Goal: Task Accomplishment & Management: Complete application form

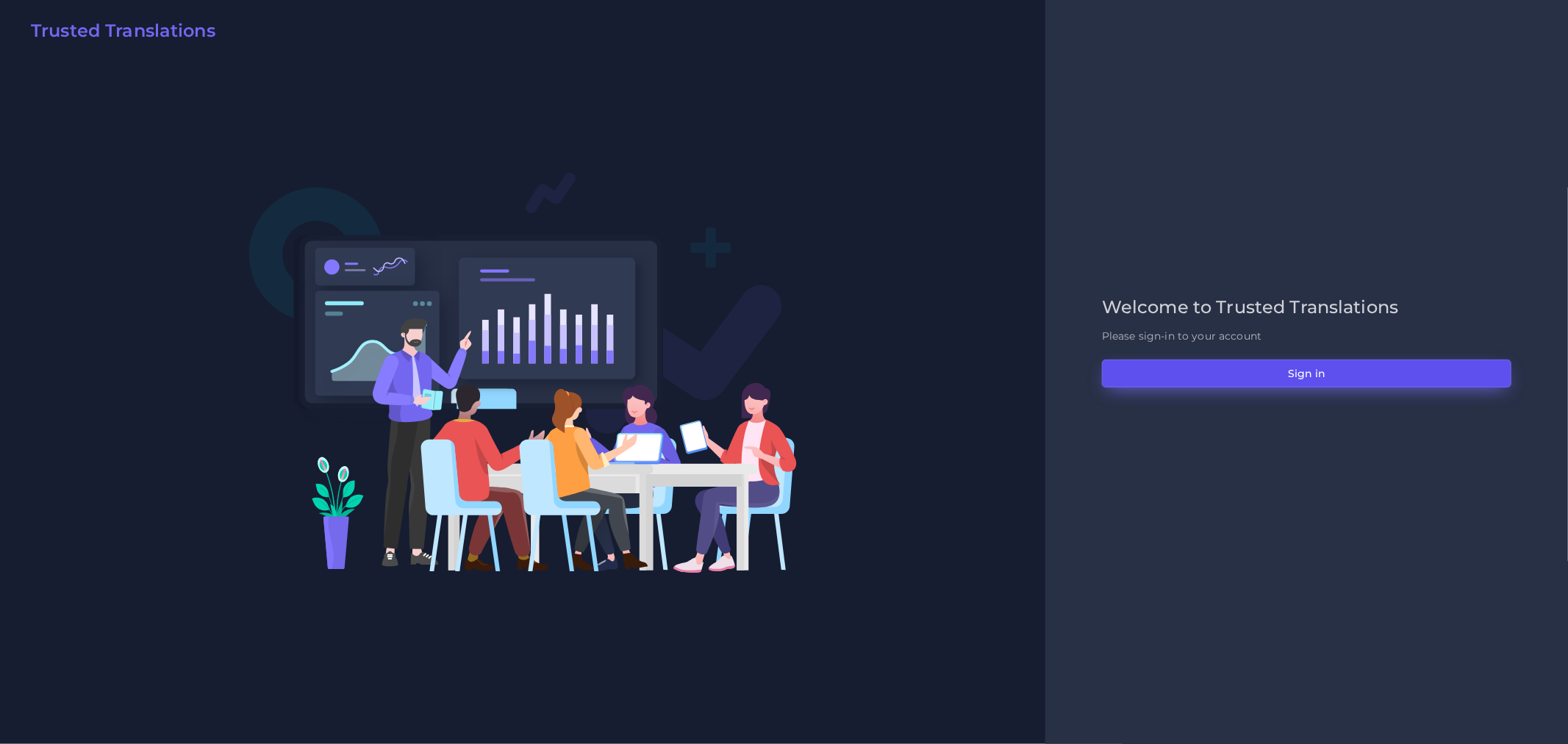
click at [1312, 377] on button "Sign in" at bounding box center [1307, 373] width 410 height 28
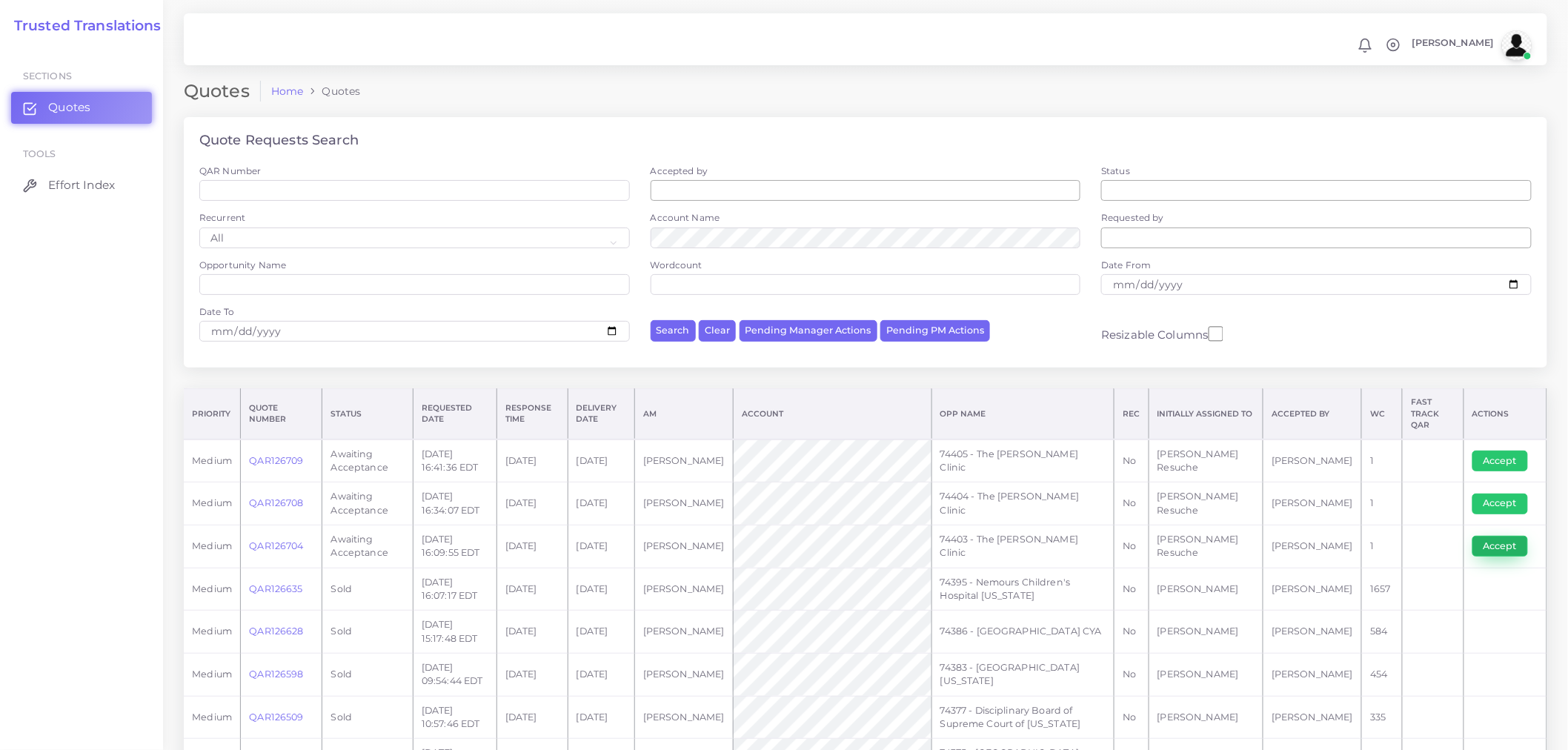
click at [1494, 536] on button "Accept" at bounding box center [1500, 546] width 56 height 20
click at [303, 540] on link "QAR126704" at bounding box center [276, 545] width 54 height 11
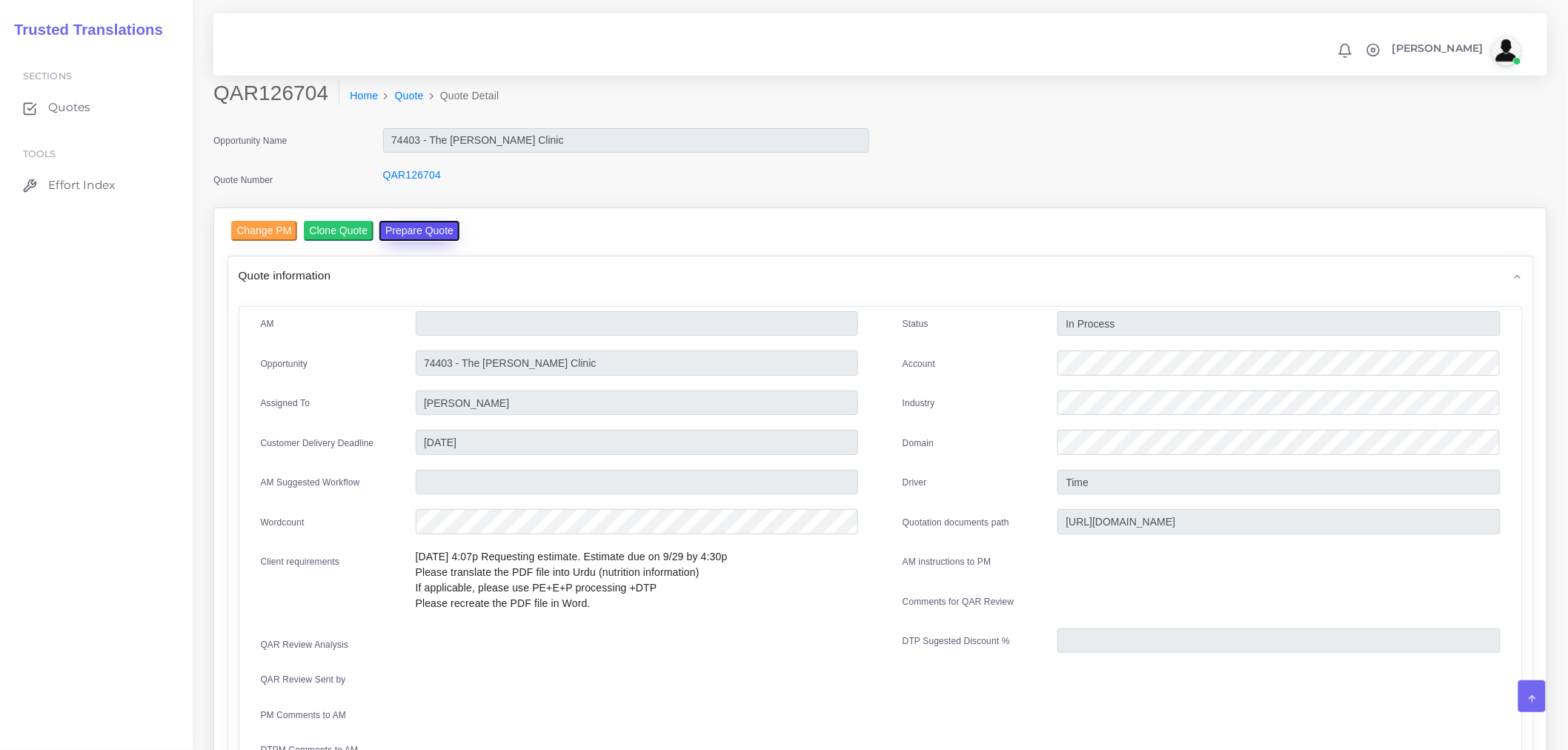
click at [415, 237] on button "Prepare Quote" at bounding box center [419, 231] width 80 height 20
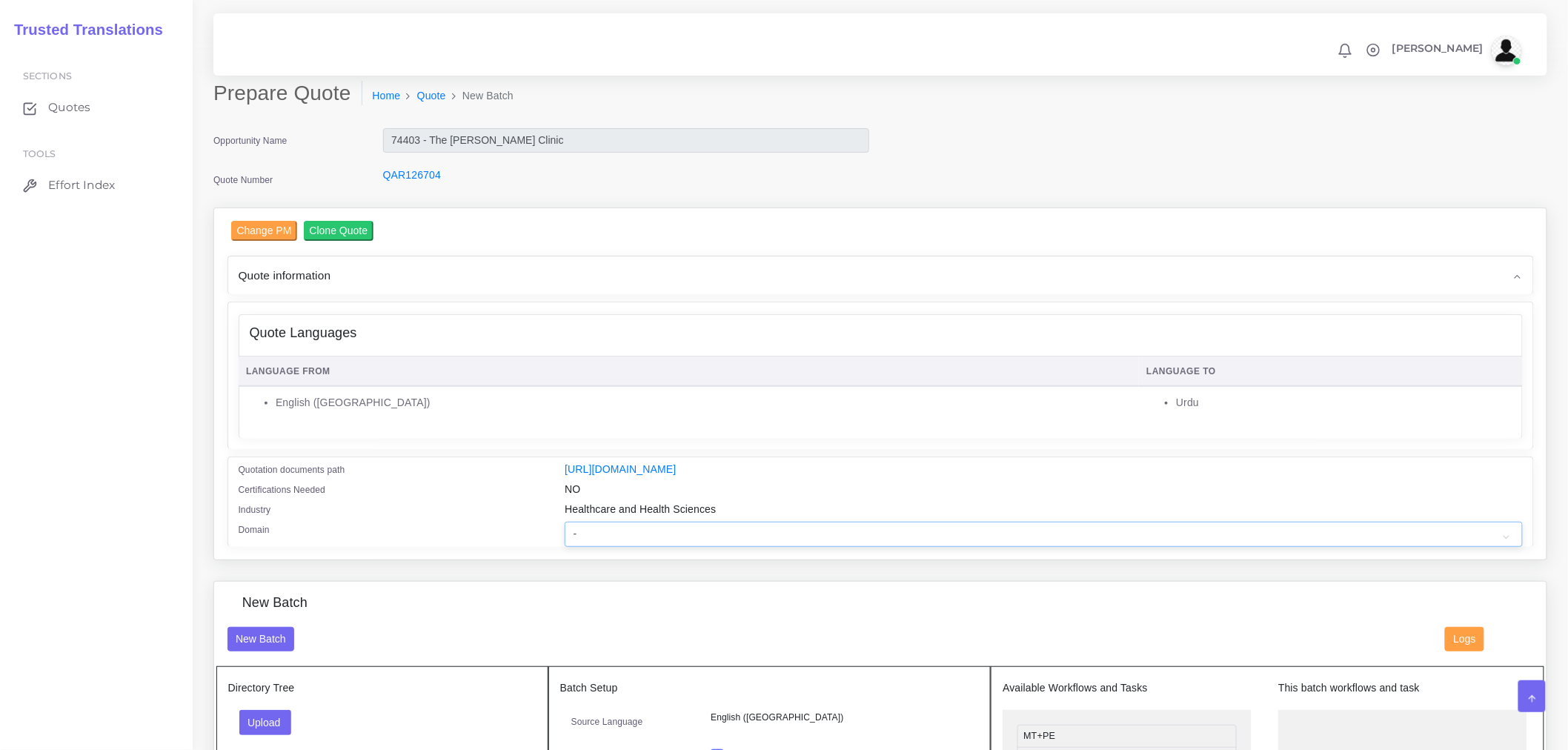
click at [667, 536] on select "- Advertising and Media Agriculture, Forestry and Fishing Architecture, Buildin…" at bounding box center [1043, 534] width 957 height 25
select select "Healthcare and Health Sciences"
click at [564, 531] on select "- Advertising and Media Agriculture, Forestry and Fishing Architecture, Buildin…" at bounding box center [1043, 534] width 957 height 25
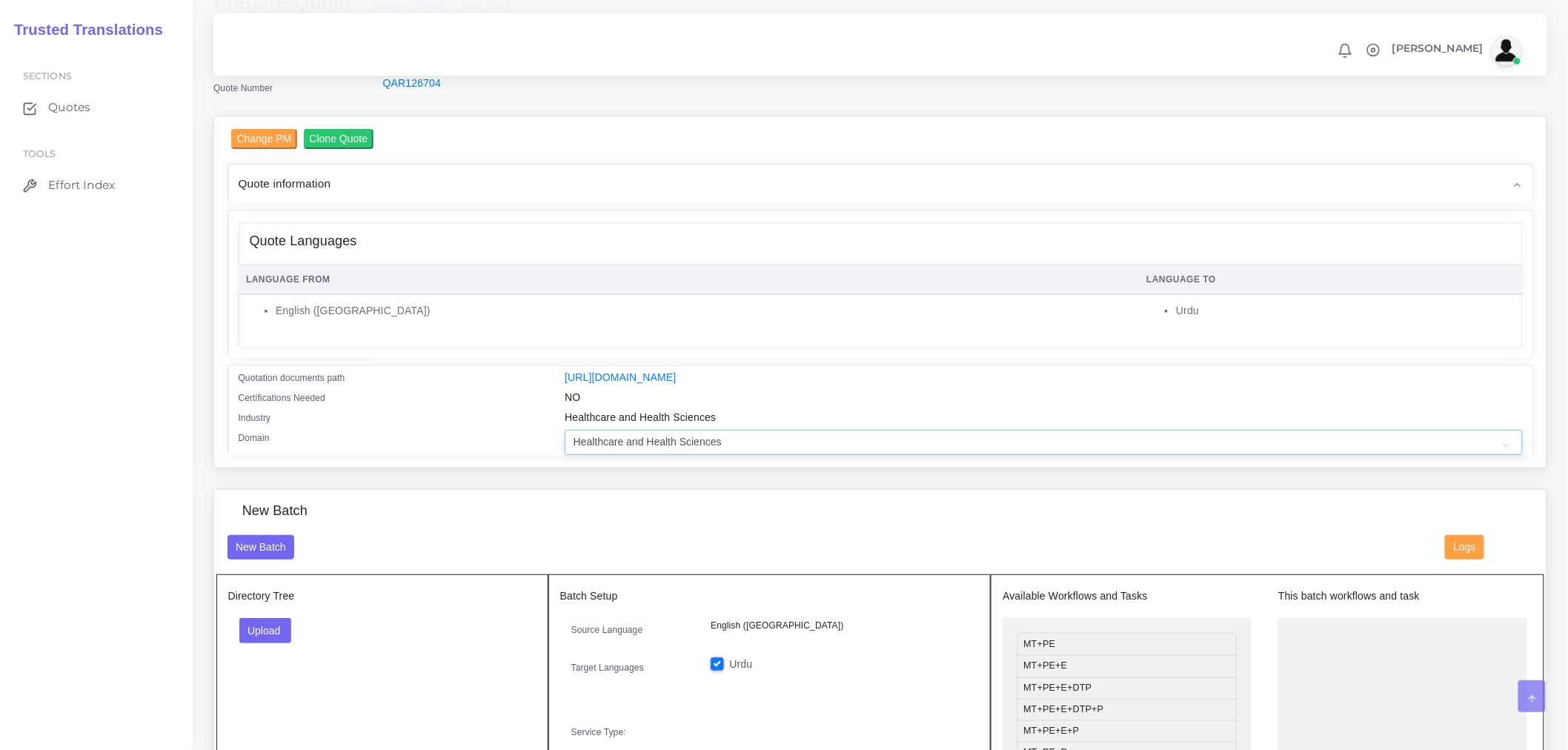
scroll to position [247, 0]
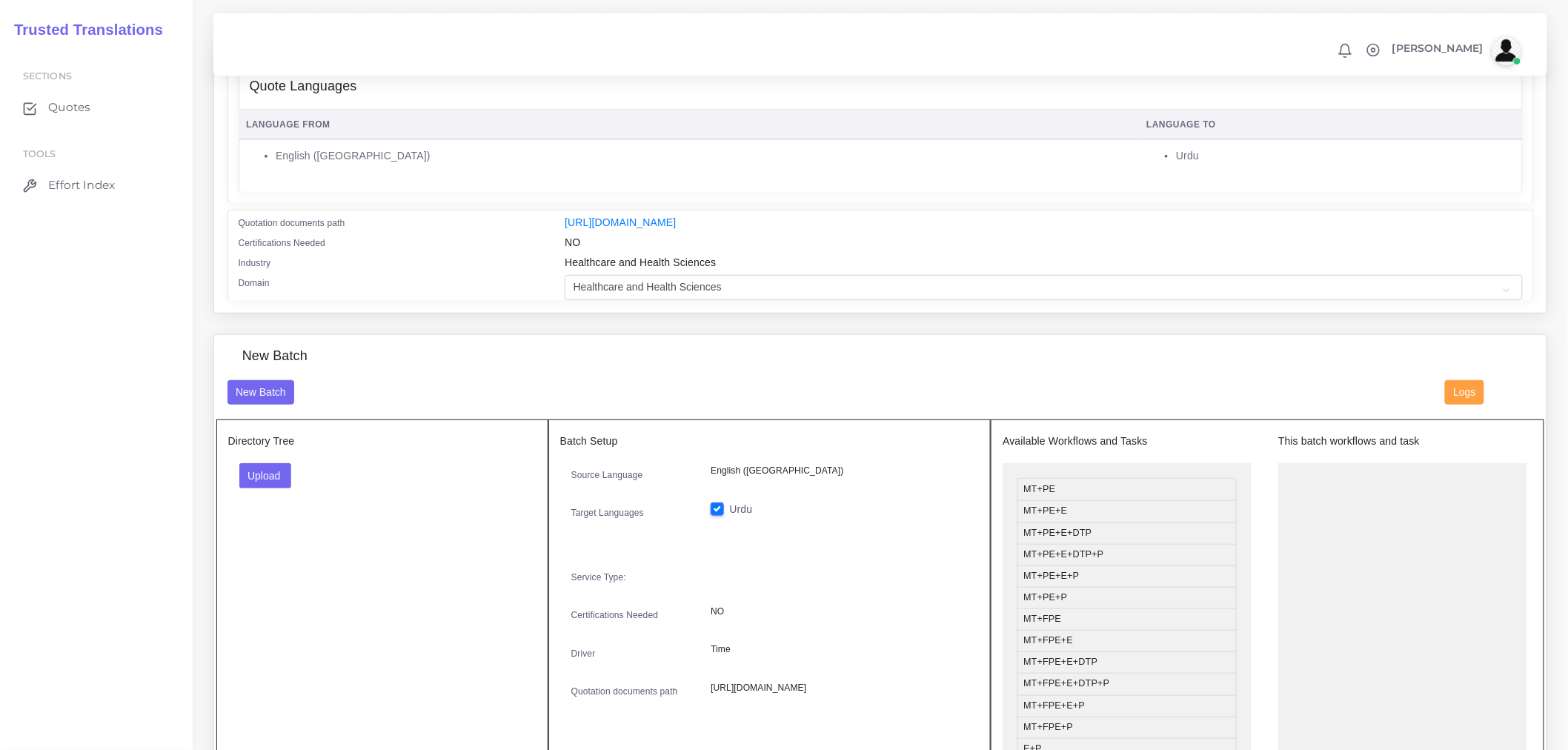
click at [389, 404] on div "New Batch" at bounding box center [826, 393] width 1218 height 25
click at [281, 480] on button "Upload" at bounding box center [265, 476] width 53 height 25
click at [271, 541] on label "Files" at bounding box center [291, 531] width 102 height 19
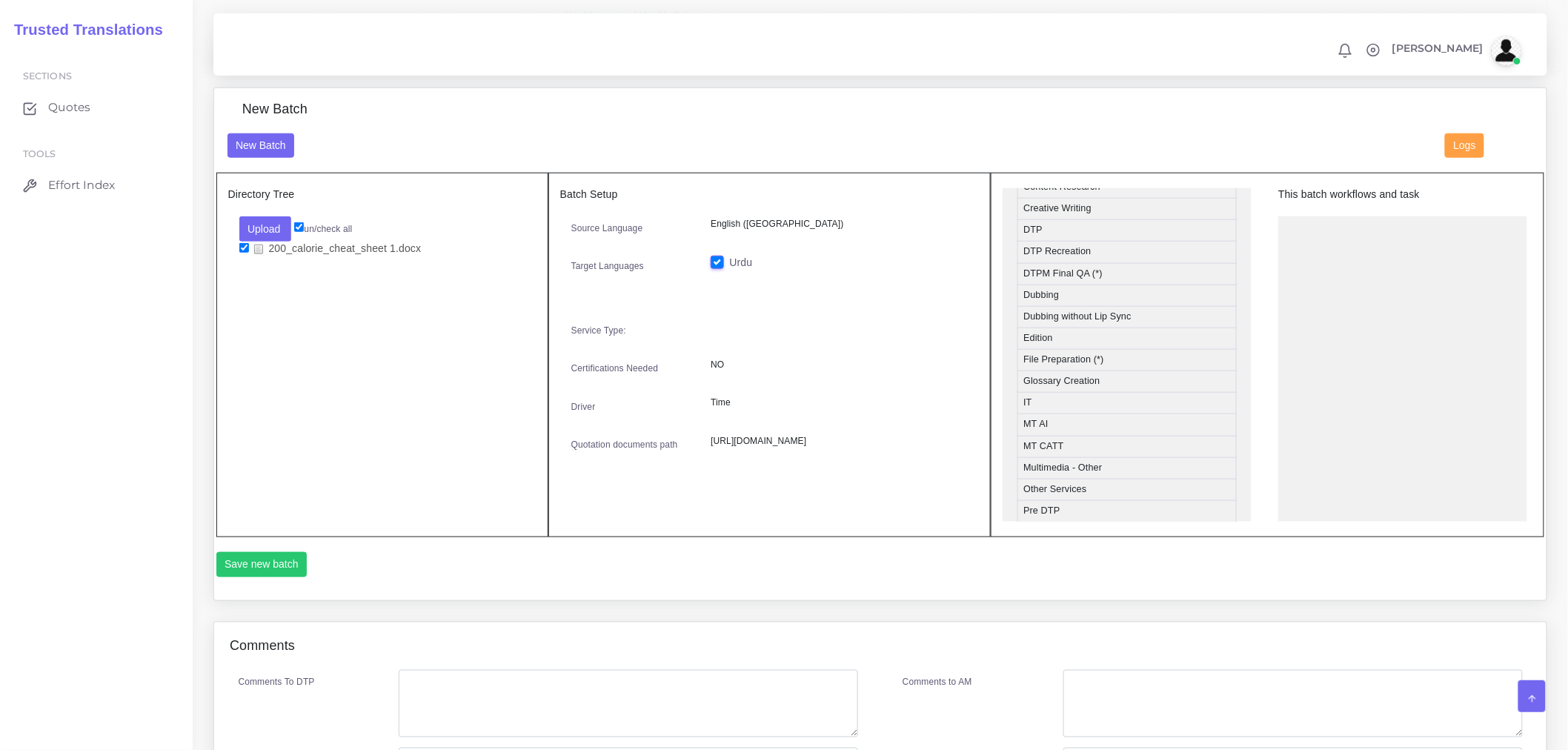
scroll to position [501, 0]
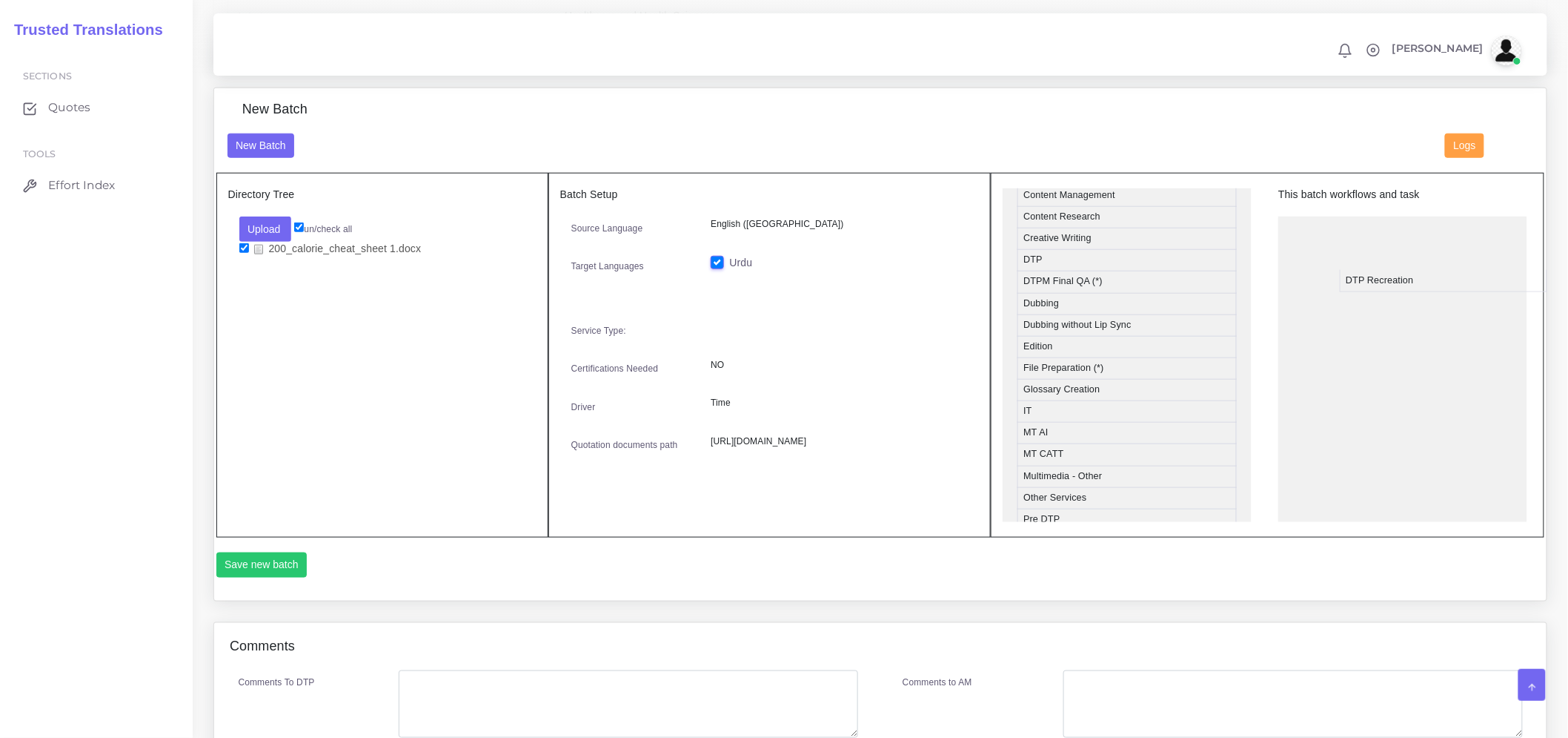
drag, startPoint x: 1077, startPoint y: 295, endPoint x: 1429, endPoint y: 294, distance: 352.0
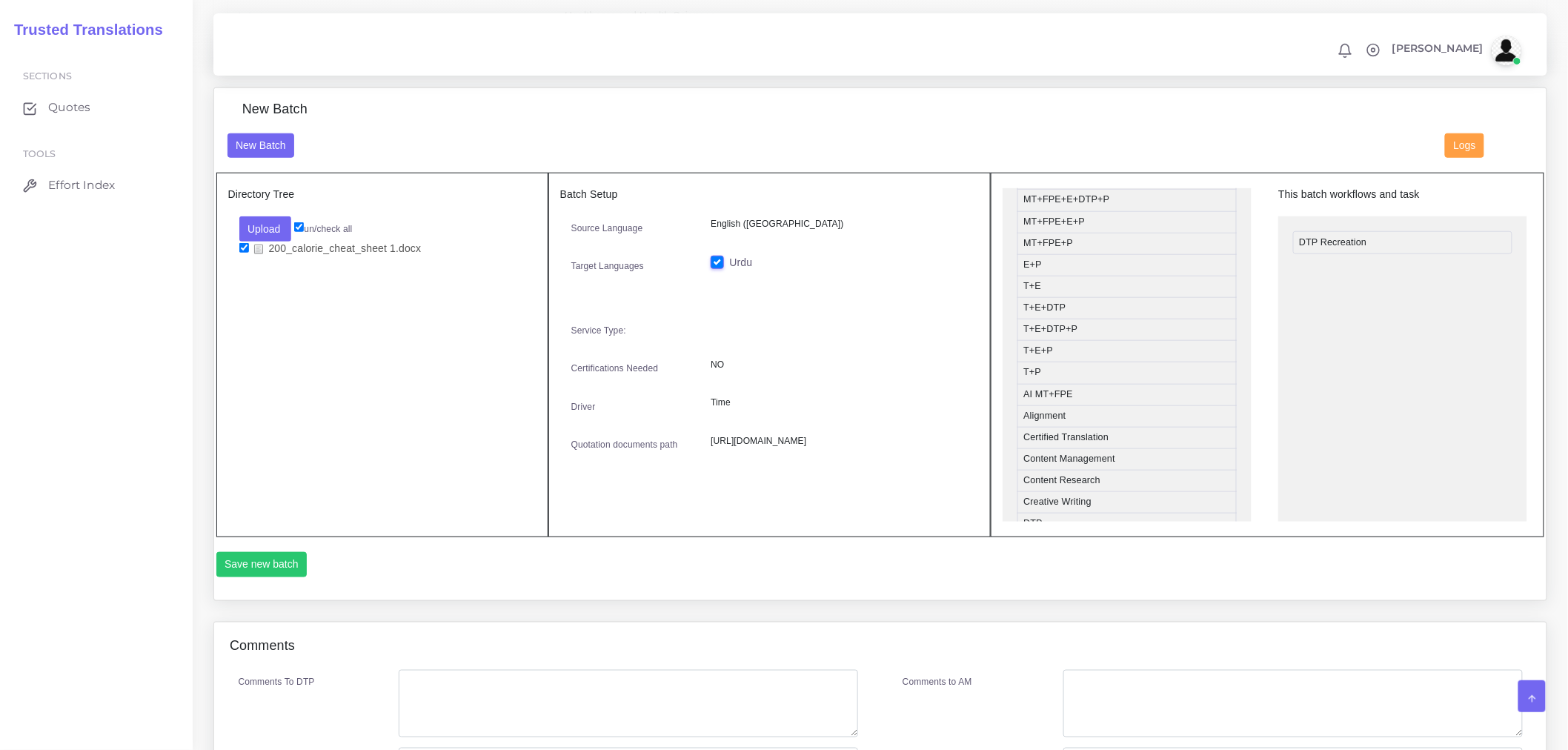
scroll to position [0, 0]
drag, startPoint x: 1083, startPoint y: 319, endPoint x: 1398, endPoint y: 324, distance: 315.0
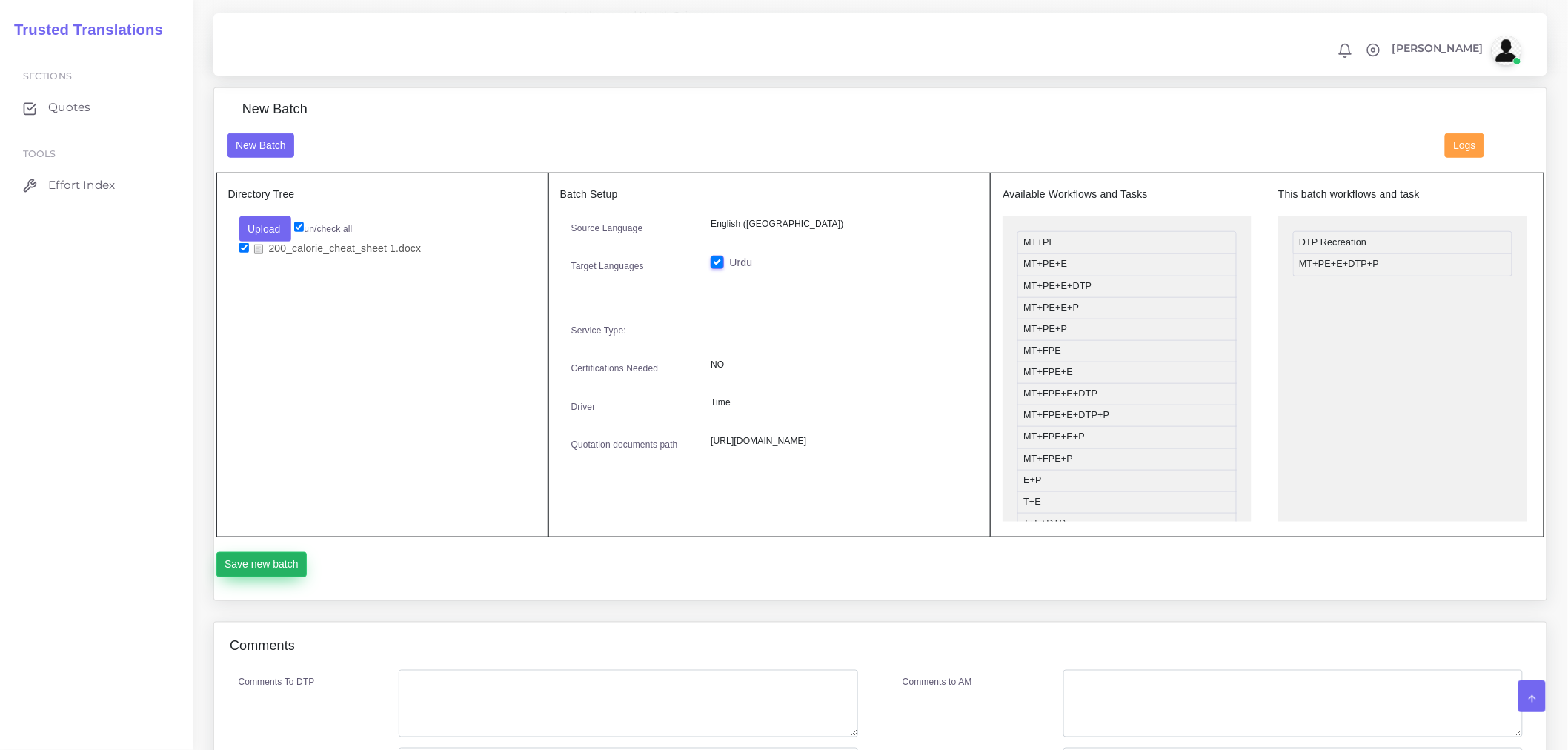
click at [234, 577] on button "Save new batch" at bounding box center [262, 564] width 91 height 25
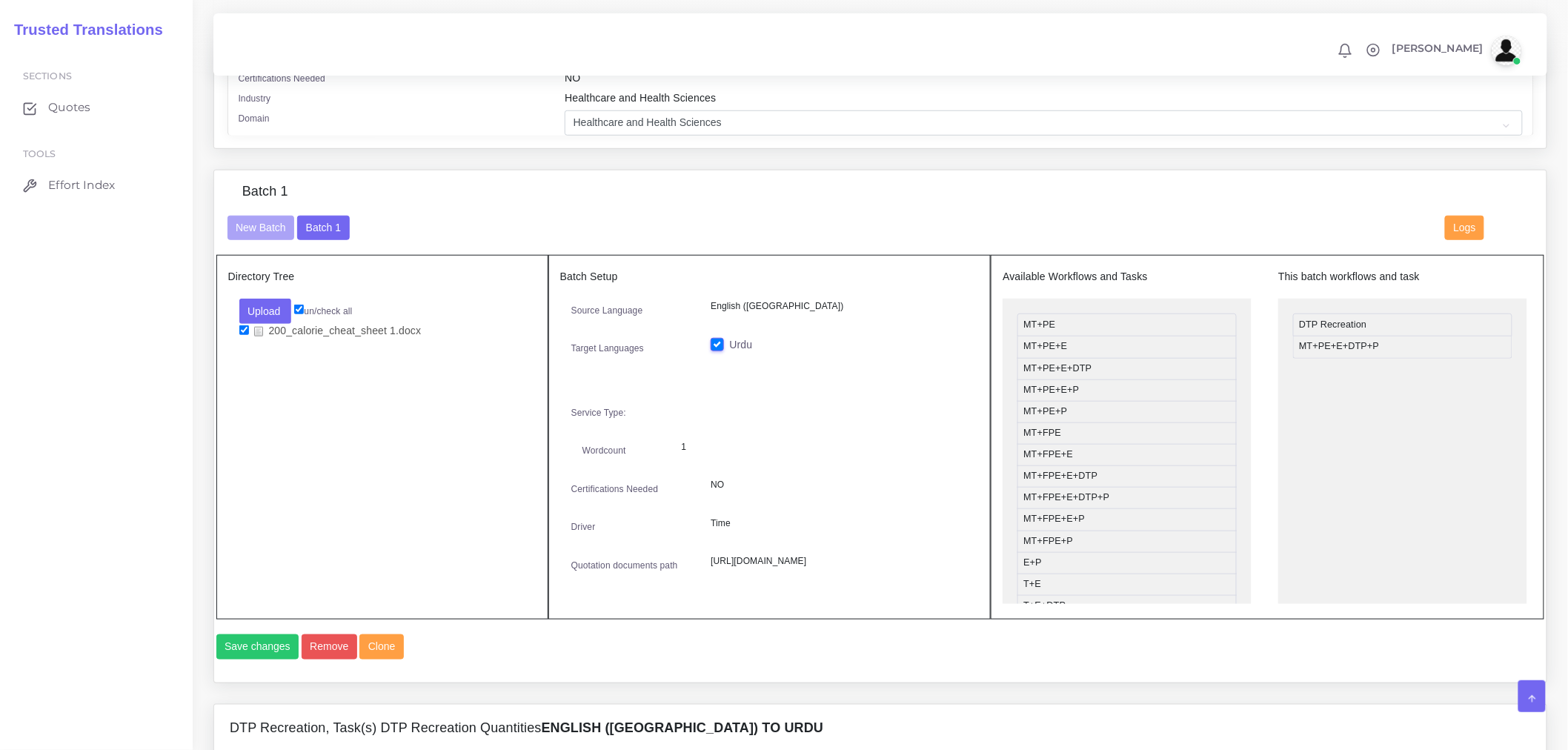
scroll to position [823, 0]
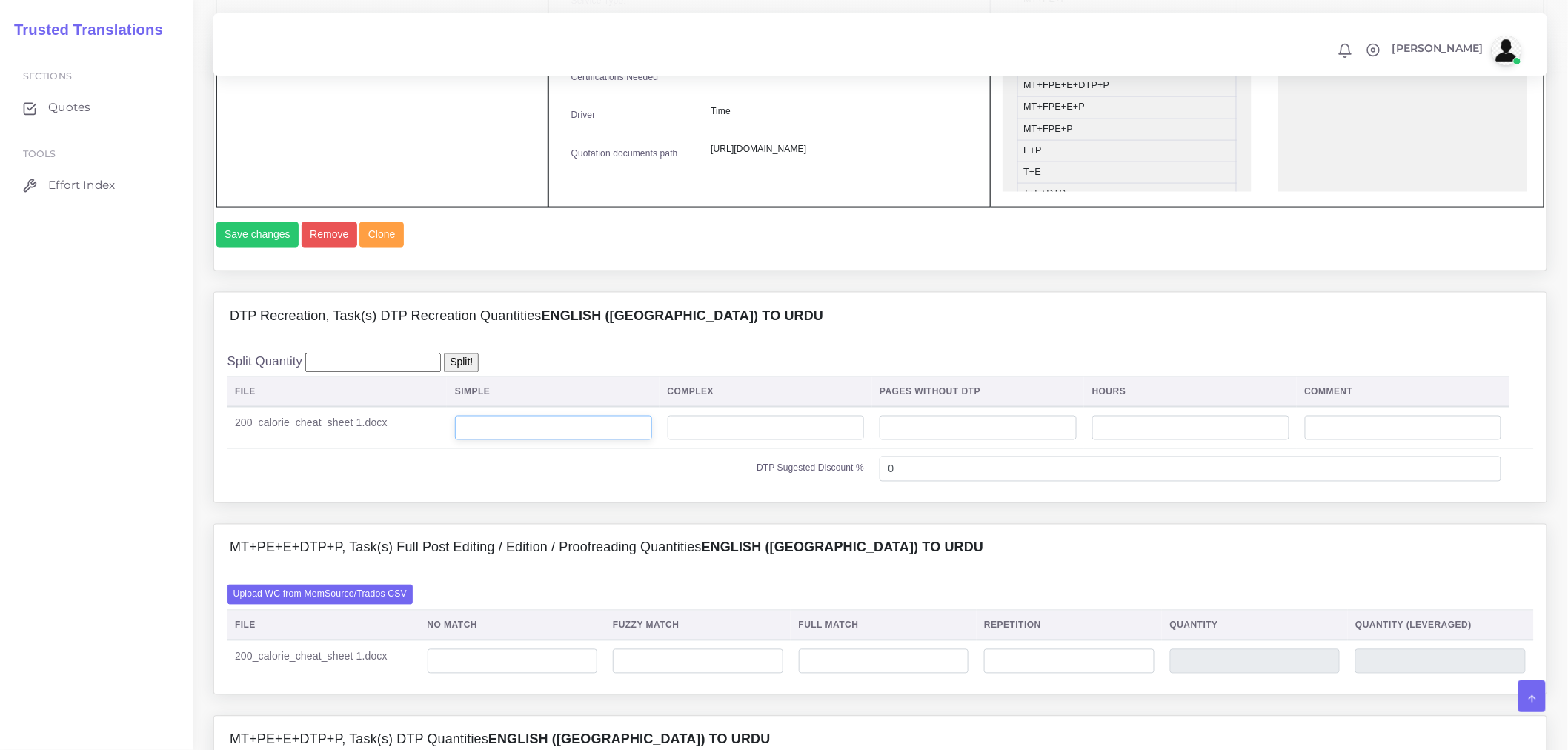
click at [507, 440] on input "number" at bounding box center [553, 428] width 197 height 25
type input "2"
click at [396, 604] on label "Upload WC from MemSource/Trados CSV" at bounding box center [320, 595] width 186 height 20
click at [0, 0] on input "Upload WC from MemSource/Trados CSV" at bounding box center [0, 0] width 0 height 0
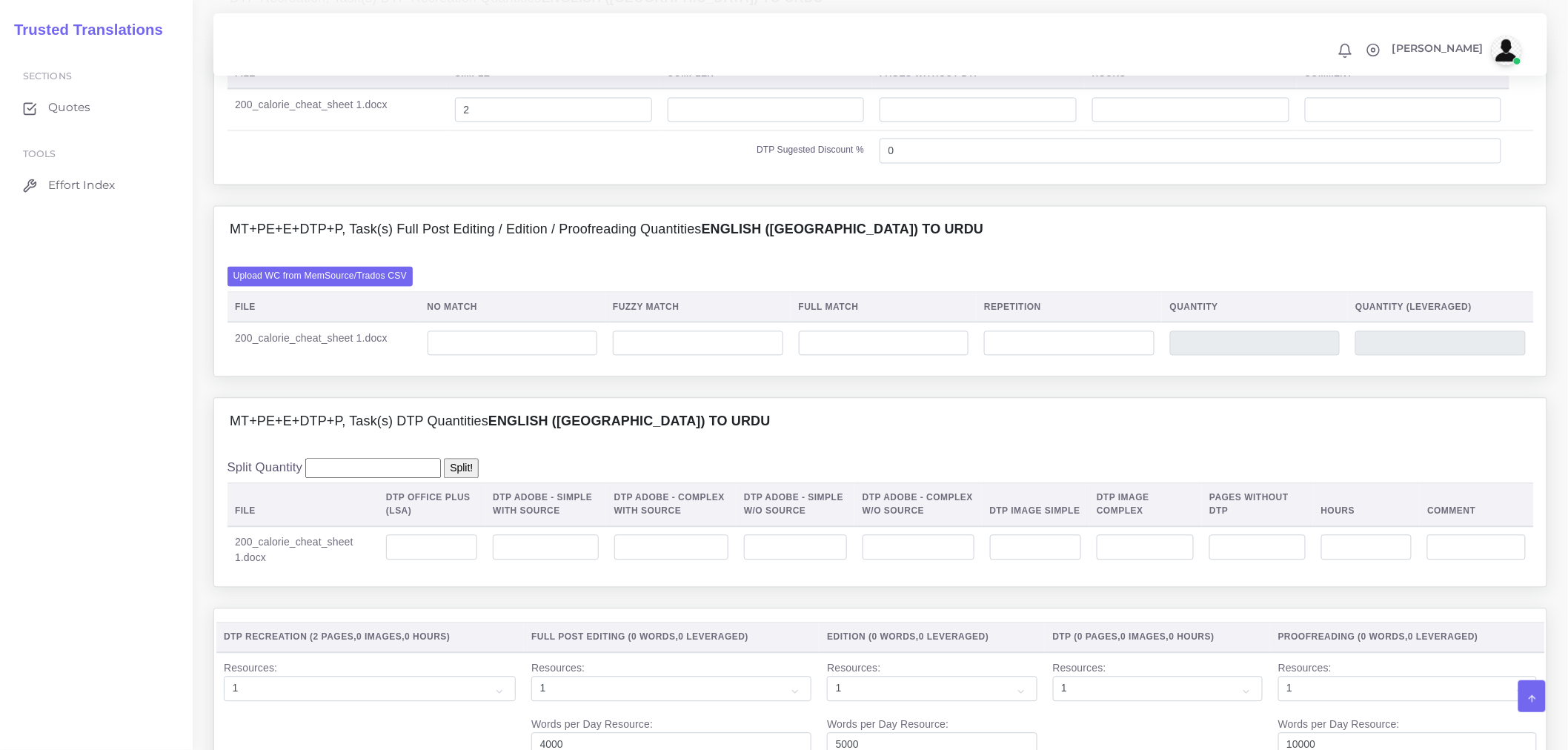
scroll to position [1070, 0]
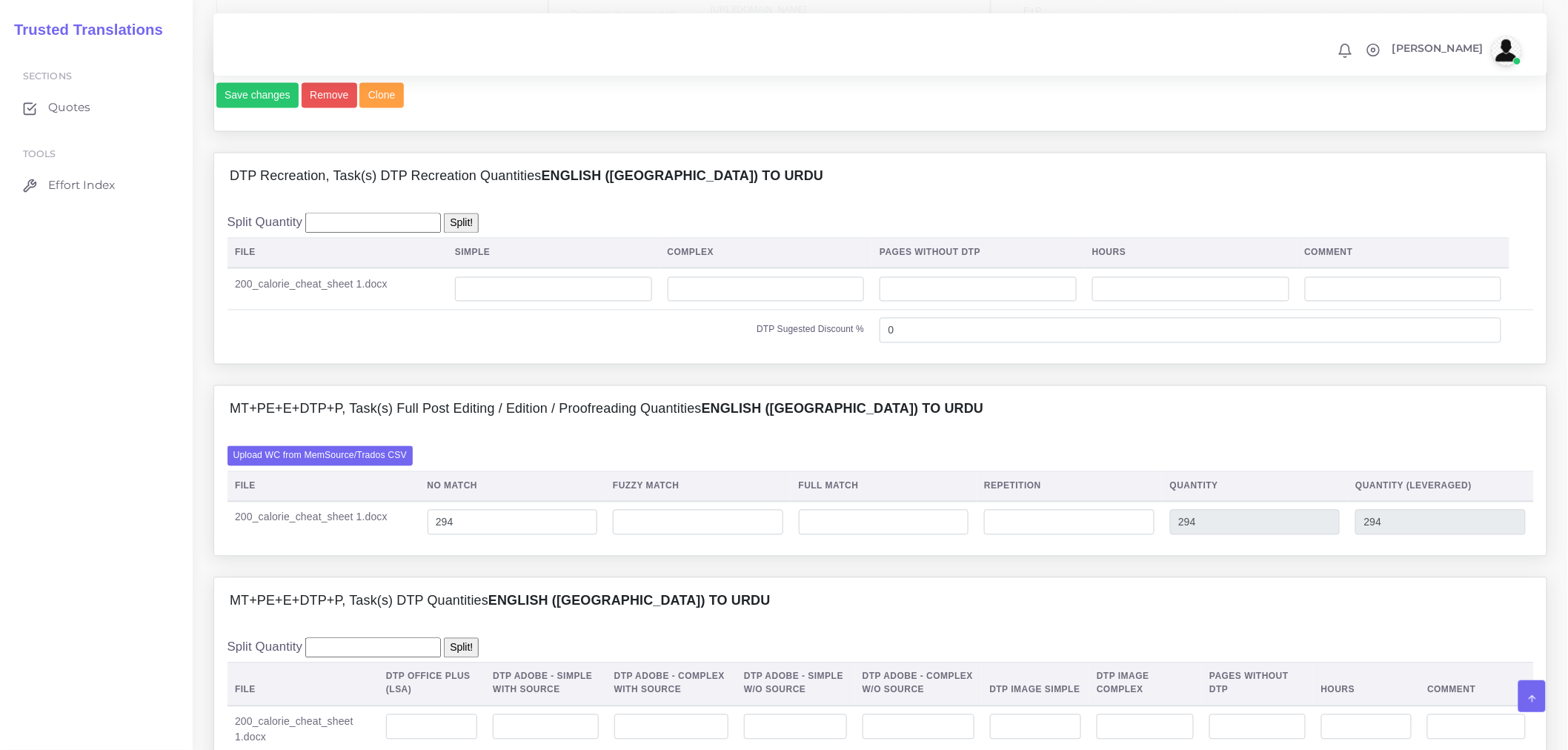
scroll to position [1070, 0]
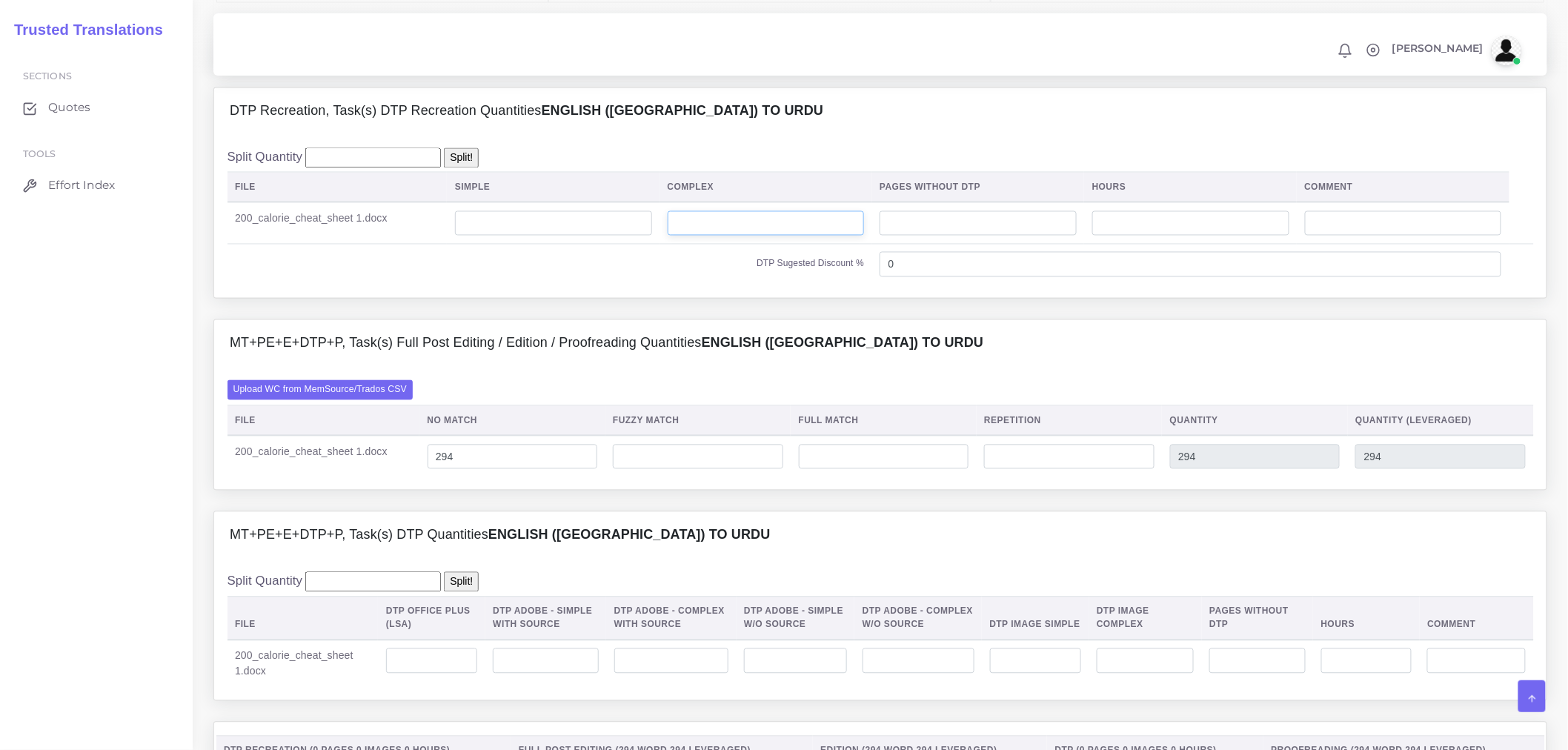
click at [735, 237] on input "number" at bounding box center [766, 223] width 197 height 25
drag, startPoint x: 441, startPoint y: 284, endPoint x: 482, endPoint y: 255, distance: 50.2
click at [441, 244] on td "200_calorie_cheat_sheet 1.docx" at bounding box center [337, 223] width 220 height 42
click at [482, 237] on input "number" at bounding box center [553, 223] width 197 height 25
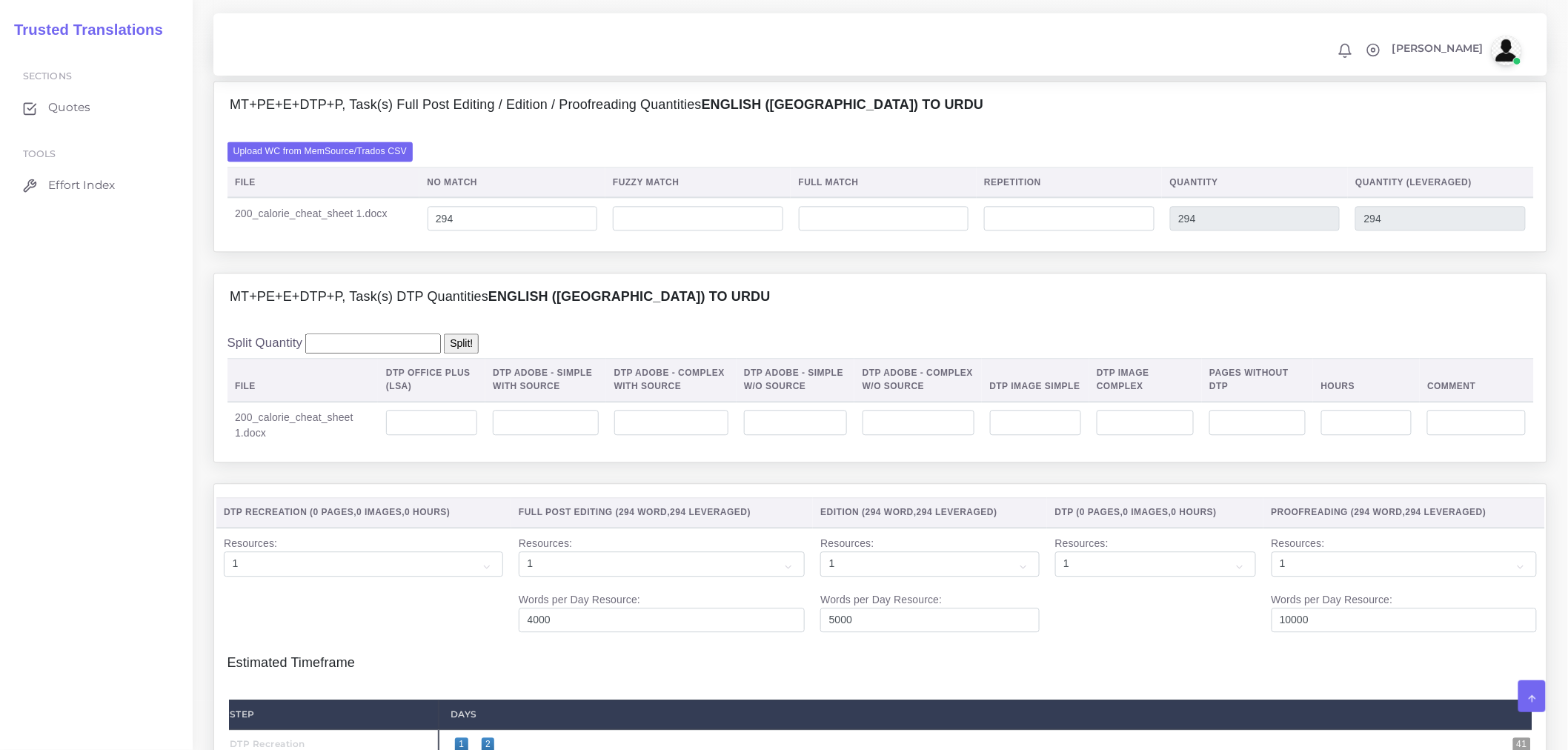
scroll to position [1317, 0]
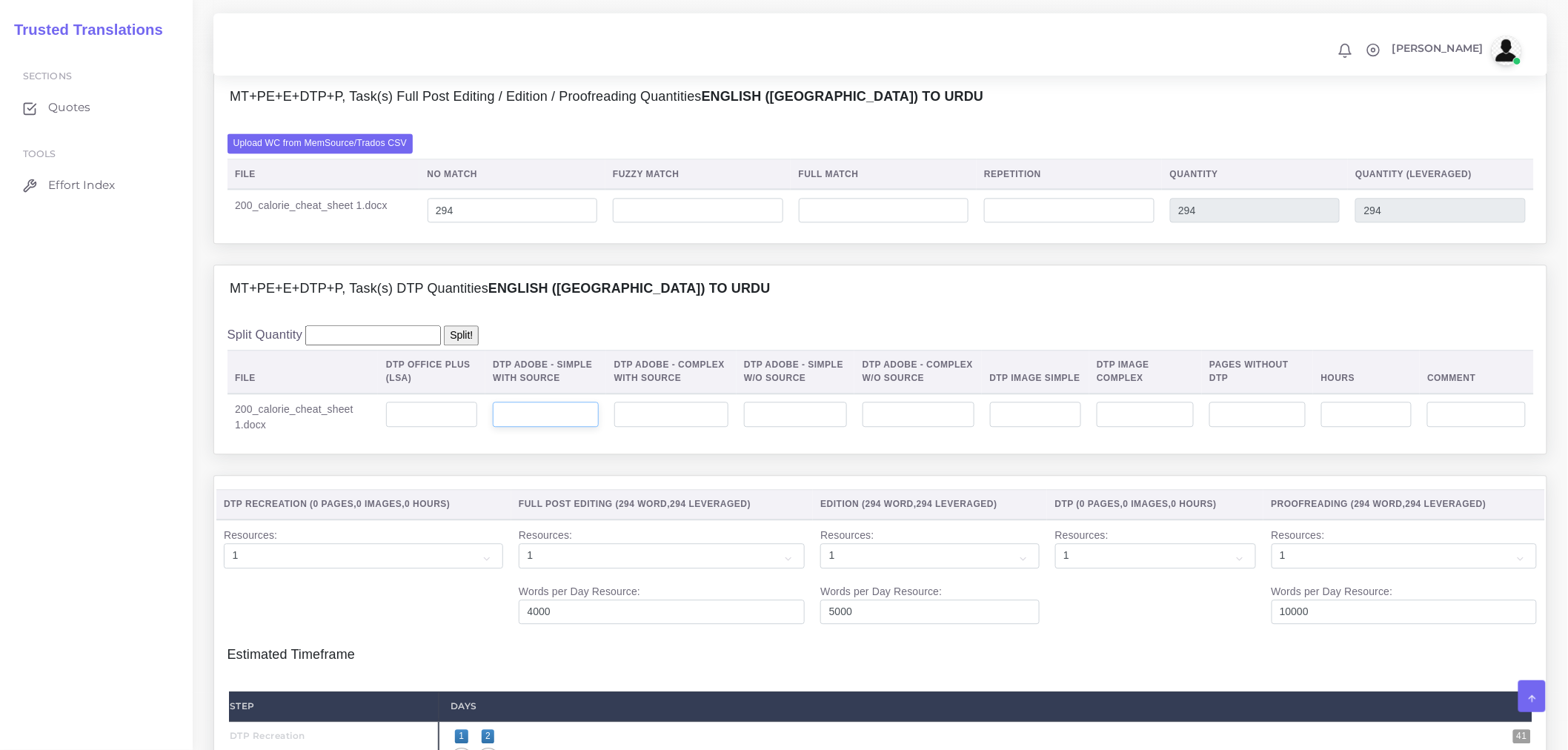
click at [528, 427] on input "number" at bounding box center [546, 414] width 105 height 25
type input "2"
click at [653, 427] on input "number" at bounding box center [672, 414] width 114 height 25
type input "2"
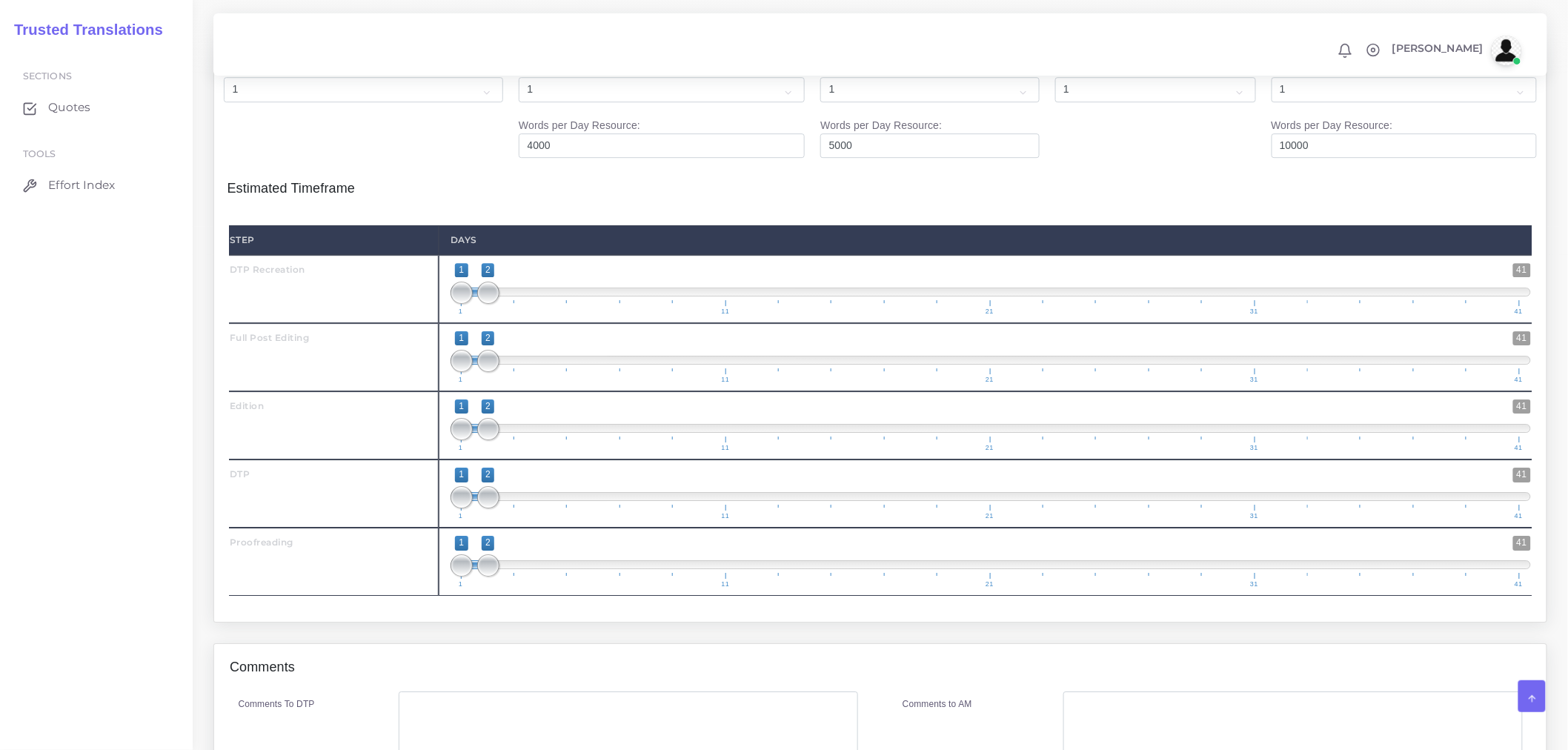
scroll to position [1893, 0]
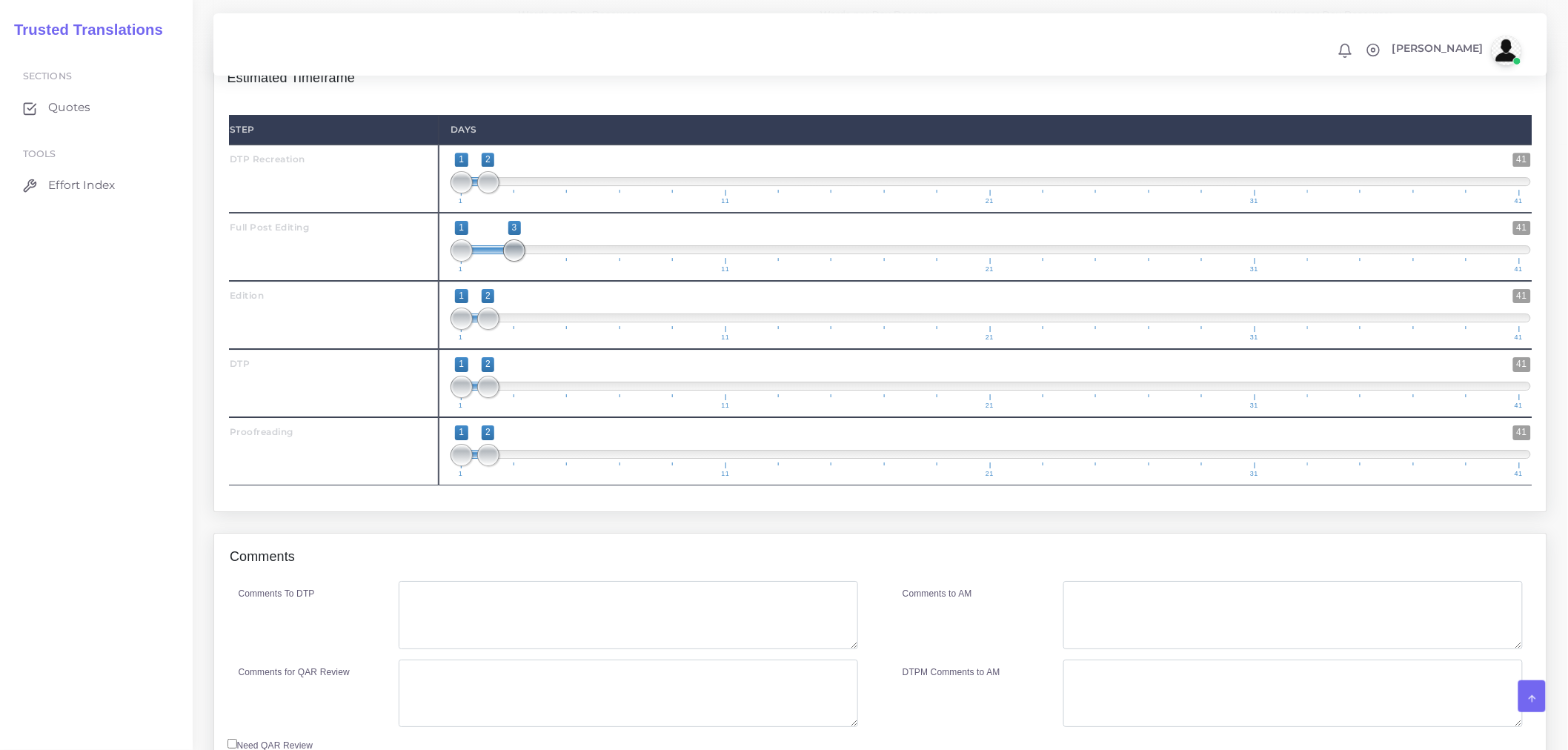
drag, startPoint x: 493, startPoint y: 289, endPoint x: 511, endPoint y: 290, distance: 18.0
click at [511, 262] on span at bounding box center [514, 250] width 22 height 22
type input "2;3"
drag, startPoint x: 467, startPoint y: 292, endPoint x: 485, endPoint y: 294, distance: 18.1
click at [485, 262] on span at bounding box center [488, 250] width 22 height 22
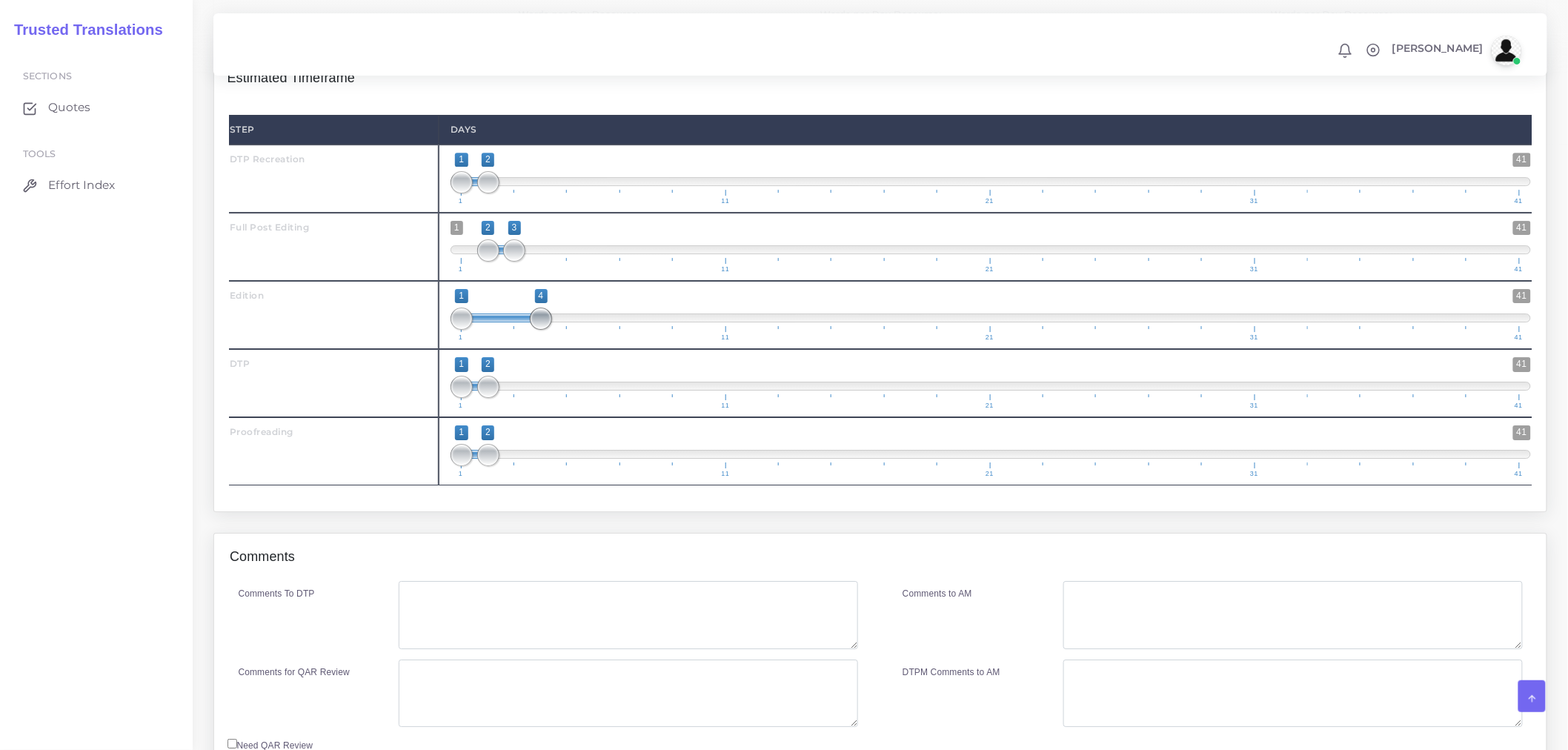
drag, startPoint x: 489, startPoint y: 354, endPoint x: 471, endPoint y: 354, distance: 18.0
click at [532, 330] on span at bounding box center [541, 318] width 22 height 22
type input "3;4"
drag, startPoint x: 463, startPoint y: 357, endPoint x: 514, endPoint y: 357, distance: 51.0
click at [514, 330] on span at bounding box center [514, 318] width 22 height 22
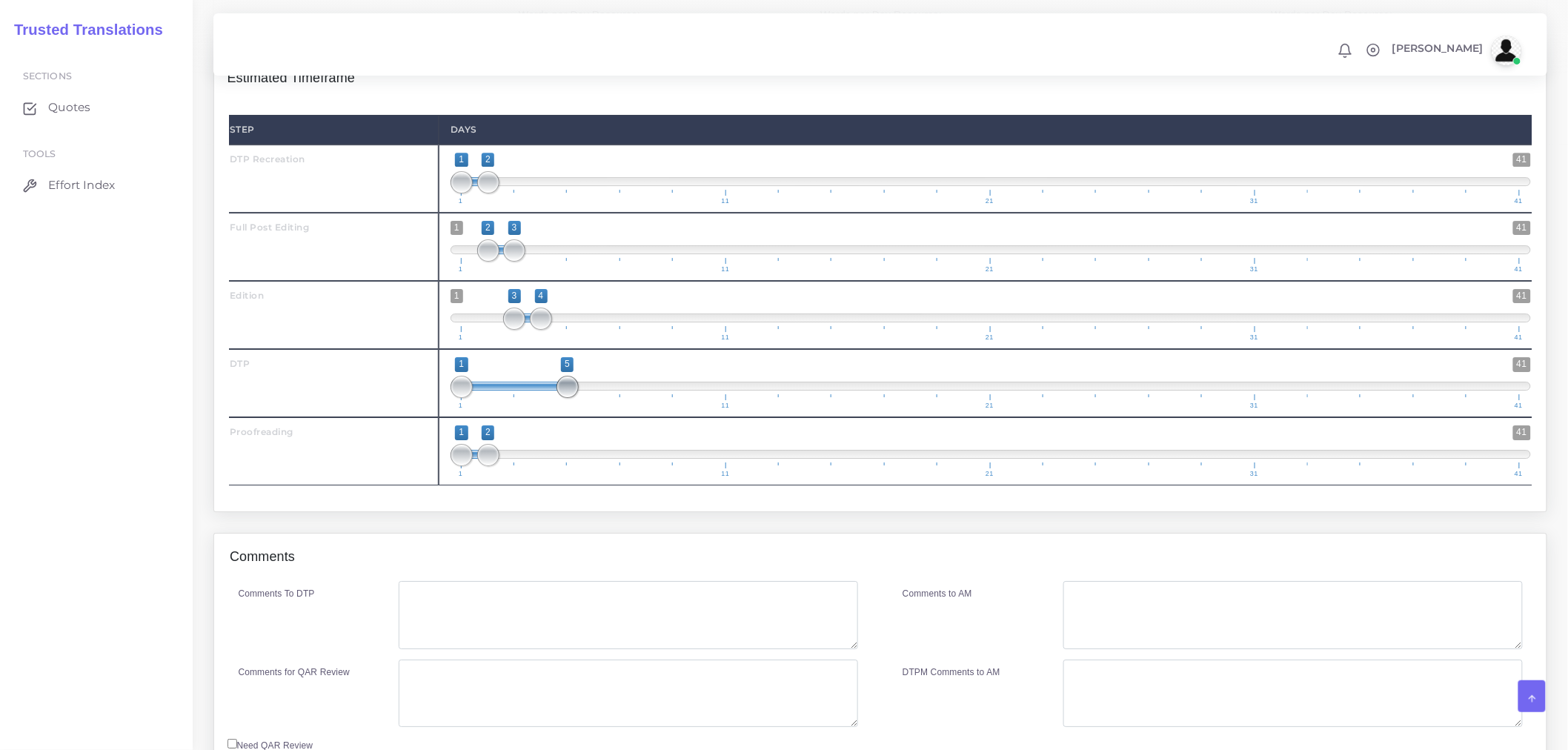
drag, startPoint x: 485, startPoint y: 430, endPoint x: 562, endPoint y: 424, distance: 77.2
click at [562, 398] on span at bounding box center [568, 386] width 22 height 22
type input "4;5"
drag, startPoint x: 463, startPoint y: 427, endPoint x: 537, endPoint y: 427, distance: 74.0
click at [534, 398] on span at bounding box center [541, 386] width 22 height 22
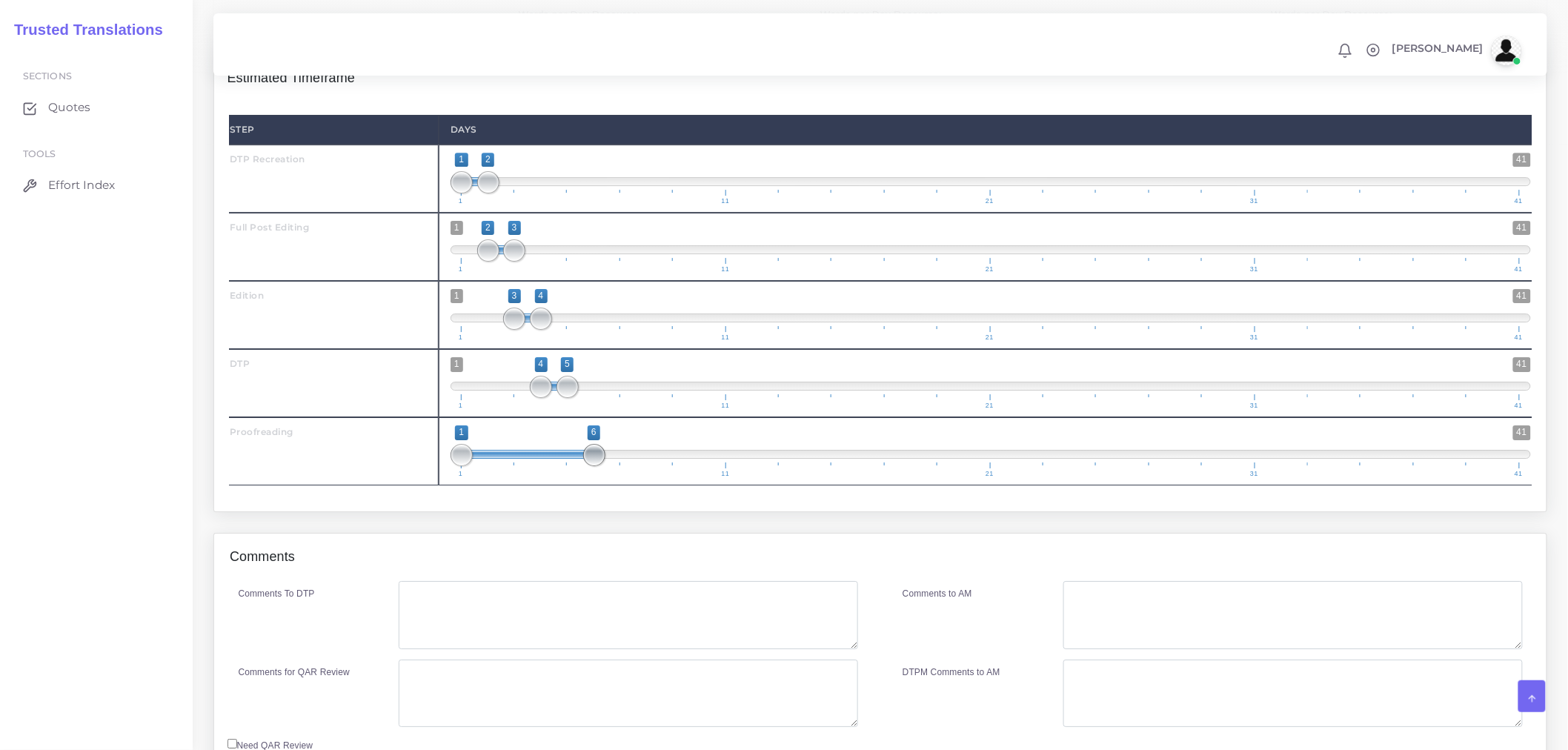
click at [590, 466] on span at bounding box center [594, 455] width 22 height 22
type input "5;6"
drag, startPoint x: 467, startPoint y: 491, endPoint x: 579, endPoint y: 561, distance: 132.1
click at [569, 466] on span at bounding box center [568, 455] width 22 height 22
click at [579, 533] on div "Resources DTP Recreation ( 0 Pages , 0 Images , 0 Hours ) )" at bounding box center [880, 215] width 1356 height 634
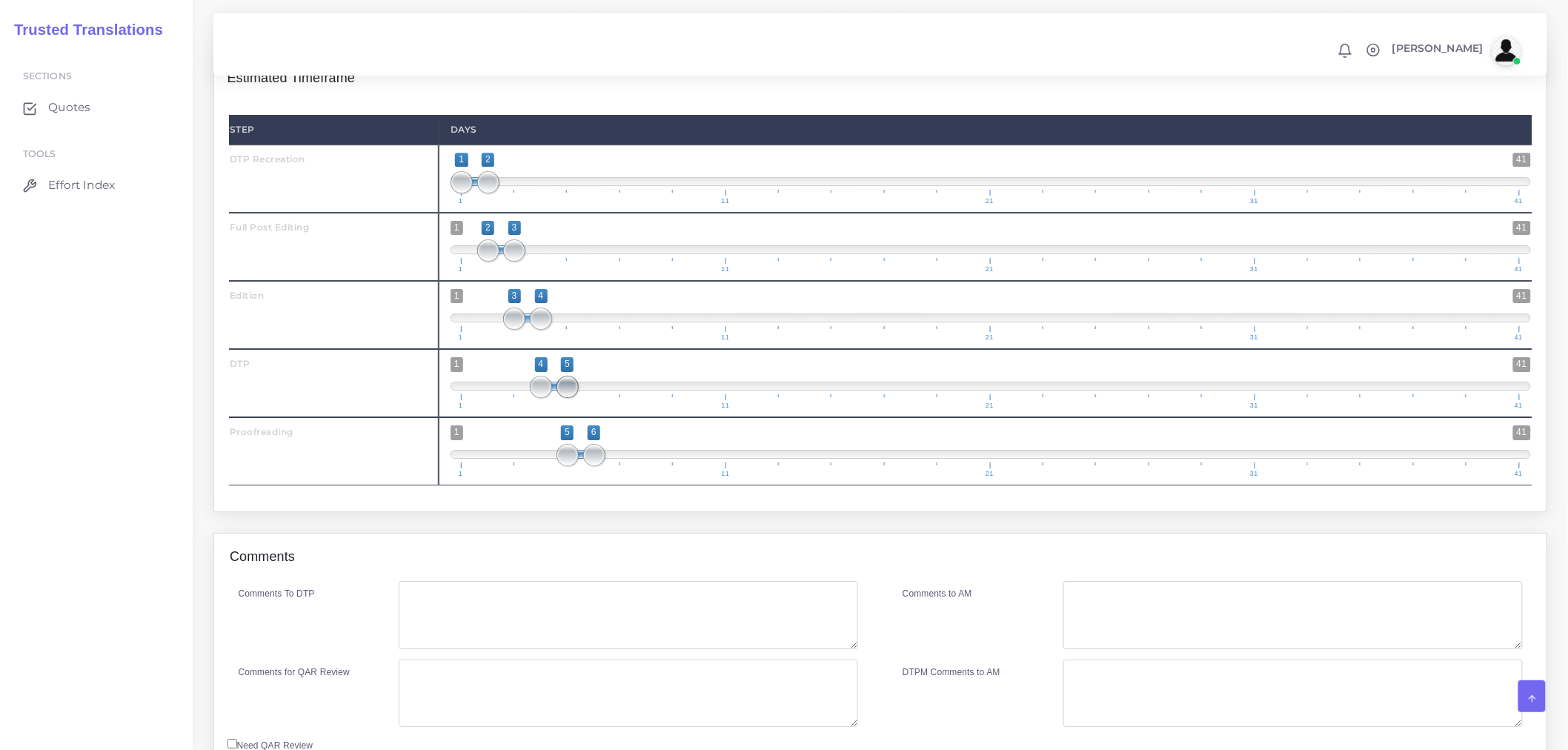
type input "4;4"
drag, startPoint x: 565, startPoint y: 426, endPoint x: 550, endPoint y: 427, distance: 15.0
click at [550, 398] on span at bounding box center [541, 386] width 22 height 22
click at [547, 466] on span at bounding box center [541, 455] width 22 height 22
drag, startPoint x: 602, startPoint y: 501, endPoint x: 581, endPoint y: 501, distance: 21.0
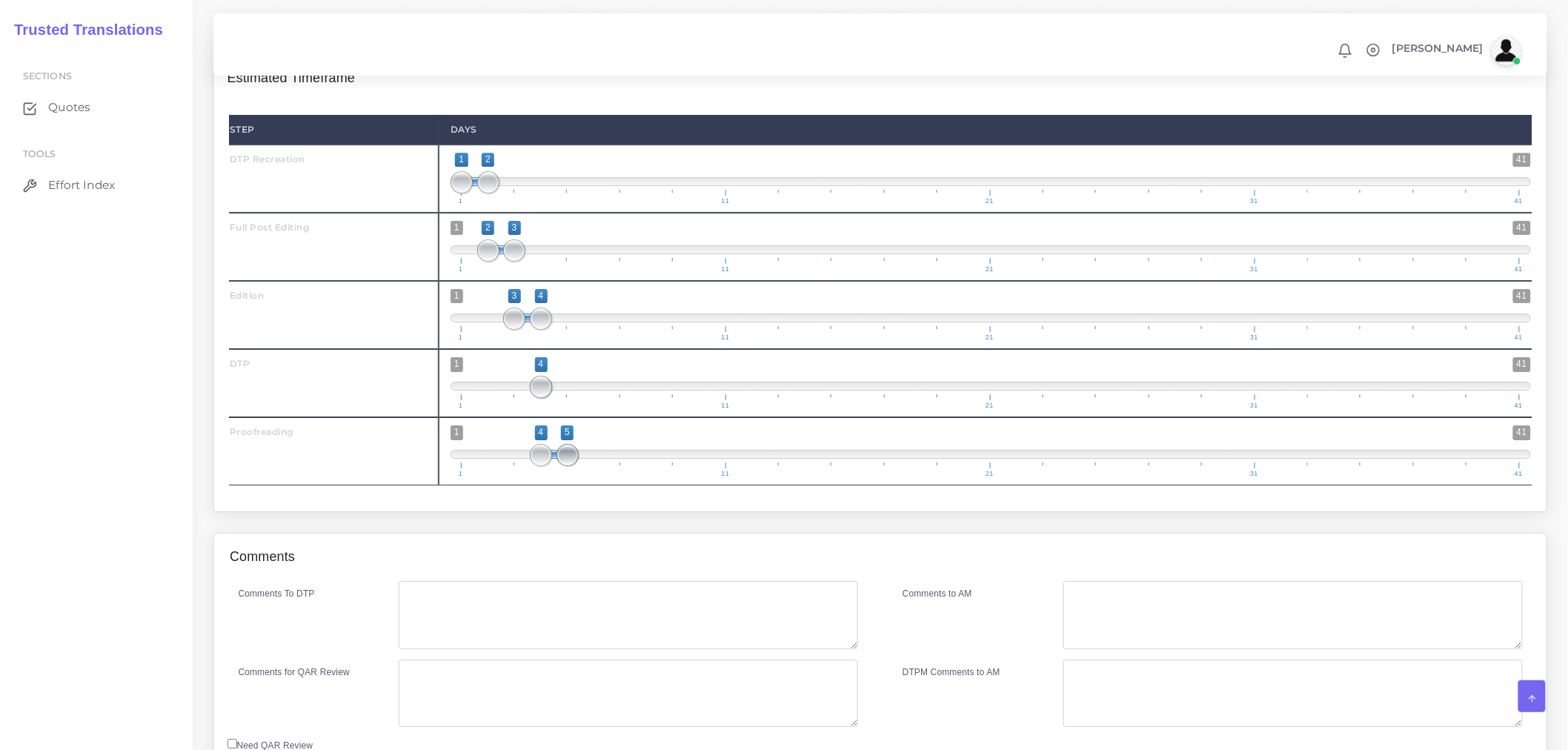
click at [581, 477] on span "1 41 4 5 4 — 5 1 11 21 31 41" at bounding box center [991, 451] width 1080 height 52
click at [590, 533] on div "Resources DTP Recreation ( 0 Pages , 0 Images , 0 Hours ) )" at bounding box center [880, 215] width 1356 height 634
drag, startPoint x: 567, startPoint y: 494, endPoint x: 582, endPoint y: 494, distance: 15.0
click at [582, 477] on span "1 41 4 6 4 — 6 1 11 21 31 41" at bounding box center [991, 451] width 1080 height 52
type input "5;6"
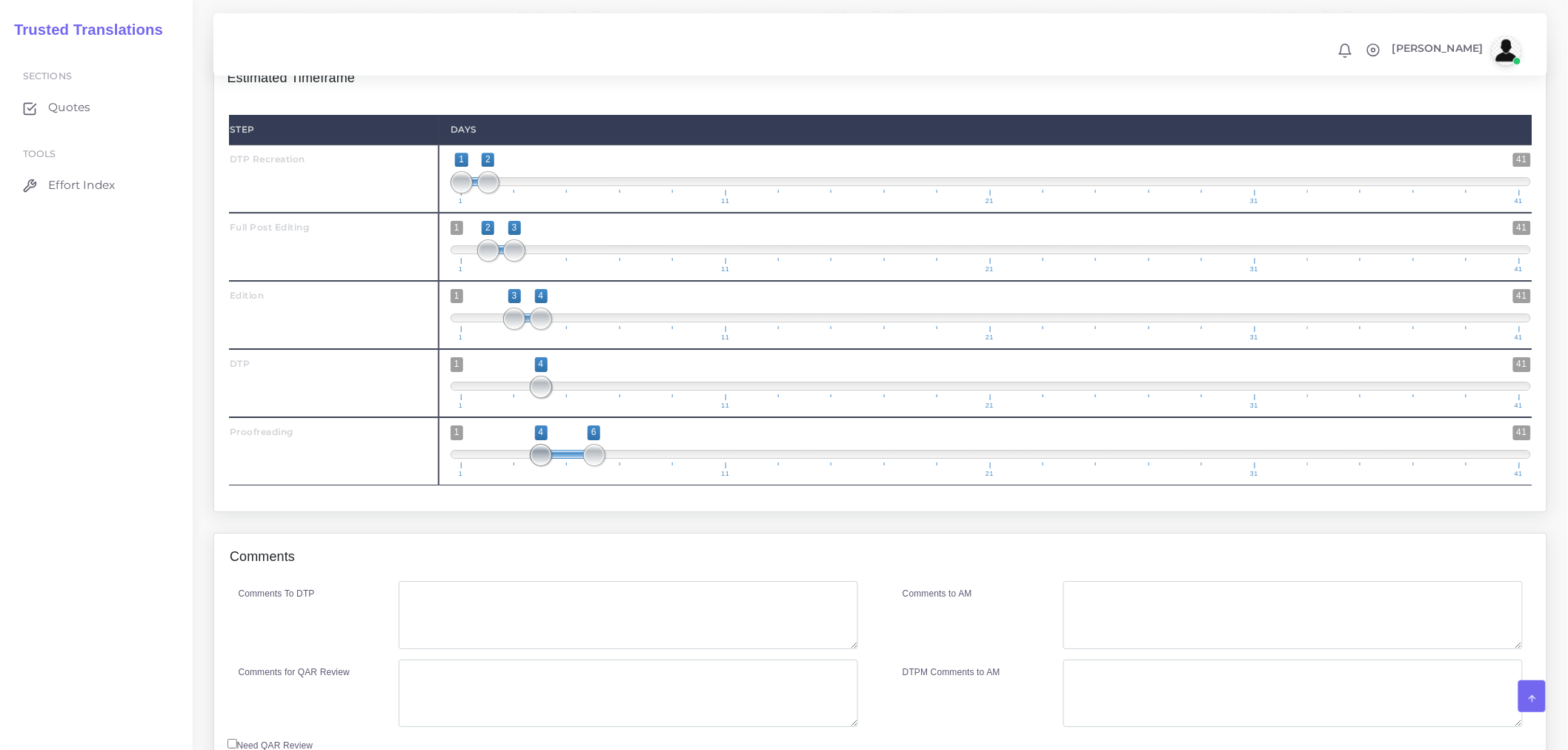
drag, startPoint x: 551, startPoint y: 492, endPoint x: 564, endPoint y: 493, distance: 13.0
click at [552, 466] on span at bounding box center [541, 455] width 22 height 22
type input "4;5"
drag, startPoint x: 547, startPoint y: 431, endPoint x: 565, endPoint y: 432, distance: 18.0
click at [565, 398] on span at bounding box center [568, 386] width 22 height 22
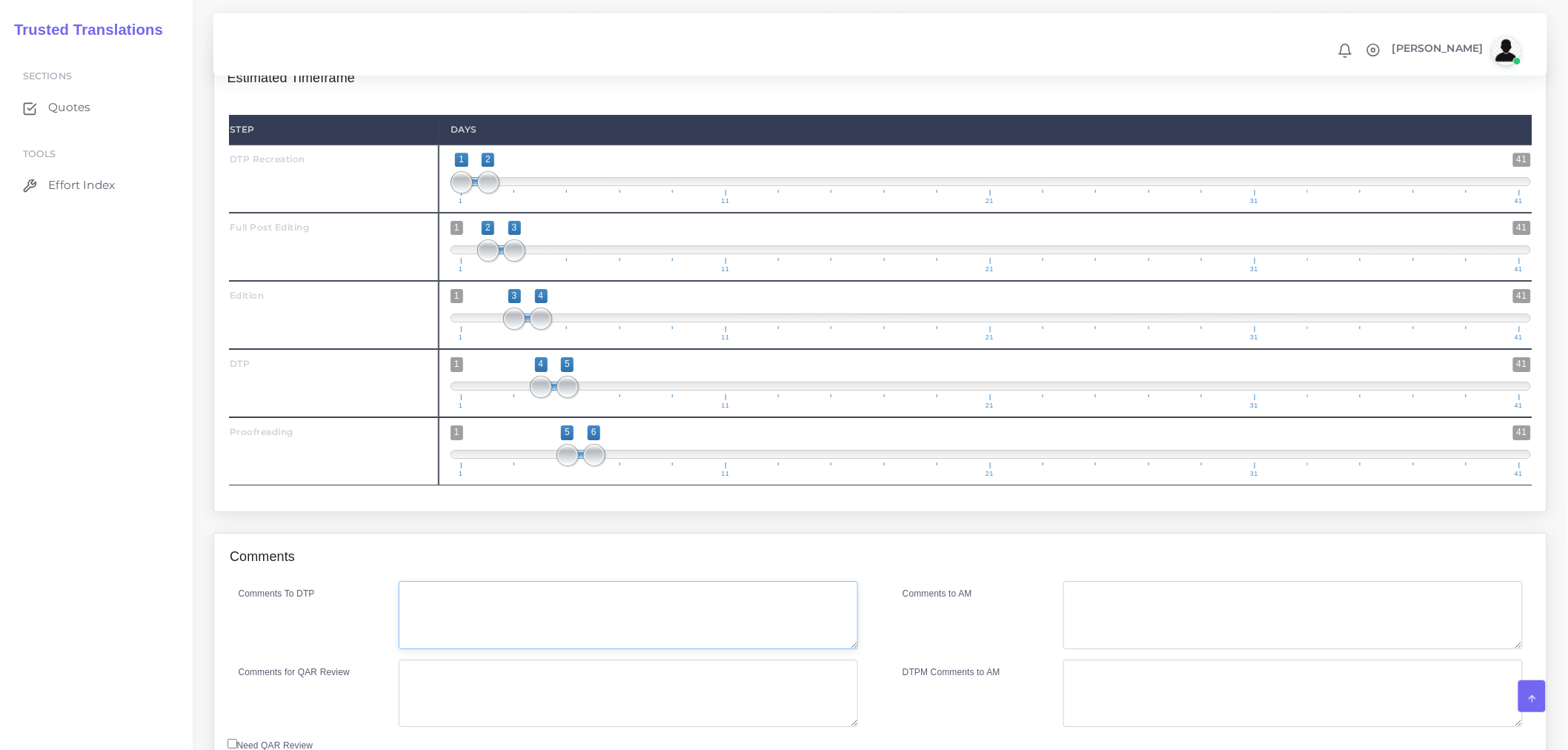
click at [509, 631] on textarea "Comments To DTP" at bounding box center [629, 614] width 459 height 68
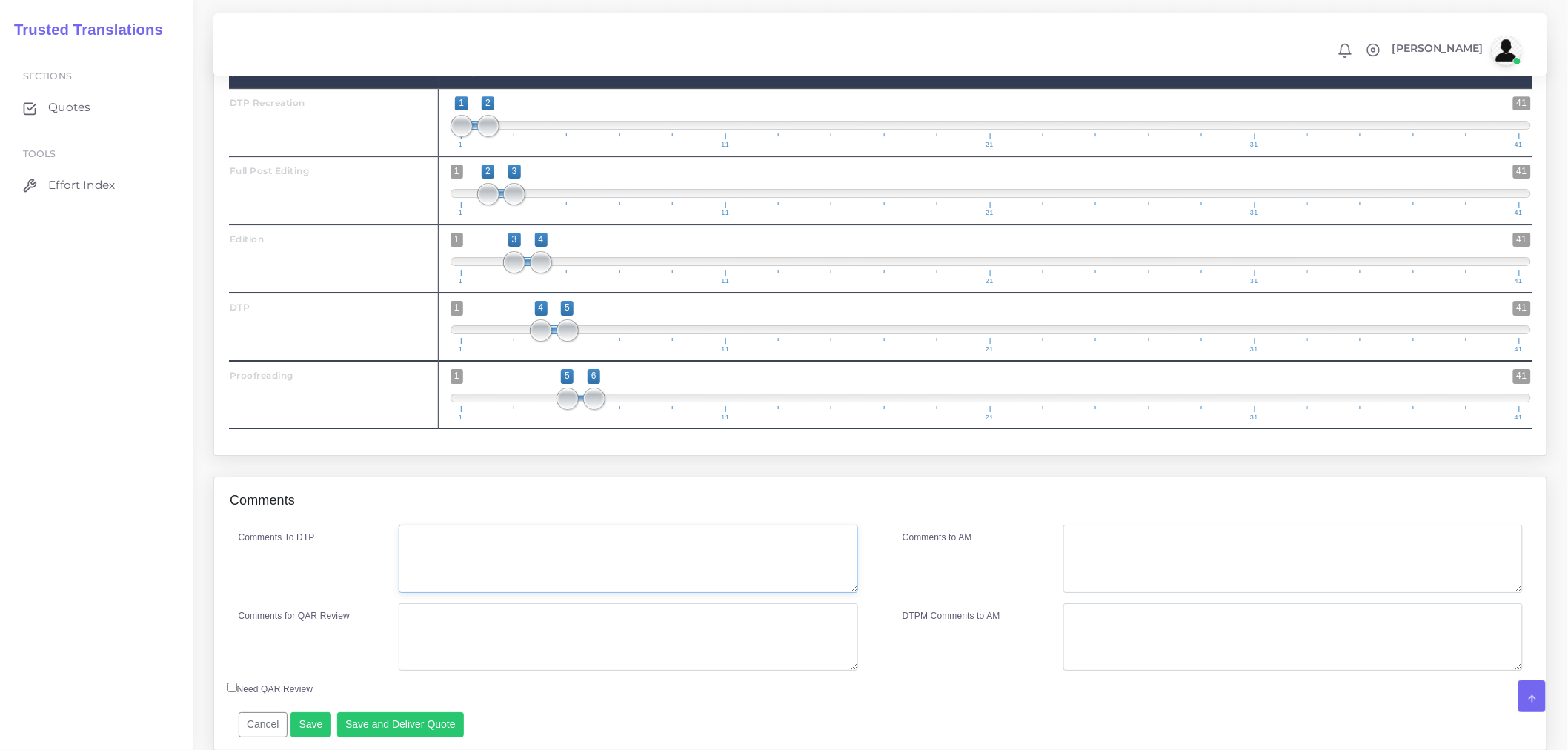
scroll to position [1975, 0]
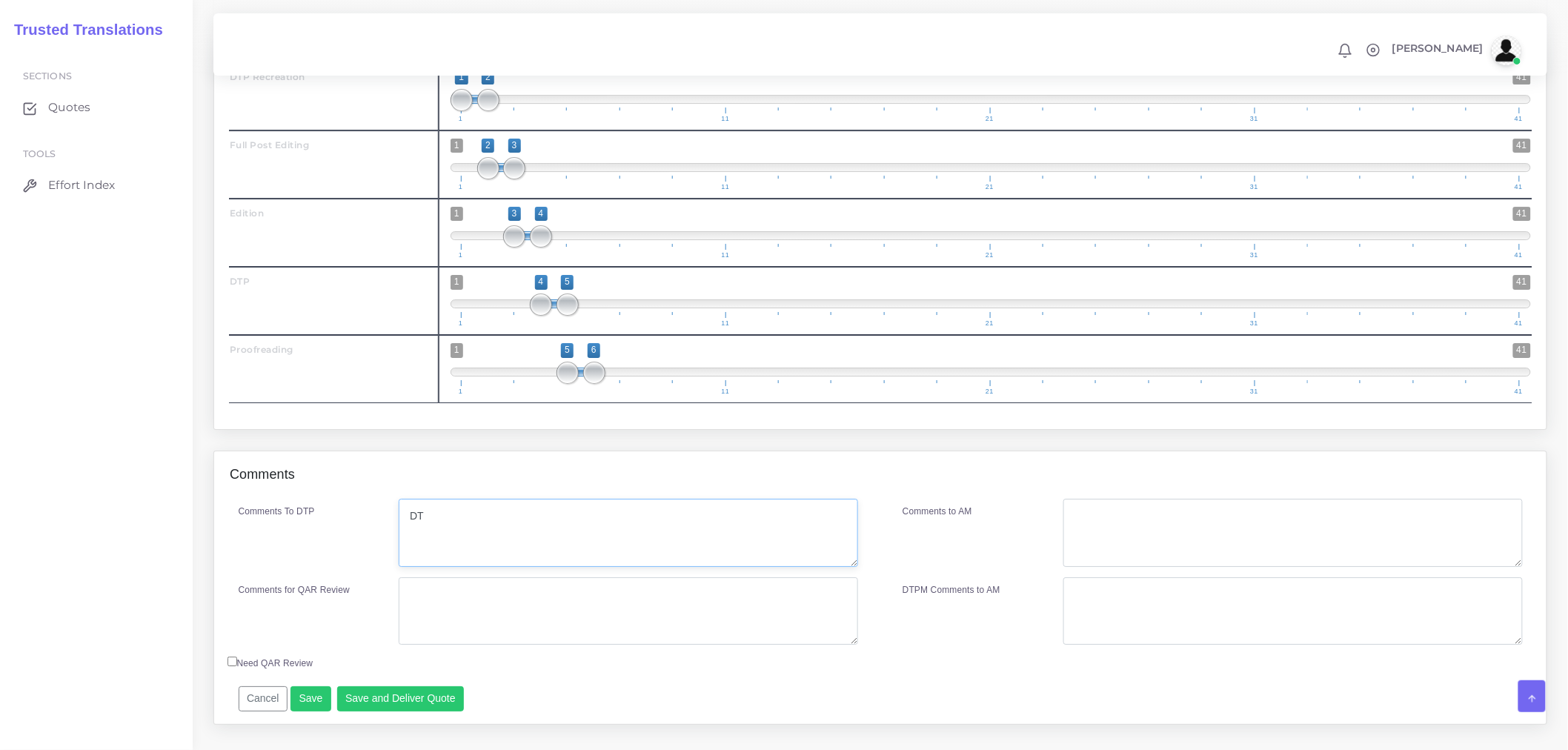
type textarea "D"
type textarea "Recreation if Word. DTP complex in Word"
click at [538, 645] on textarea "Comments for QAR Review" at bounding box center [629, 611] width 459 height 68
type textarea "Recre + PEE + DTP + PRF"
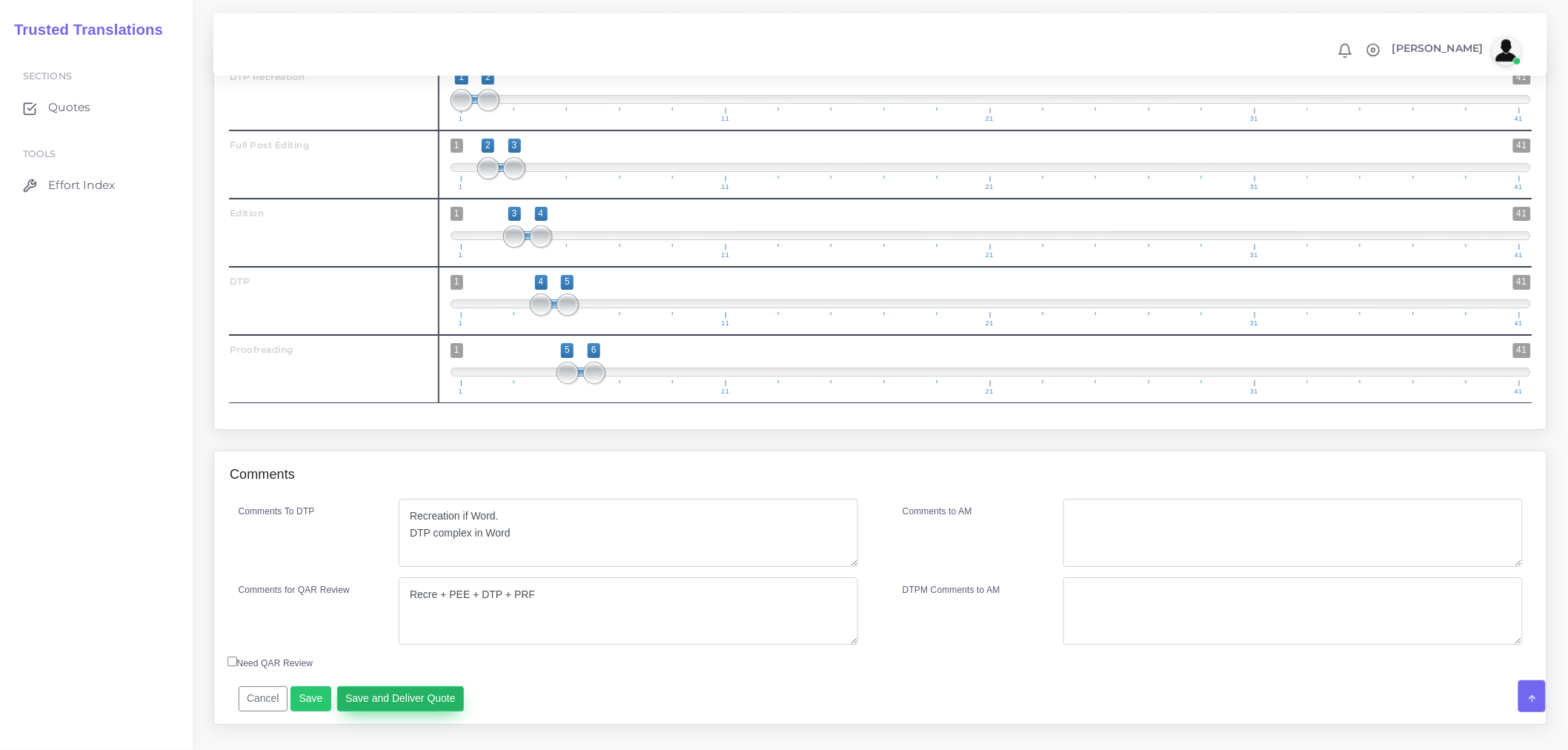
click at [445, 712] on button "Save and Deliver Quote" at bounding box center [401, 698] width 128 height 25
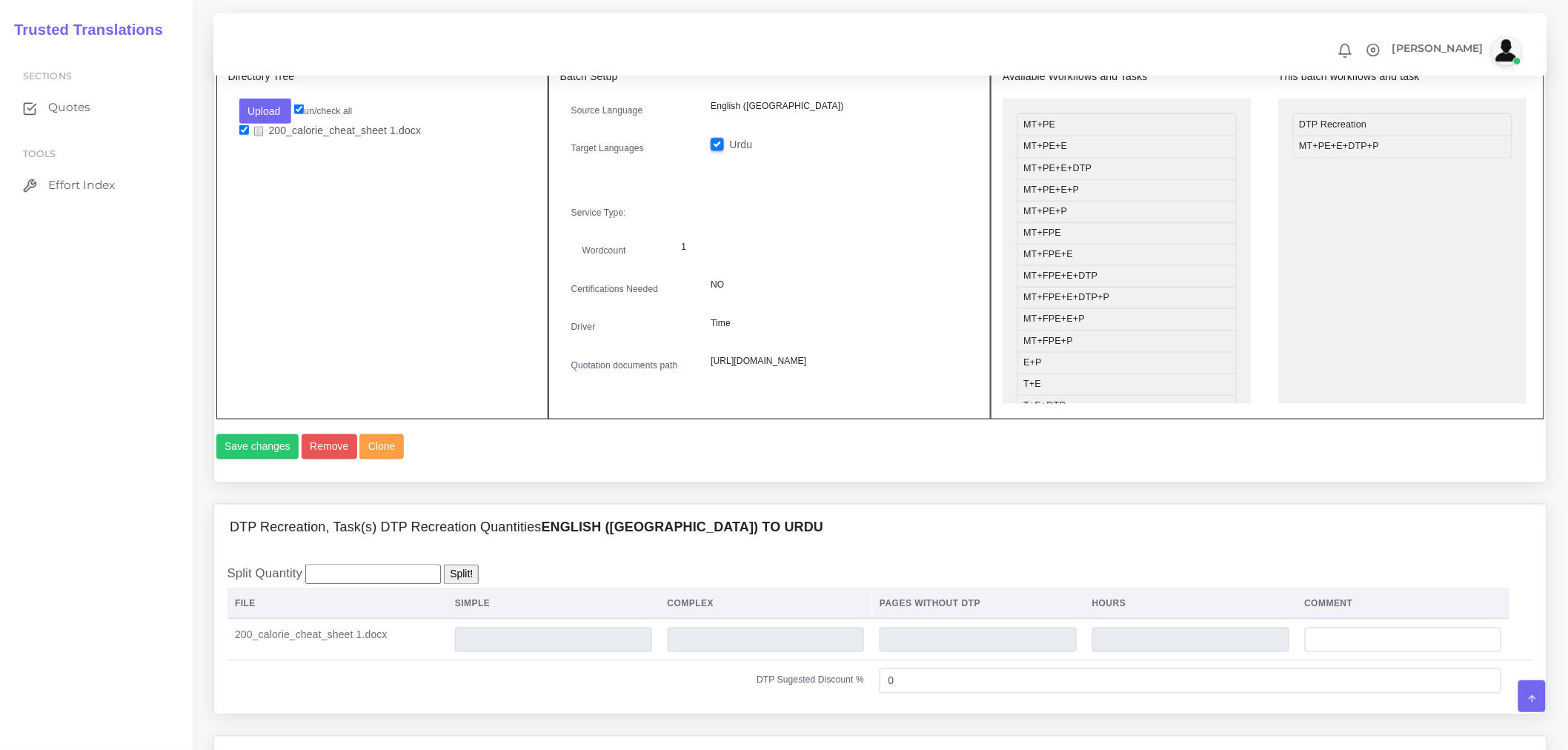
scroll to position [658, 0]
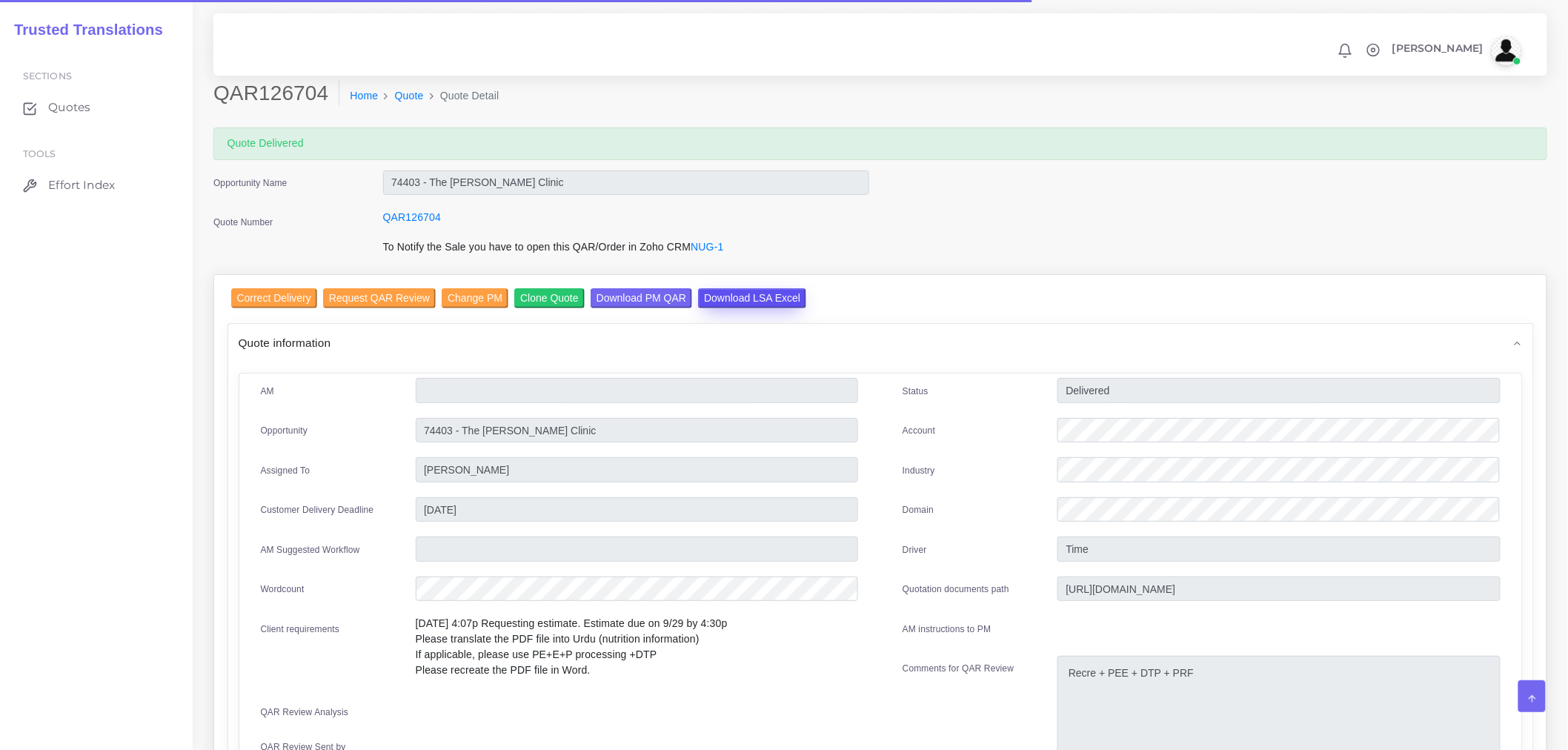
click at [720, 299] on input "Download LSA Excel" at bounding box center [753, 299] width 108 height 20
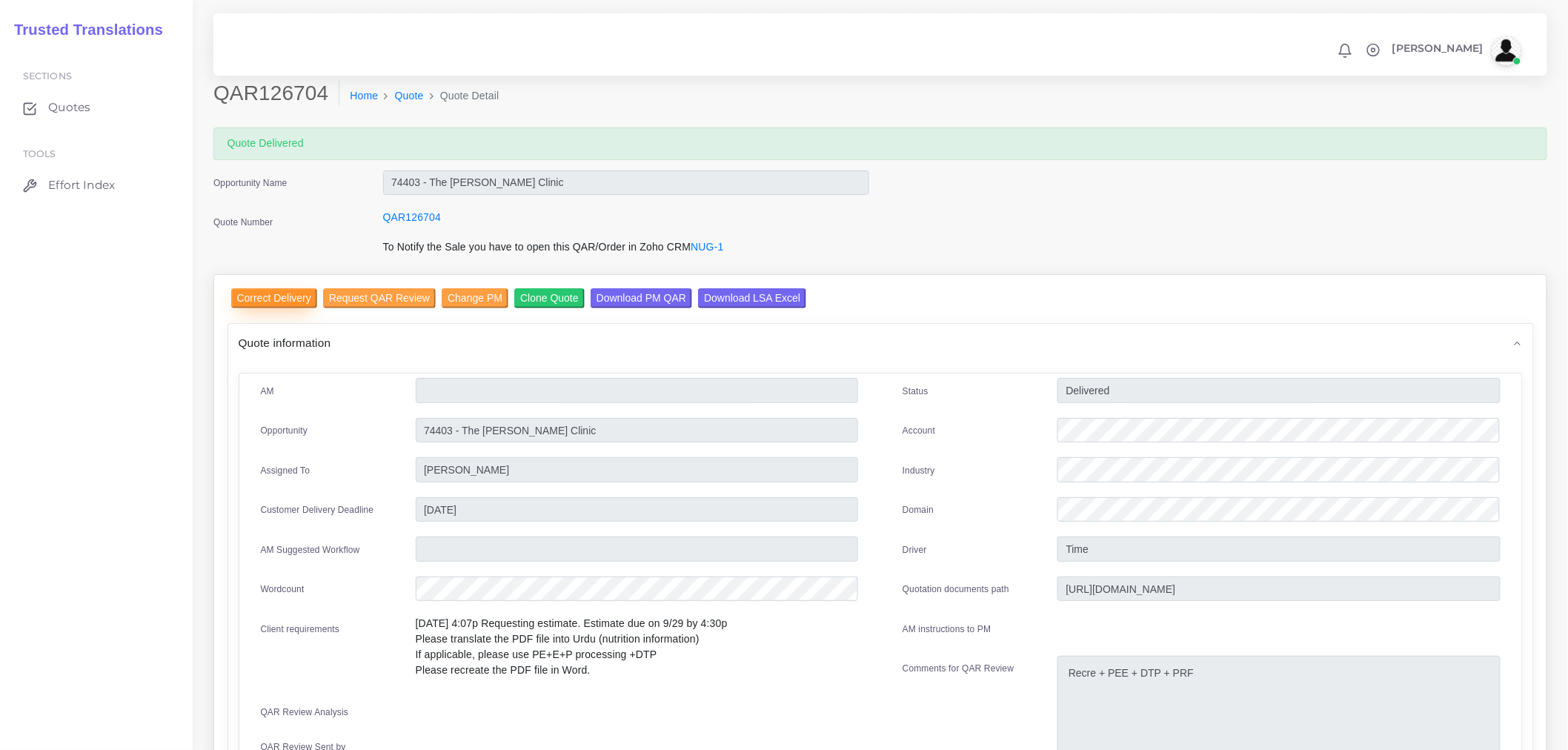
click at [304, 299] on input "Correct Delivery" at bounding box center [274, 299] width 86 height 20
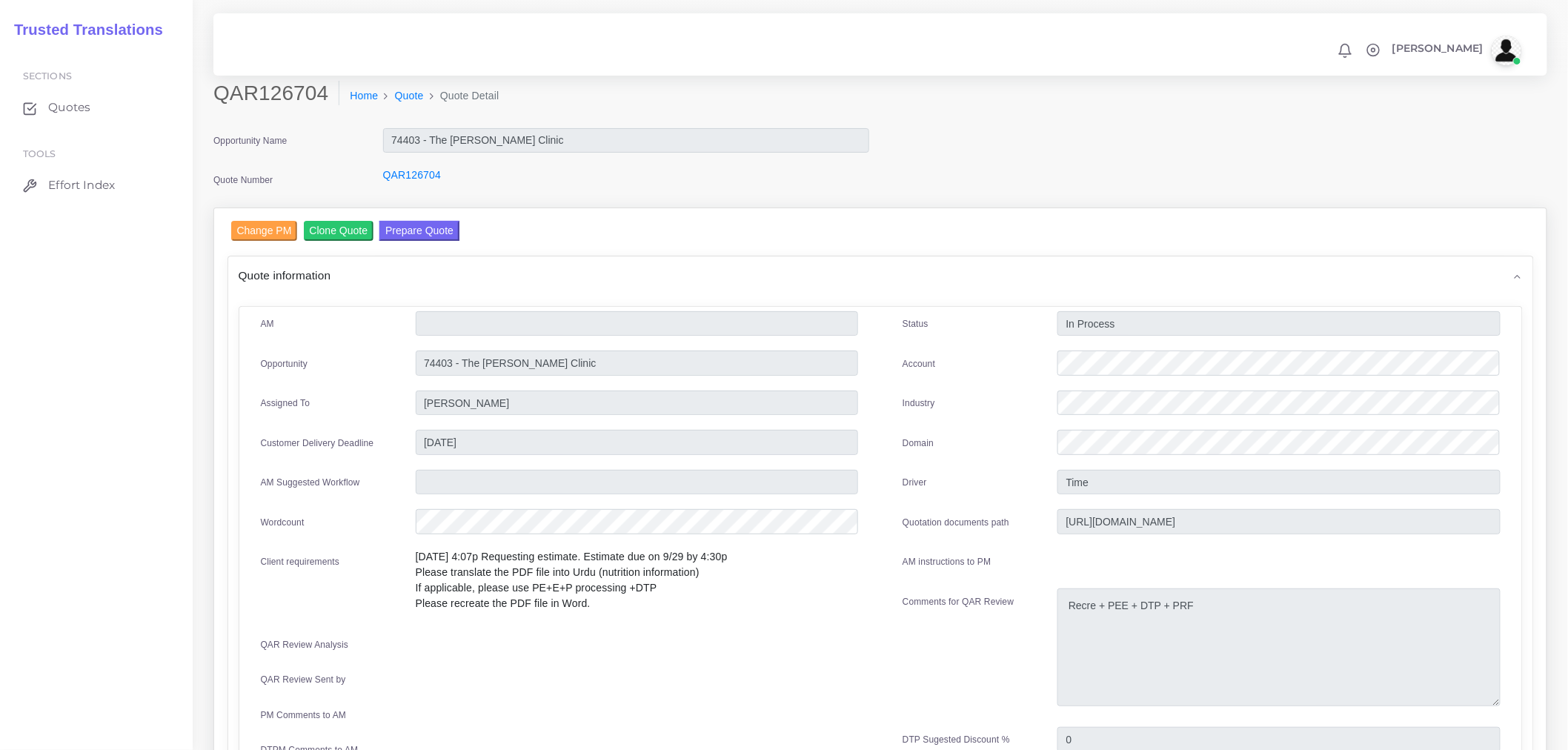
click at [435, 221] on button "Prepare Quote" at bounding box center [419, 231] width 80 height 20
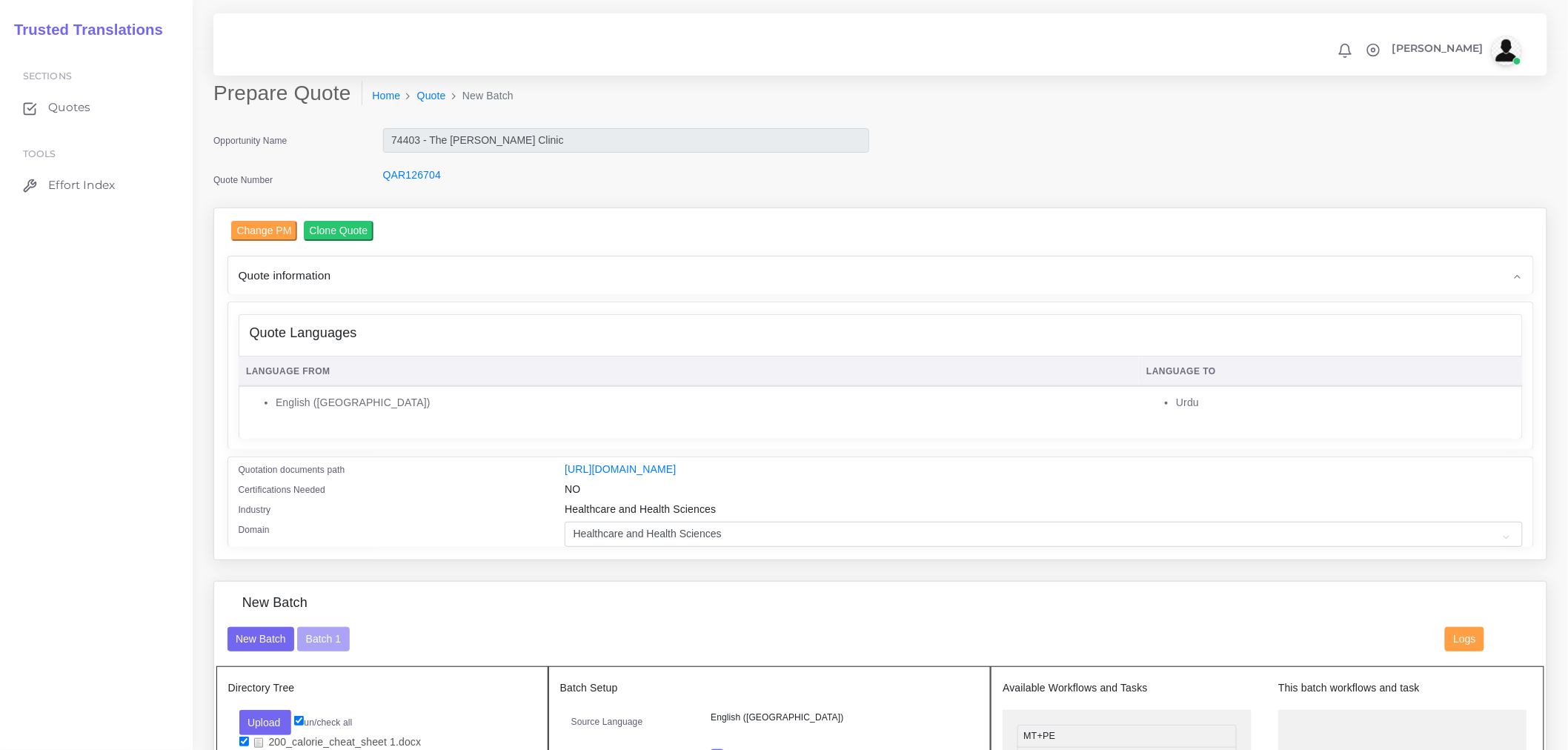
click at [324, 665] on div "New Batch Batch 1 Logs" at bounding box center [880, 647] width 1329 height 40
click at [334, 648] on button "Batch 1" at bounding box center [323, 639] width 52 height 25
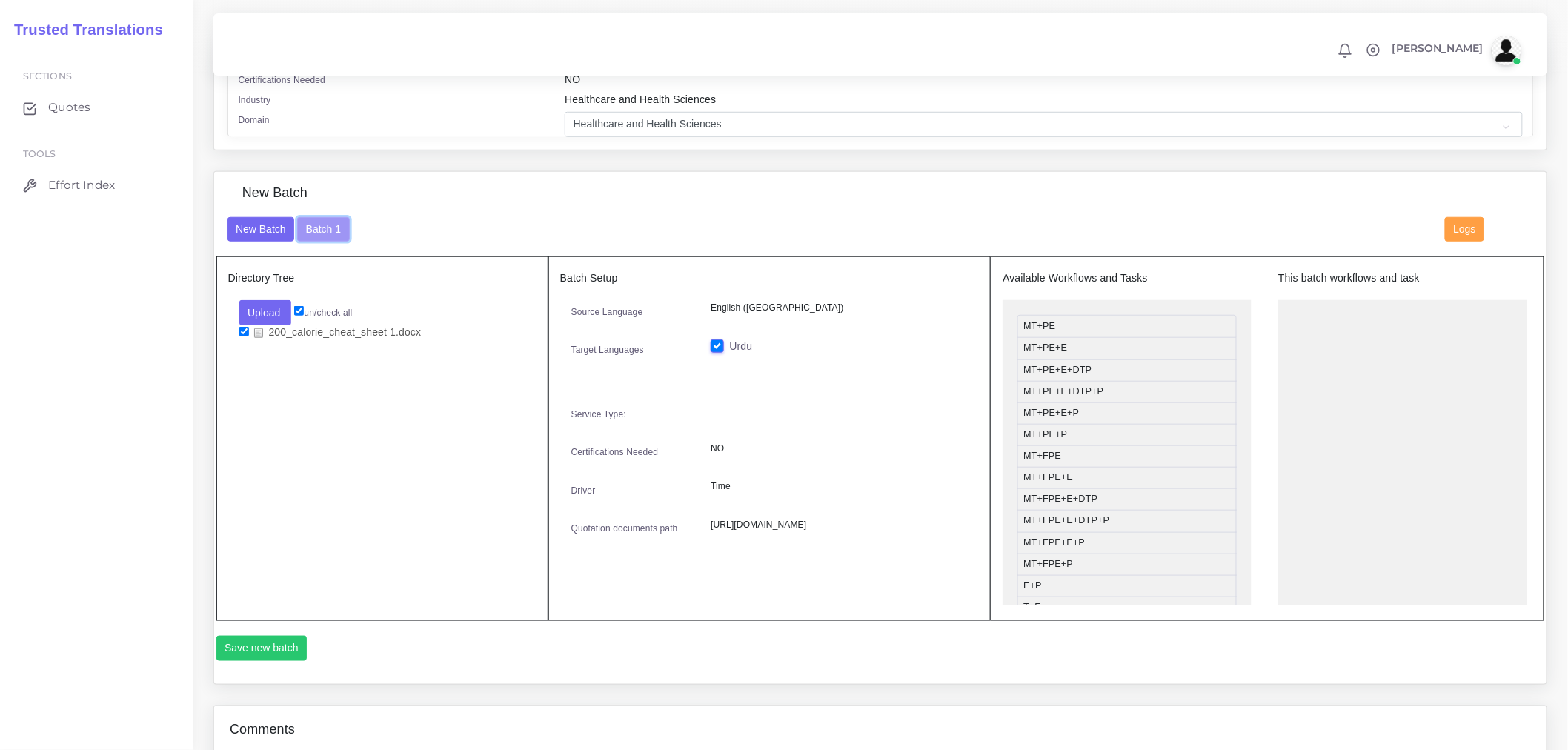
scroll to position [411, 0]
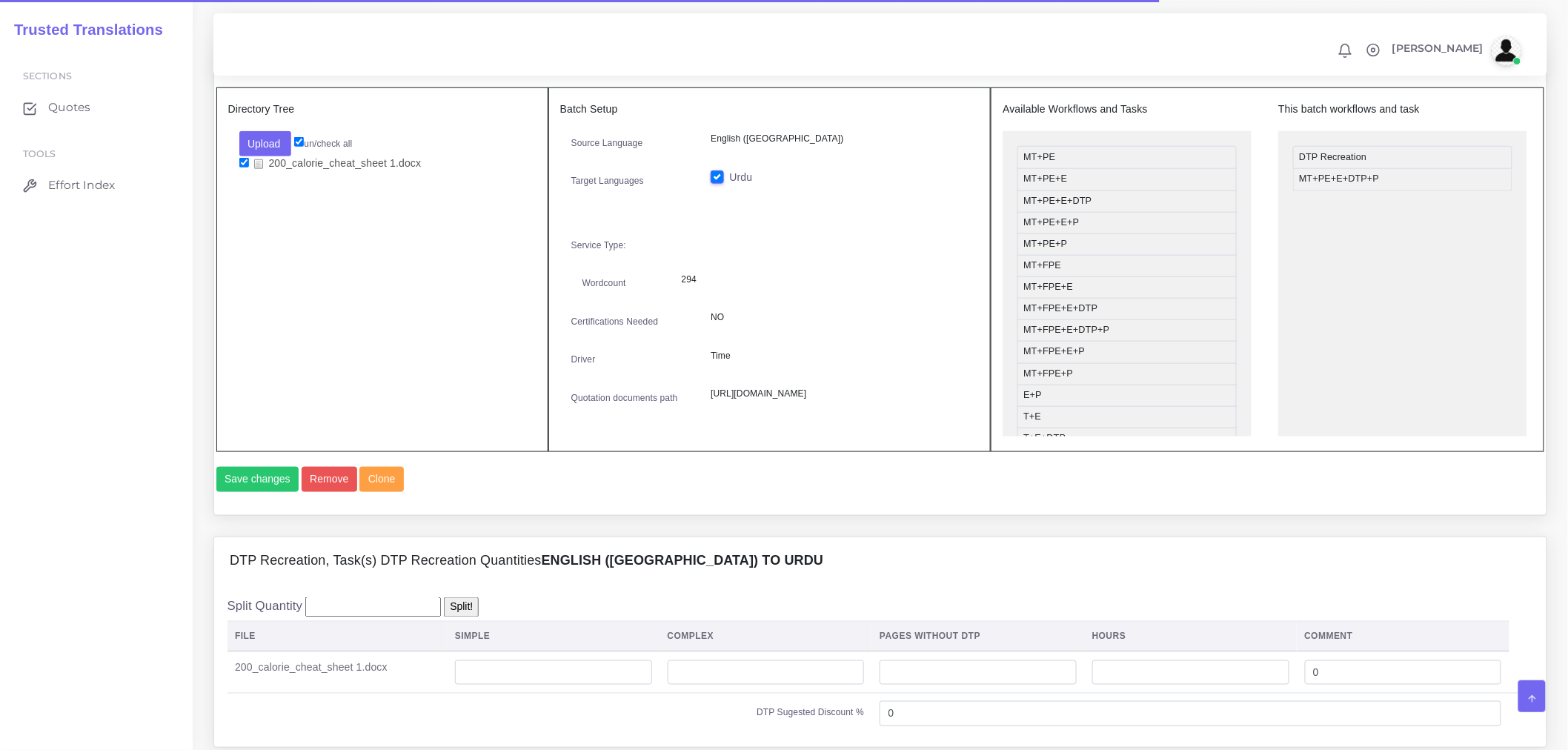
scroll to position [823, 0]
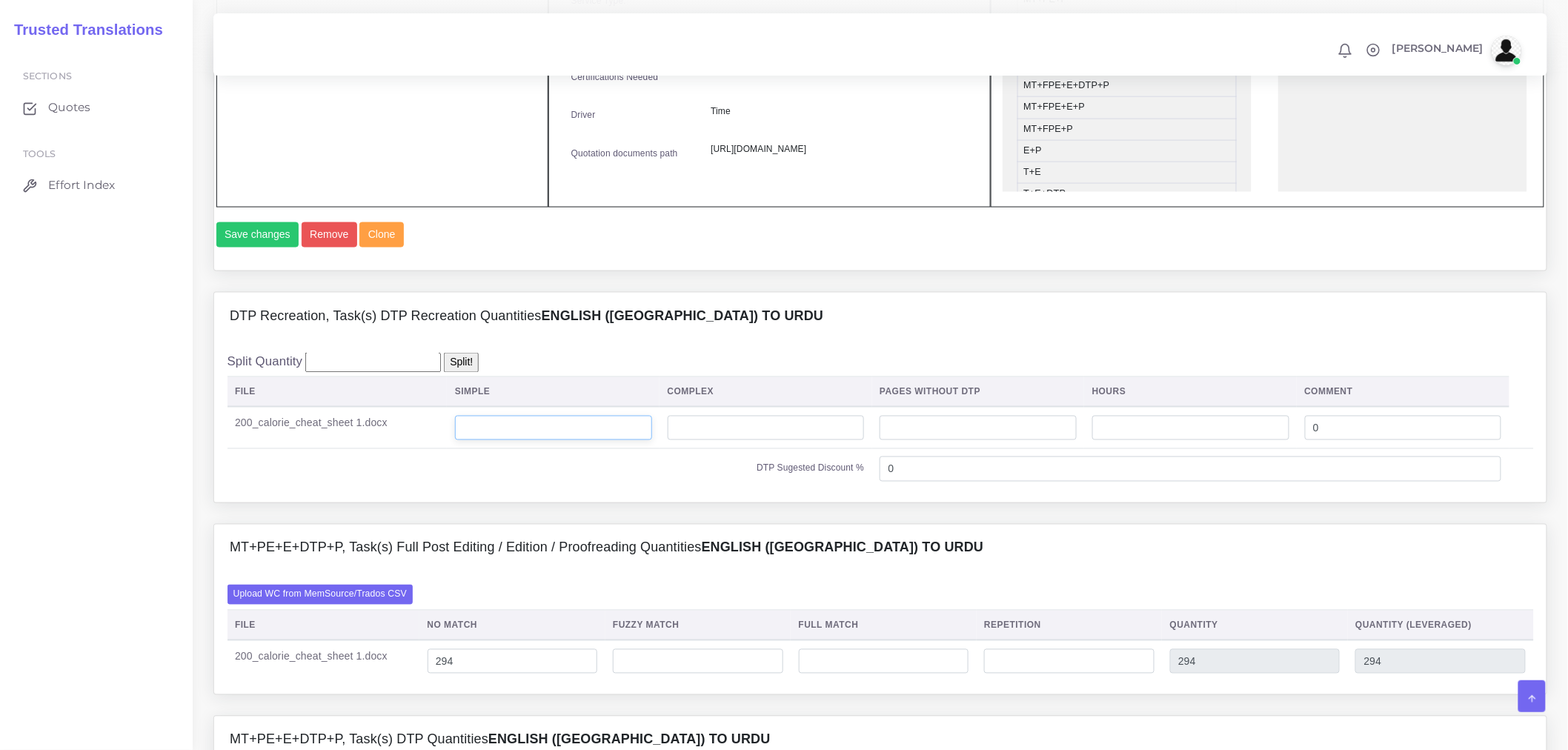
click at [618, 440] on input "number" at bounding box center [553, 428] width 197 height 25
type input "2"
click at [608, 489] on td "DTP Sugested Discount %" at bounding box center [550, 469] width 644 height 41
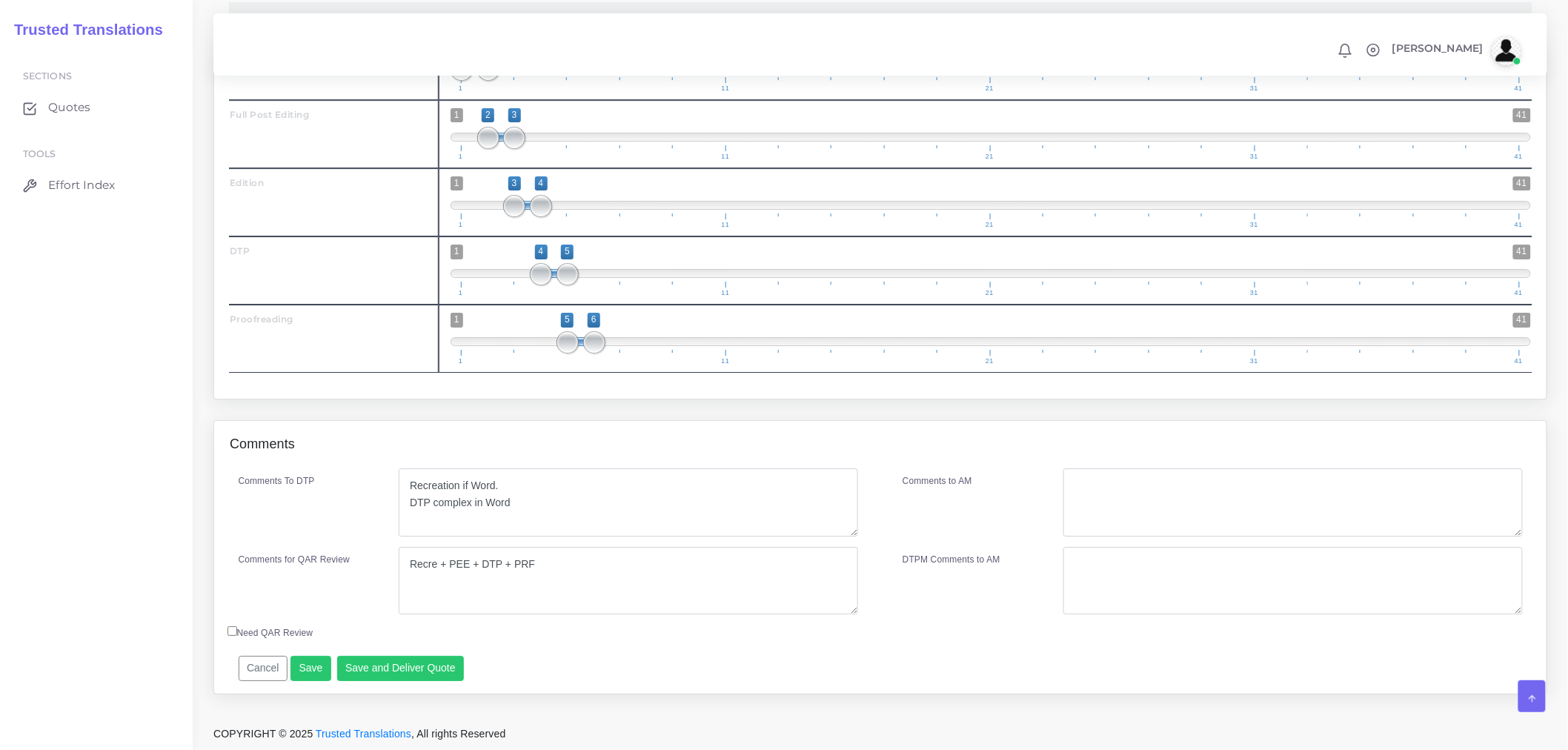
scroll to position [2005, 0]
click at [406, 668] on button "Save and Deliver Quote" at bounding box center [401, 668] width 128 height 25
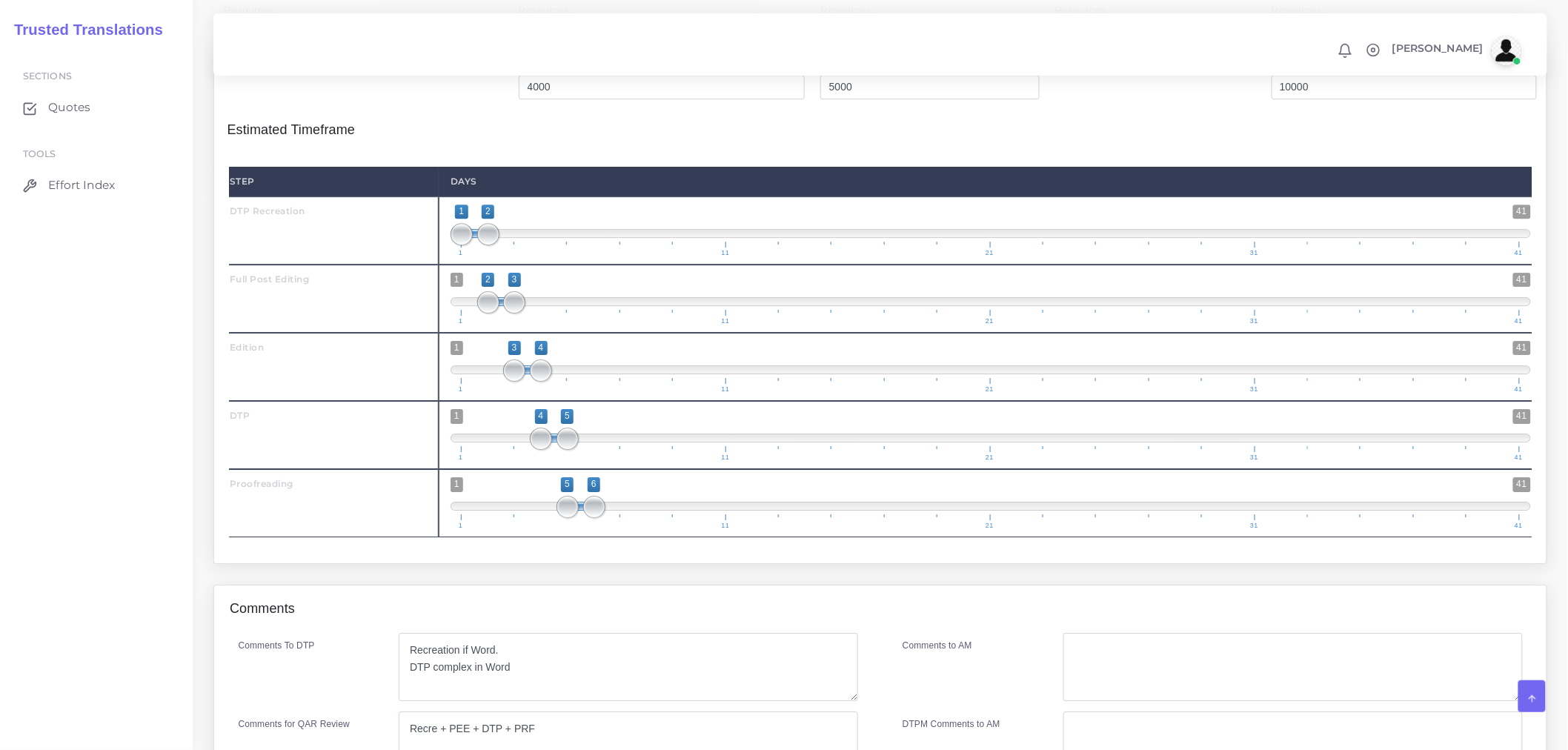
scroll to position [1513, 0]
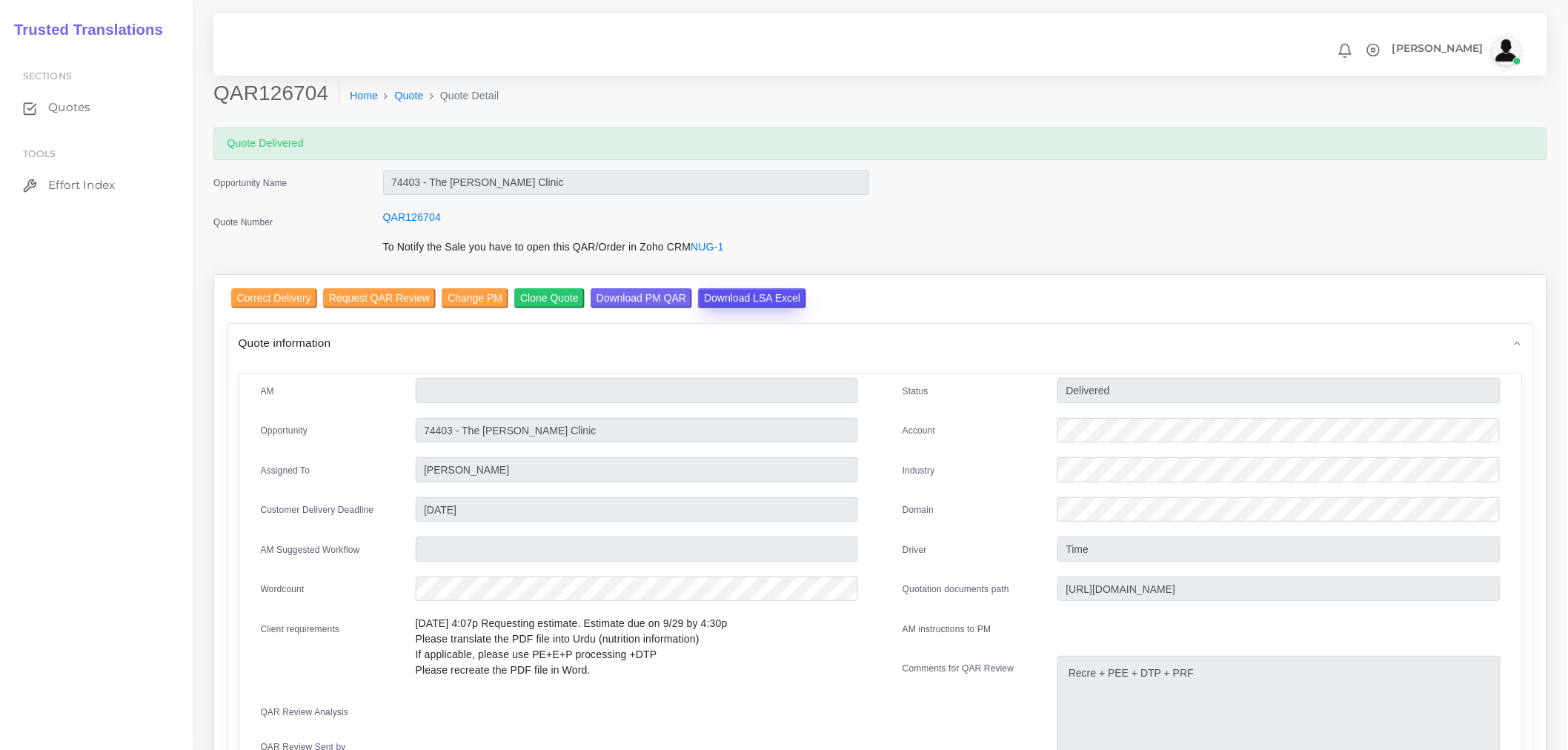
click at [759, 289] on input "Download LSA Excel" at bounding box center [753, 299] width 108 height 20
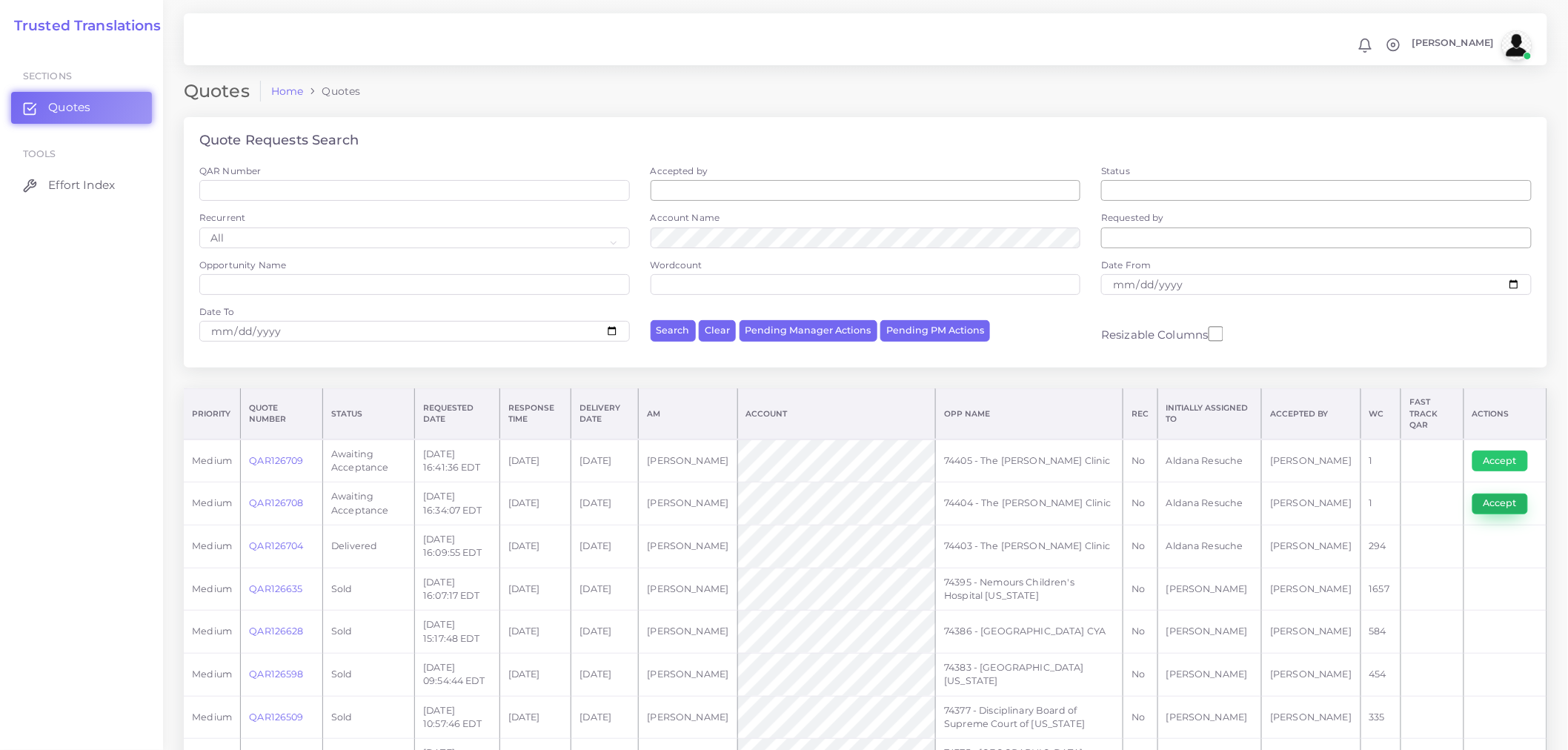
click at [1411, 494] on button "Accept" at bounding box center [1500, 504] width 56 height 20
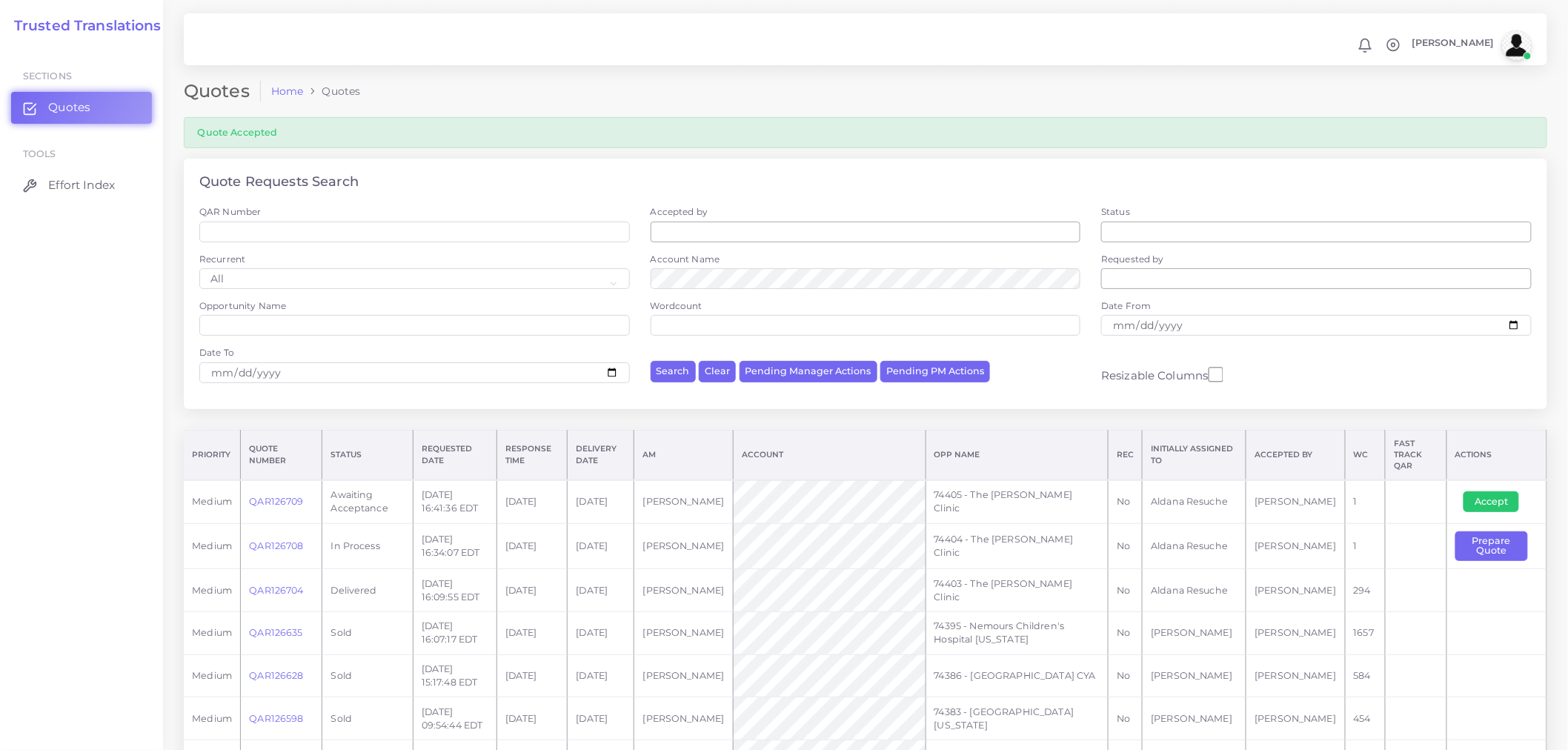
click at [780, 419] on div "Quote Requests Search QAR Number Accepted by All Donaldo Barahona Ricardo Mejia…" at bounding box center [866, 294] width 1385 height 271
click at [1483, 531] on button "Prepare Quote" at bounding box center [1492, 546] width 73 height 31
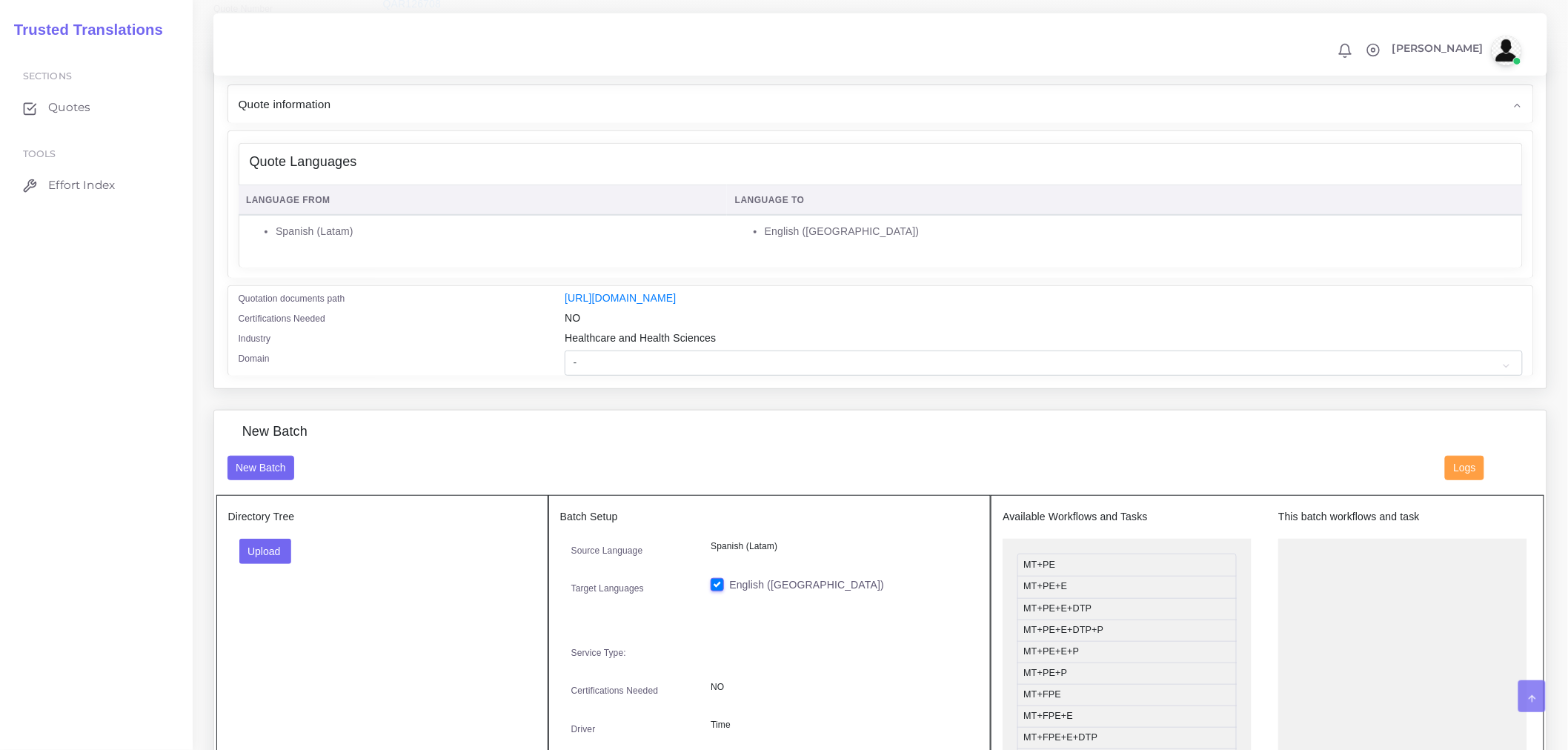
scroll to position [247, 0]
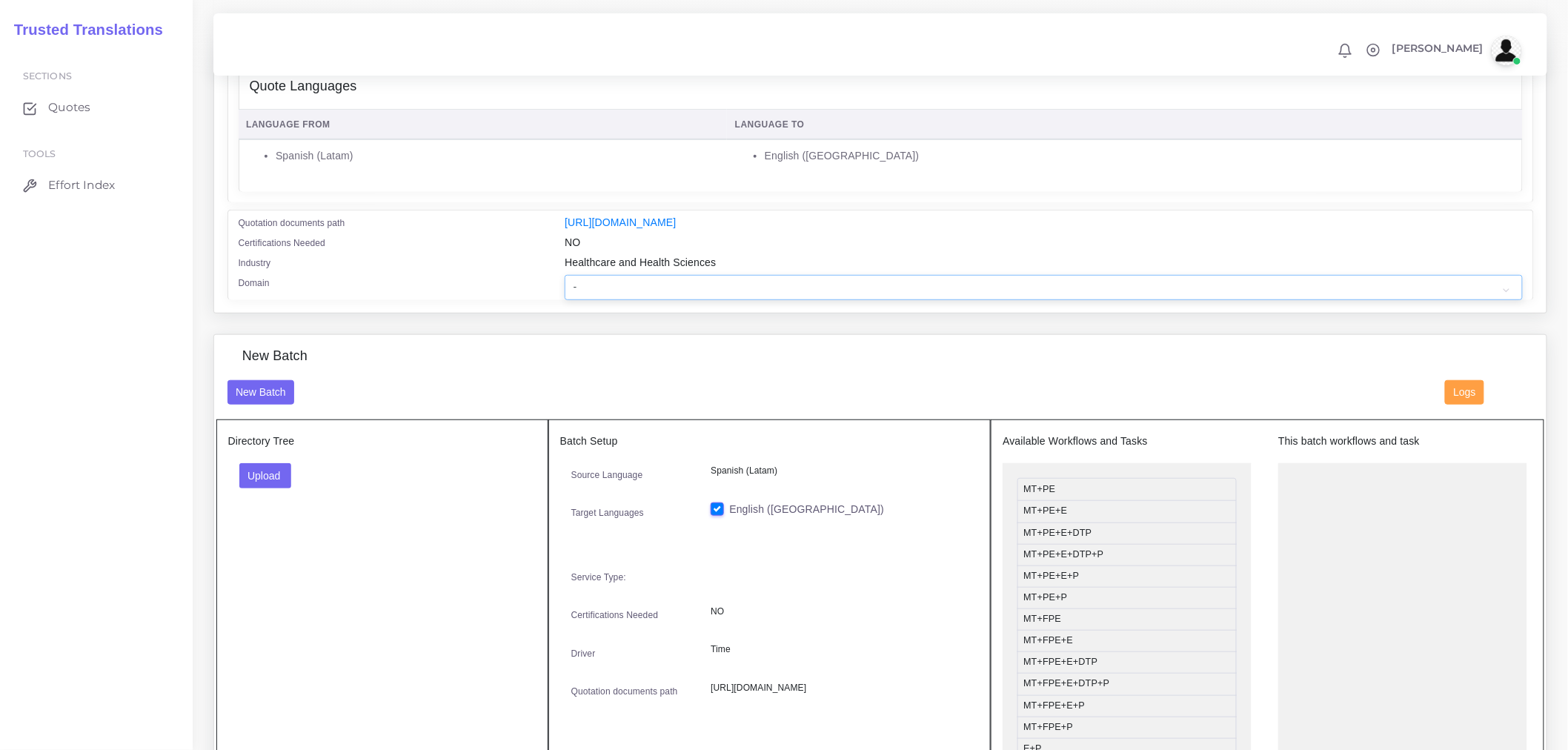
click at [631, 300] on select "- Advertising and Media Agriculture, Forestry and Fishing Architecture, Buildin…" at bounding box center [1043, 288] width 957 height 25
select select "Healthcare and Health Sciences"
click at [564, 284] on select "- Advertising and Media Agriculture, Forestry and Fishing Architecture, Buildin…" at bounding box center [1043, 288] width 957 height 25
click at [363, 447] on h5 "Directory Tree" at bounding box center [382, 441] width 308 height 13
click at [267, 488] on button "Upload" at bounding box center [265, 476] width 53 height 25
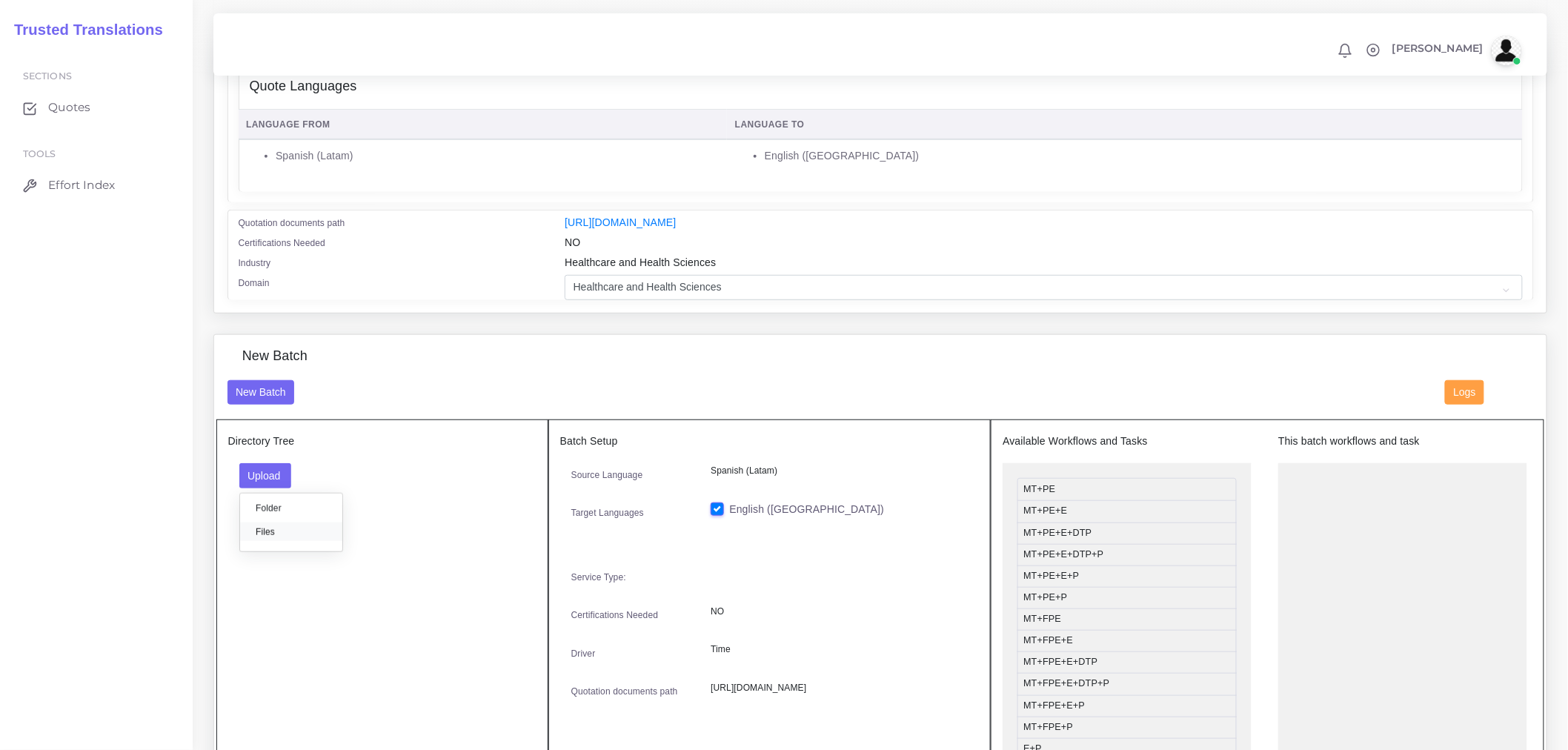
click at [263, 539] on label "Files" at bounding box center [291, 531] width 102 height 19
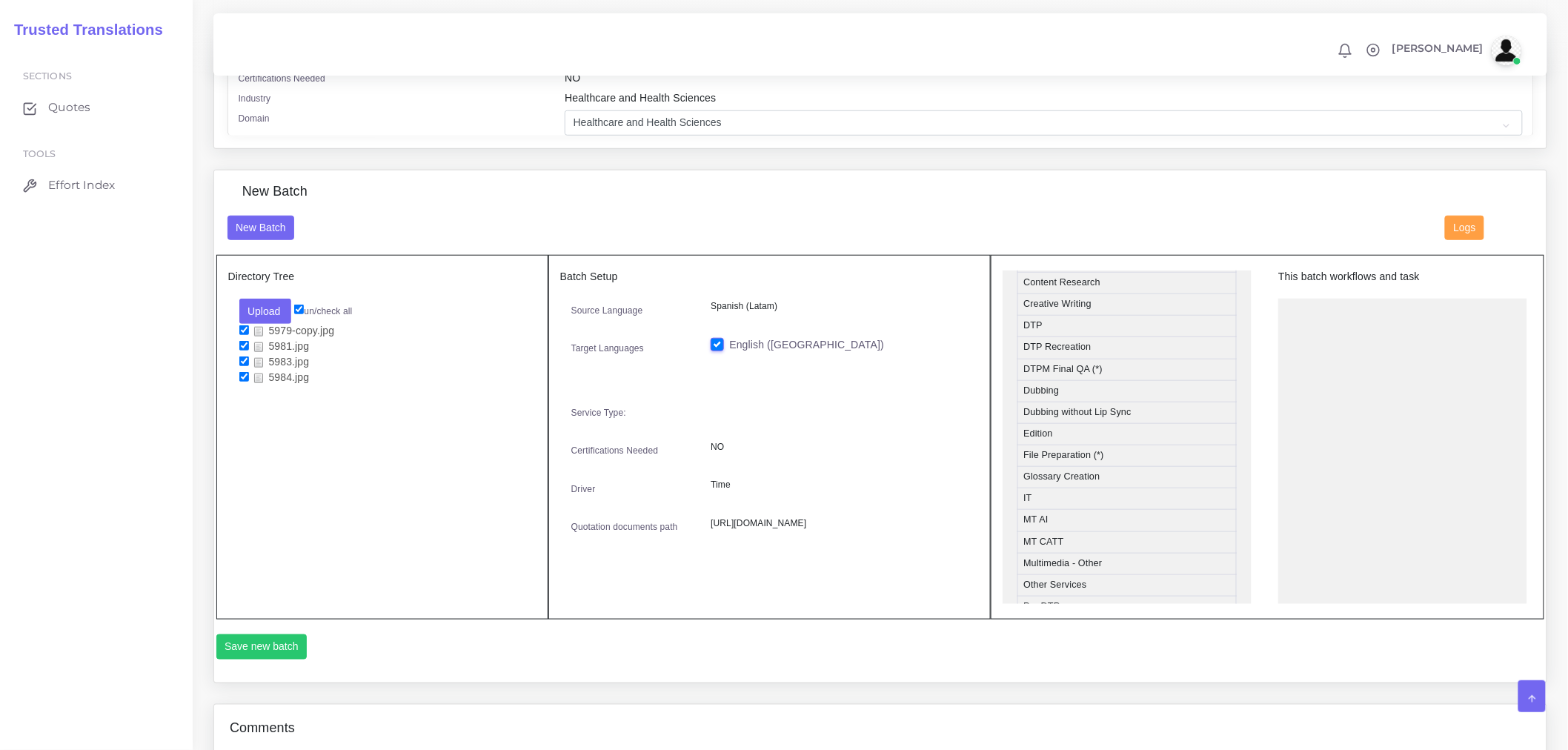
scroll to position [501, 0]
drag, startPoint x: 1105, startPoint y: 375, endPoint x: 1399, endPoint y: 342, distance: 295.8
drag, startPoint x: 1067, startPoint y: 411, endPoint x: 1399, endPoint y: 373, distance: 334.2
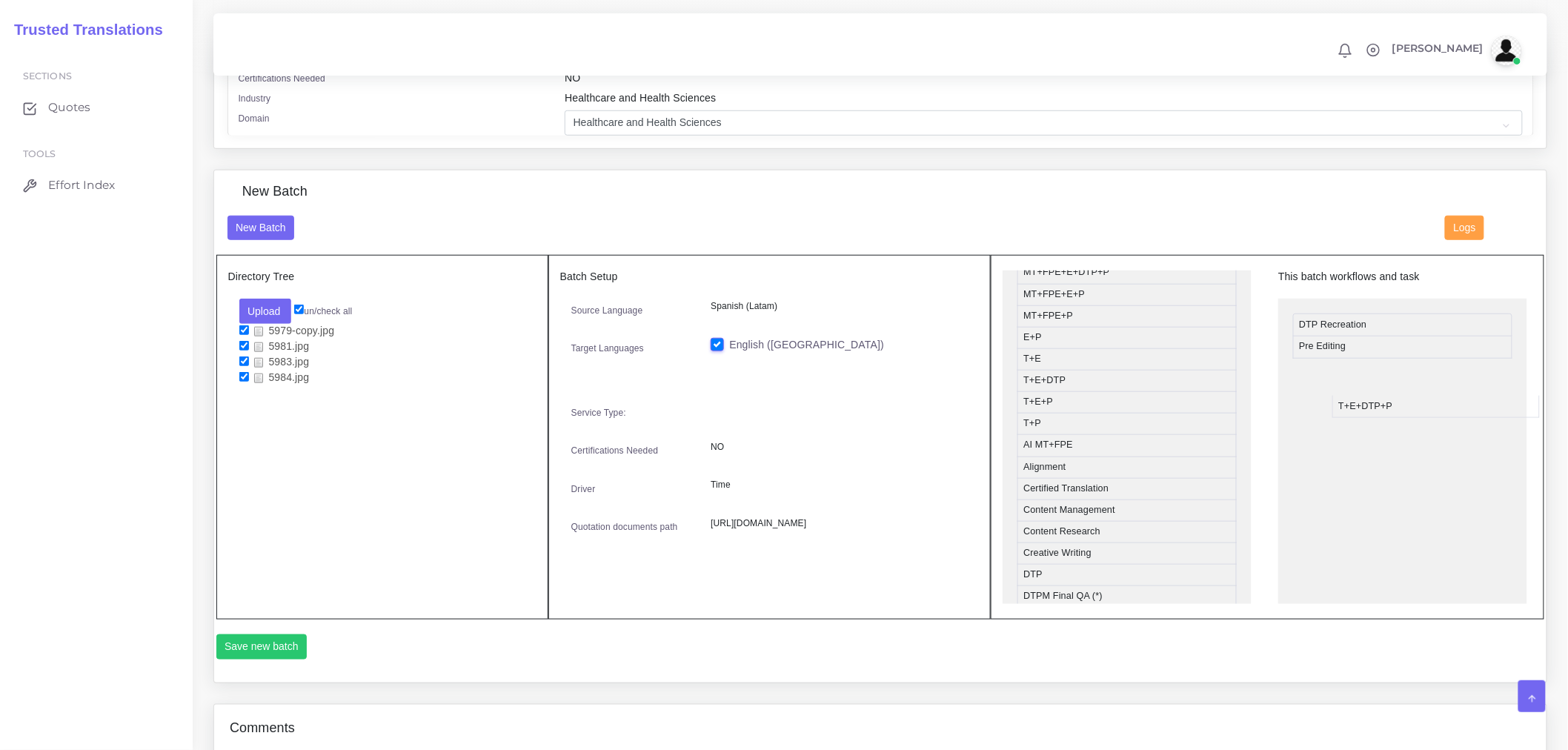
drag, startPoint x: 1090, startPoint y: 418, endPoint x: 1412, endPoint y: 409, distance: 322.1
click at [257, 646] on button "Save new batch" at bounding box center [262, 647] width 91 height 25
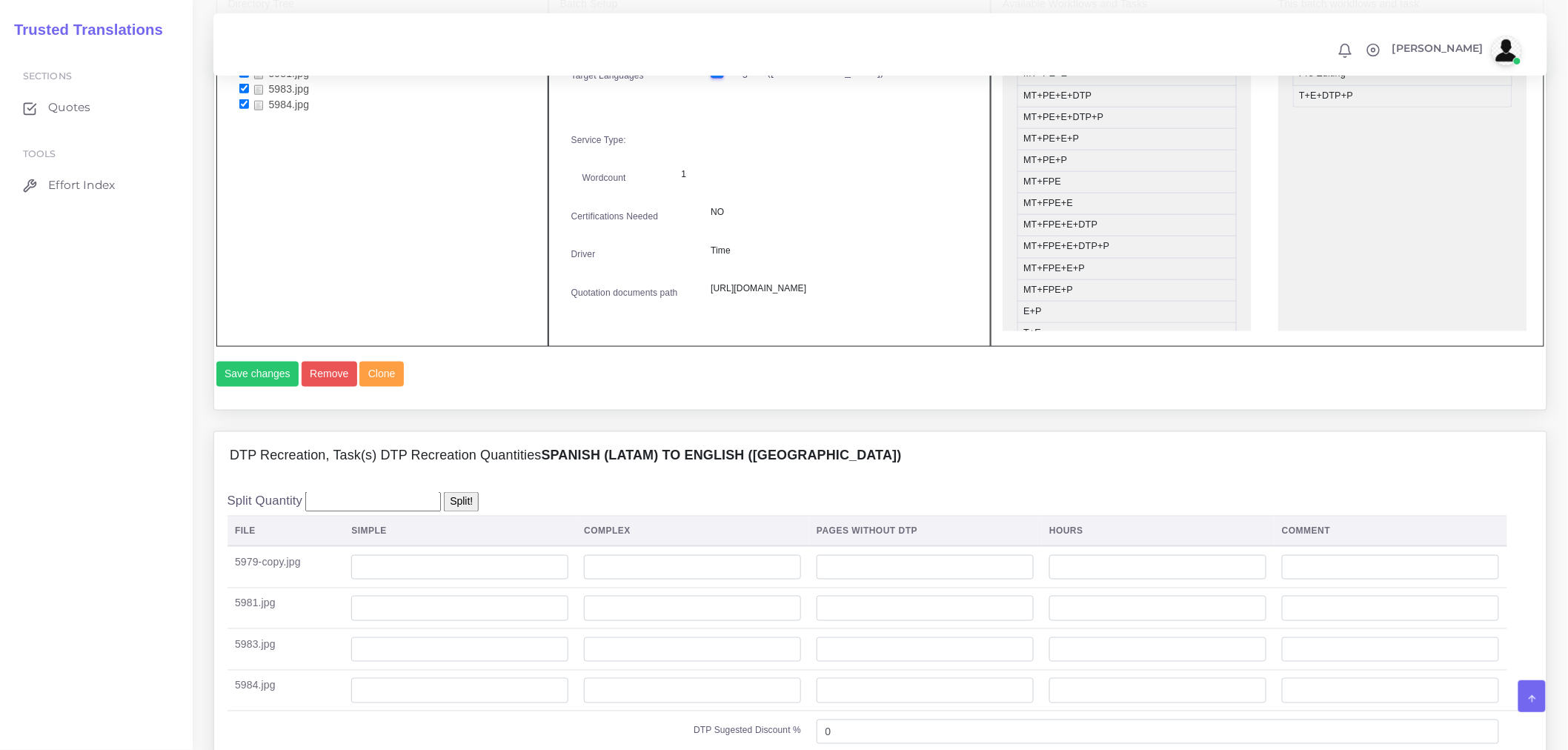
scroll to position [987, 0]
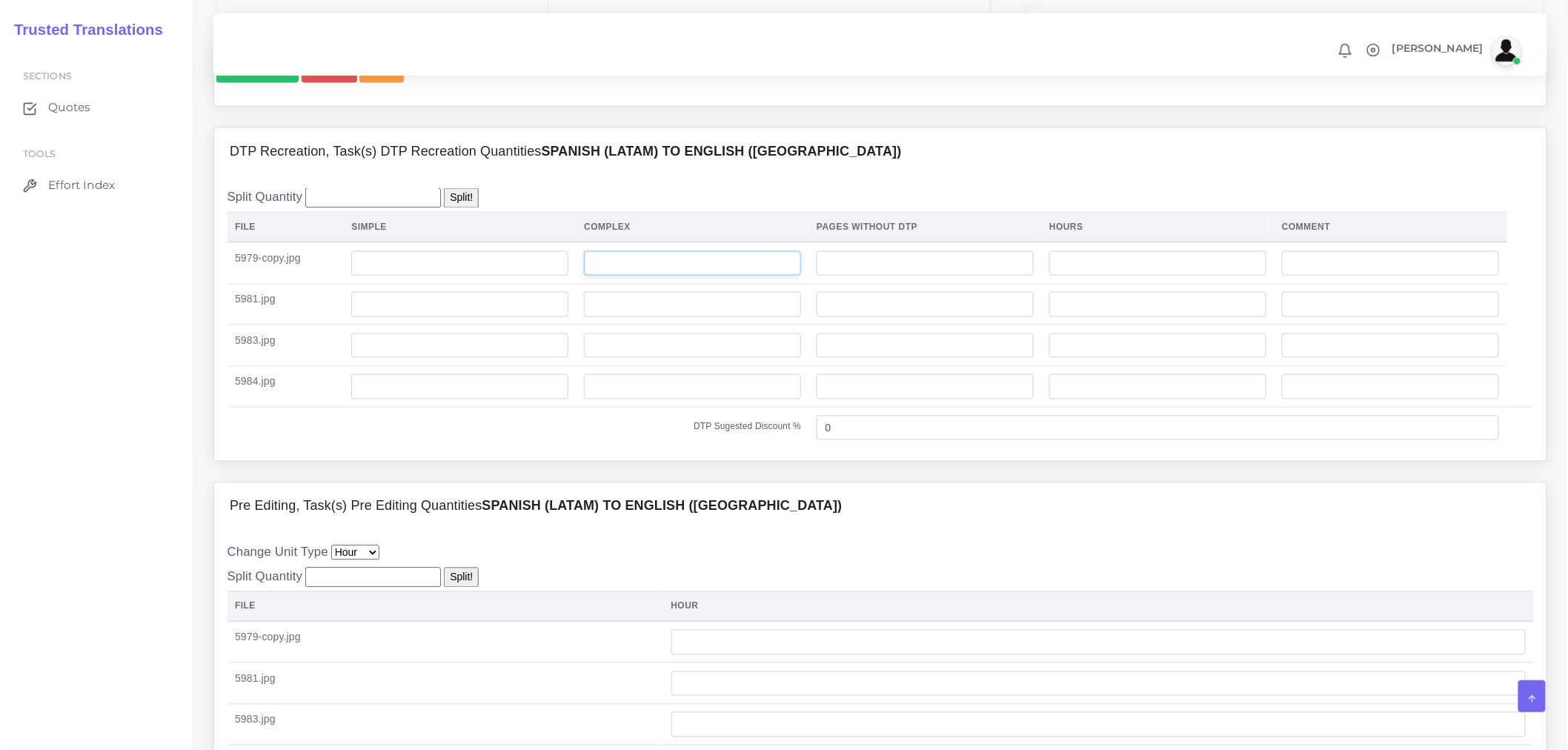
click at [710, 277] on input "number" at bounding box center [692, 263] width 217 height 25
type input "1"
click at [705, 317] on input "number" at bounding box center [692, 304] width 217 height 25
type input "1"
click at [701, 359] on input "number" at bounding box center [692, 346] width 217 height 25
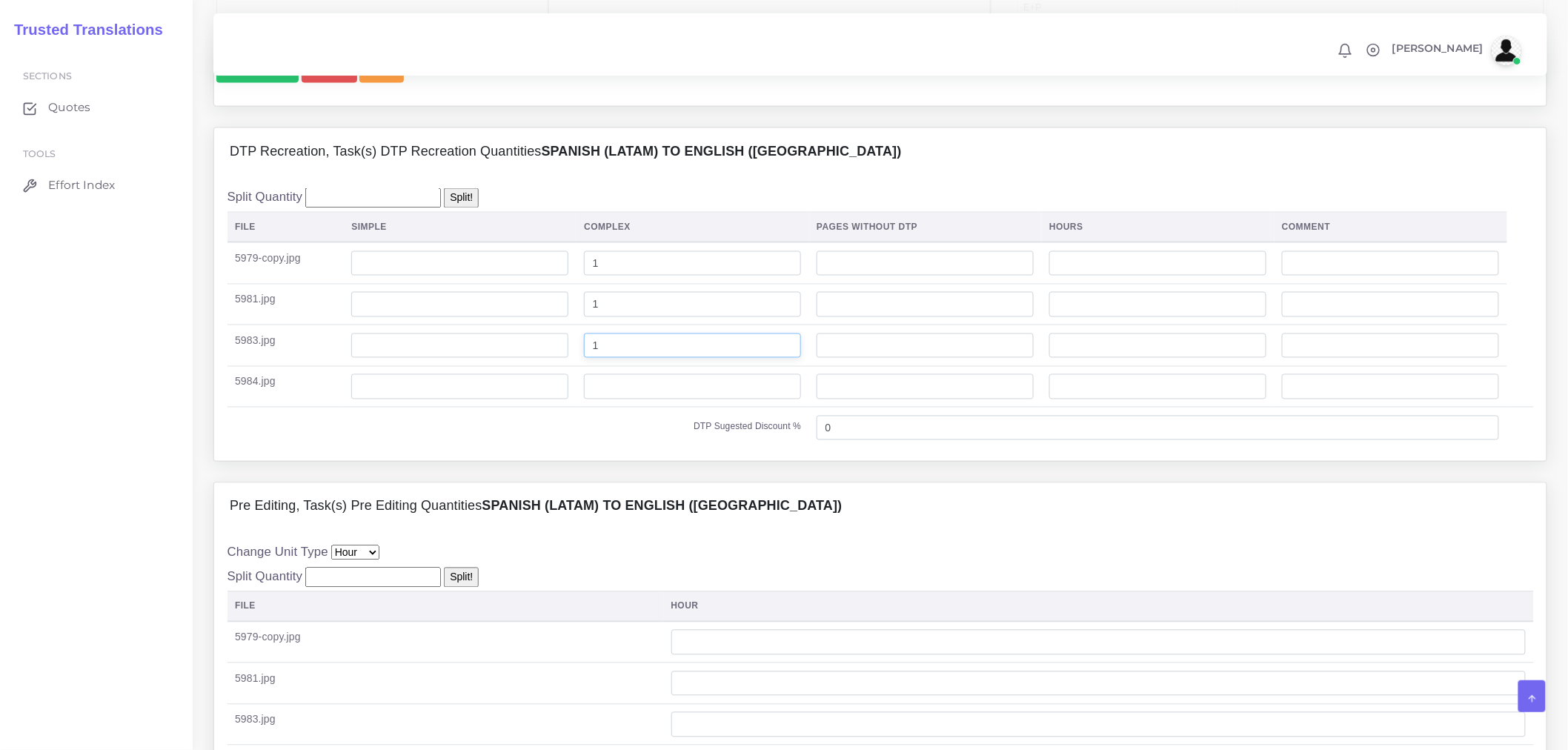
type input "1"
click at [698, 400] on input "number" at bounding box center [692, 386] width 217 height 25
type input "1"
click at [596, 482] on div "DTP Recreation, Task(s) DTP Recreation Quantities Spanish (Latam) TO English (U…" at bounding box center [880, 305] width 1356 height 355
click at [387, 277] on input "number" at bounding box center [459, 263] width 217 height 25
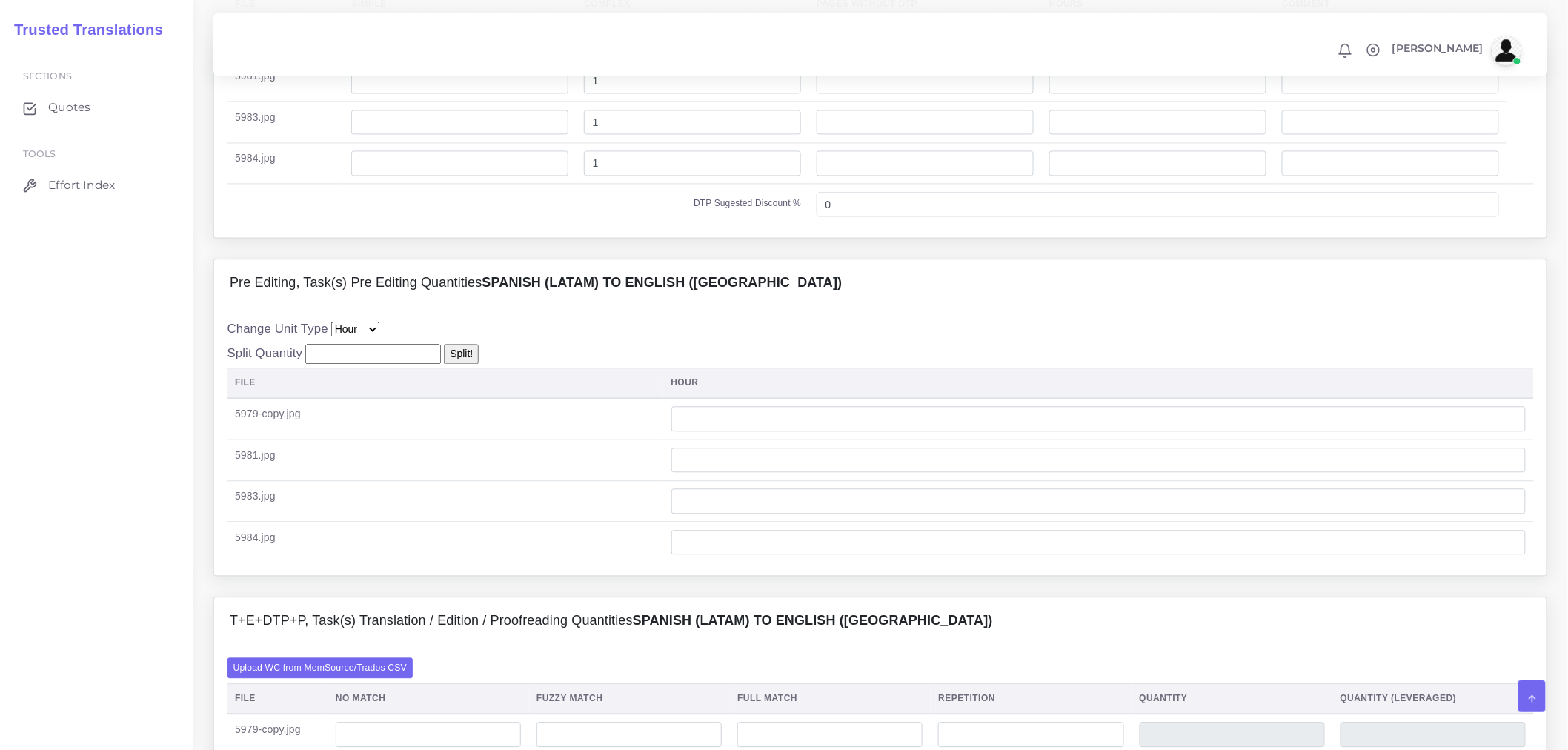
scroll to position [1234, 0]
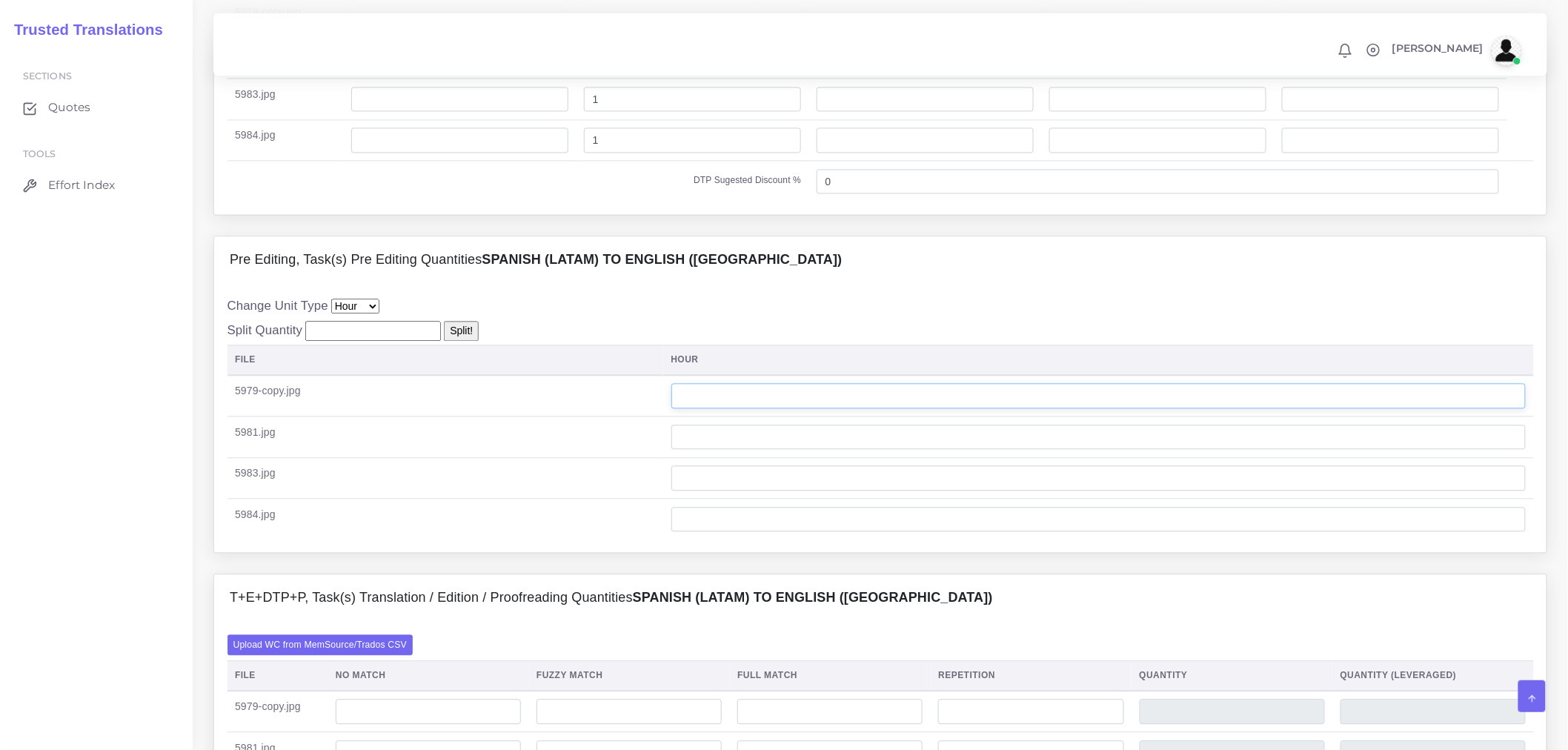
click at [786, 408] on input "number" at bounding box center [1099, 396] width 855 height 25
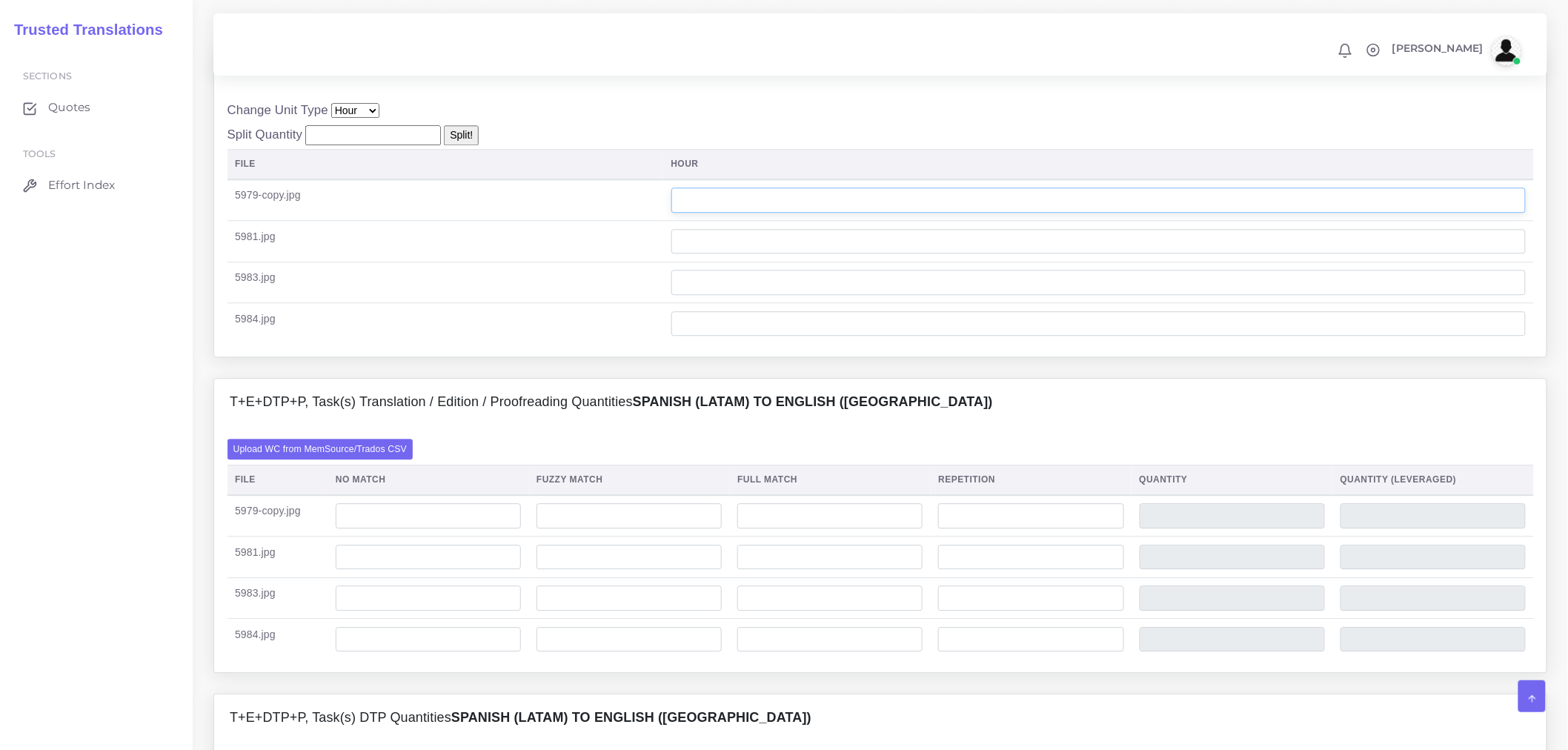
scroll to position [1482, 0]
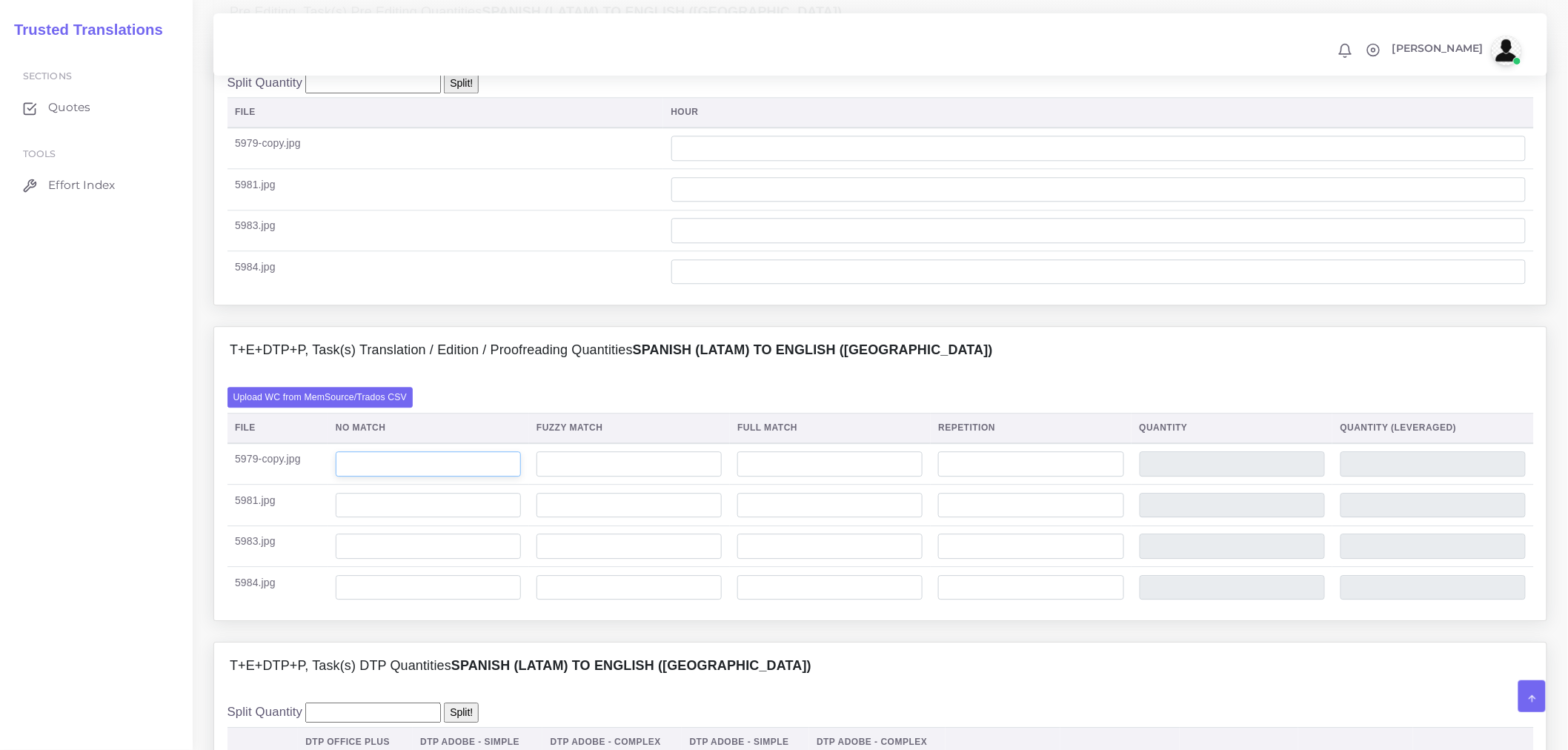
click at [468, 476] on input "number" at bounding box center [428, 464] width 185 height 25
type input "200"
click at [424, 518] on input "number" at bounding box center [428, 505] width 185 height 25
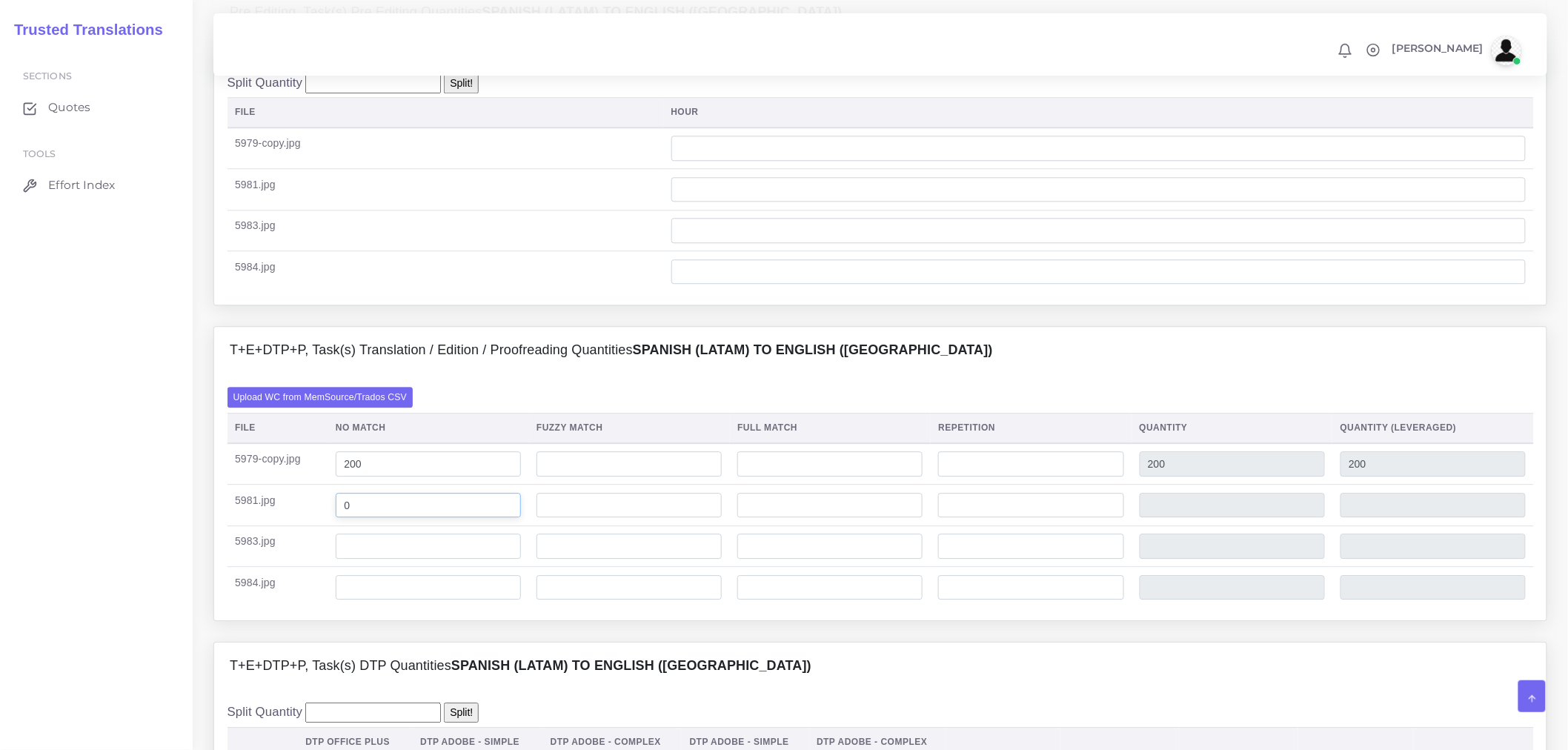
drag, startPoint x: 448, startPoint y: 553, endPoint x: 255, endPoint y: 556, distance: 193.0
click at [255, 526] on tr "5981.jpg 0" at bounding box center [880, 505] width 1307 height 42
type input "990"
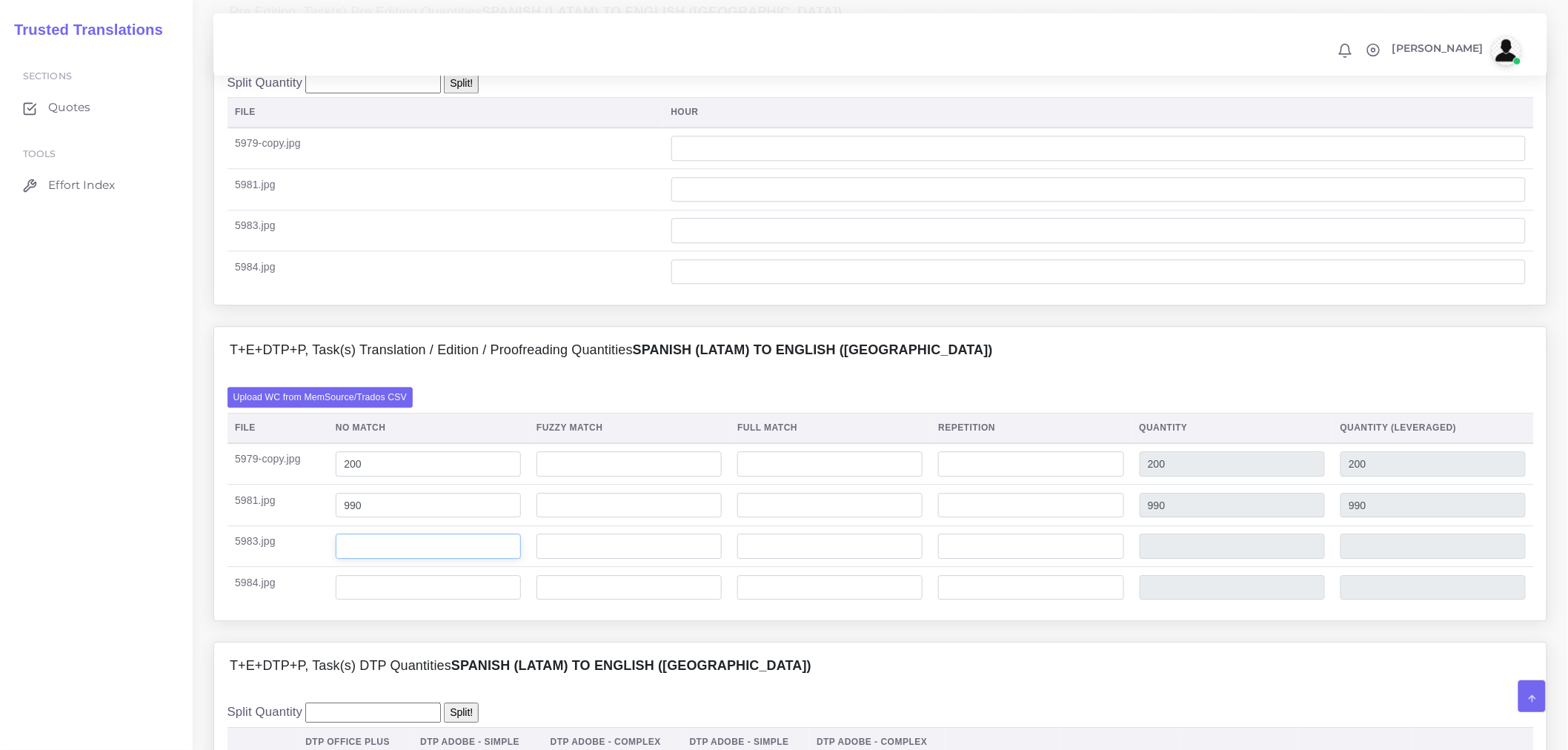
click at [361, 559] on input "number" at bounding box center [428, 546] width 185 height 25
drag, startPoint x: 434, startPoint y: 582, endPoint x: 281, endPoint y: 585, distance: 153.0
click at [282, 567] on tr "5983.jpg 0" at bounding box center [880, 545] width 1307 height 42
type input "300"
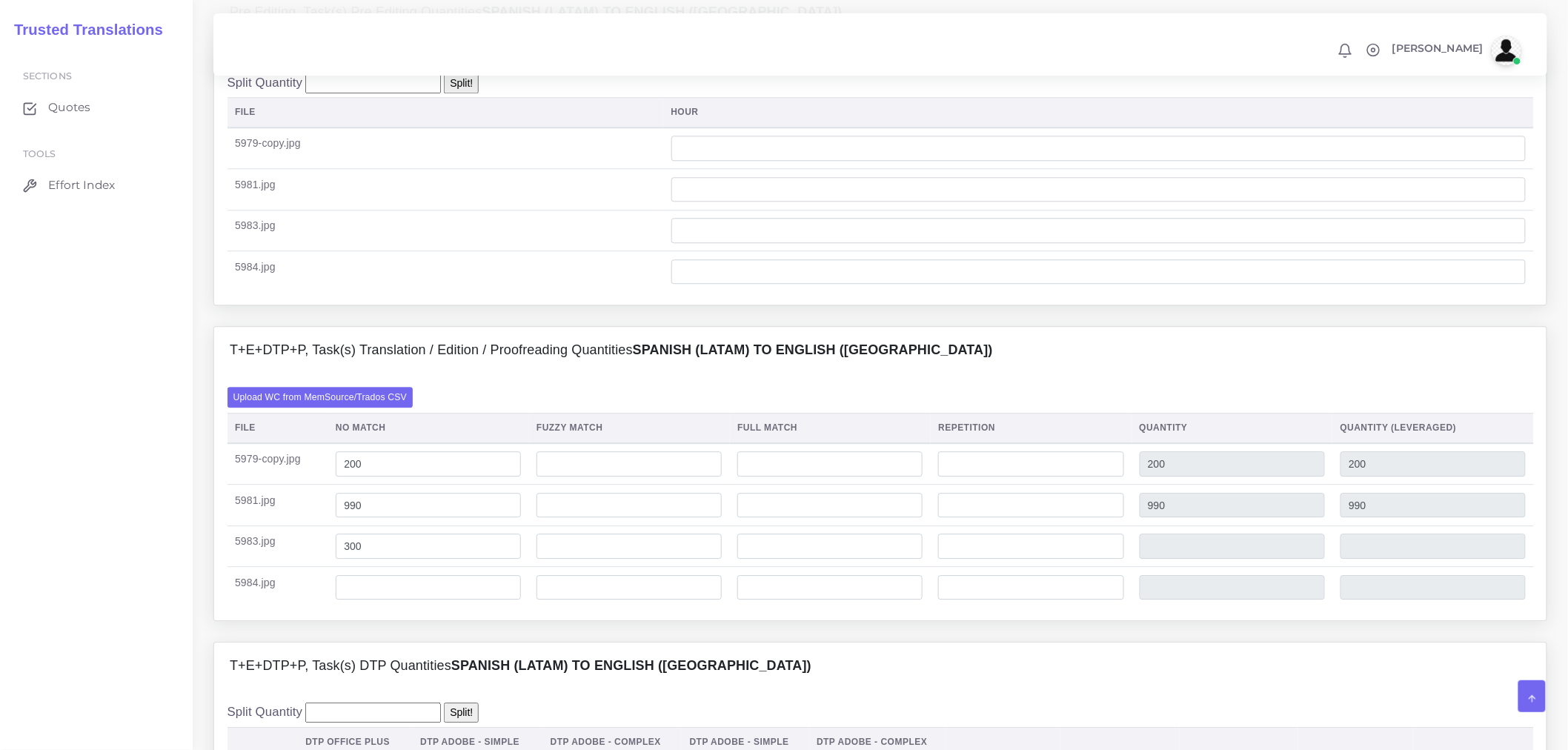
type input "300"
click at [435, 600] on input "number" at bounding box center [428, 588] width 185 height 25
type input "110"
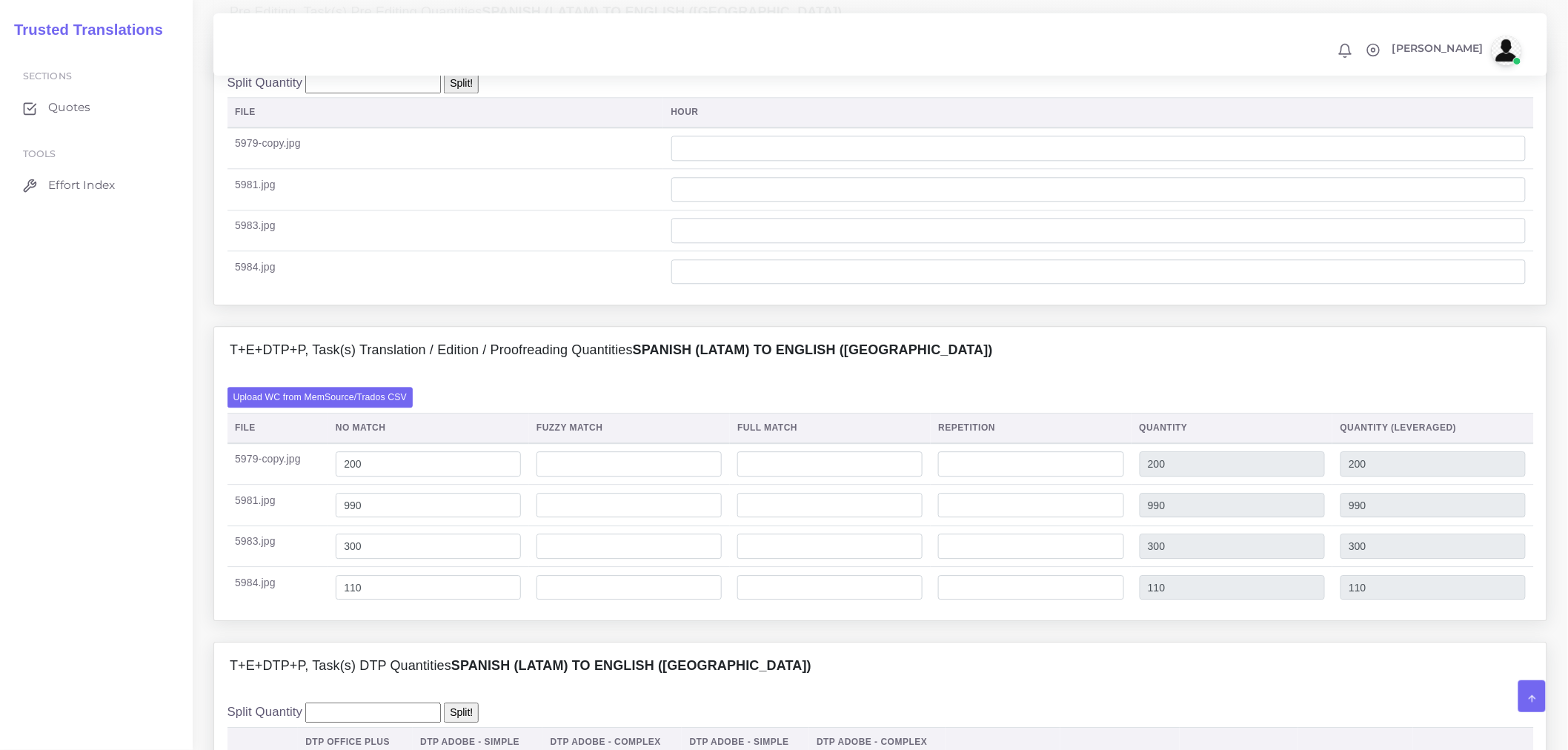
click at [445, 620] on div "Upload WC from MemSource/Trados CSV File No Match Fuzzy Match Full Match Repeti…" at bounding box center [880, 497] width 1333 height 246
click at [452, 559] on input "300" at bounding box center [428, 546] width 185 height 25
click at [505, 432] on div "Upload WC from MemSource/Trados CSV File No Match Fuzzy Match Full Match Repeti…" at bounding box center [880, 496] width 1307 height 220
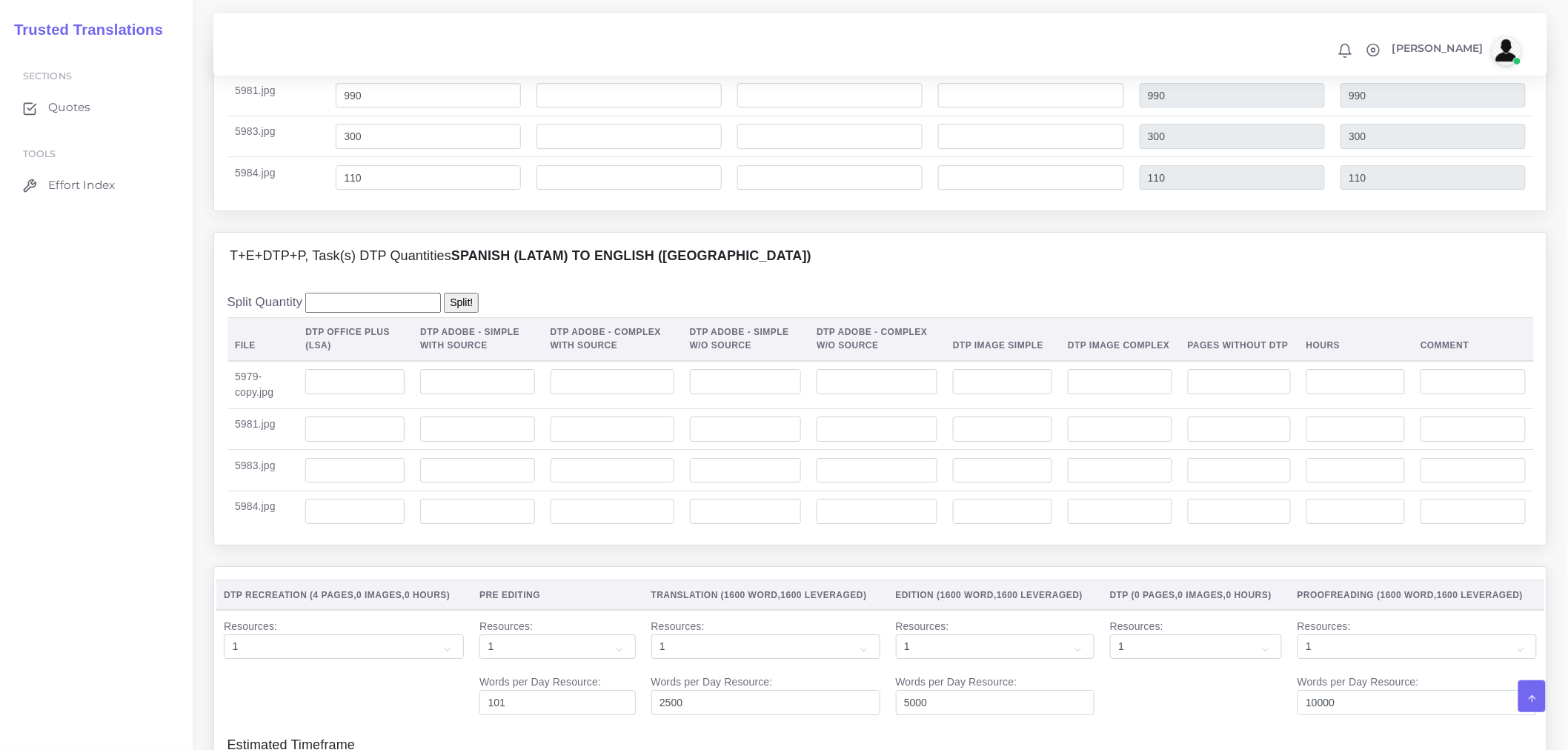
scroll to position [1893, 0]
click at [620, 393] on input "number" at bounding box center [612, 380] width 124 height 25
click at [344, 393] on input "number" at bounding box center [354, 380] width 100 height 25
type input "1"
click at [353, 481] on input "number" at bounding box center [354, 469] width 100 height 25
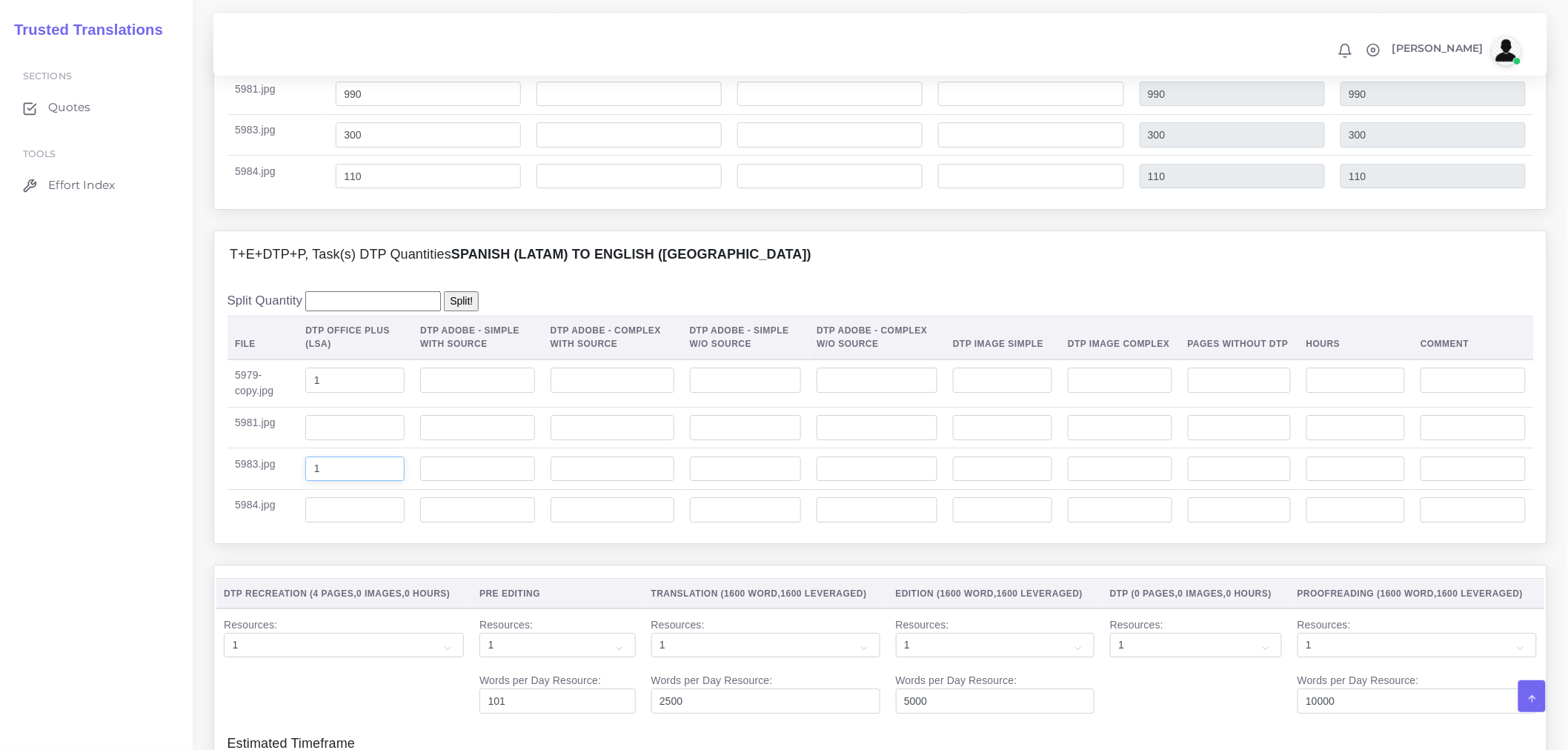
type input "1"
click at [347, 522] on input "number" at bounding box center [354, 509] width 100 height 25
type input "1"
click at [594, 440] on input "number" at bounding box center [612, 427] width 124 height 25
type input "1"
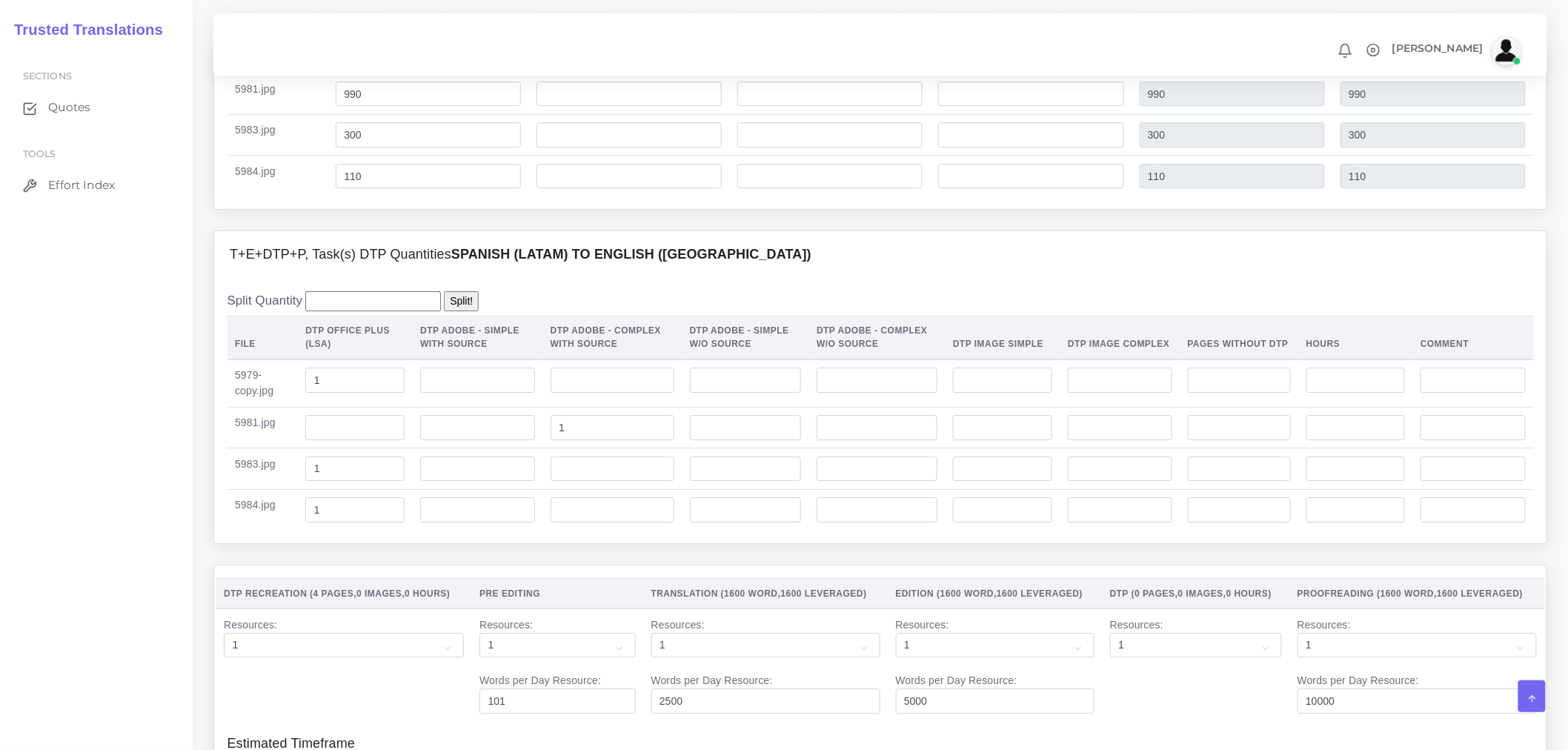
click at [642, 563] on div "T+E+DTP+P, Task(s) DTP Quantities Spanish (Latam) TO English (US) Split Quantit…" at bounding box center [880, 397] width 1356 height 333
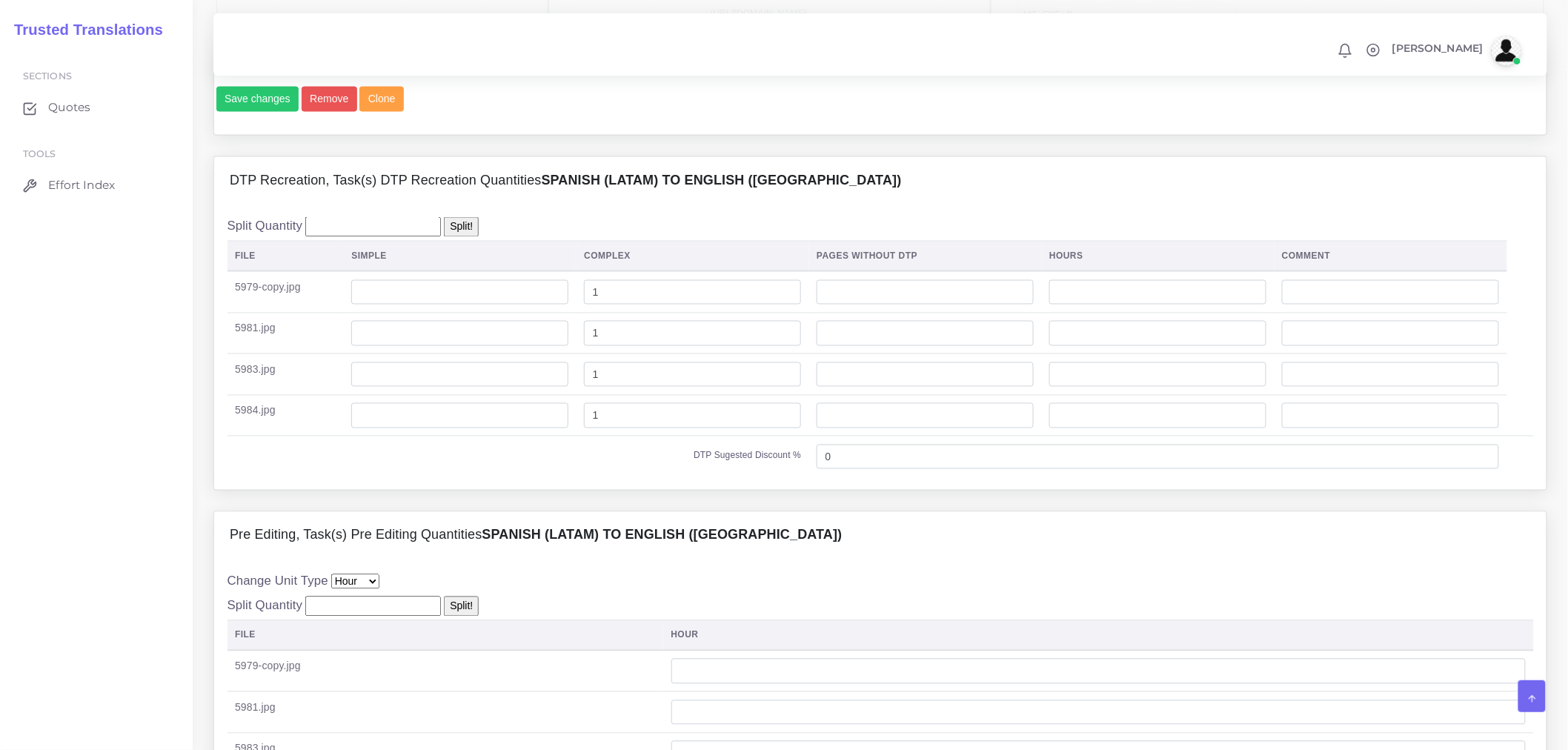
scroll to position [987, 0]
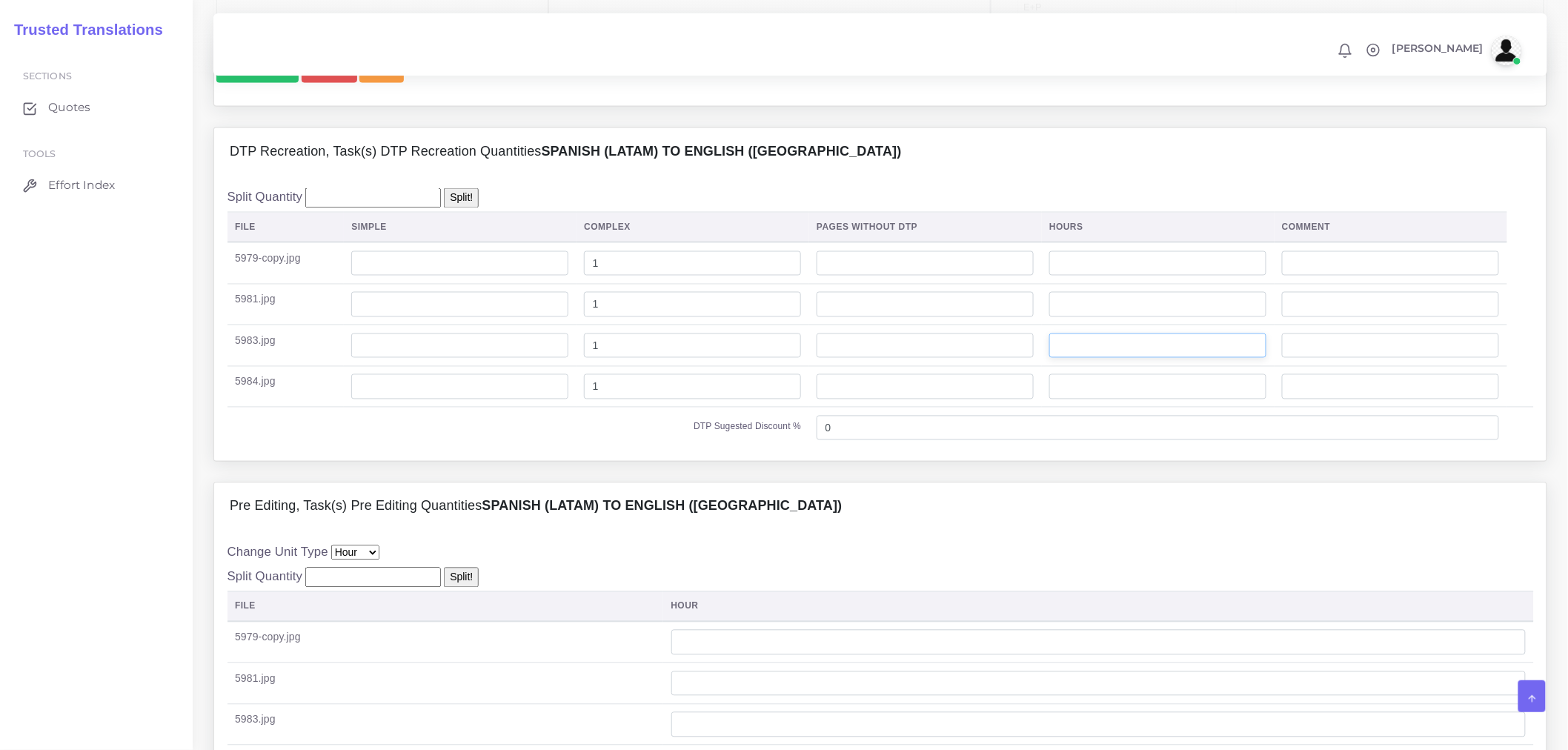
click at [1117, 359] on input "number" at bounding box center [1158, 346] width 217 height 25
type input "0"
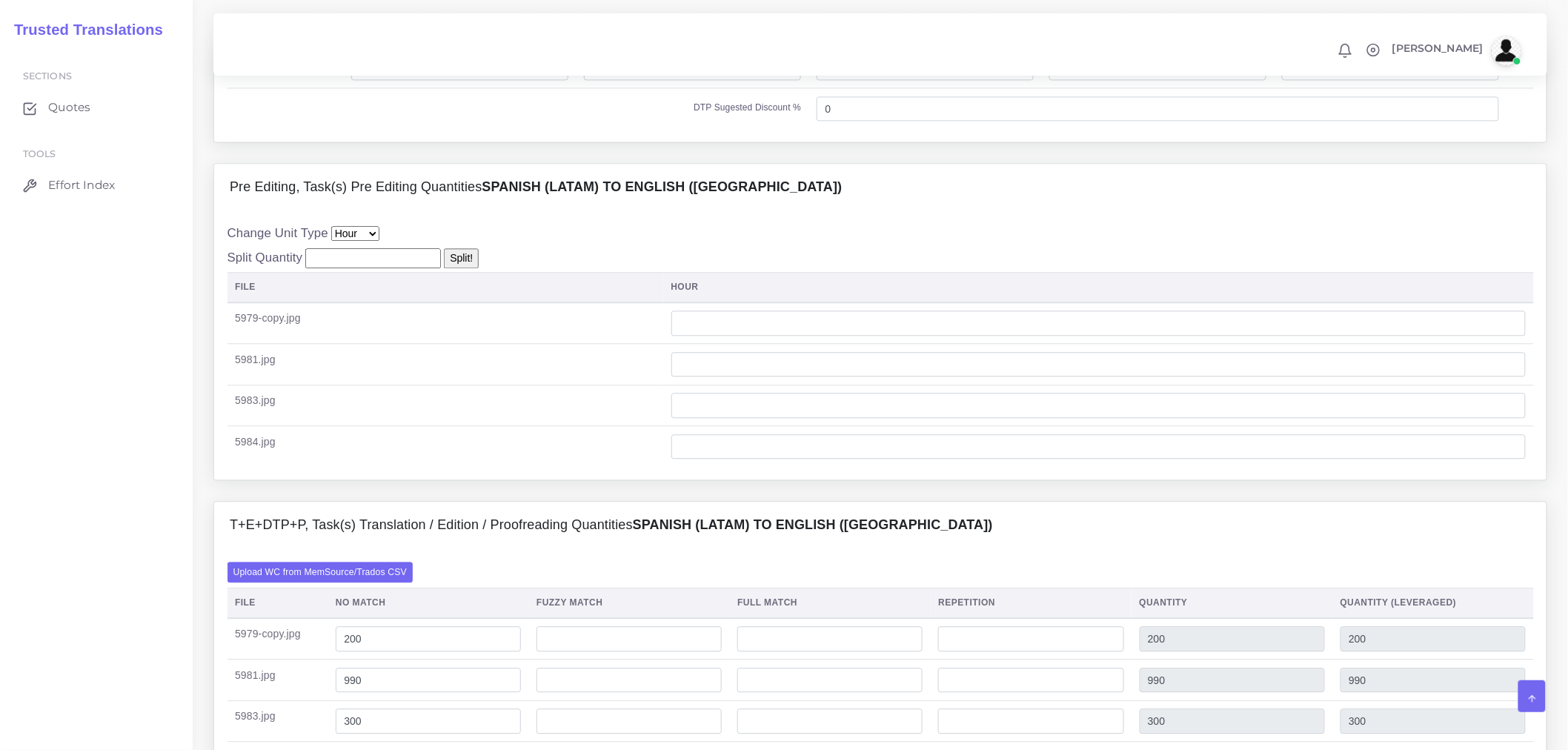
scroll to position [1317, 0]
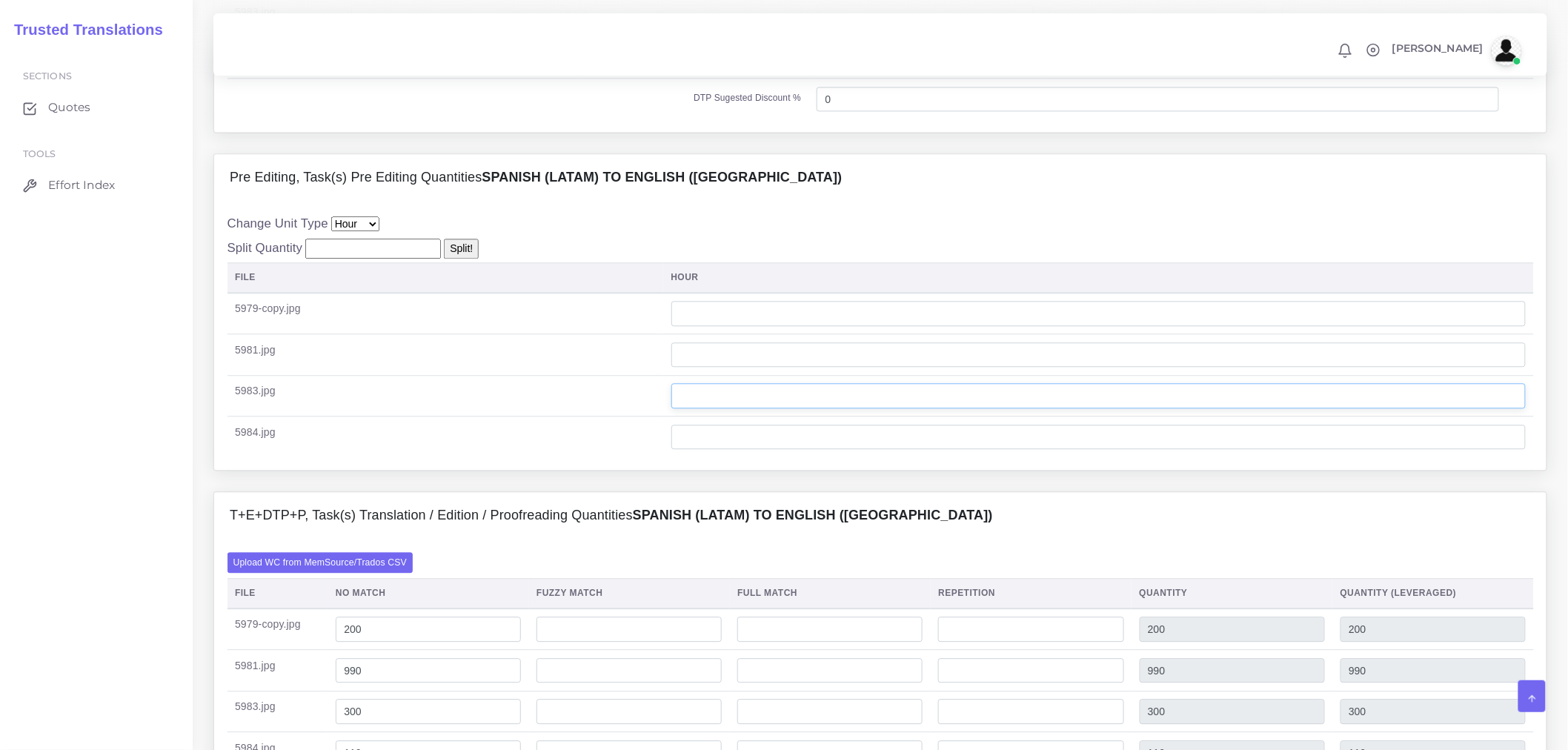
click at [753, 408] on input "number" at bounding box center [1099, 396] width 855 height 25
click at [802, 326] on input "number" at bounding box center [1099, 313] width 855 height 25
type input "0"
type input "0.5"
click at [787, 368] on input "number" at bounding box center [1099, 355] width 855 height 25
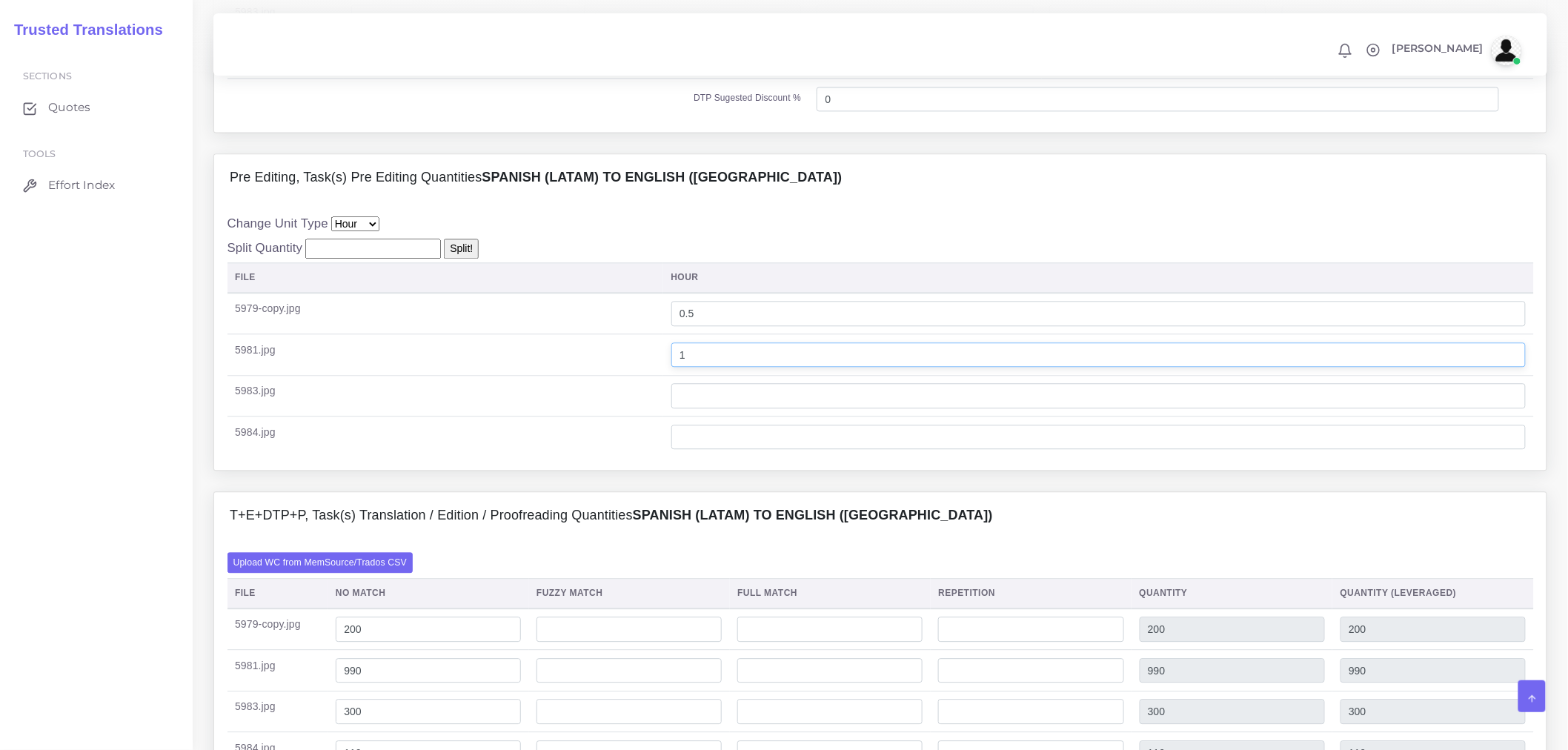
type input "1"
click at [802, 408] on input "number" at bounding box center [1099, 396] width 855 height 25
type input "0"
type input "0.5"
click at [898, 450] on input "number" at bounding box center [1099, 437] width 855 height 25
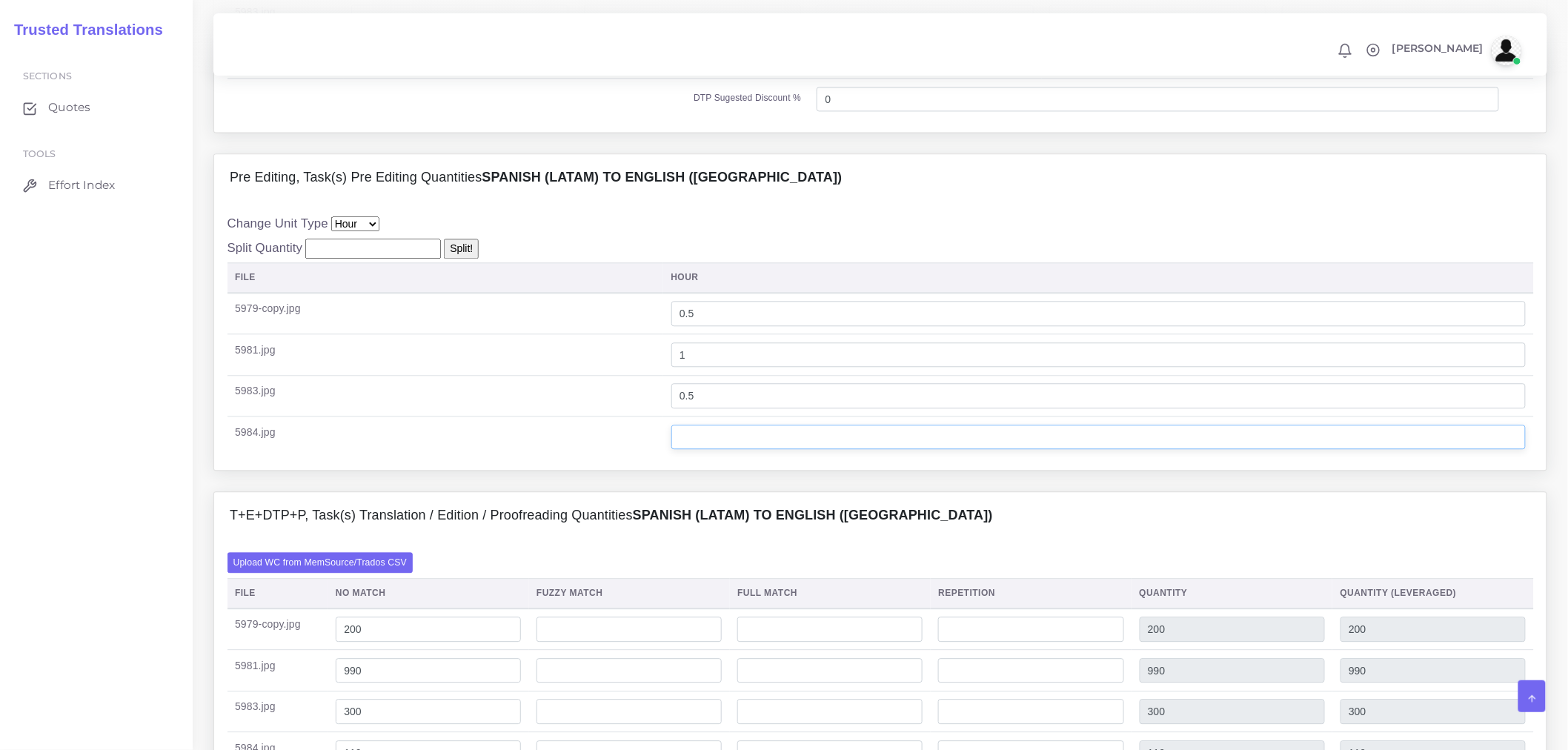
type input "0"
type input "0.5"
click at [873, 469] on div "Change Unit Type File Hour Image Minute Other Page Slide Word Split Quantity Sp…" at bounding box center [880, 335] width 1333 height 268
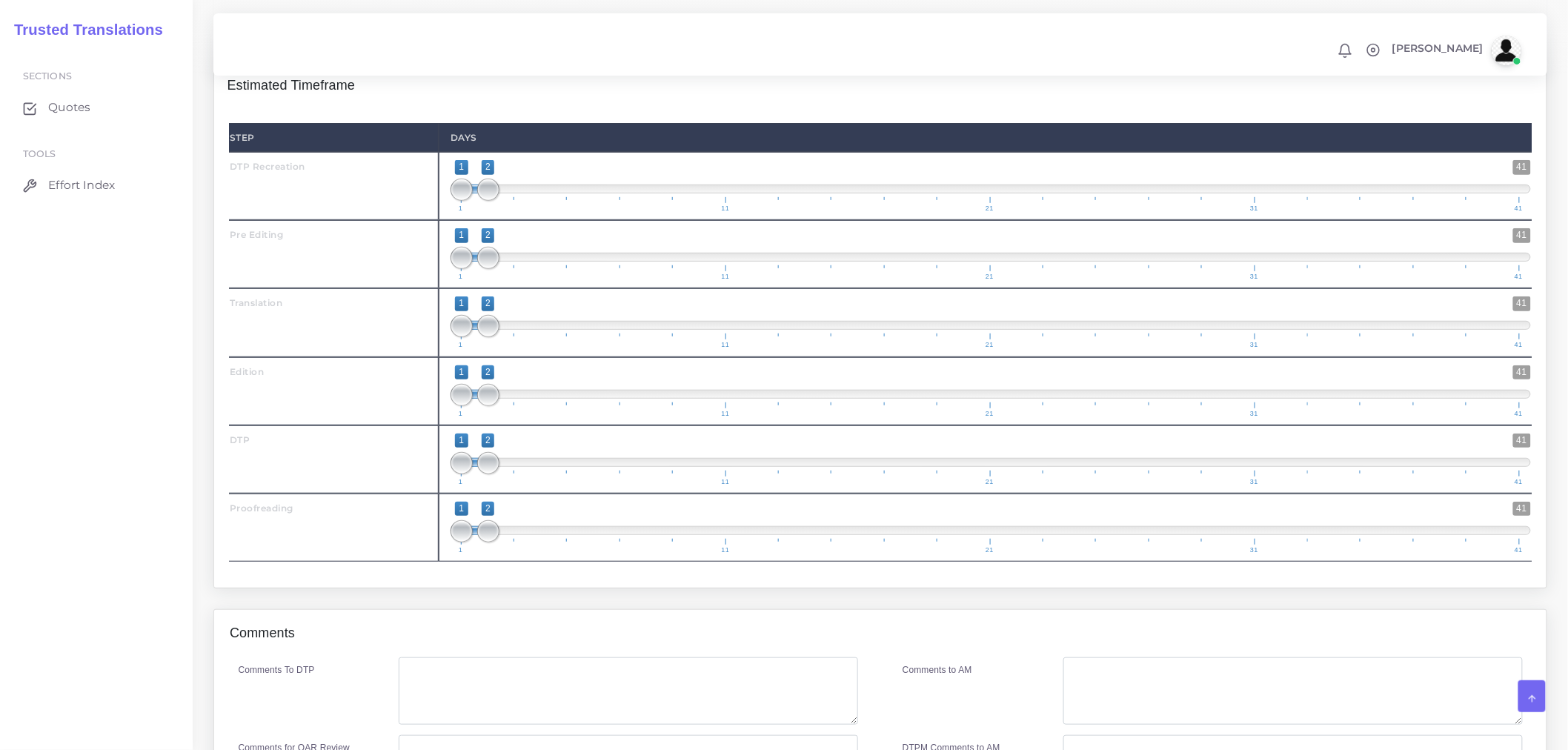
scroll to position [2552, 0]
drag, startPoint x: 485, startPoint y: 293, endPoint x: 514, endPoint y: 299, distance: 29.6
click at [514, 268] on span at bounding box center [514, 257] width 22 height 22
type input "2;3"
drag, startPoint x: 464, startPoint y: 299, endPoint x: 478, endPoint y: 346, distance: 49.0
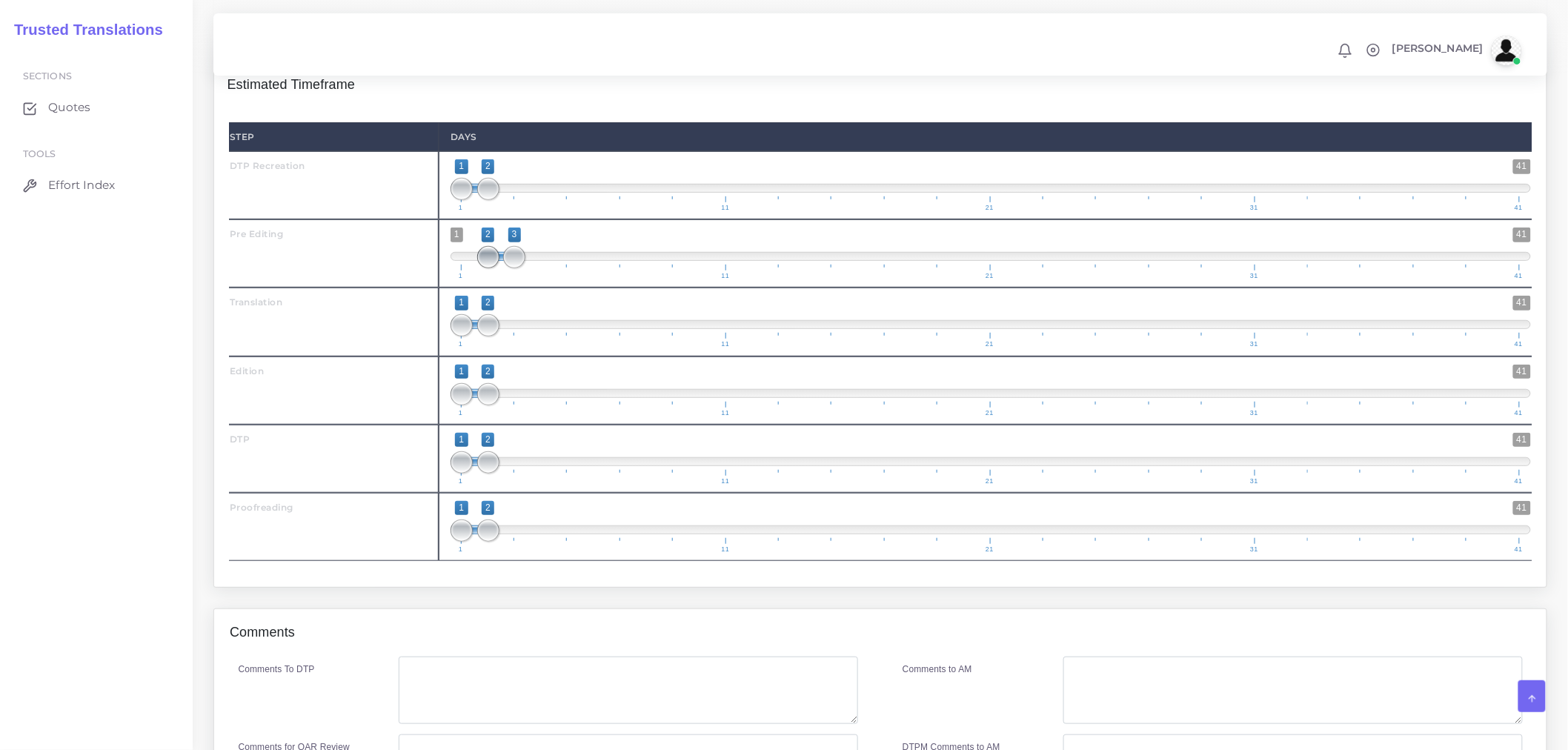
click at [485, 268] on span at bounding box center [488, 257] width 22 height 22
drag, startPoint x: 488, startPoint y: 369, endPoint x: 534, endPoint y: 372, distance: 46.1
click at [534, 336] on span at bounding box center [541, 325] width 22 height 22
type input "3;4"
drag, startPoint x: 465, startPoint y: 361, endPoint x: 502, endPoint y: 390, distance: 47.0
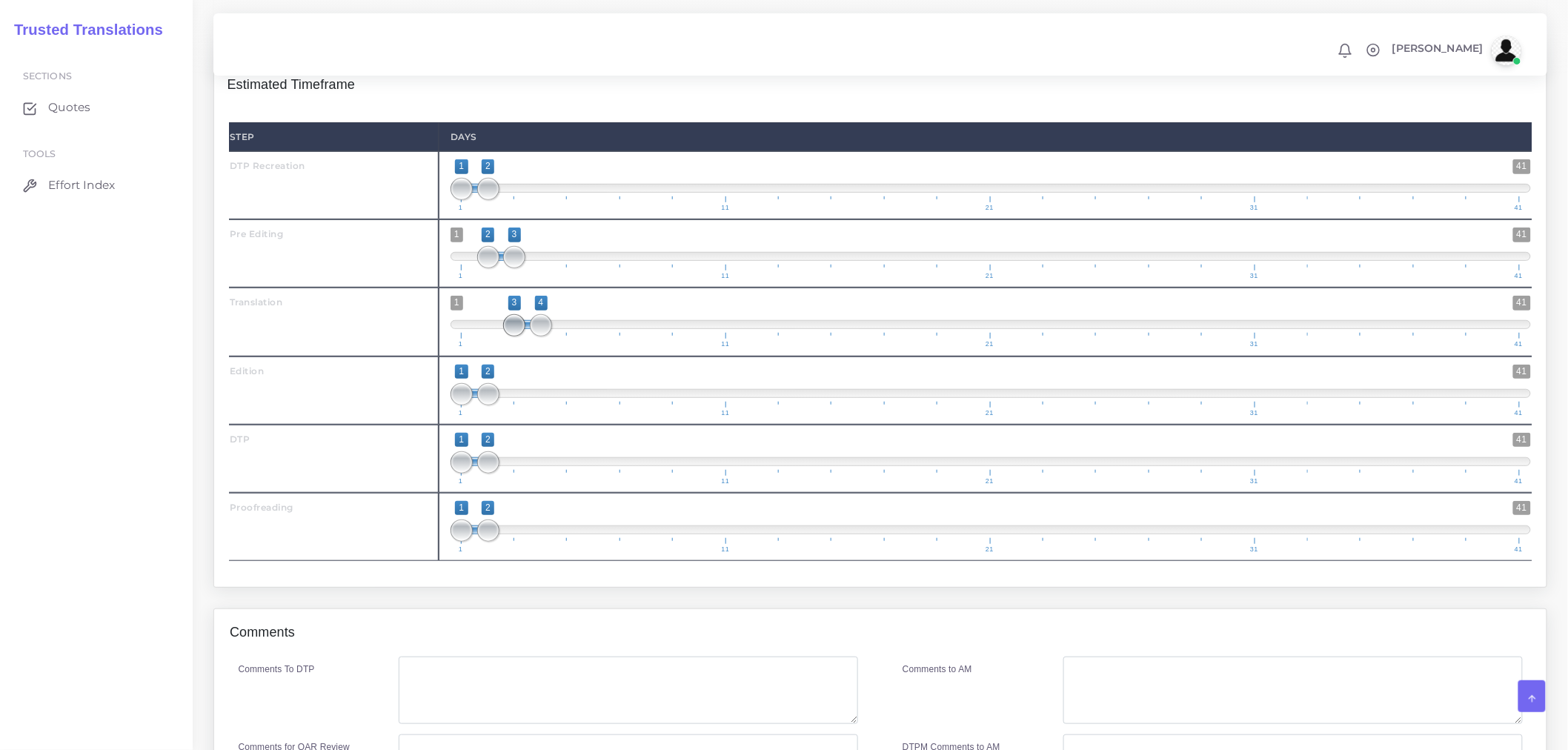
click at [514, 336] on span at bounding box center [514, 325] width 22 height 22
drag, startPoint x: 482, startPoint y: 427, endPoint x: 574, endPoint y: 429, distance: 92.0
click at [574, 416] on span "1 41 1 2 1 — 2 1 11 21 31 41" at bounding box center [991, 390] width 1080 height 52
drag, startPoint x: 498, startPoint y: 433, endPoint x: 565, endPoint y: 432, distance: 67.0
click at [552, 405] on span at bounding box center [541, 394] width 22 height 22
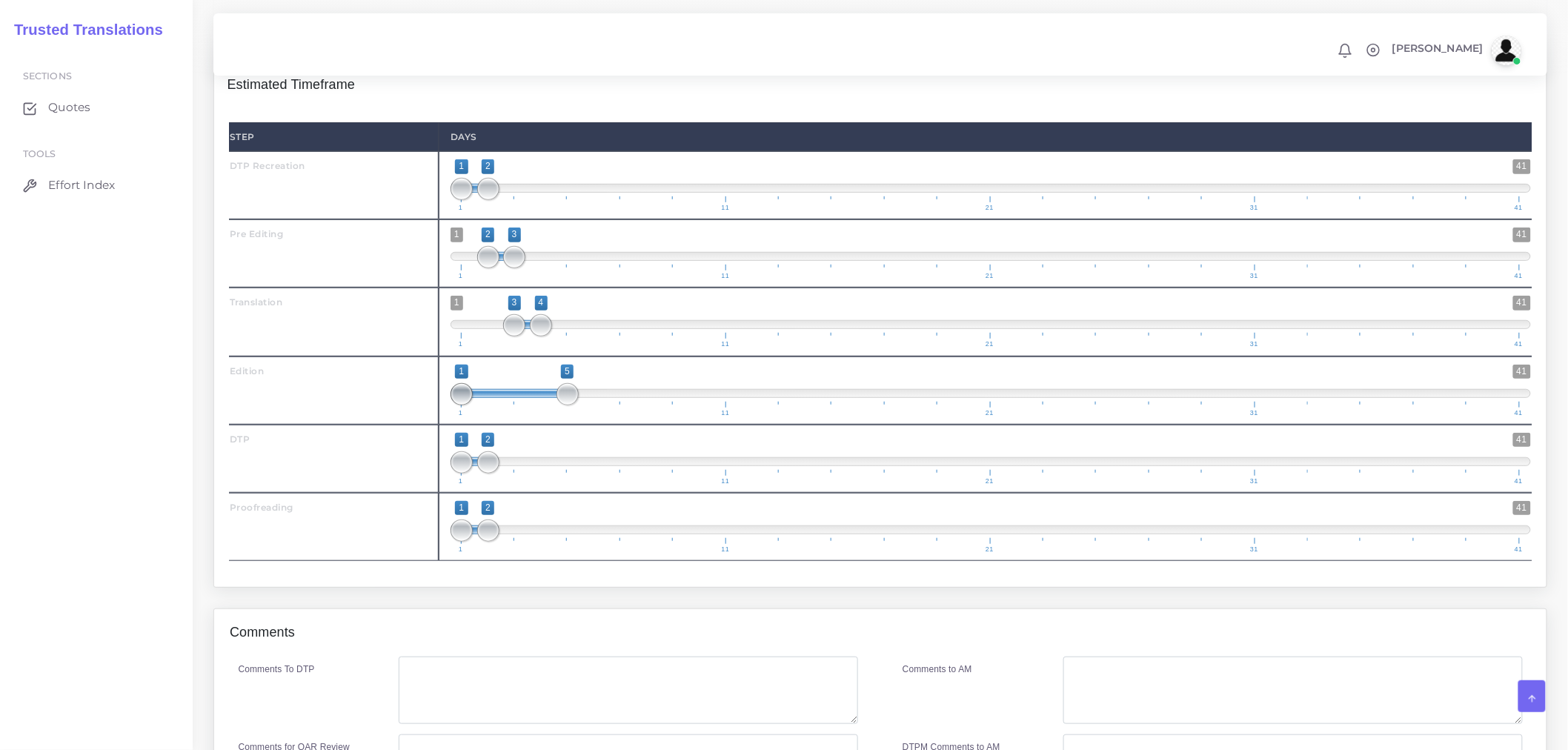
drag, startPoint x: 449, startPoint y: 437, endPoint x: 465, endPoint y: 438, distance: 16.0
click at [465, 425] on div "1 41 1 5 1 — 5 1 11 21 31 41 1;5" at bounding box center [991, 390] width 1105 height 68
type input "4;5"
drag, startPoint x: 465, startPoint y: 438, endPoint x: 547, endPoint y: 430, distance: 82.4
click at [547, 405] on span at bounding box center [541, 394] width 22 height 22
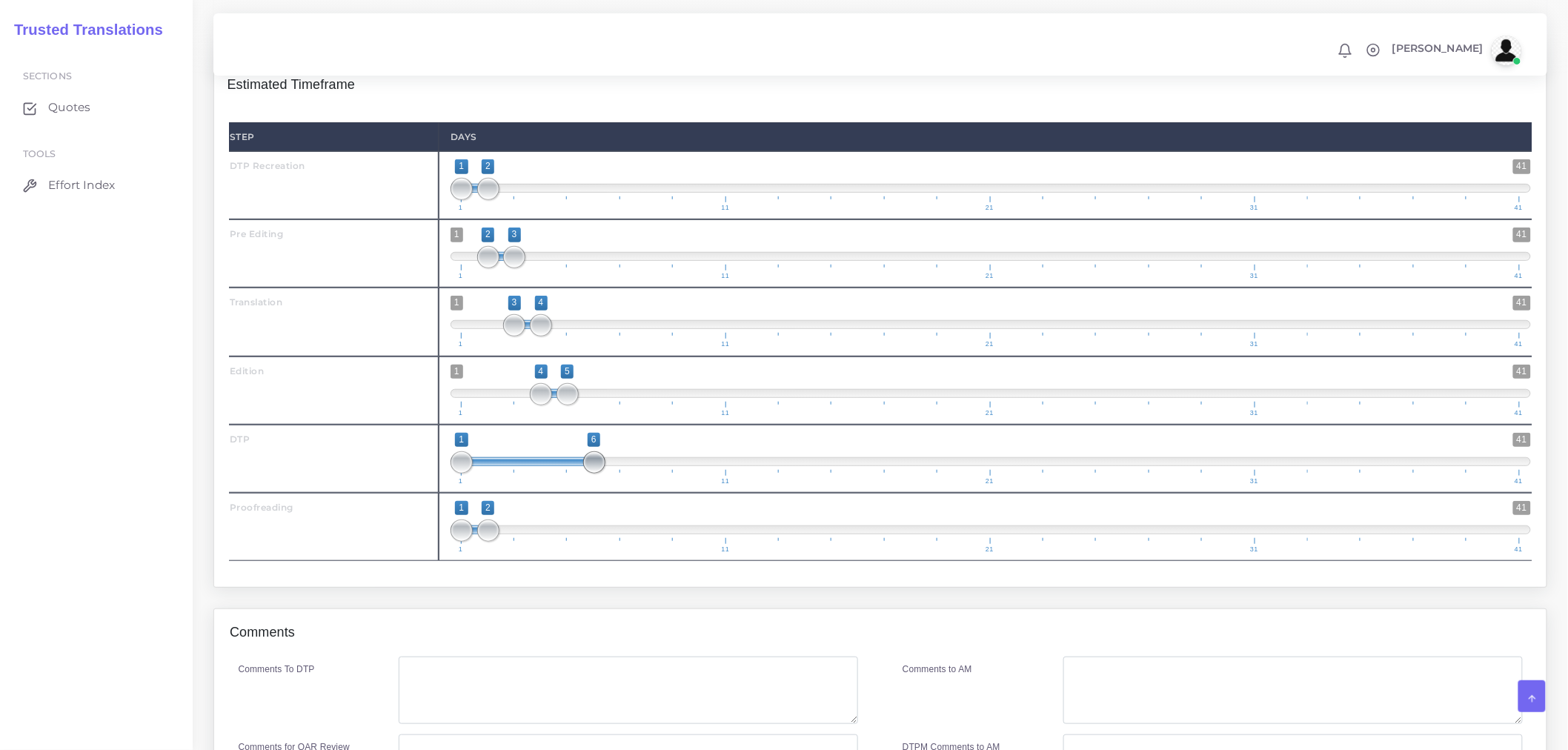
drag, startPoint x: 484, startPoint y: 499, endPoint x: 597, endPoint y: 508, distance: 113.4
click at [597, 473] on span at bounding box center [594, 462] width 22 height 22
type input "5;6"
drag, startPoint x: 460, startPoint y: 499, endPoint x: 561, endPoint y: 505, distance: 101.2
click at [561, 473] on span at bounding box center [568, 462] width 22 height 22
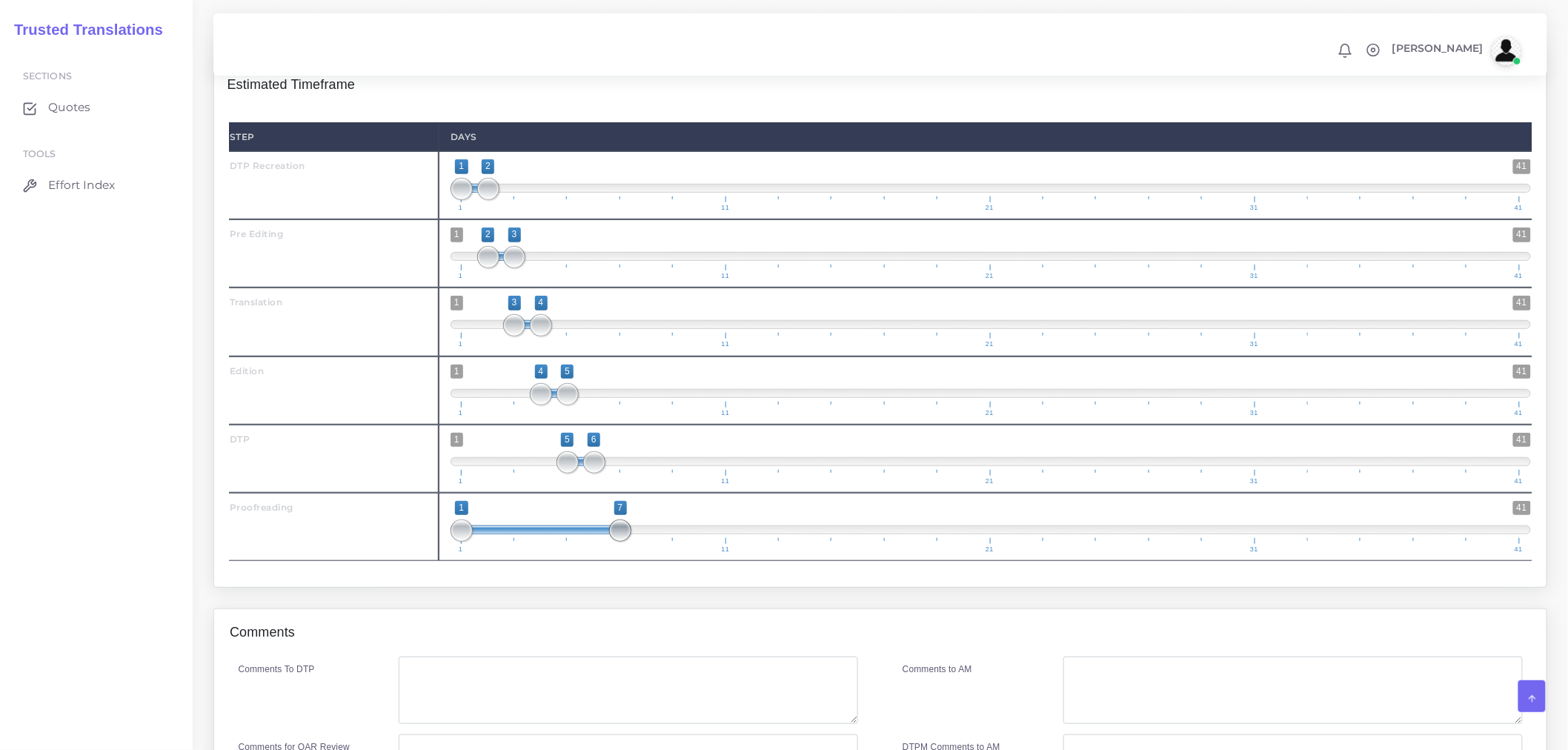
drag, startPoint x: 489, startPoint y: 574, endPoint x: 593, endPoint y: 569, distance: 104.1
click at [622, 542] on span at bounding box center [620, 531] width 22 height 22
drag, startPoint x: 472, startPoint y: 571, endPoint x: 509, endPoint y: 567, distance: 37.2
click at [509, 534] on span at bounding box center [541, 529] width 158 height 9
drag, startPoint x: 492, startPoint y: 571, endPoint x: 602, endPoint y: 569, distance: 110.0
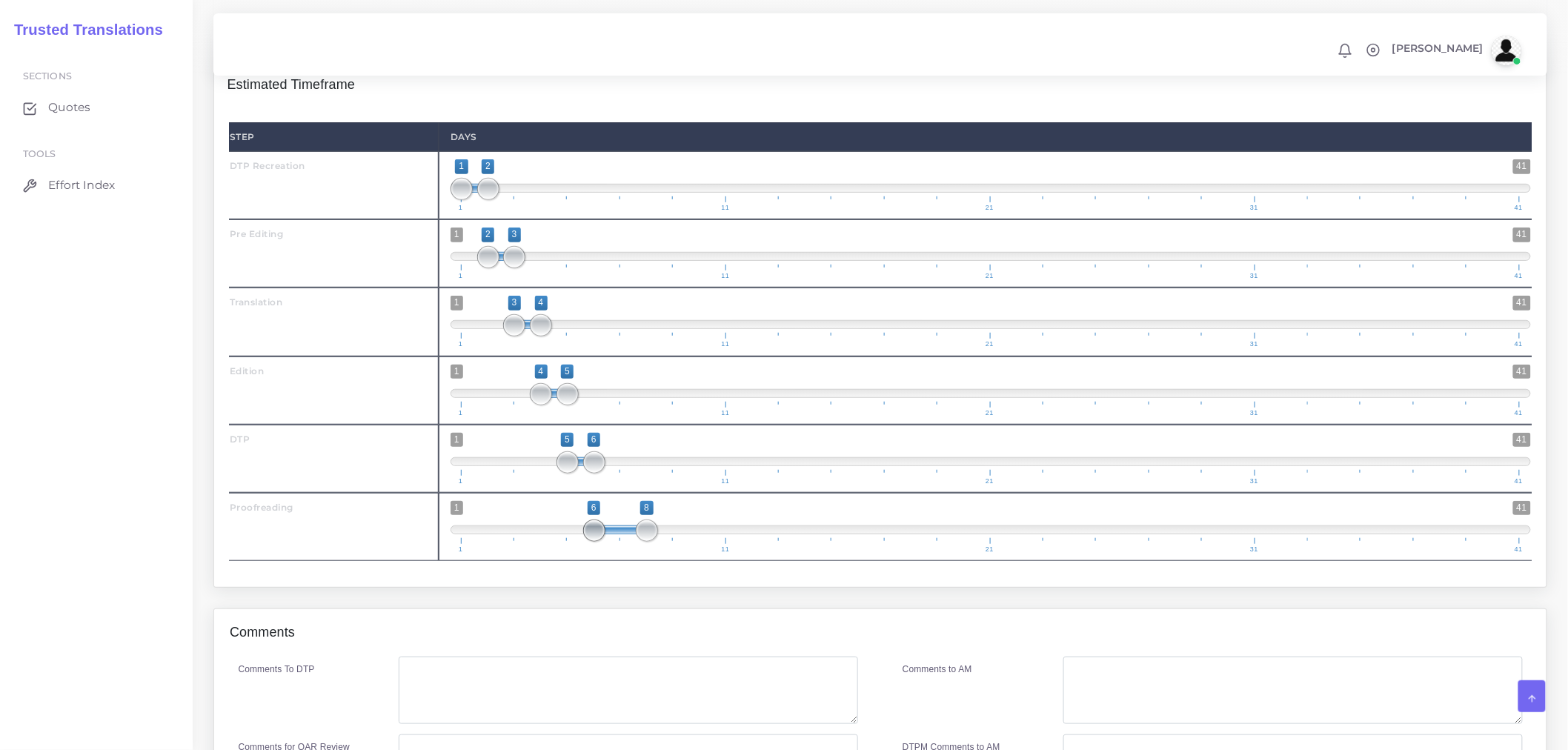
click at [602, 542] on span at bounding box center [594, 531] width 22 height 22
type input "6;7"
drag, startPoint x: 643, startPoint y: 569, endPoint x: 622, endPoint y: 572, distance: 21.2
click at [622, 542] on span at bounding box center [620, 531] width 22 height 22
click at [613, 574] on div "Step Days DTP Recreation 1 41" at bounding box center [880, 341] width 1307 height 465
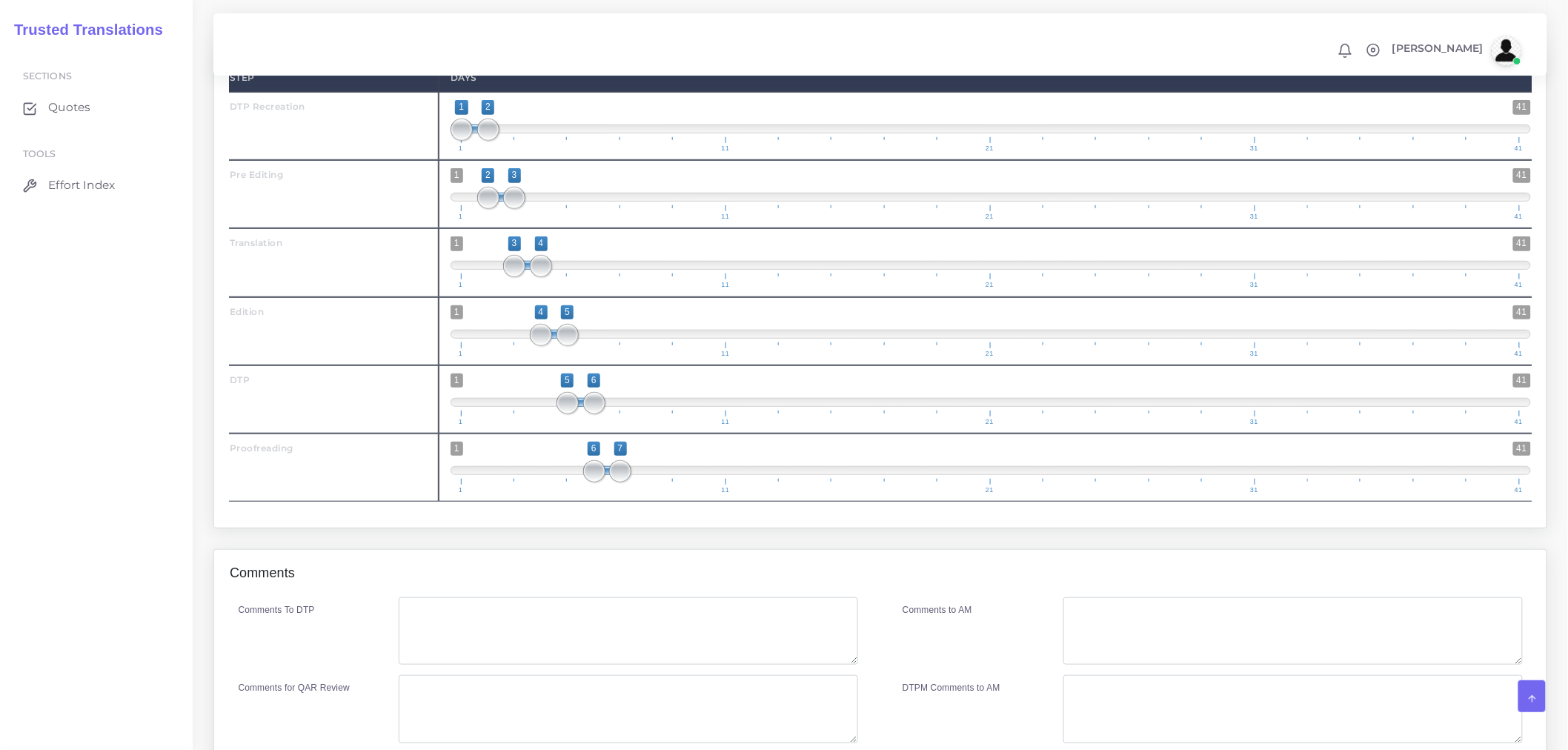
scroll to position [2634, 0]
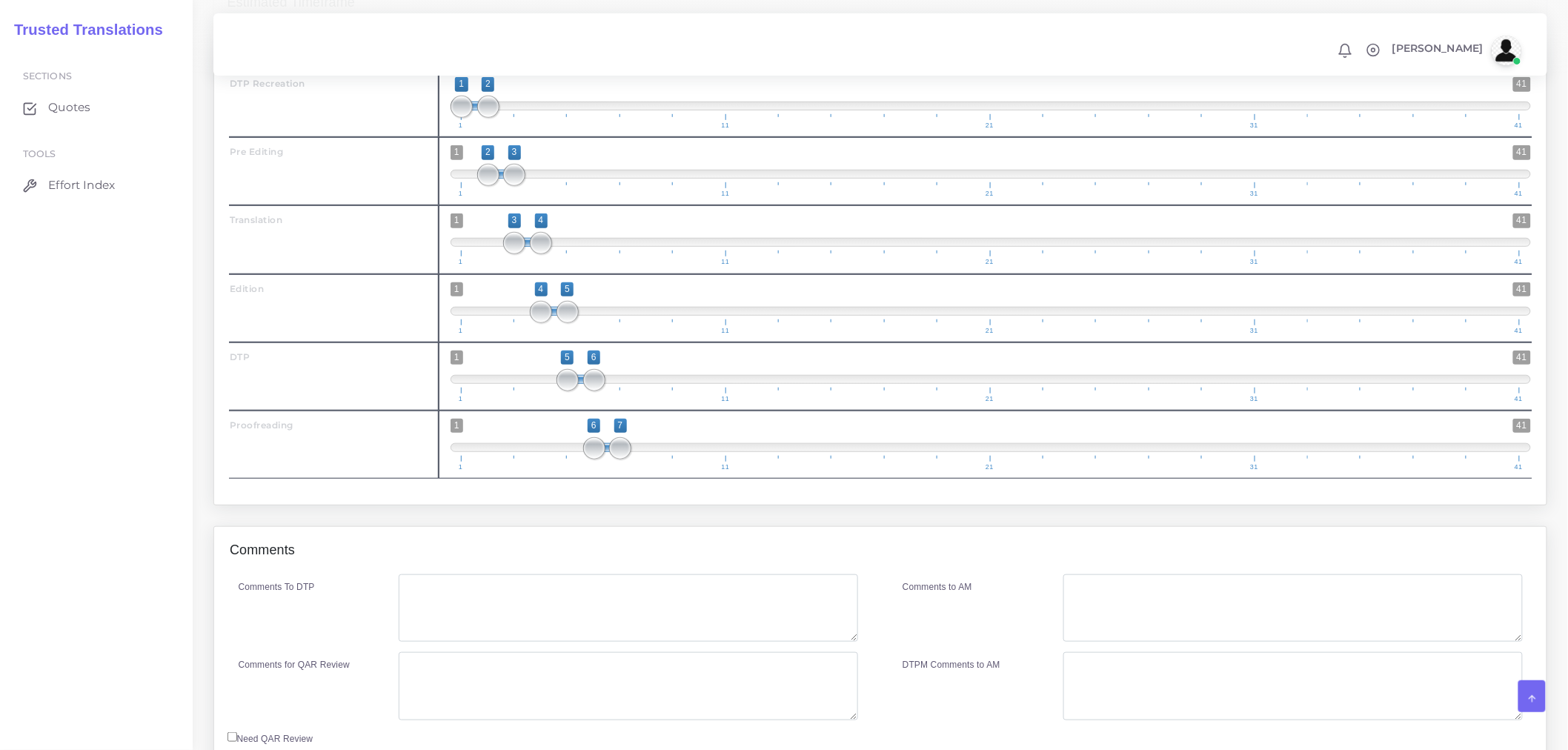
click at [368, 568] on div "Comments" at bounding box center [880, 550] width 1333 height 48
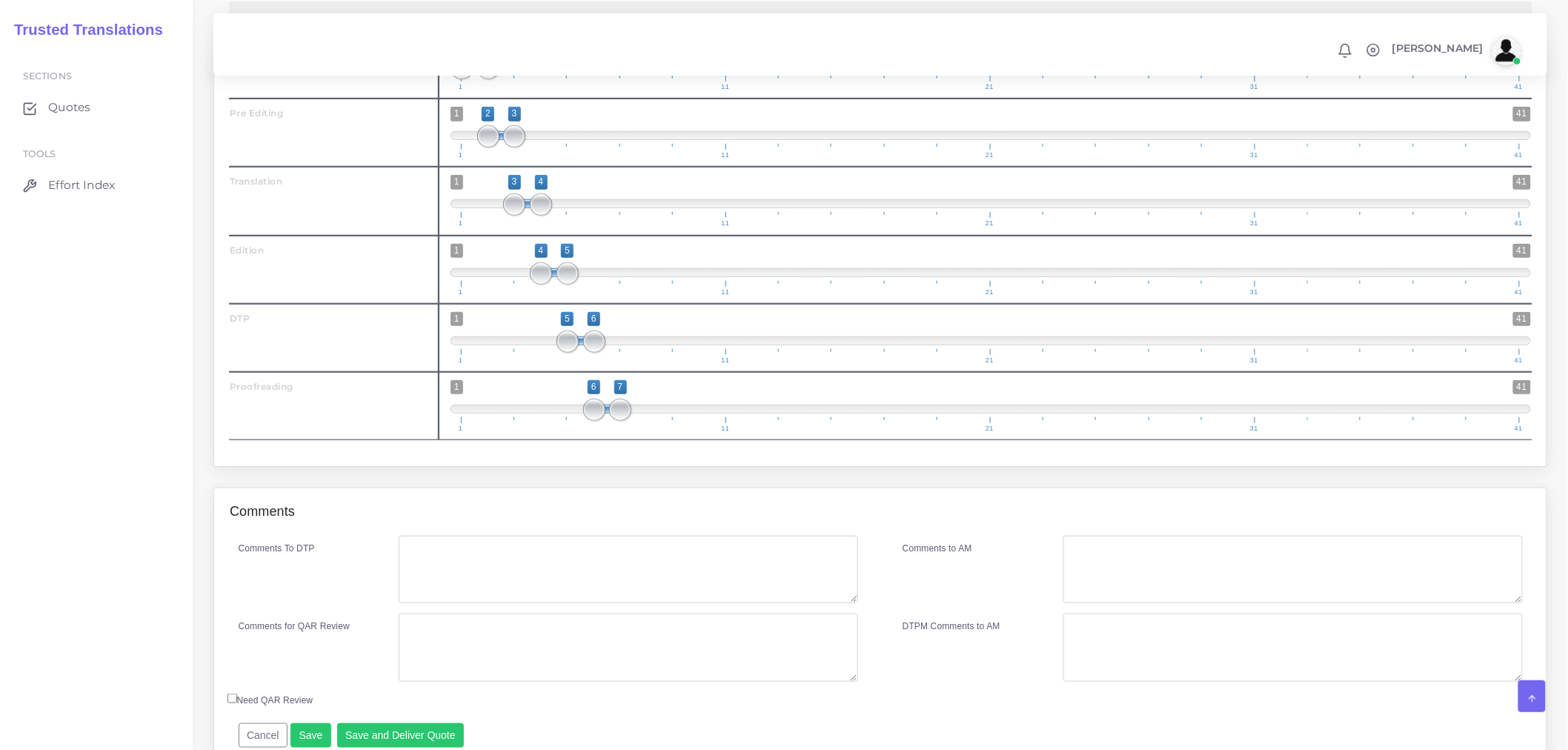
scroll to position [2782, 0]
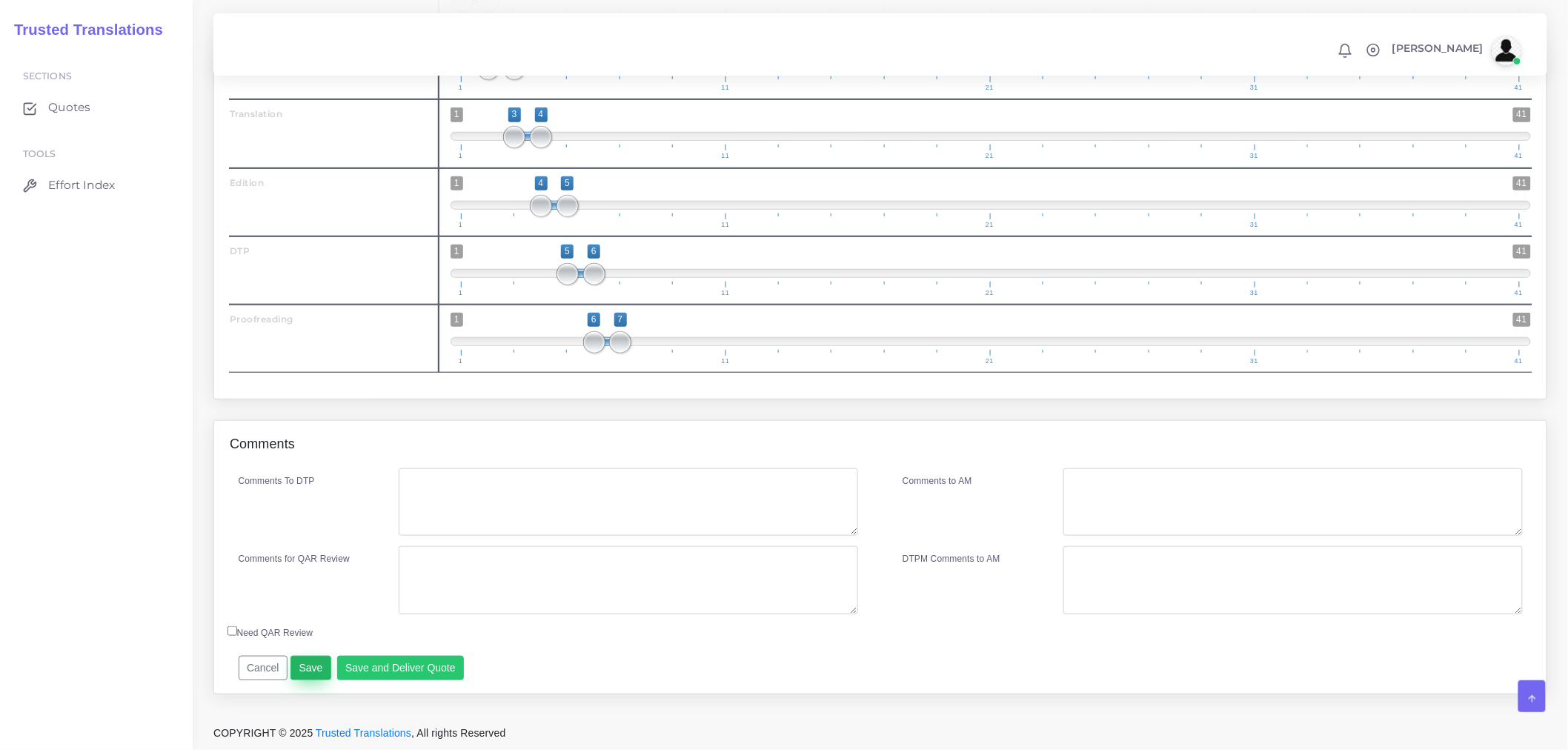
click at [319, 671] on button "Save" at bounding box center [311, 668] width 41 height 25
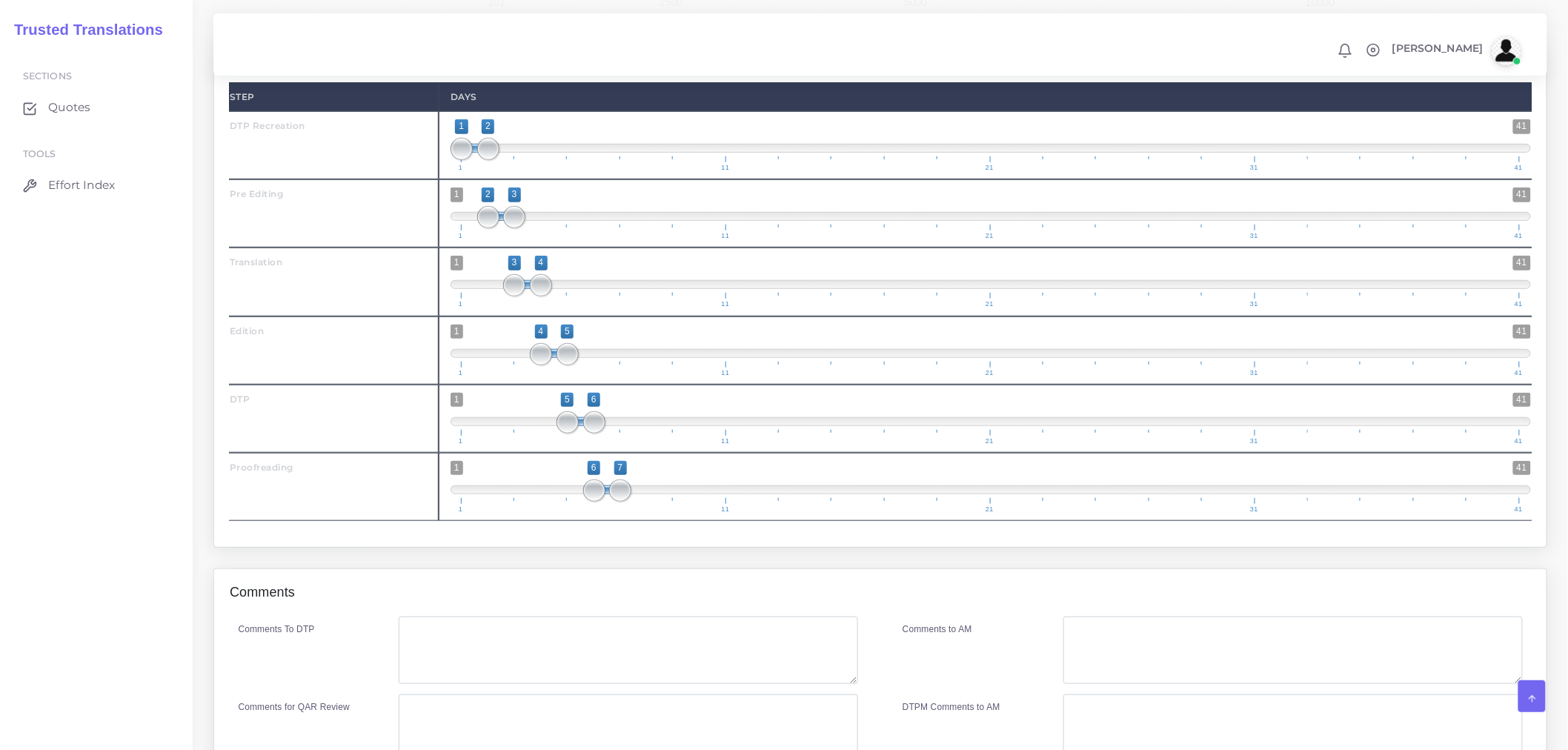
scroll to position [2825, 0]
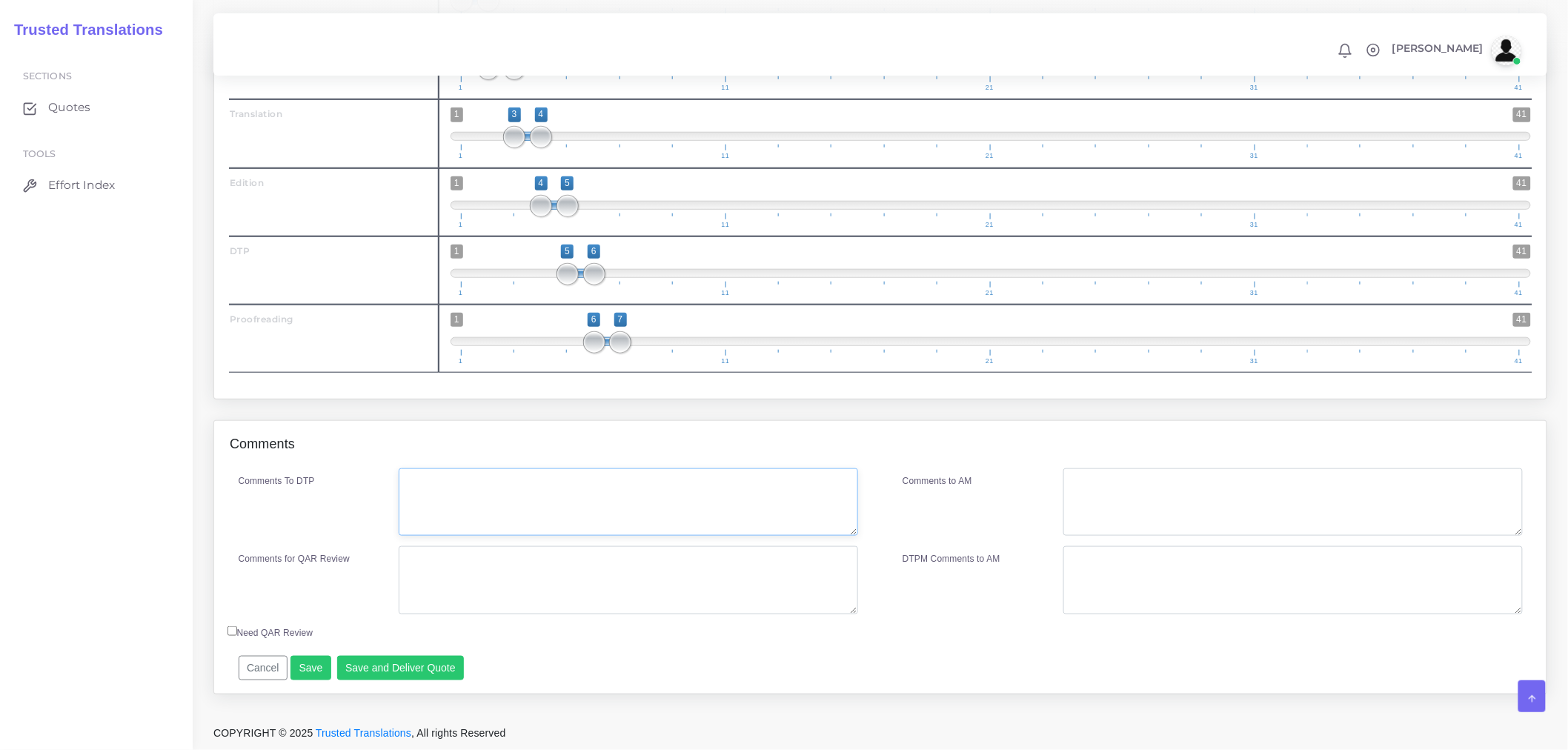
click at [517, 513] on textarea "Comments To DTP" at bounding box center [629, 502] width 459 height 68
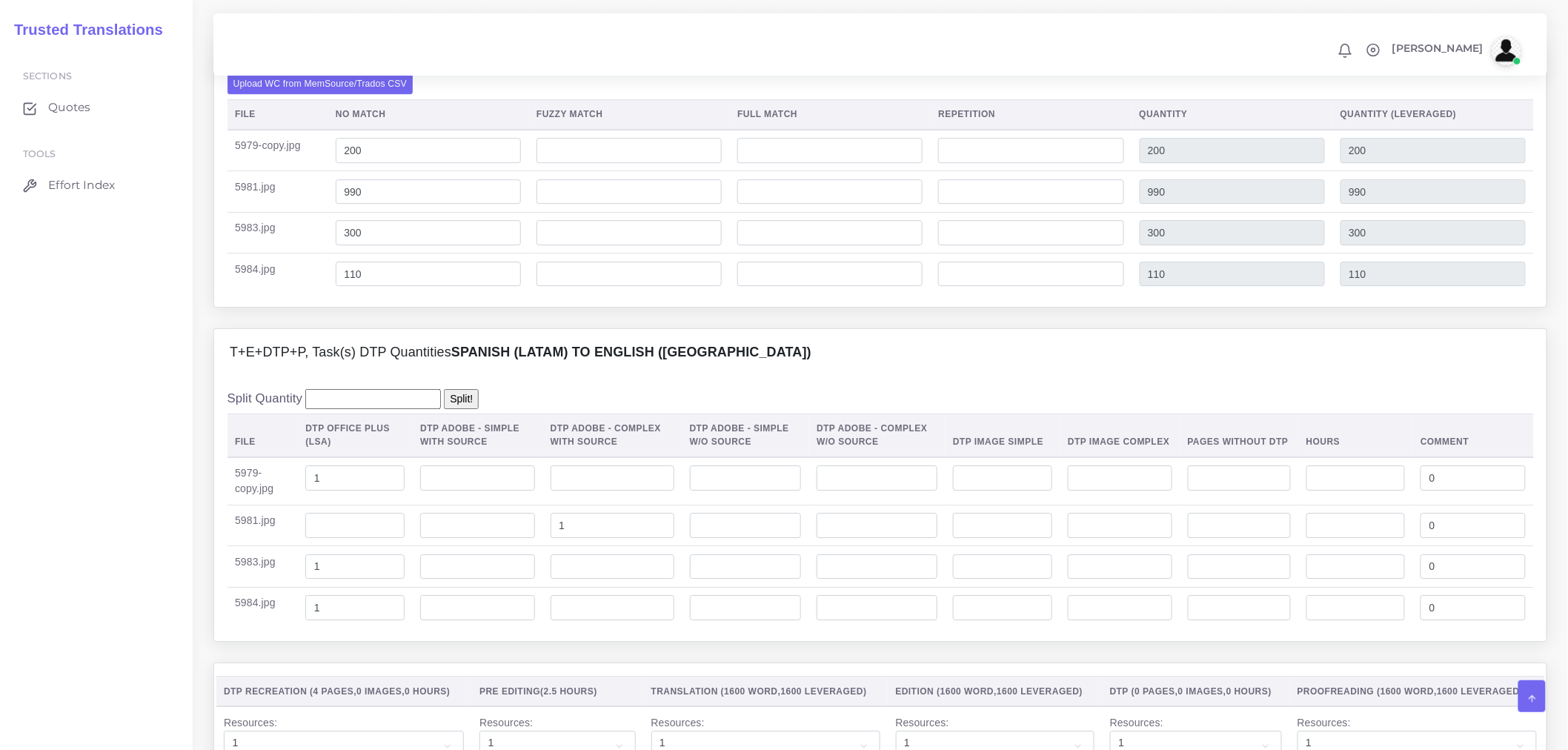
scroll to position [1919, 0]
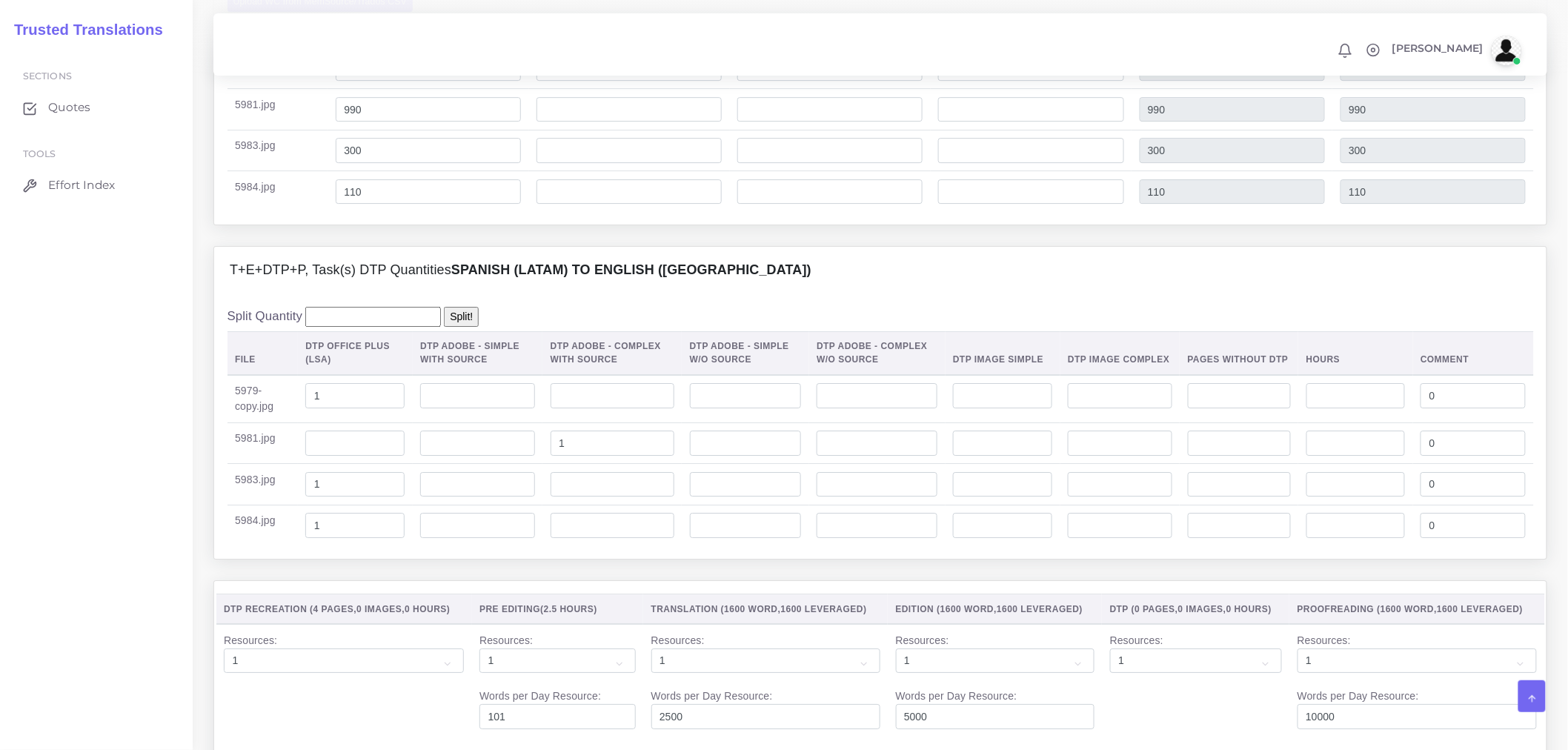
type textarea "DTP recreation Pre editing for handwritten text DTP in Word"
drag, startPoint x: 628, startPoint y: 490, endPoint x: 514, endPoint y: 490, distance: 114.0
click at [514, 464] on tr "5981.jpg 1 0" at bounding box center [880, 443] width 1307 height 42
click at [359, 464] on td at bounding box center [355, 443] width 115 height 42
type input "1"
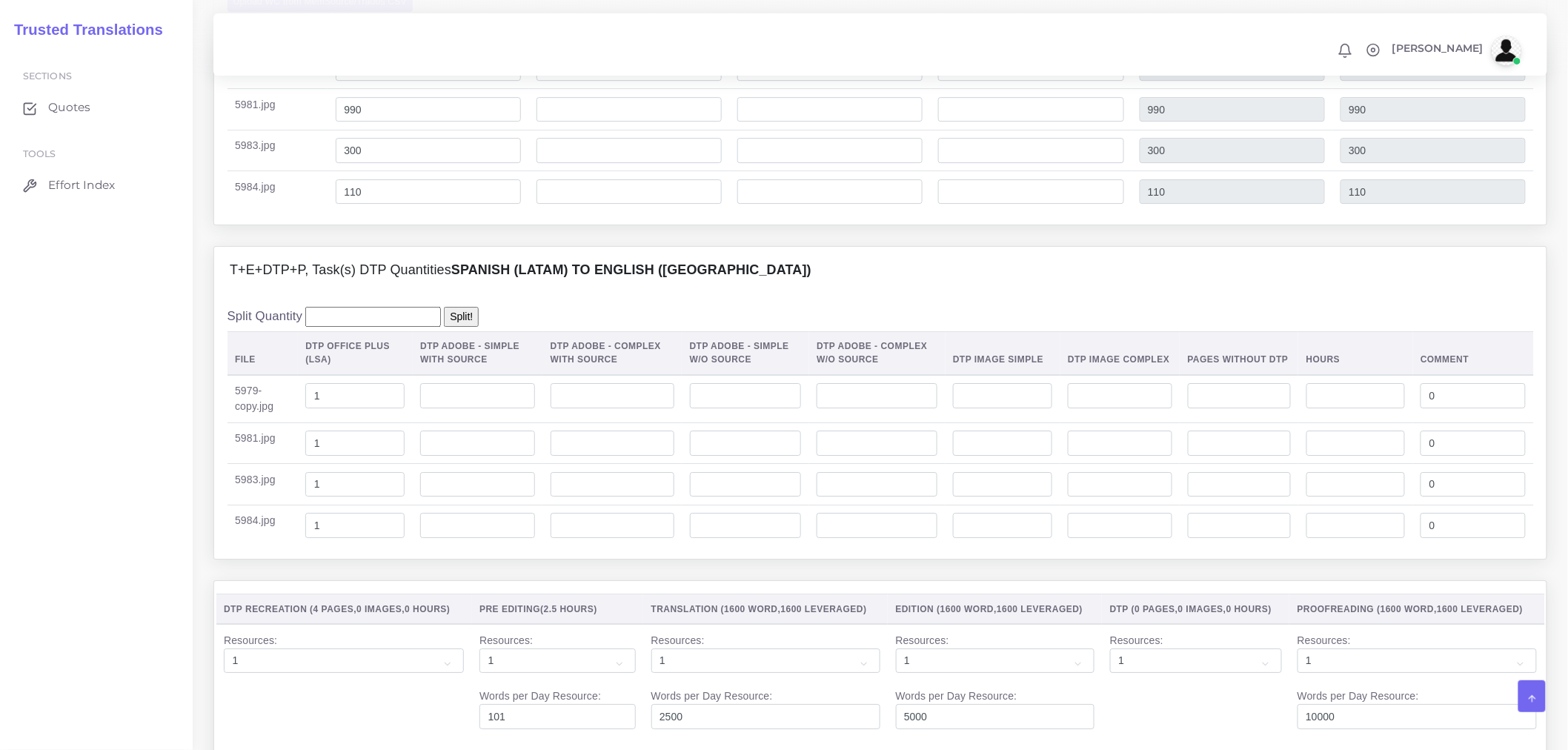
click at [414, 505] on td at bounding box center [478, 484] width 130 height 42
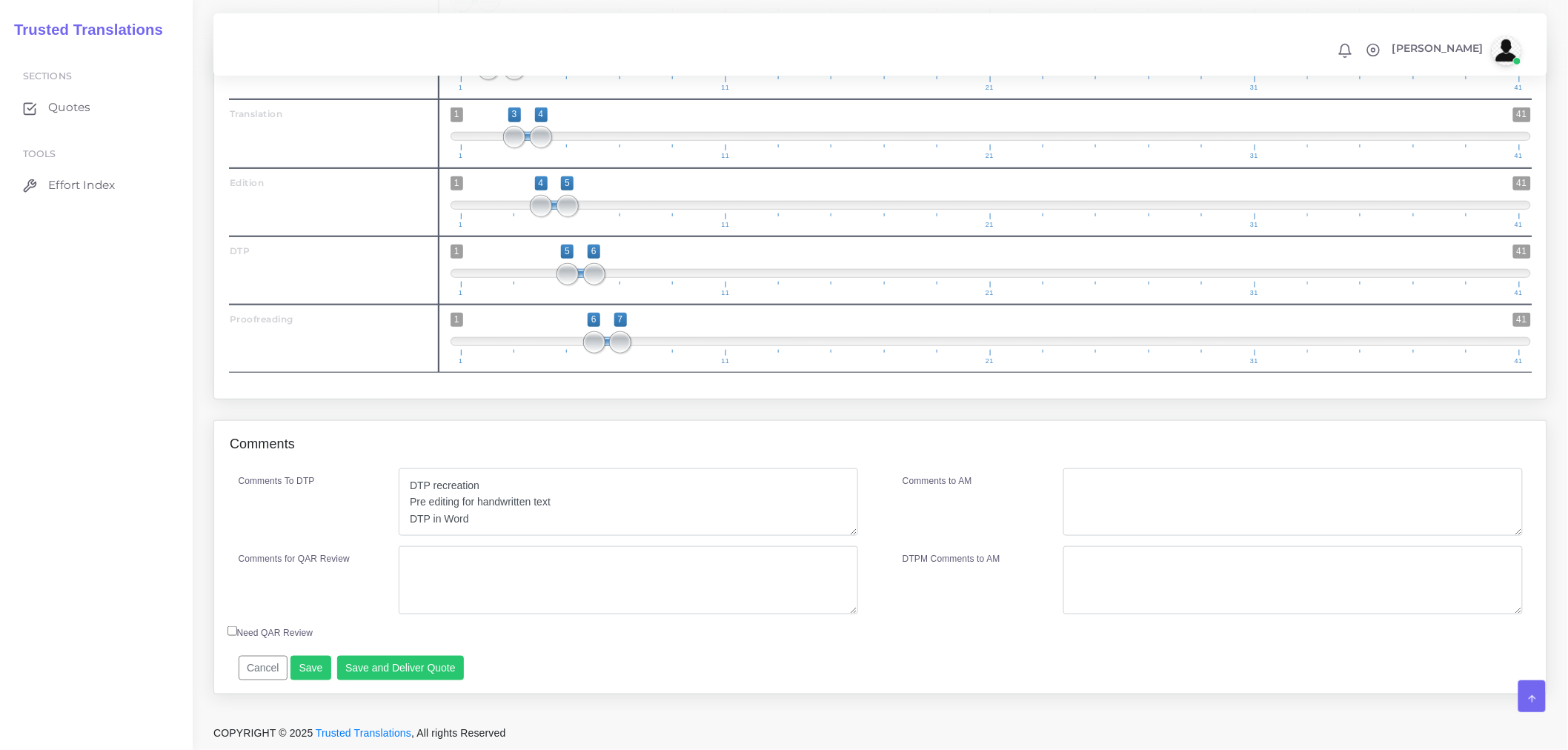
scroll to position [2825, 0]
click at [454, 602] on textarea "Comments for QAR Review" at bounding box center [629, 580] width 459 height 68
type textarea "D"
drag, startPoint x: 495, startPoint y: 527, endPoint x: 303, endPoint y: 466, distance: 201.5
click at [303, 466] on div "Comments Comments To DTP DTP recreation Pre editing for handwritten text DTP in…" at bounding box center [880, 557] width 1334 height 274
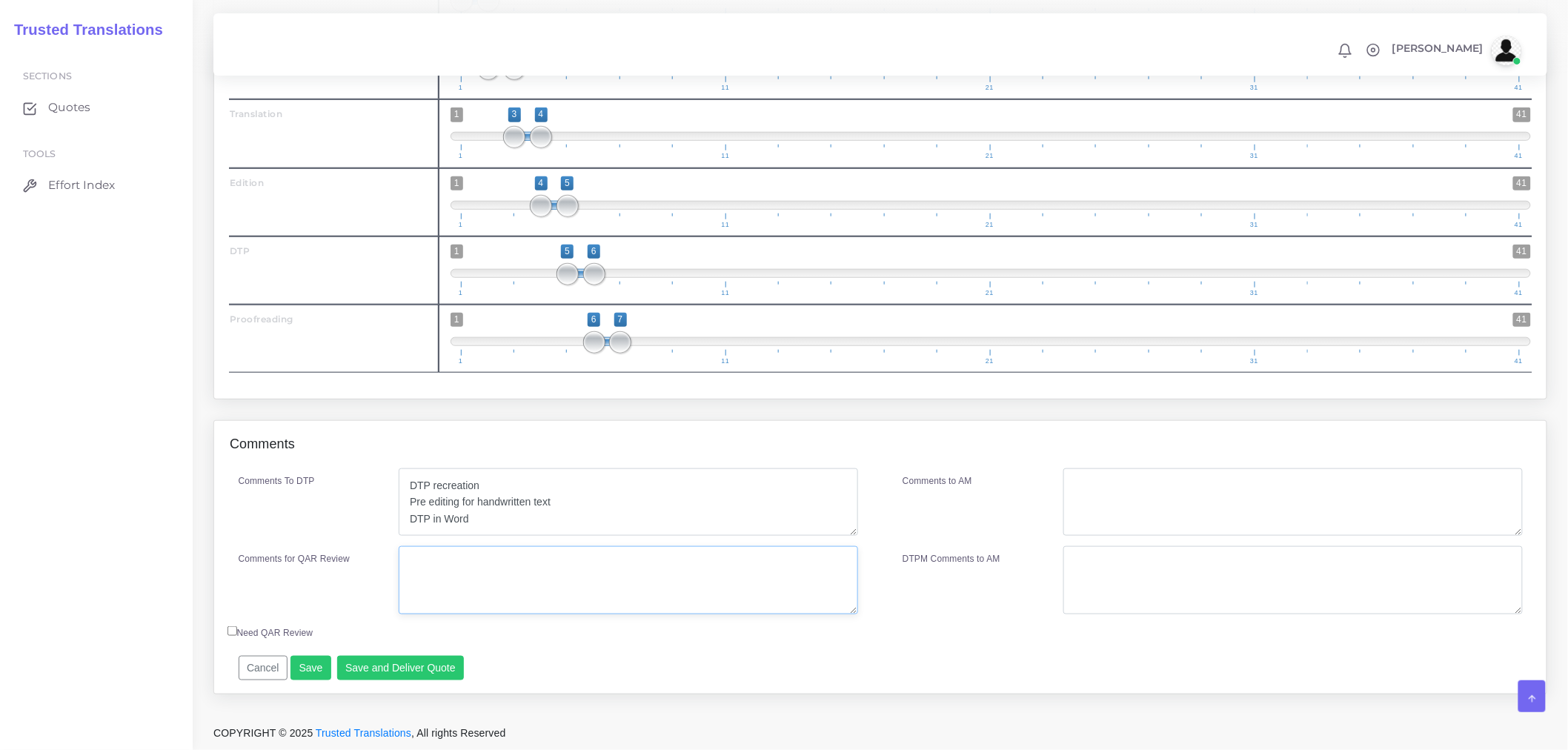
click at [433, 580] on textarea "Comments for QAR Review" at bounding box center [629, 580] width 459 height 68
paste textarea "DTP recreation Pre editing for handwritten text DTP in Word"
click at [558, 586] on textarea "DTP recreation Pre editing for handwritten text DTP in Word" at bounding box center [629, 580] width 459 height 68
type textarea "DTP recreation Pre editing for handwritten text PEEP DTP in Word"
click at [386, 659] on button "Save and Deliver Quote" at bounding box center [401, 668] width 128 height 25
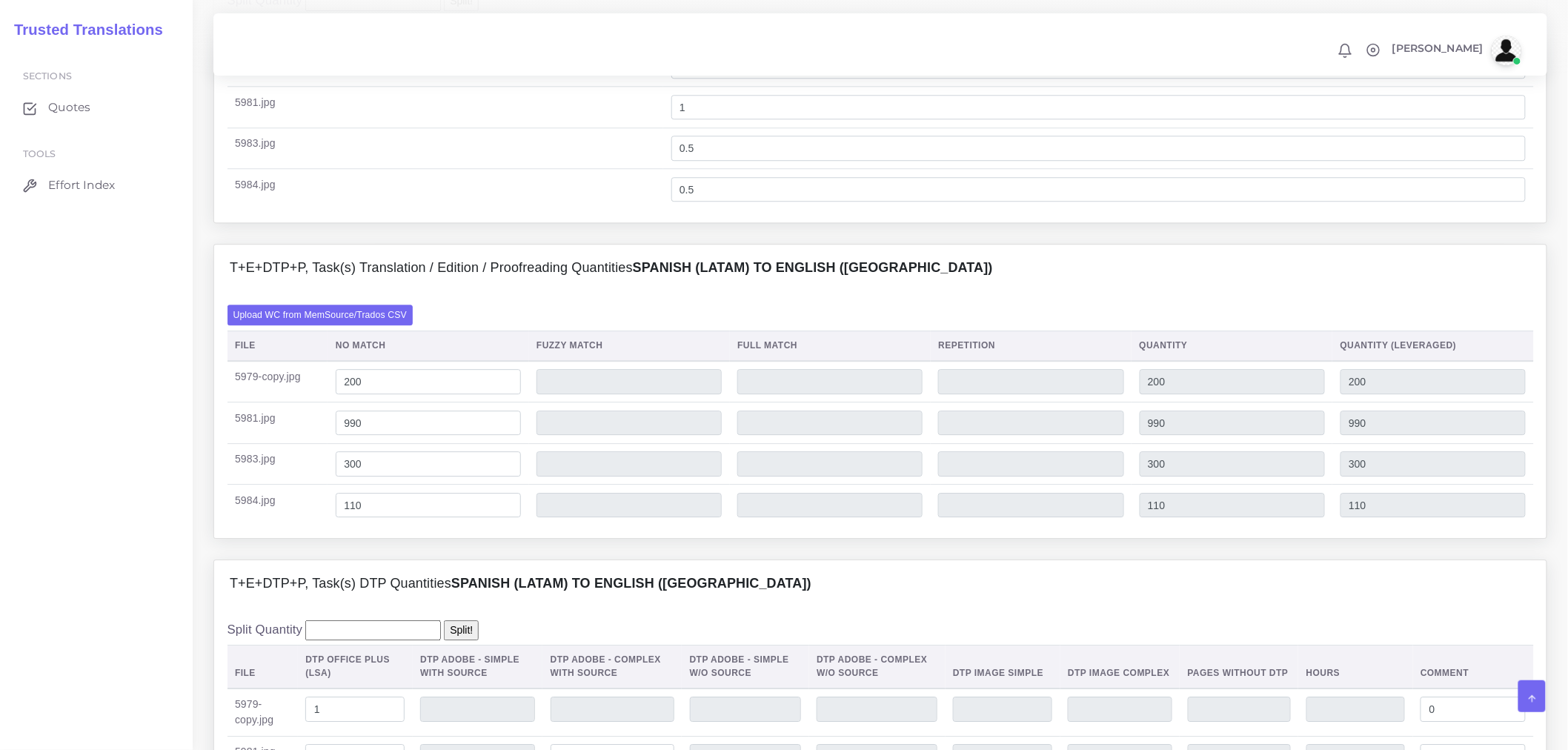
scroll to position [1590, 0]
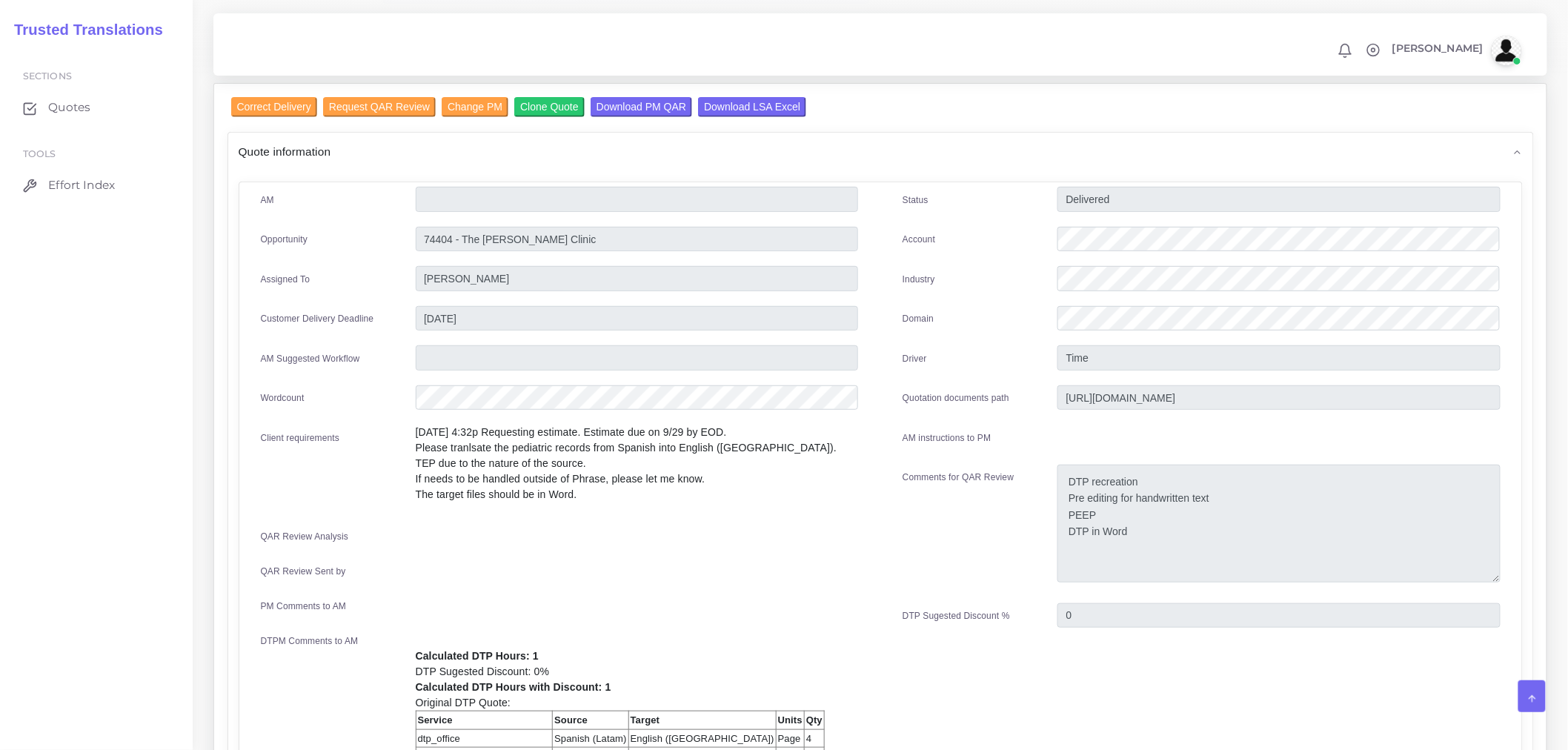
scroll to position [165, 0]
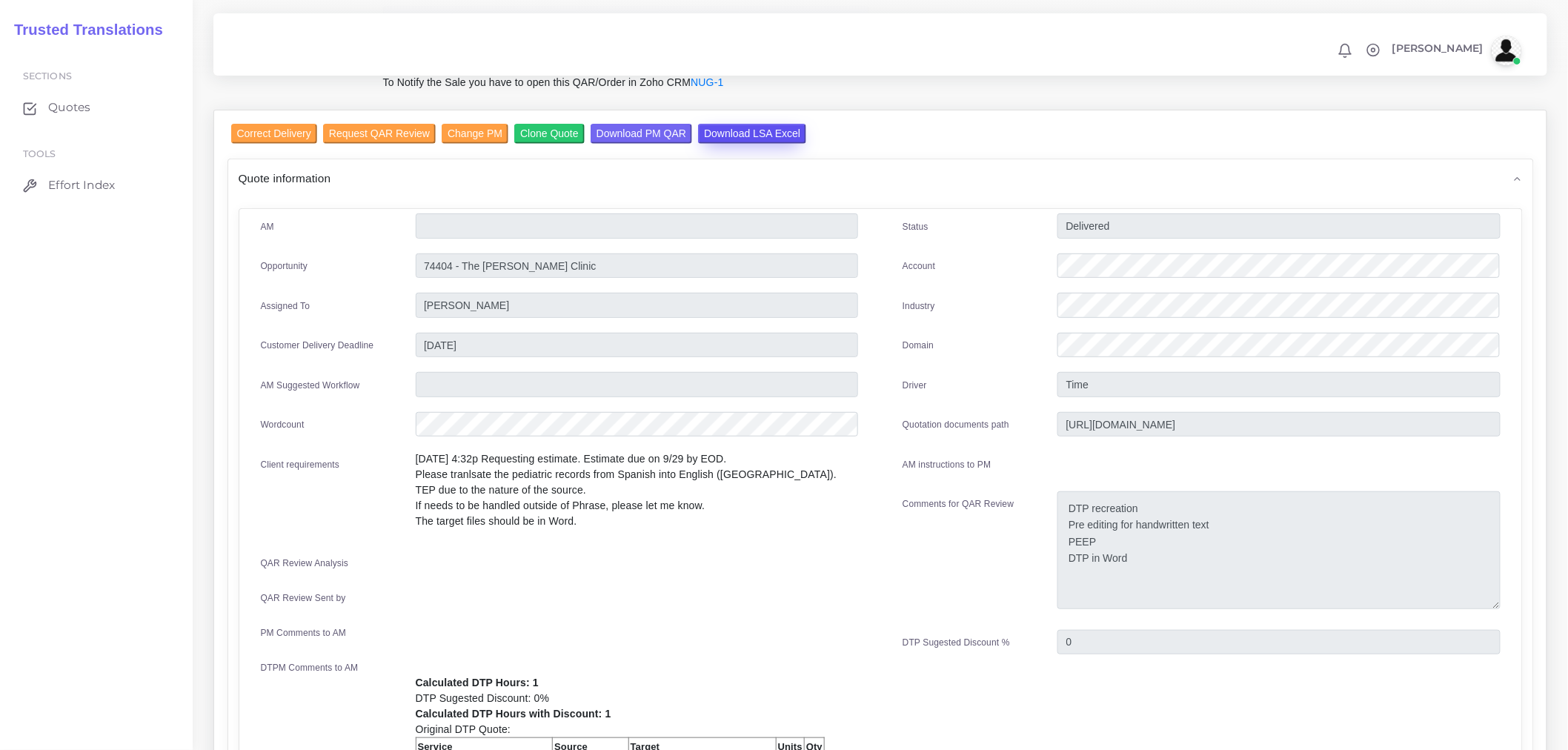
click at [746, 133] on input "Download LSA Excel" at bounding box center [753, 134] width 108 height 20
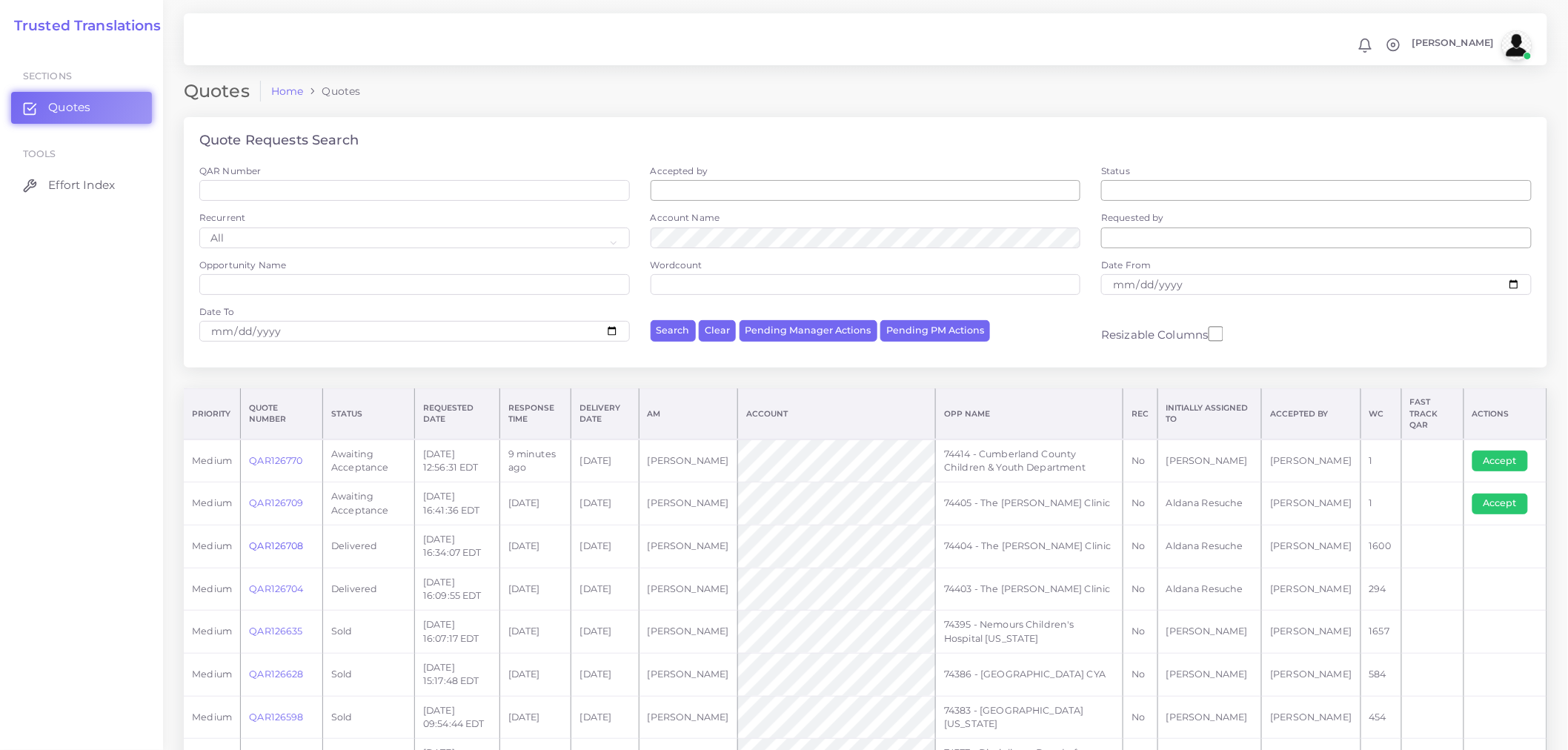
click at [298, 540] on link "QAR126708" at bounding box center [276, 545] width 54 height 11
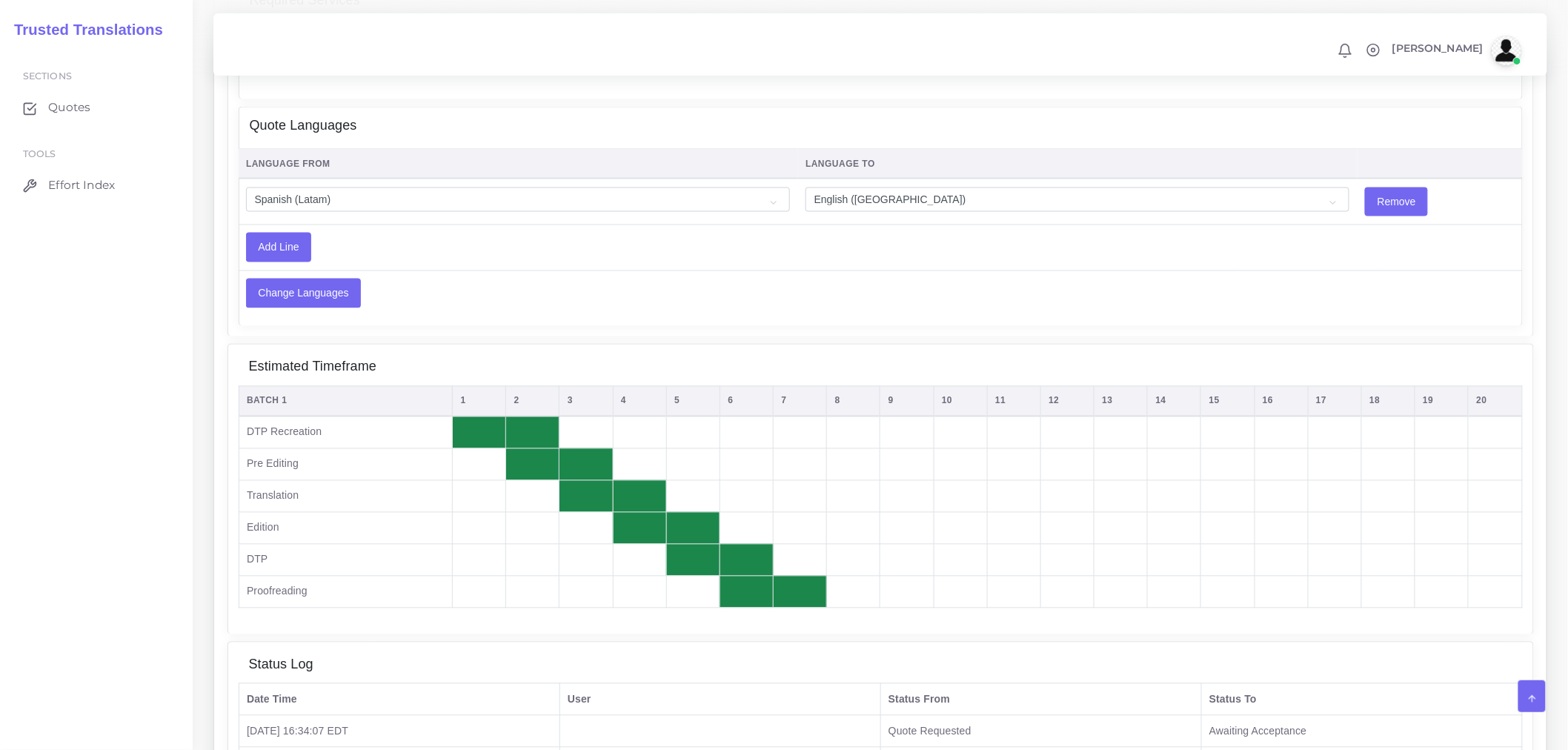
scroll to position [1167, 0]
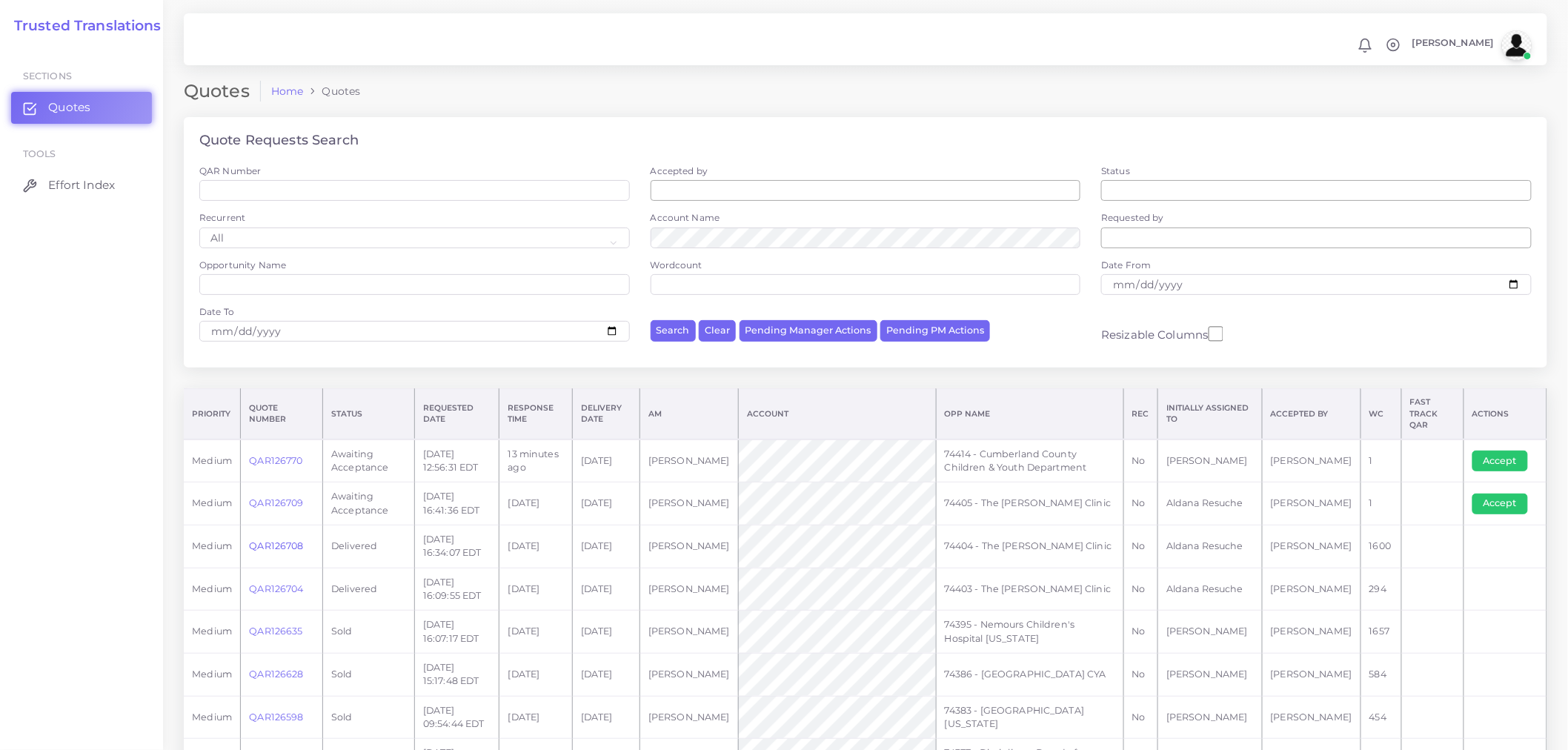
click at [269, 540] on link "QAR126708" at bounding box center [276, 545] width 54 height 11
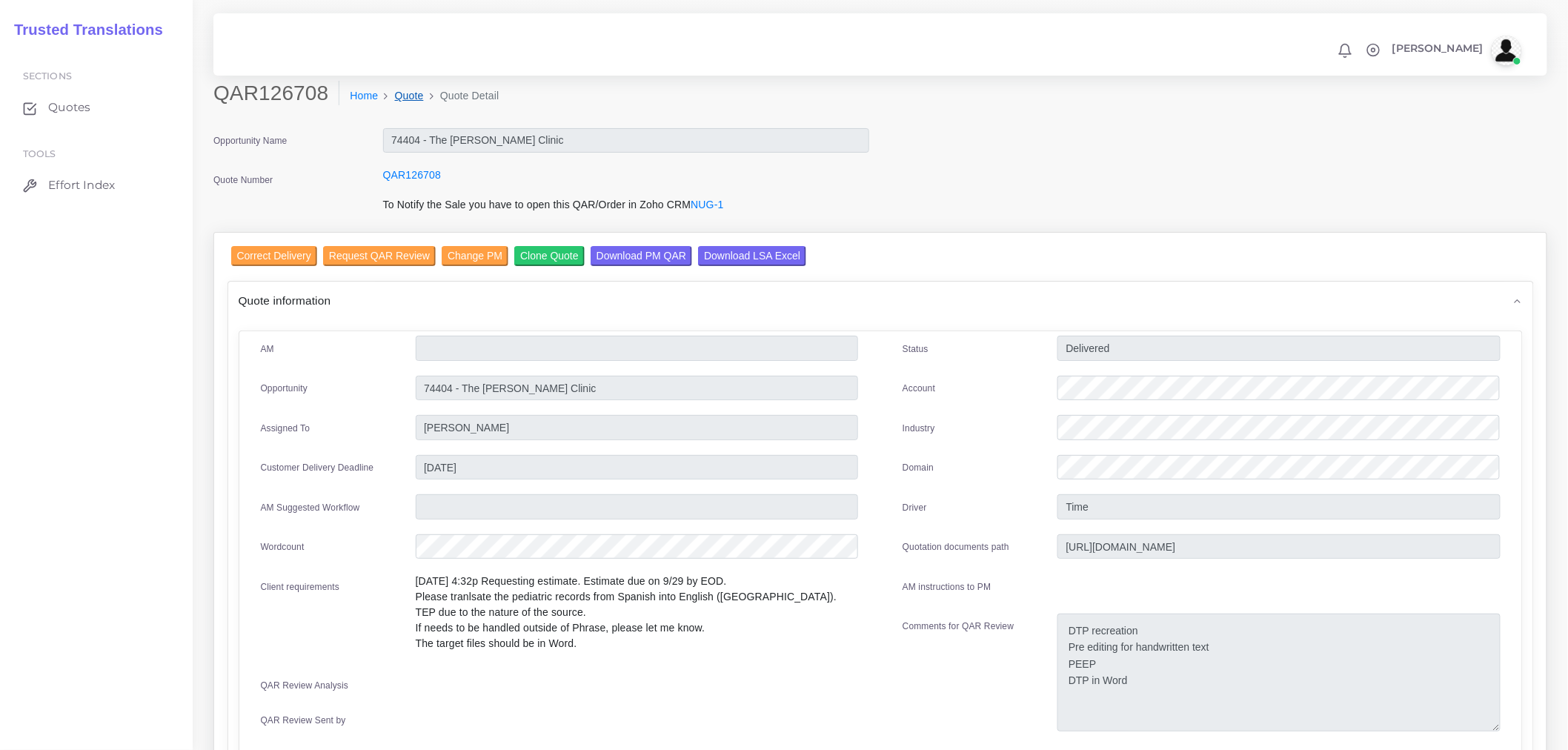
click at [413, 99] on link "Quote" at bounding box center [409, 96] width 29 height 16
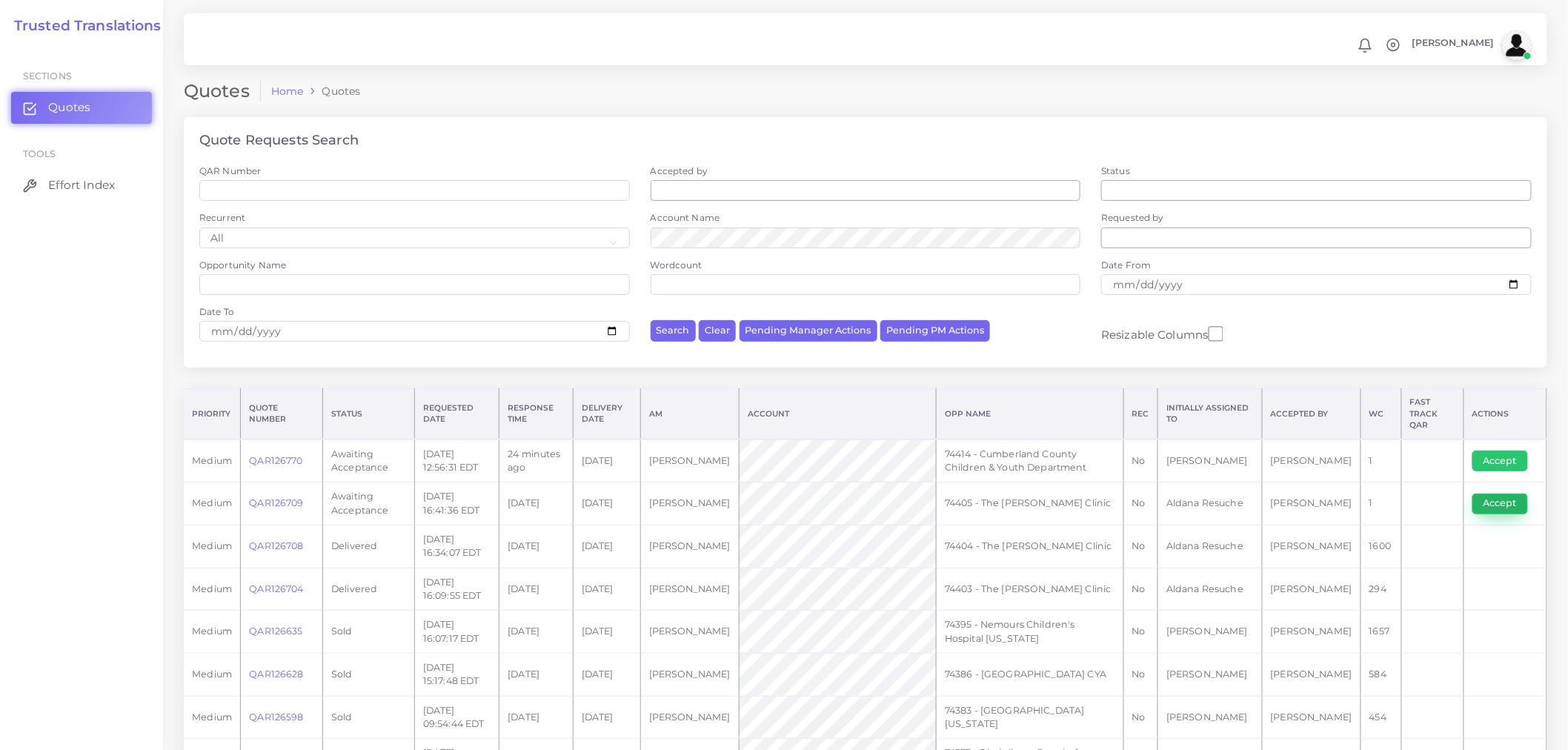
click at [1508, 494] on button "Accept" at bounding box center [1500, 504] width 56 height 20
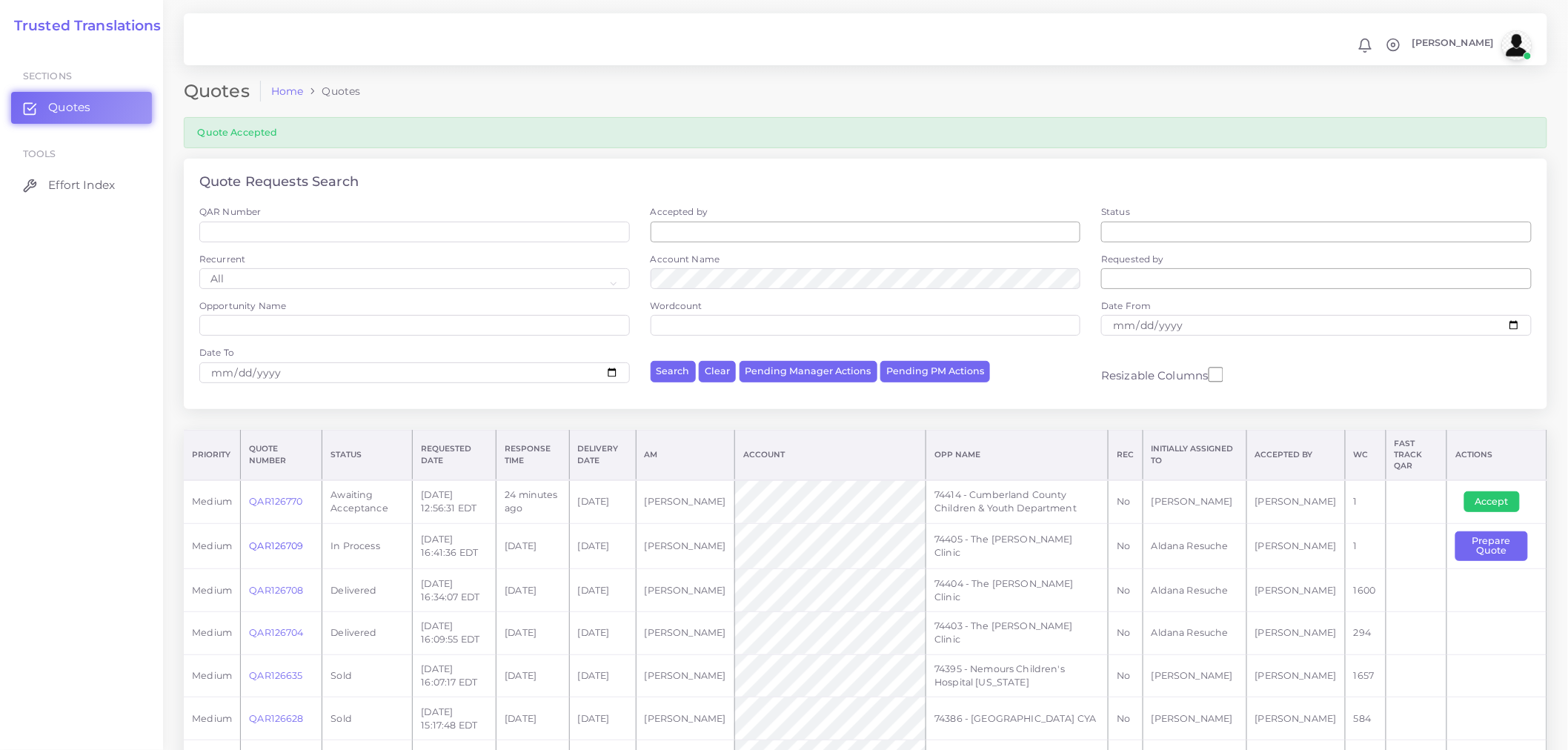
click at [264, 540] on link "QAR126709" at bounding box center [276, 545] width 54 height 11
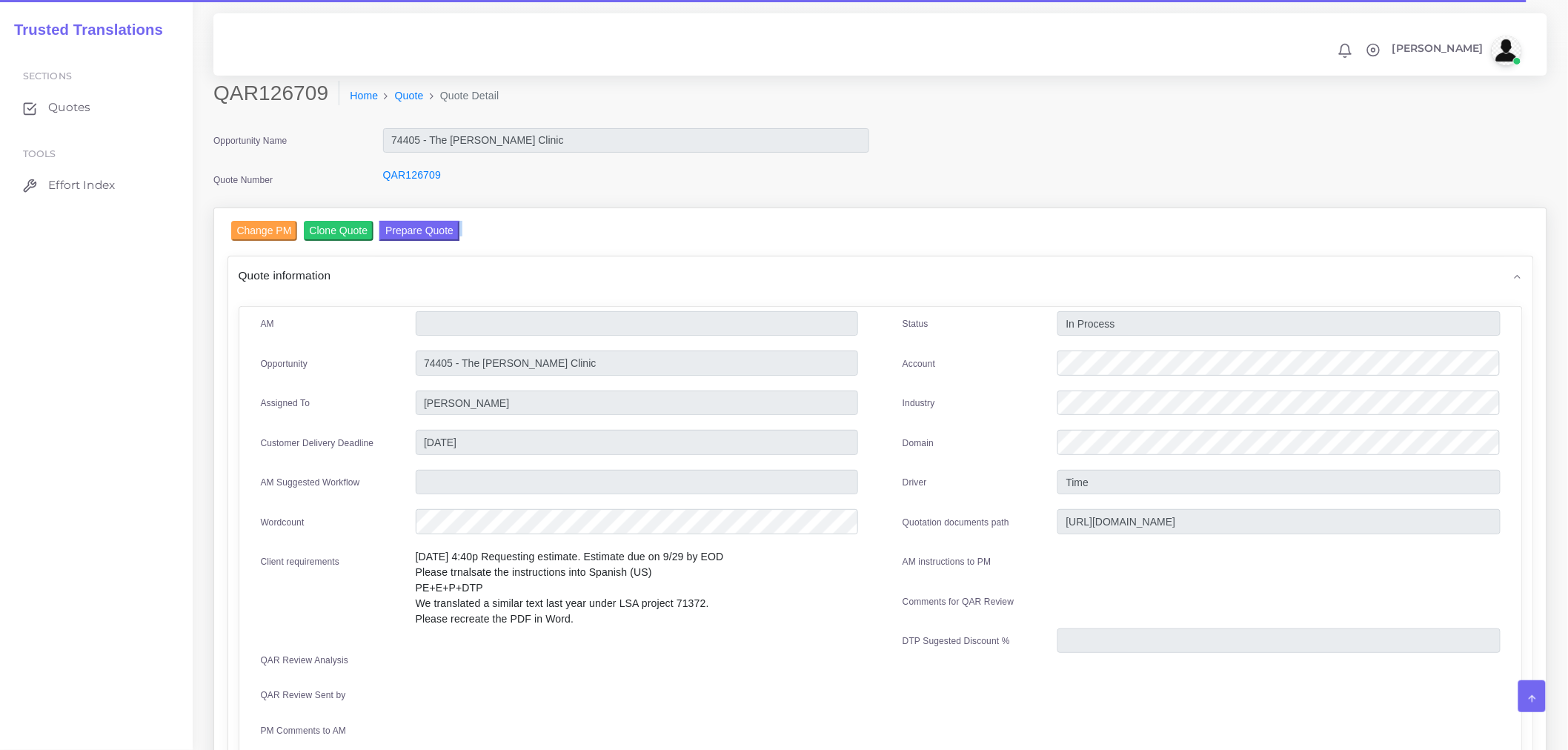
click at [453, 227] on div "Change PM Clone Quote Prepare Quote" at bounding box center [888, 233] width 1314 height 24
click at [441, 227] on button "Prepare Quote" at bounding box center [419, 231] width 80 height 20
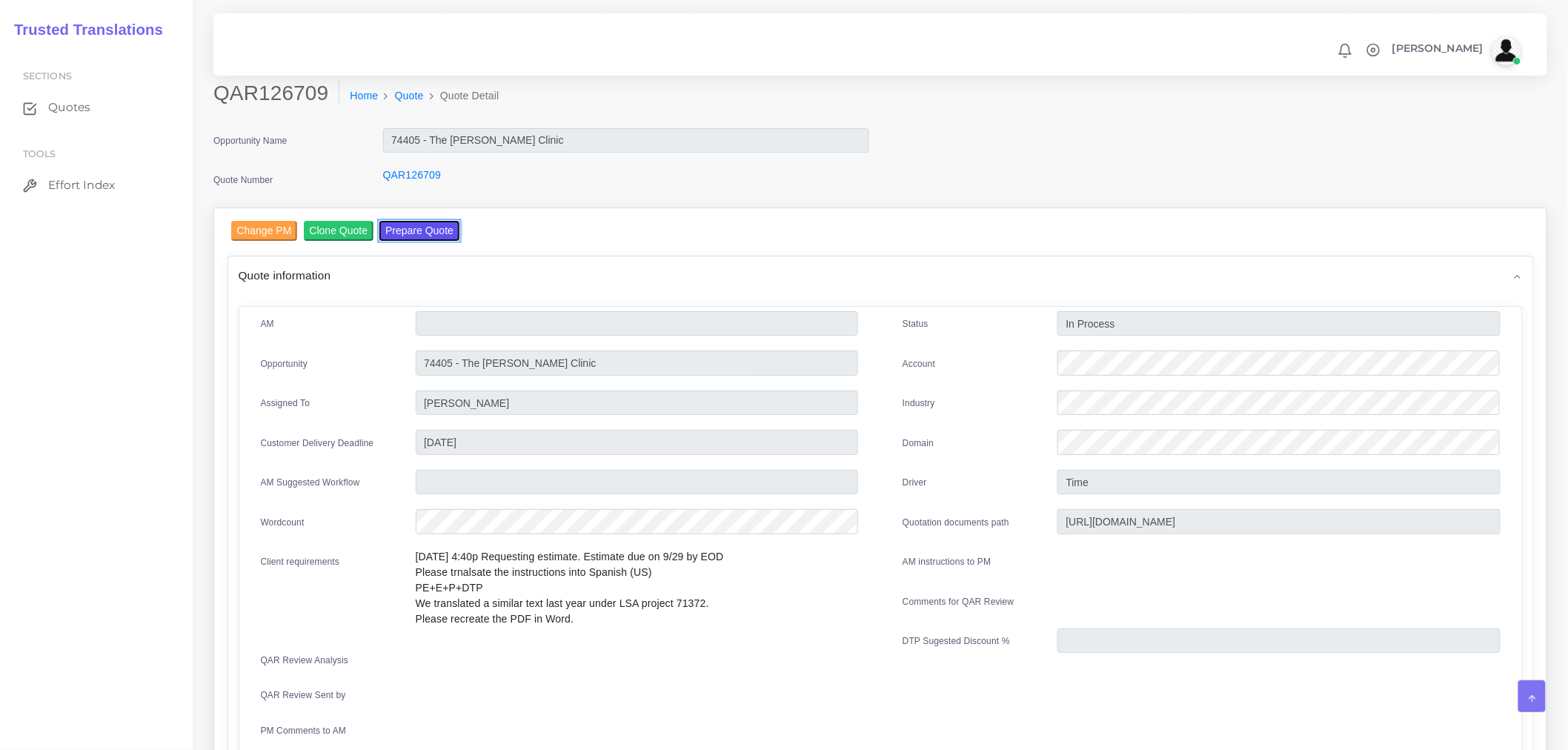
scroll to position [82, 0]
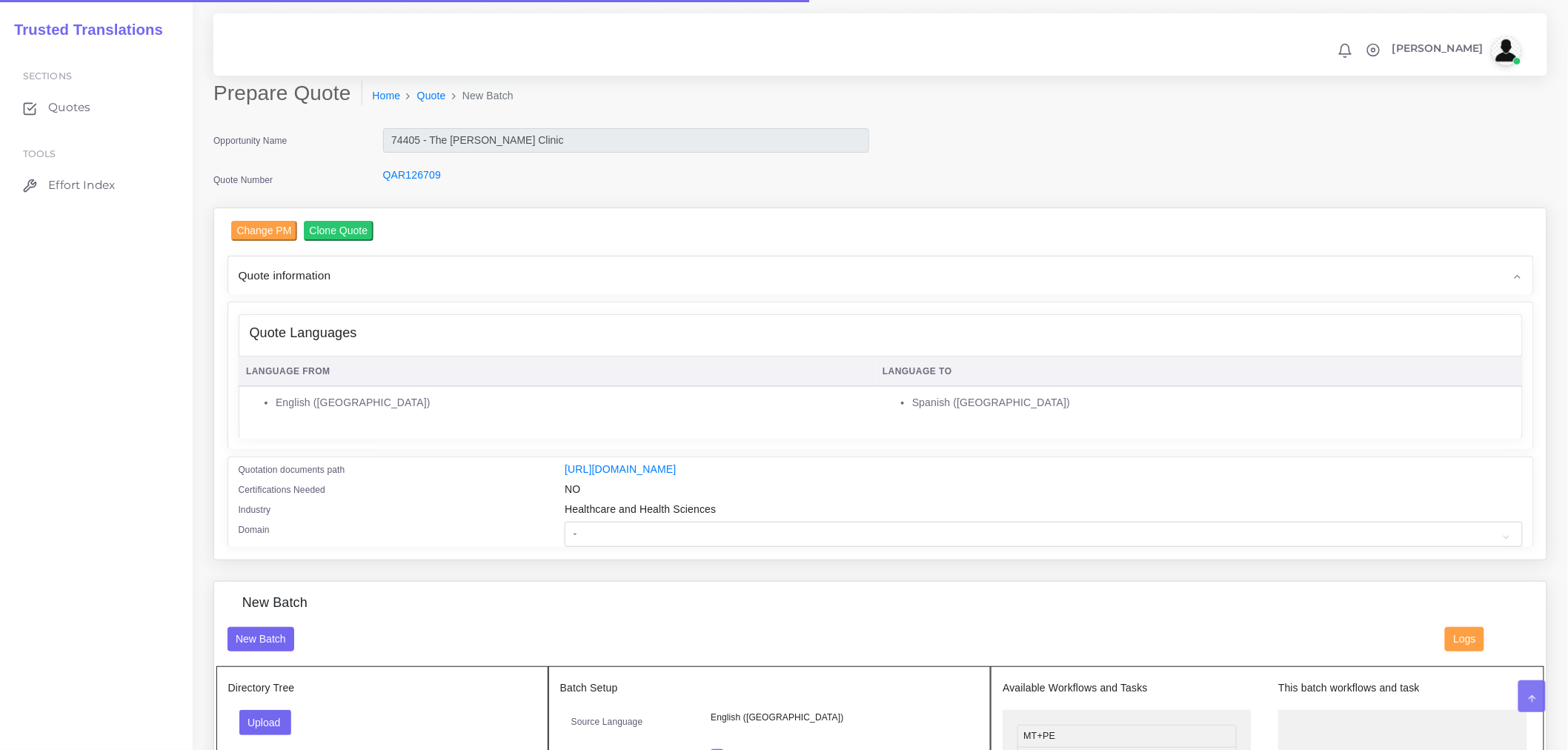
scroll to position [411, 0]
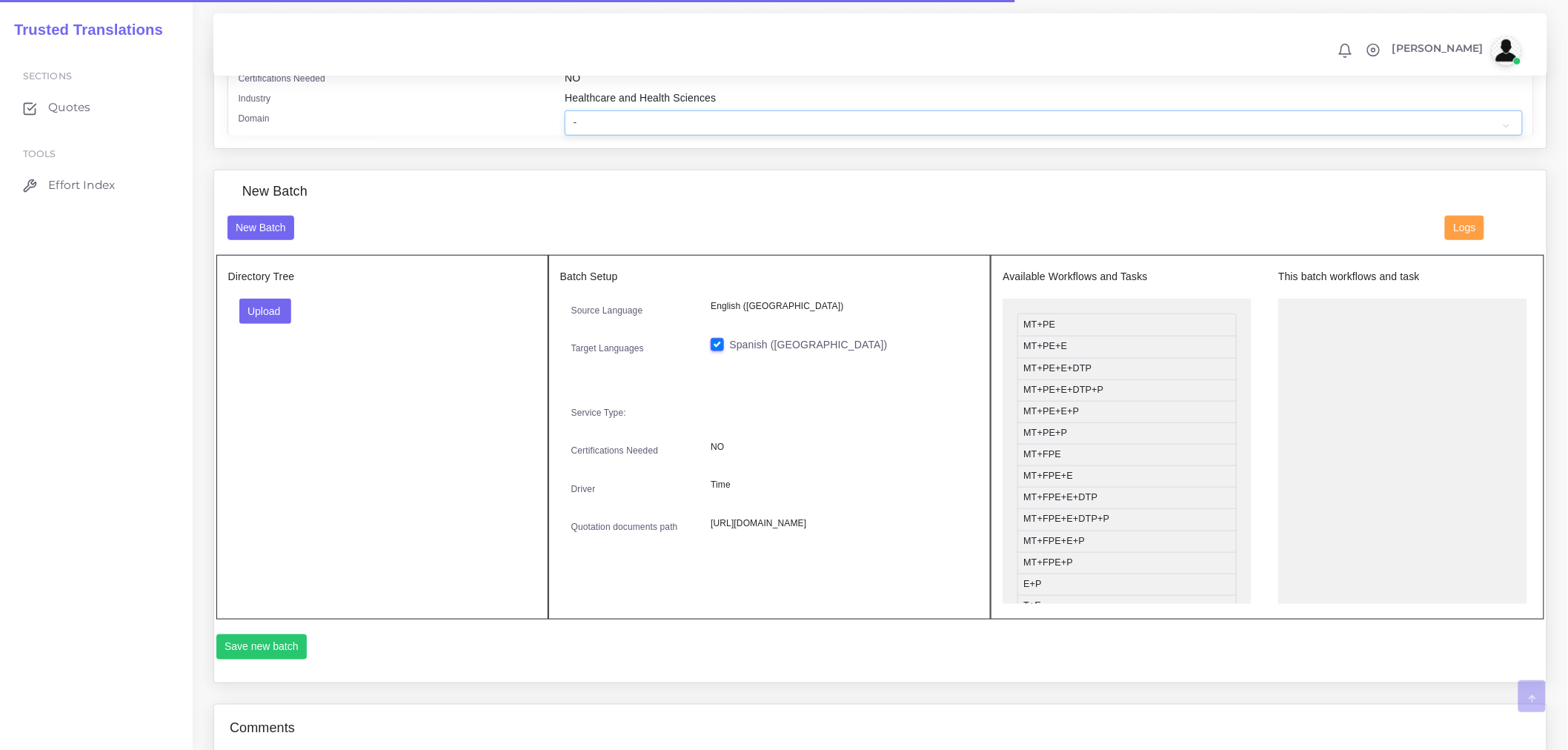
click at [606, 134] on select "- Advertising and Media Agriculture, Forestry and Fishing Architecture, Buildin…" at bounding box center [1043, 123] width 957 height 25
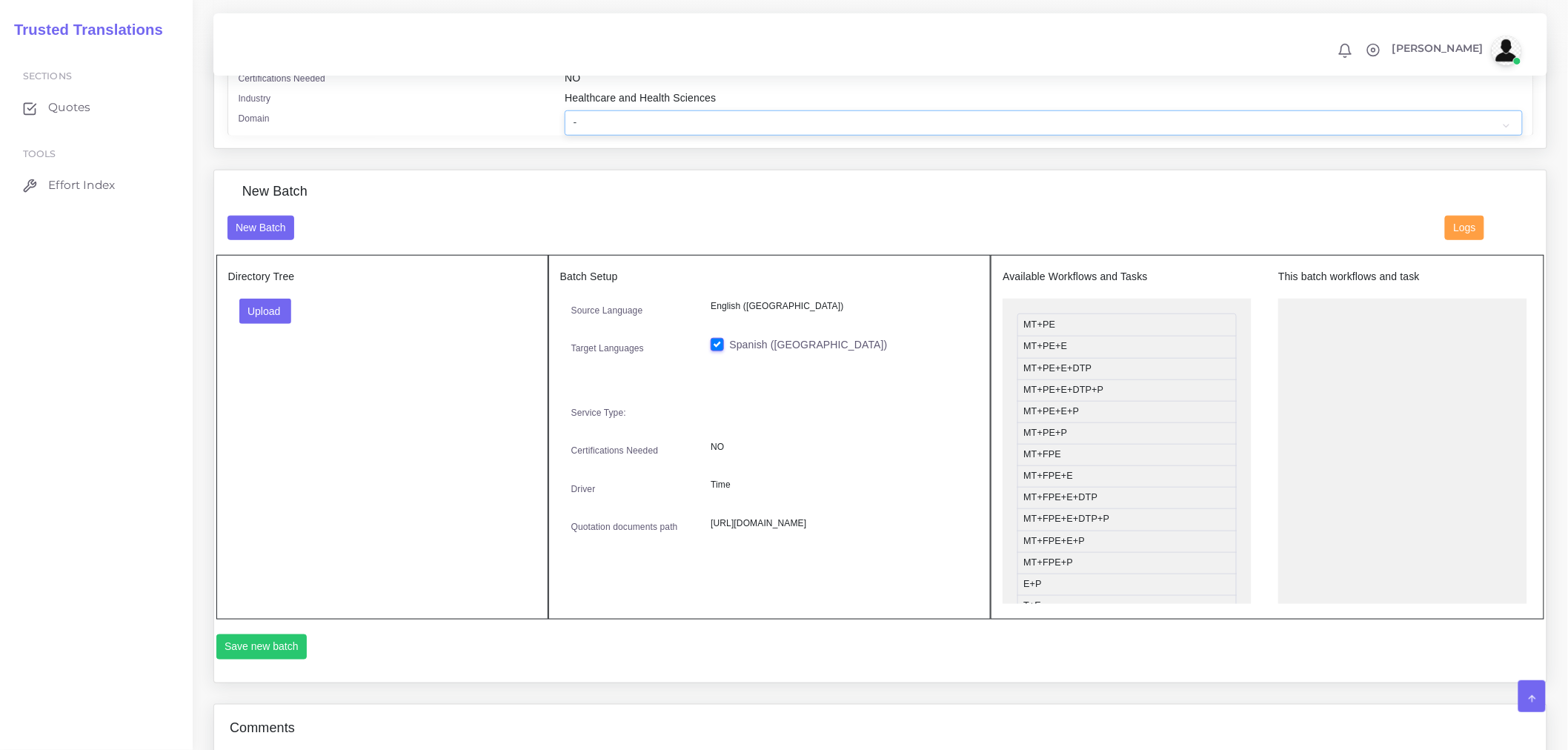
select select "Healthcare and Health Sciences"
click at [564, 120] on select "- Advertising and Media Agriculture, Forestry and Fishing Architecture, Buildin…" at bounding box center [1043, 123] width 957 height 25
click at [279, 321] on button "Upload" at bounding box center [265, 311] width 53 height 25
click at [281, 373] on label "Files" at bounding box center [291, 368] width 102 height 19
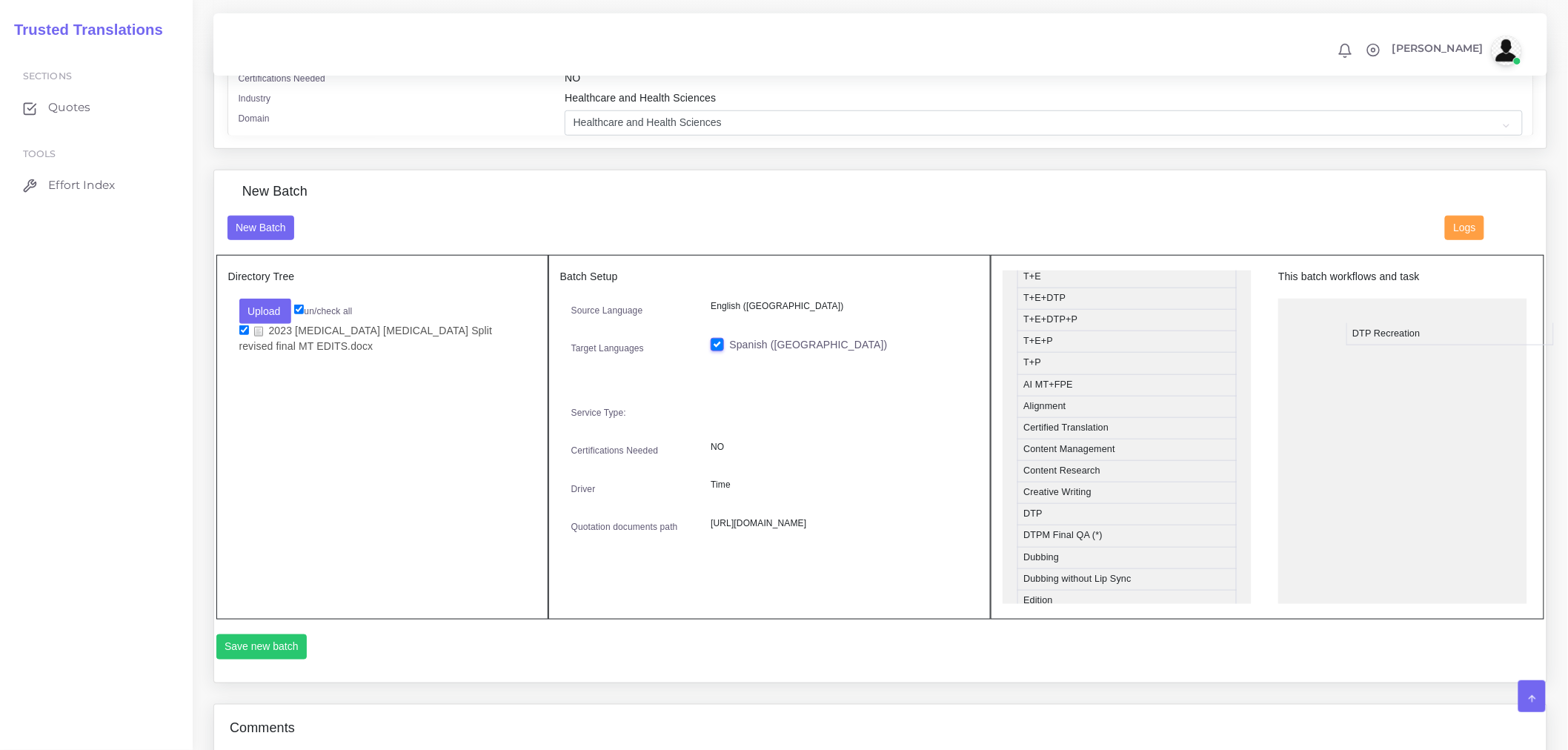
drag, startPoint x: 1041, startPoint y: 549, endPoint x: 1370, endPoint y: 346, distance: 386.6
drag, startPoint x: 1078, startPoint y: 401, endPoint x: 1362, endPoint y: 364, distance: 286.4
click at [553, 255] on div "New Batch Logs" at bounding box center [880, 235] width 1329 height 40
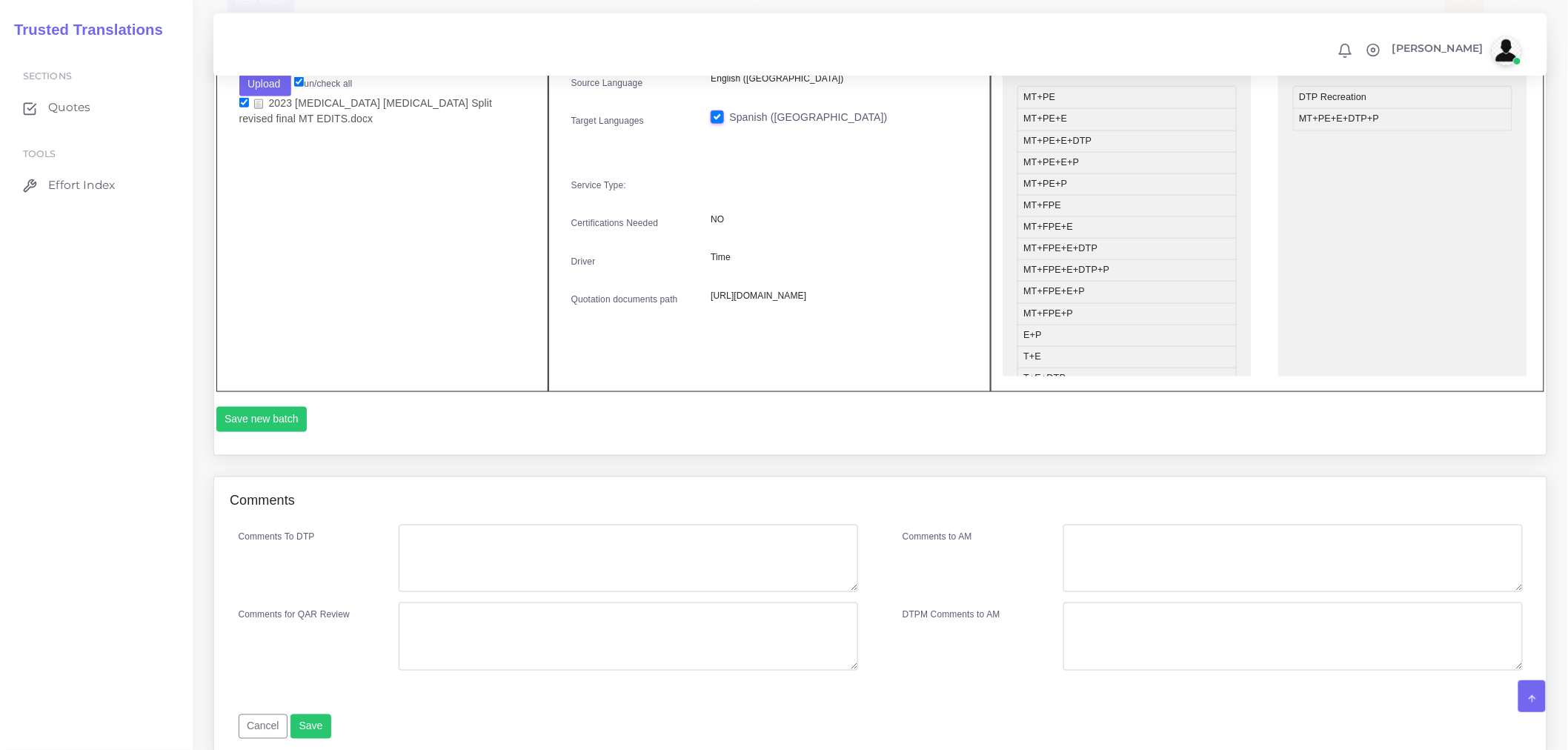
scroll to position [543, 0]
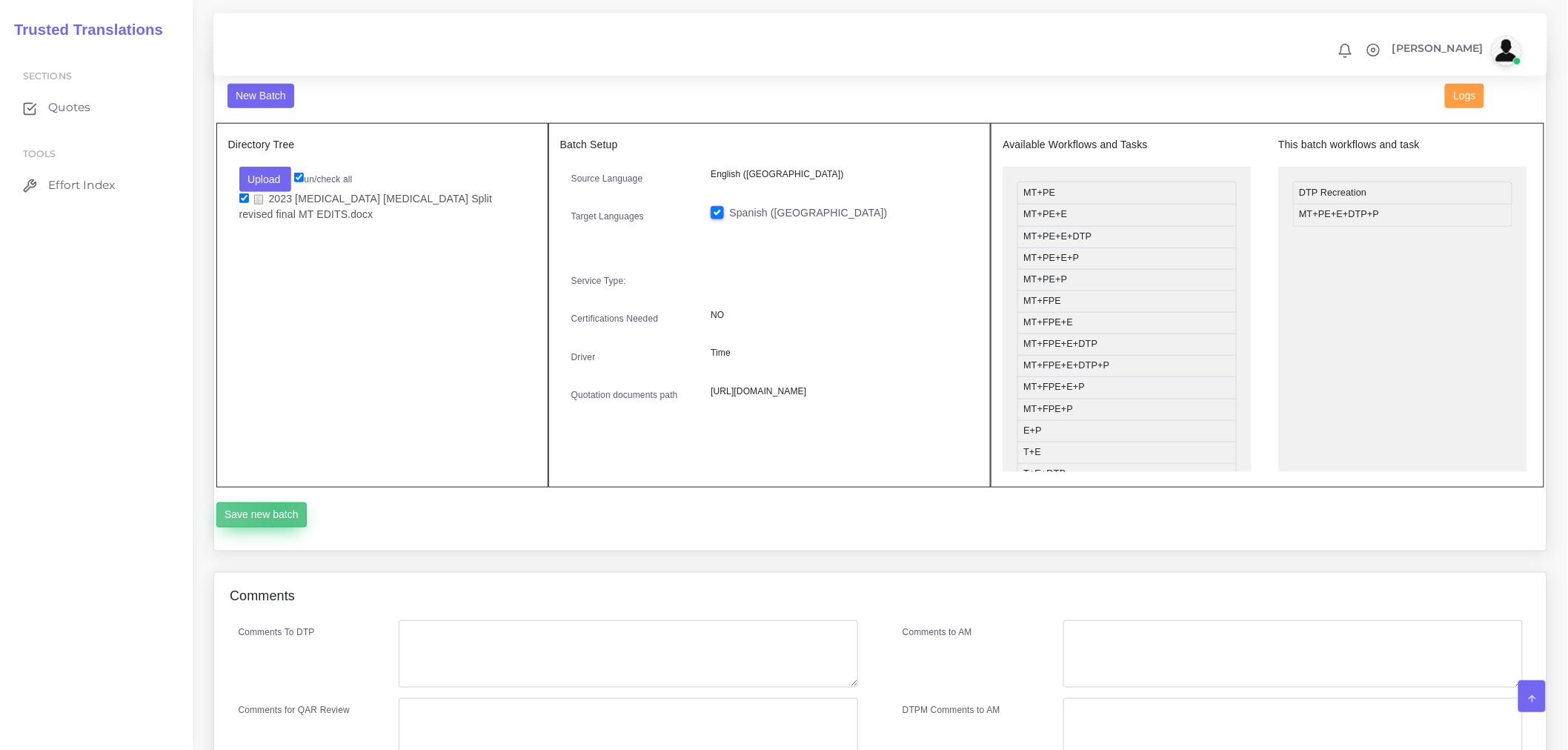
click at [278, 520] on button "Save new batch" at bounding box center [262, 515] width 91 height 25
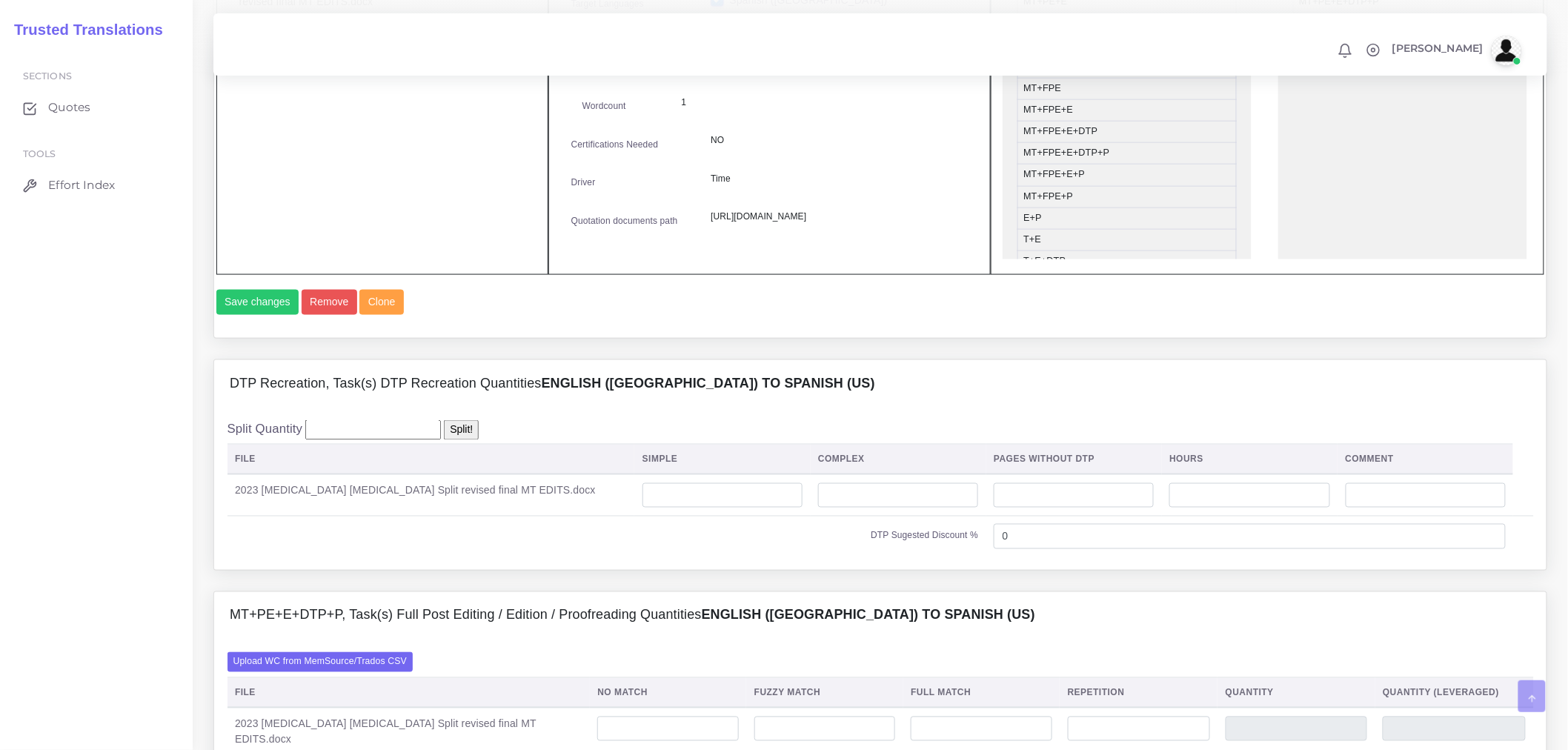
scroll to position [987, 0]
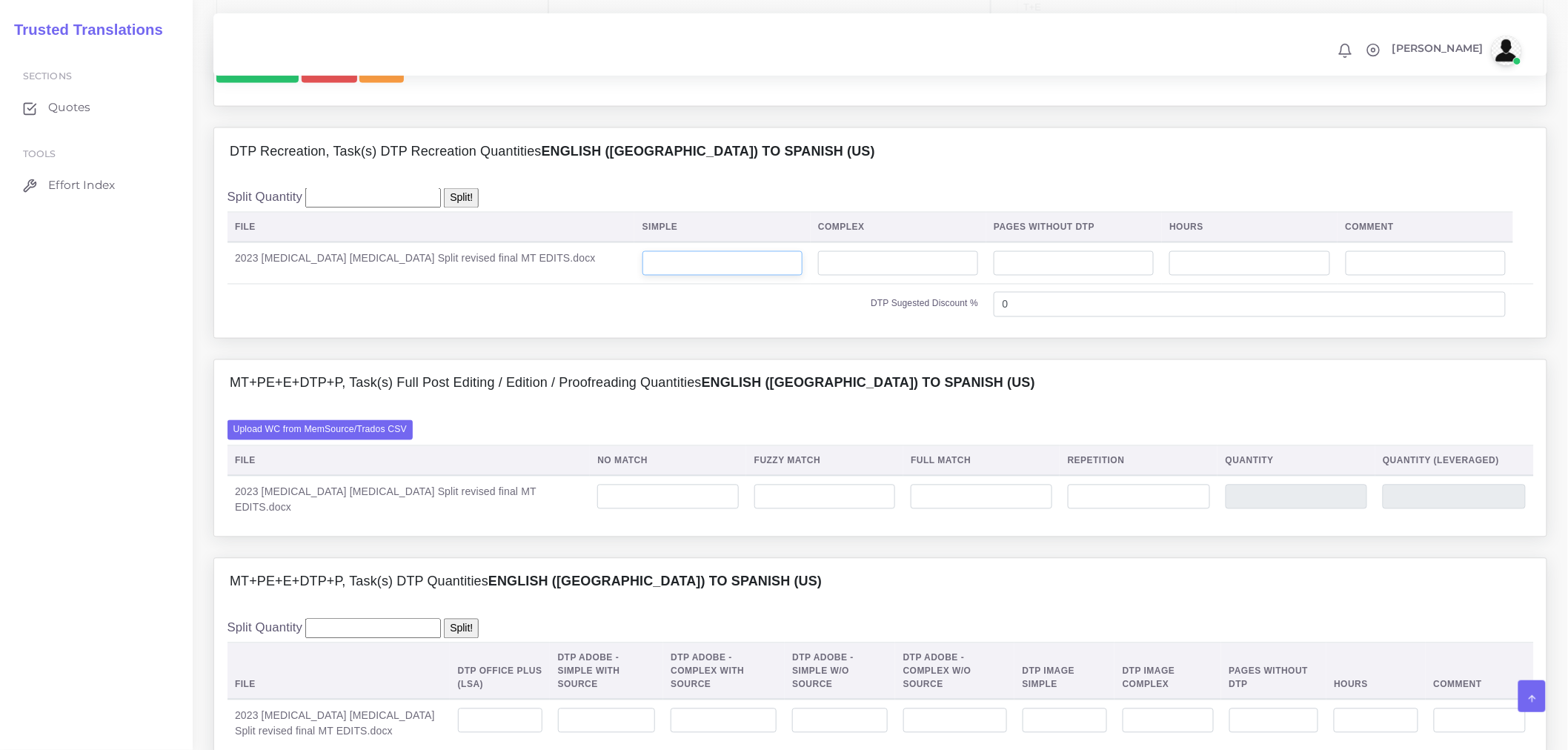
click at [674, 277] on input "number" at bounding box center [723, 263] width 160 height 25
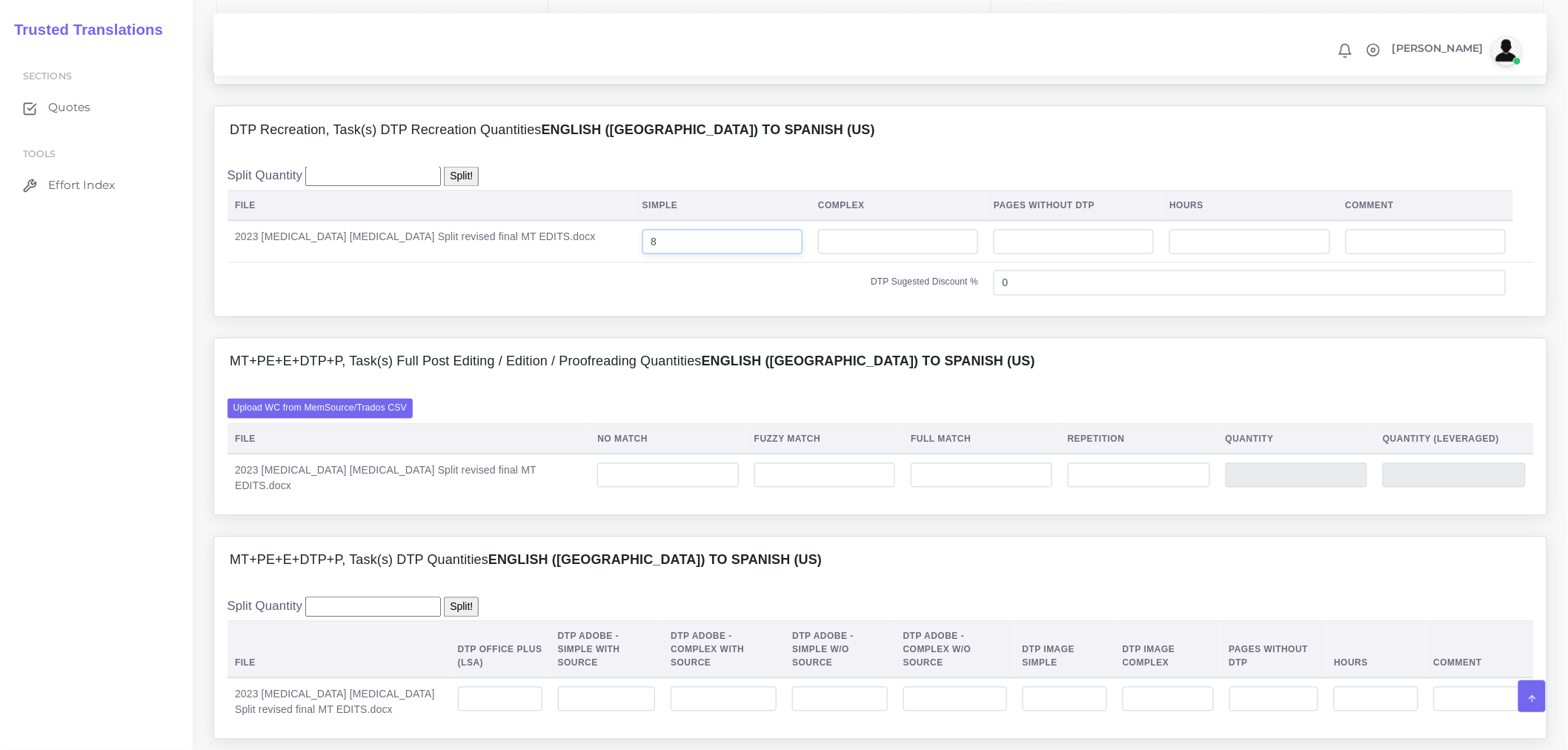
scroll to position [1070, 0]
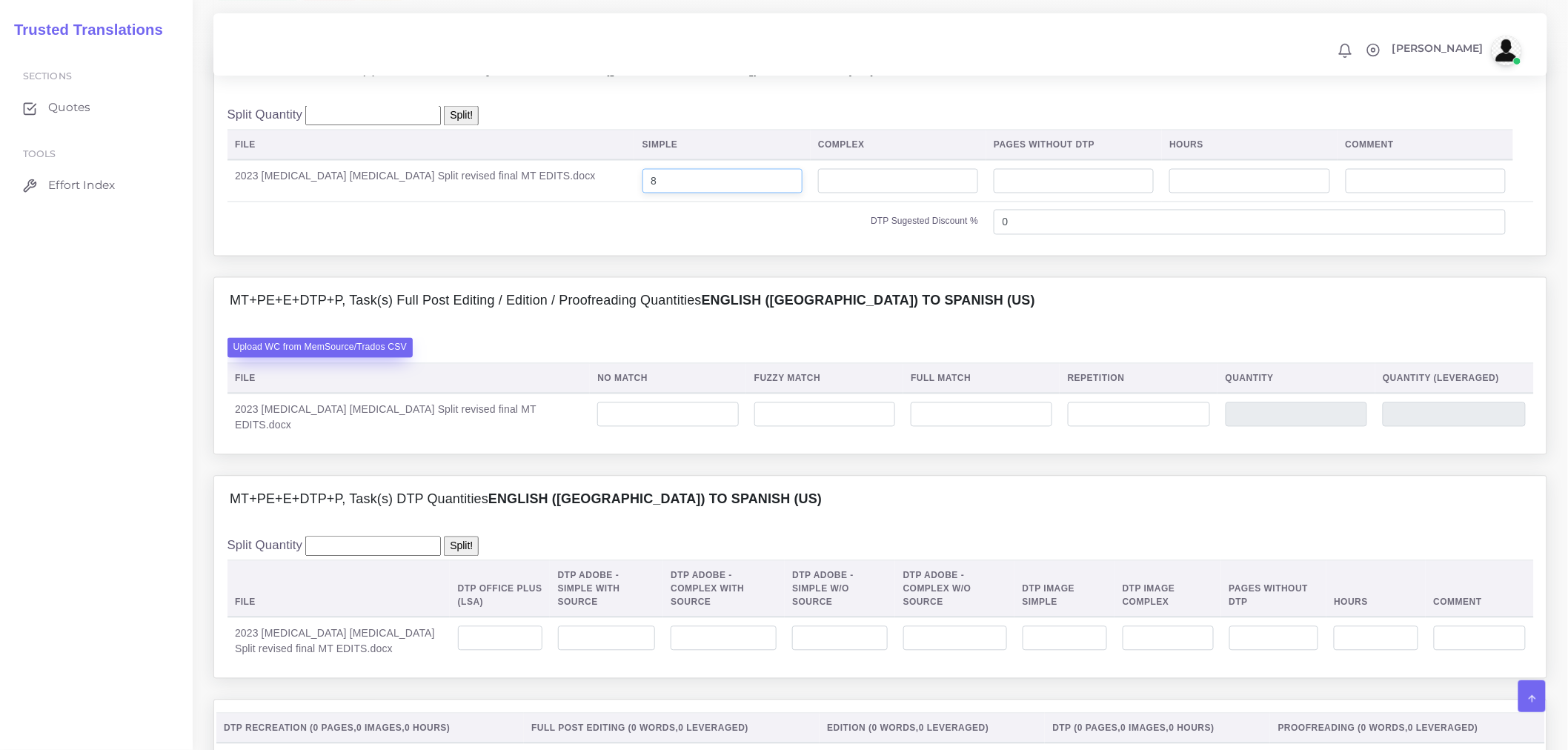
type input "8"
click at [332, 358] on label "Upload WC from MemSource/Trados CSV" at bounding box center [320, 348] width 186 height 20
click at [0, 0] on input "Upload WC from MemSource/Trados CSV" at bounding box center [0, 0] width 0 height 0
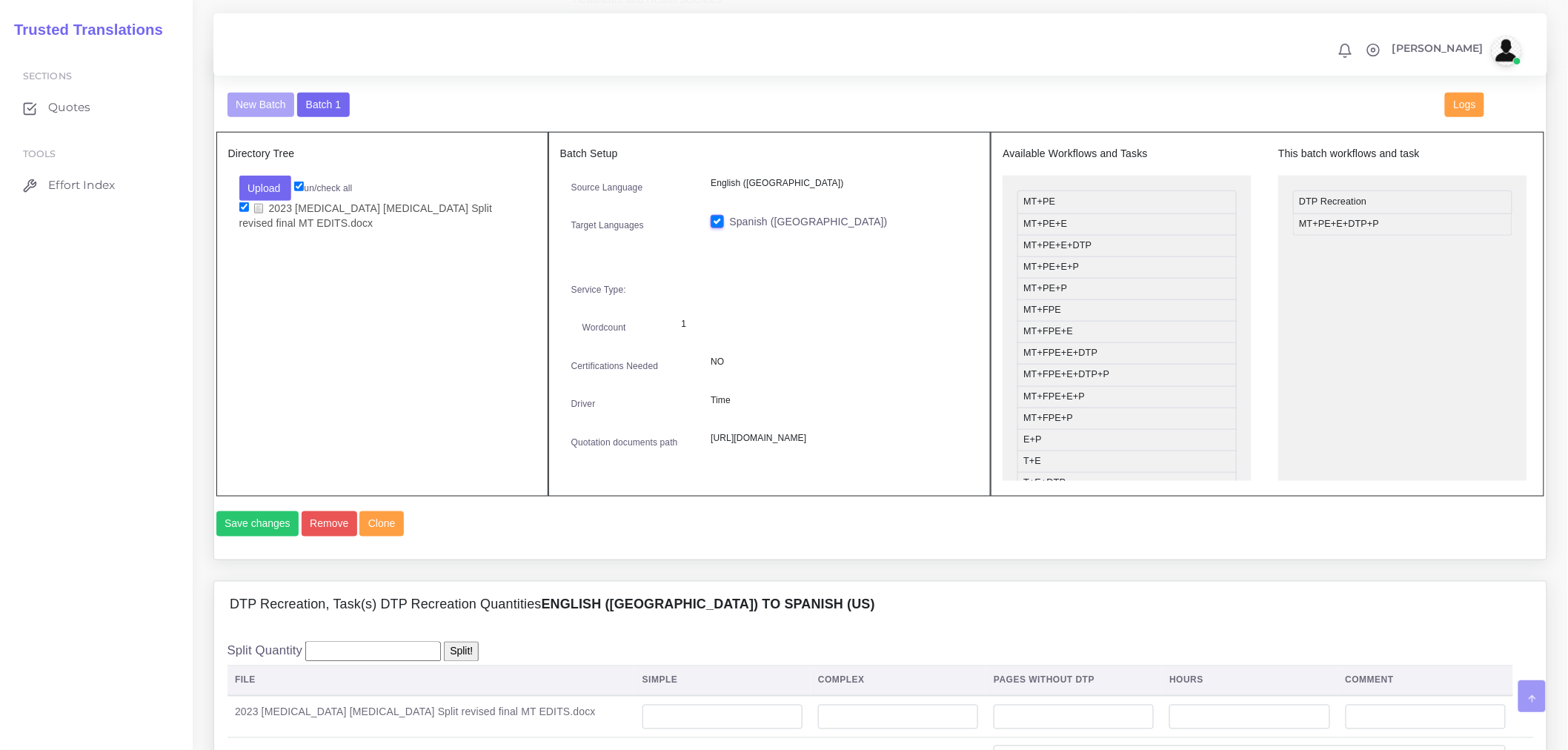
scroll to position [987, 0]
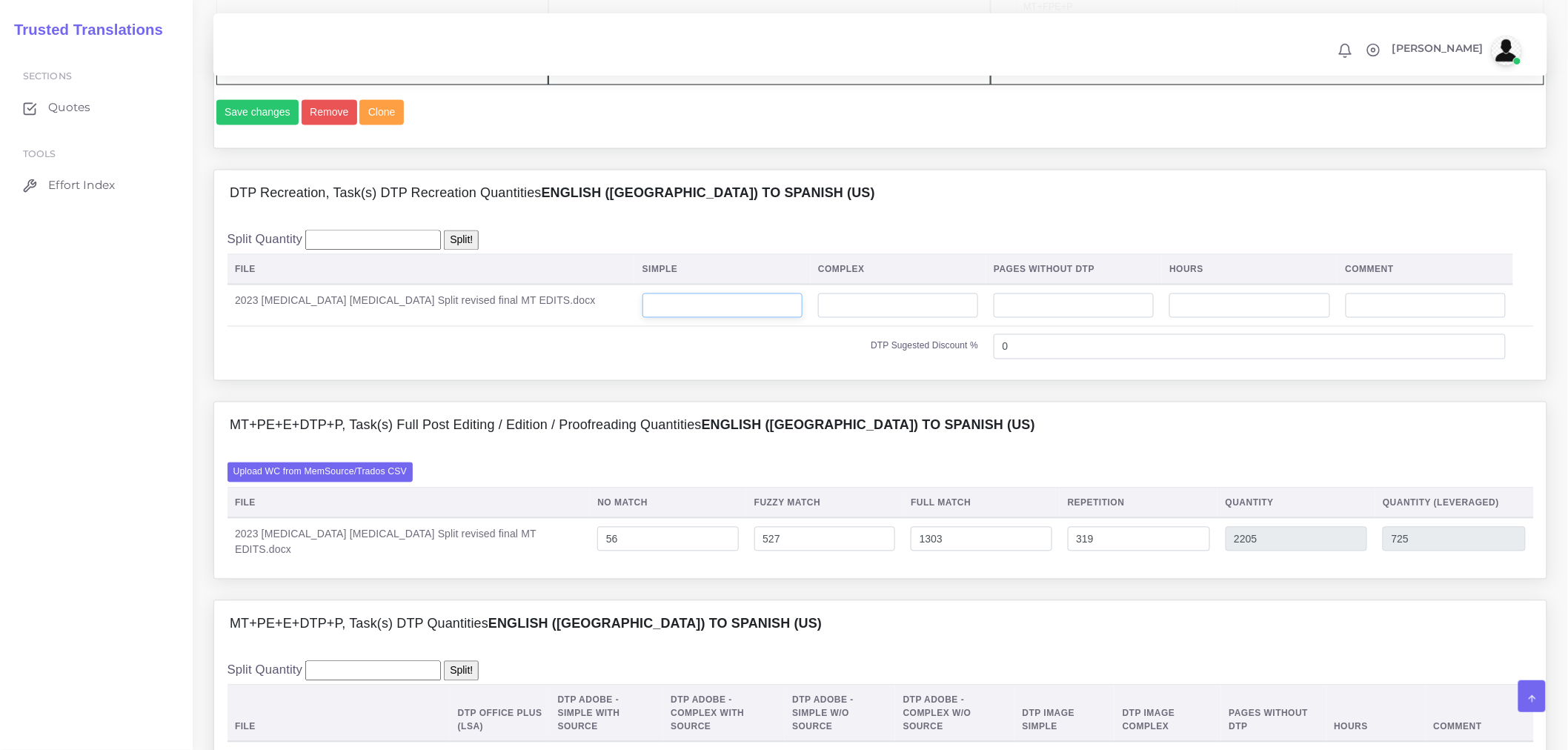
click at [672, 319] on input "number" at bounding box center [723, 306] width 160 height 25
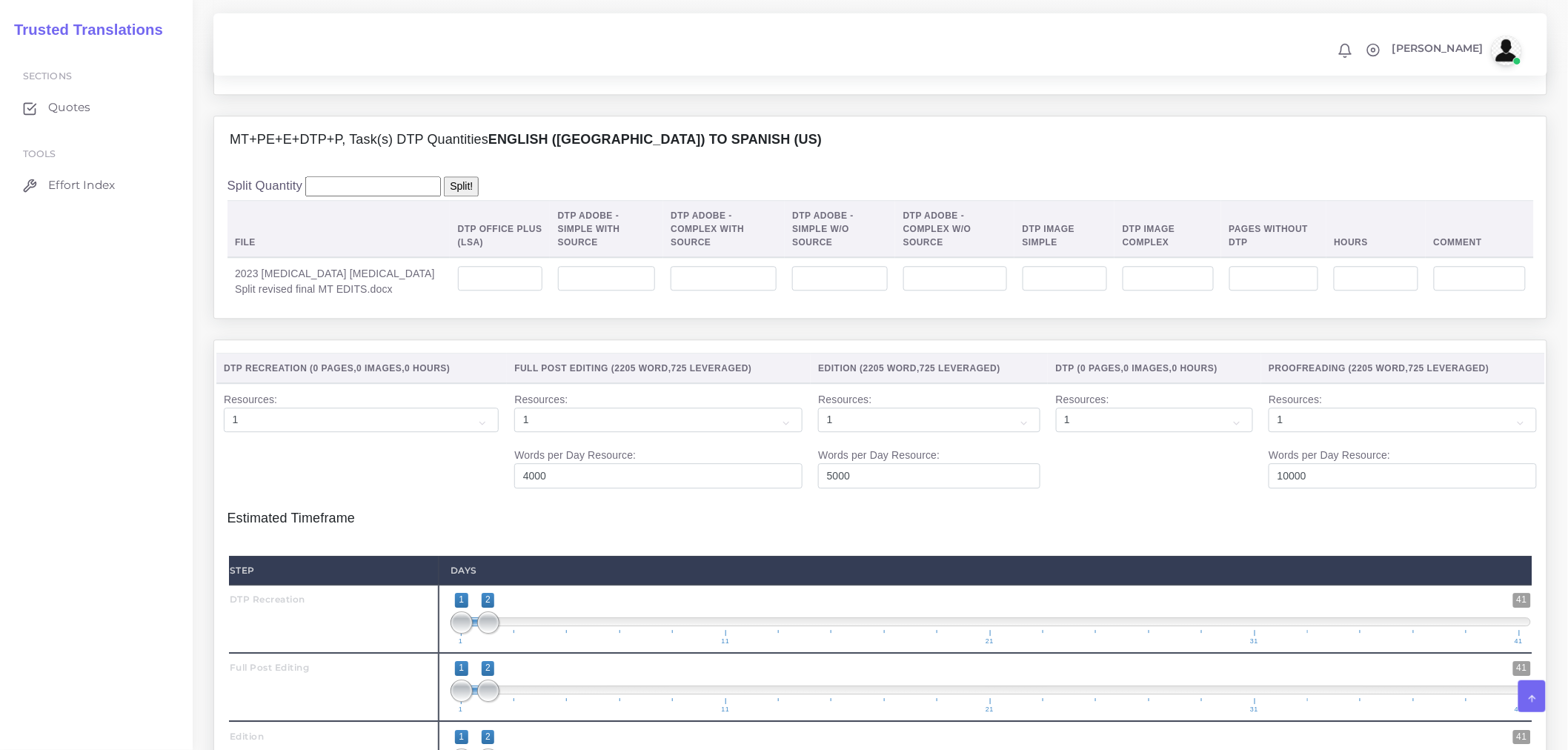
scroll to position [1564, 0]
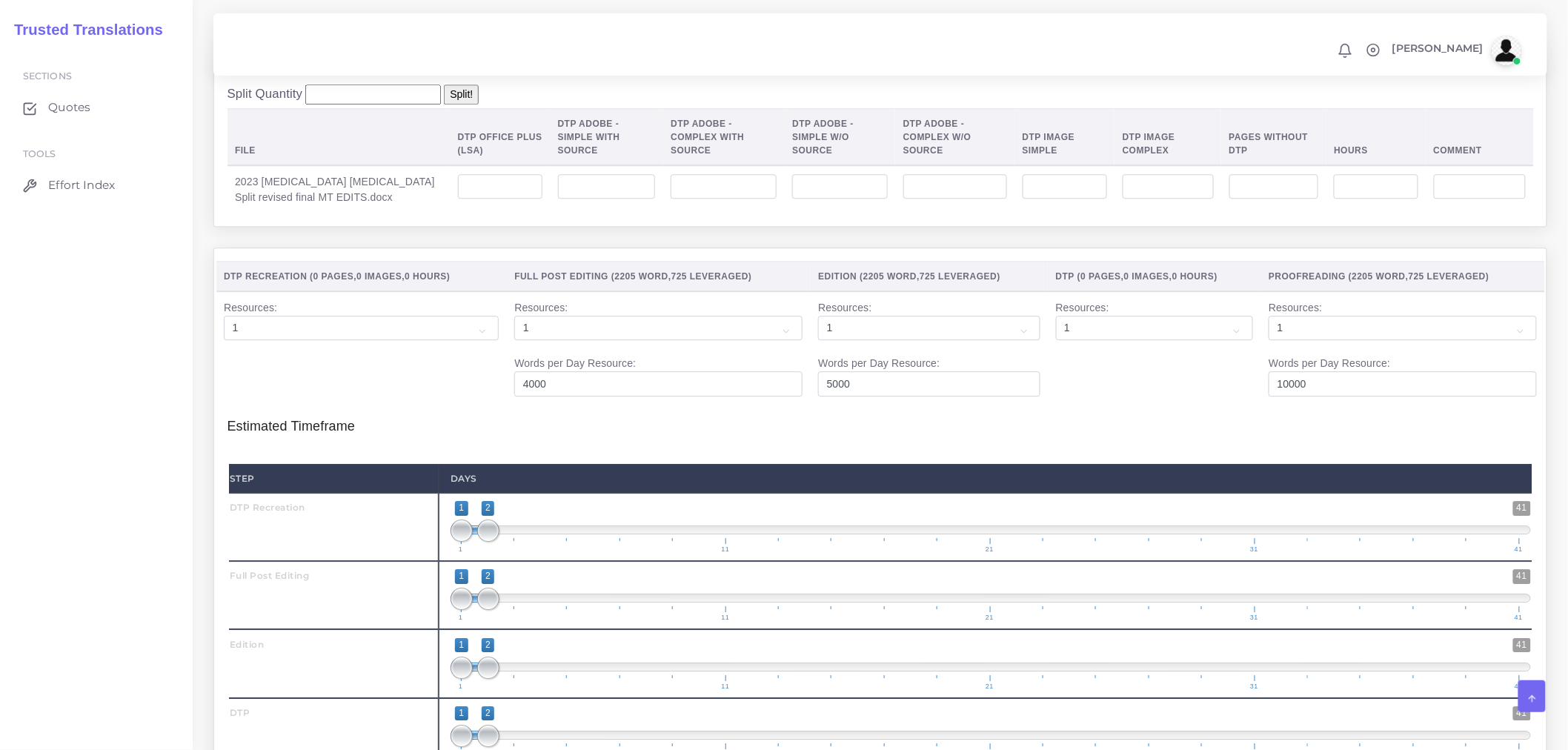
type input "8"
click at [482, 199] on input "number" at bounding box center [500, 187] width 85 height 25
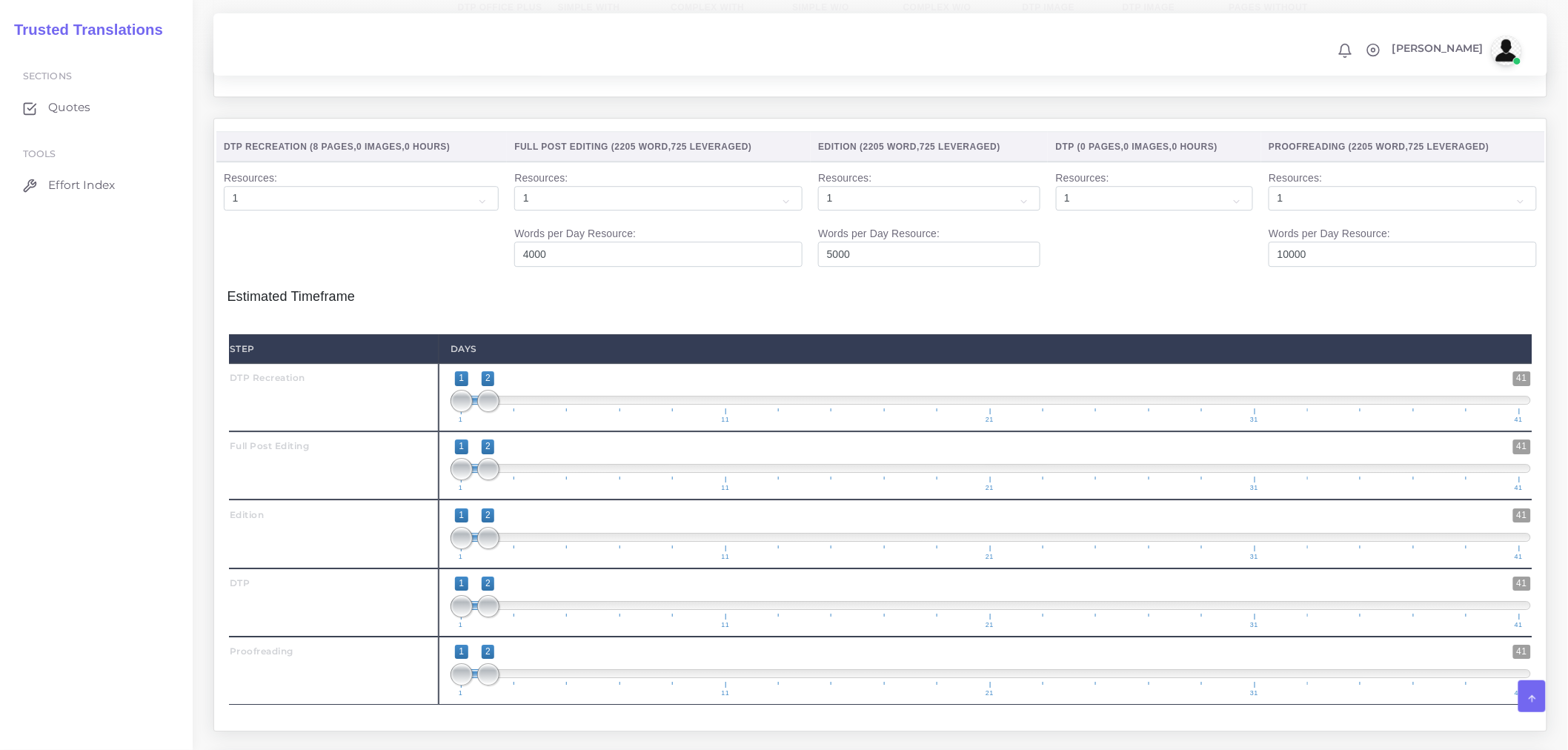
scroll to position [1893, 0]
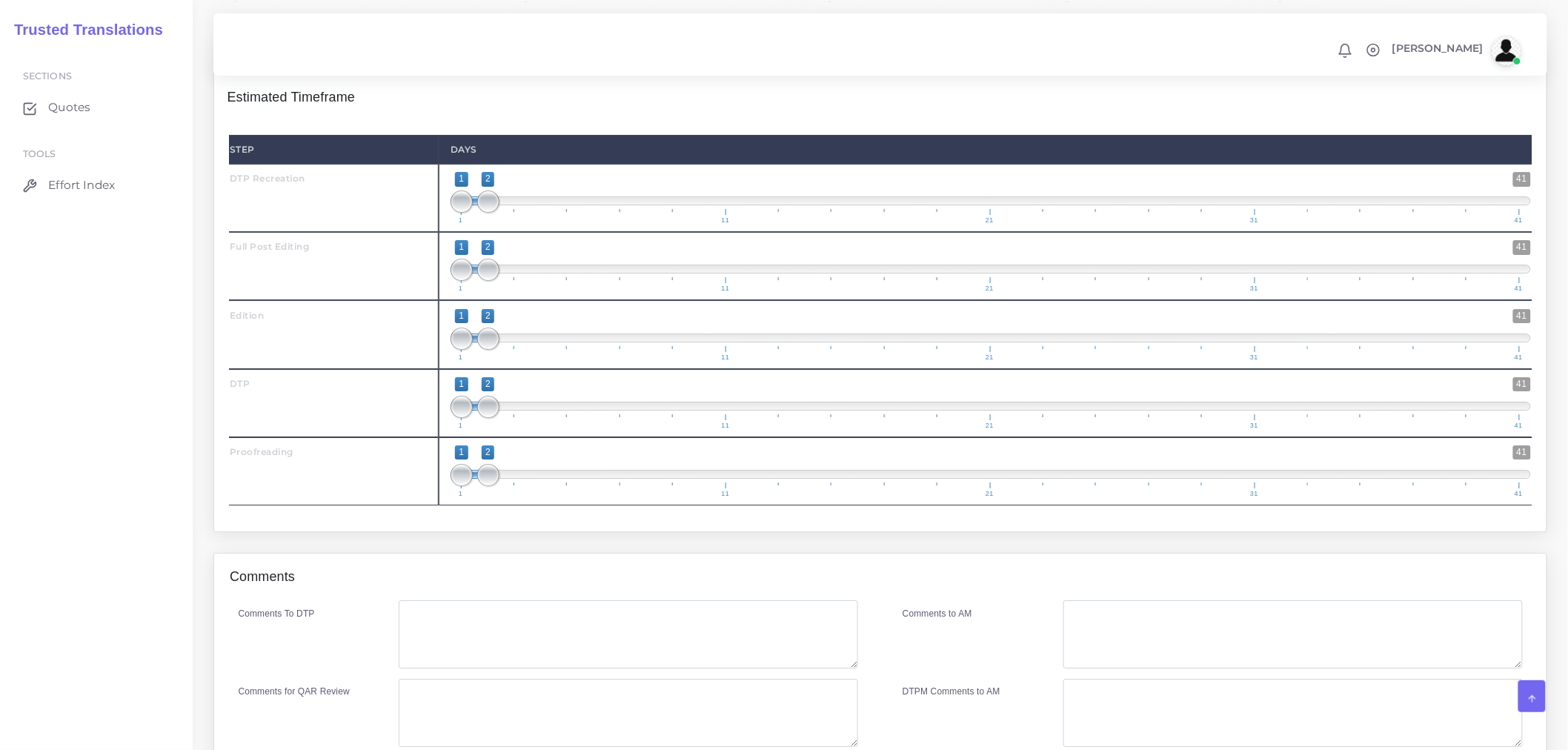
type input "8"
drag, startPoint x: 500, startPoint y: 284, endPoint x: 521, endPoint y: 293, distance: 22.8
click at [528, 285] on span "1 41 1 2 1 — 2 1 11 21 31 41" at bounding box center [991, 266] width 1080 height 52
drag, startPoint x: 494, startPoint y: 297, endPoint x: 517, endPoint y: 296, distance: 23.0
click at [517, 281] on span at bounding box center [514, 270] width 22 height 22
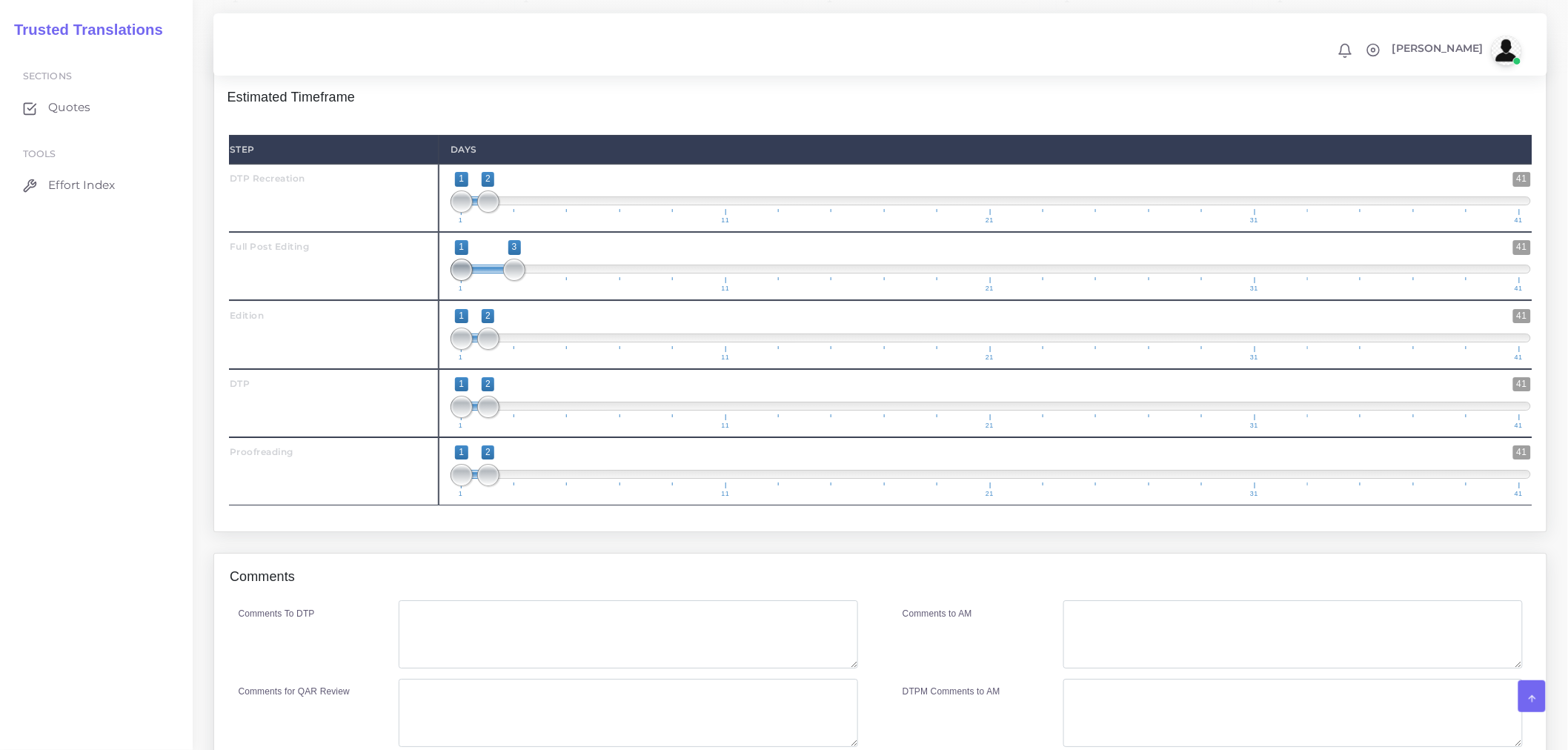
type input "2;3"
drag, startPoint x: 463, startPoint y: 290, endPoint x: 485, endPoint y: 286, distance: 22.4
click at [485, 281] on span at bounding box center [488, 270] width 22 height 22
drag, startPoint x: 492, startPoint y: 345, endPoint x: 532, endPoint y: 353, distance: 40.8
click at [538, 351] on span "1 41 1 2 1 — 2 1 11 21 31 41" at bounding box center [991, 335] width 1080 height 52
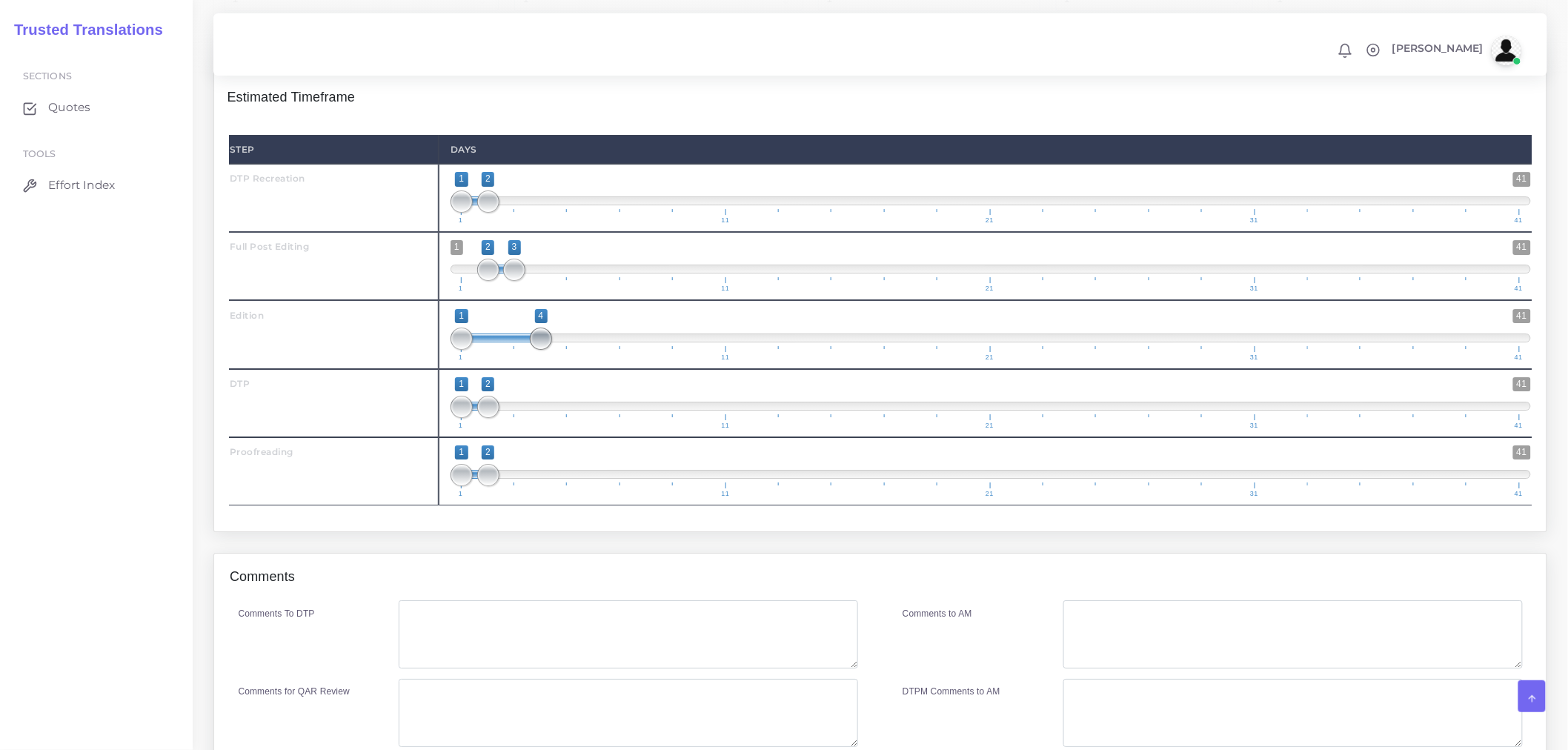
drag, startPoint x: 490, startPoint y: 357, endPoint x: 532, endPoint y: 358, distance: 42.0
click at [532, 350] on span at bounding box center [541, 339] width 22 height 22
click at [473, 342] on span at bounding box center [501, 337] width 79 height 9
type input "3;4"
drag, startPoint x: 463, startPoint y: 361, endPoint x: 515, endPoint y: 363, distance: 52.0
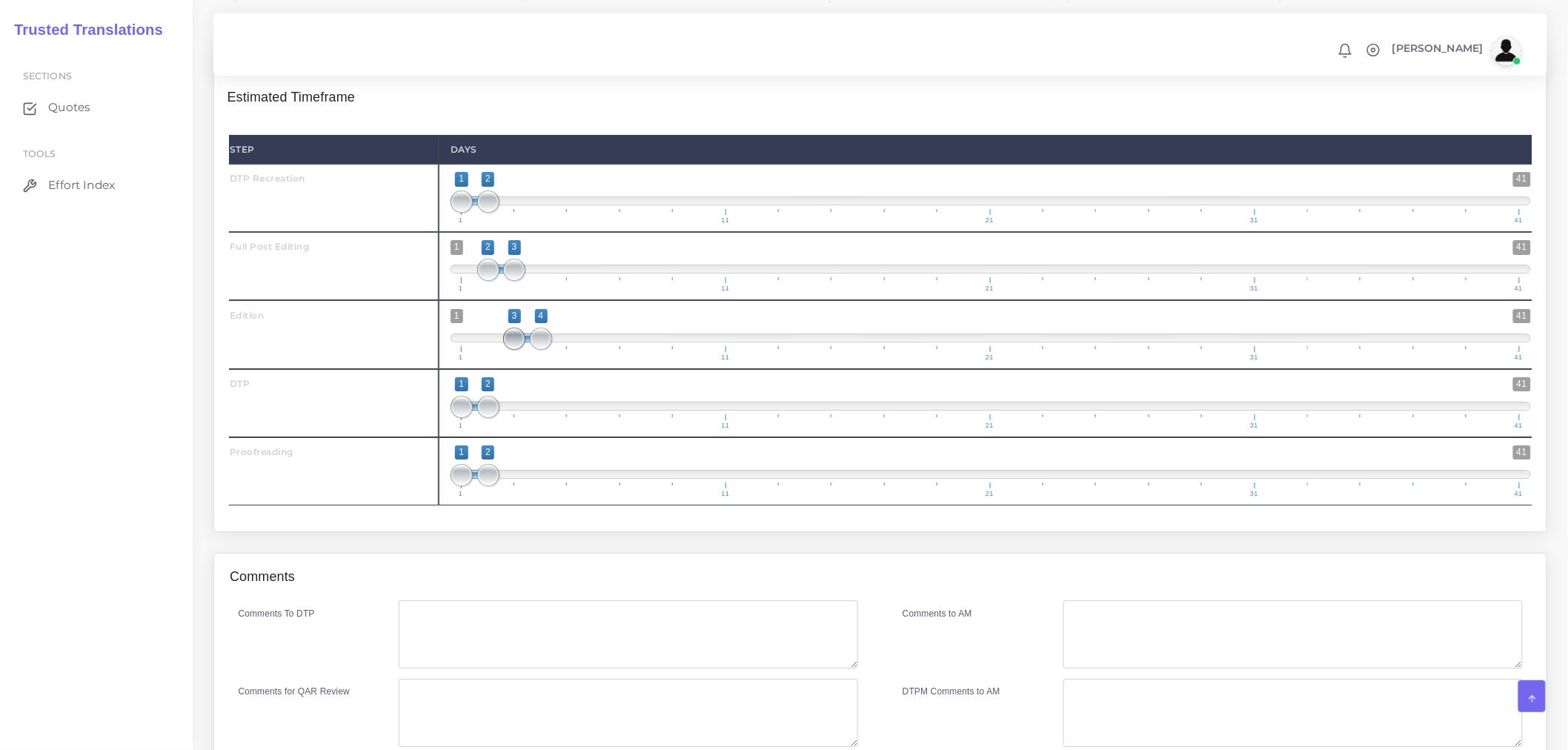
click at [515, 350] on span at bounding box center [514, 339] width 22 height 22
drag, startPoint x: 485, startPoint y: 427, endPoint x: 556, endPoint y: 428, distance: 71.0
click at [556, 428] on span "1 41 1 5 1 — 5 1 11 21 31 41" at bounding box center [991, 403] width 1080 height 52
type input "4;5"
drag, startPoint x: 464, startPoint y: 426, endPoint x: 527, endPoint y: 442, distance: 65.0
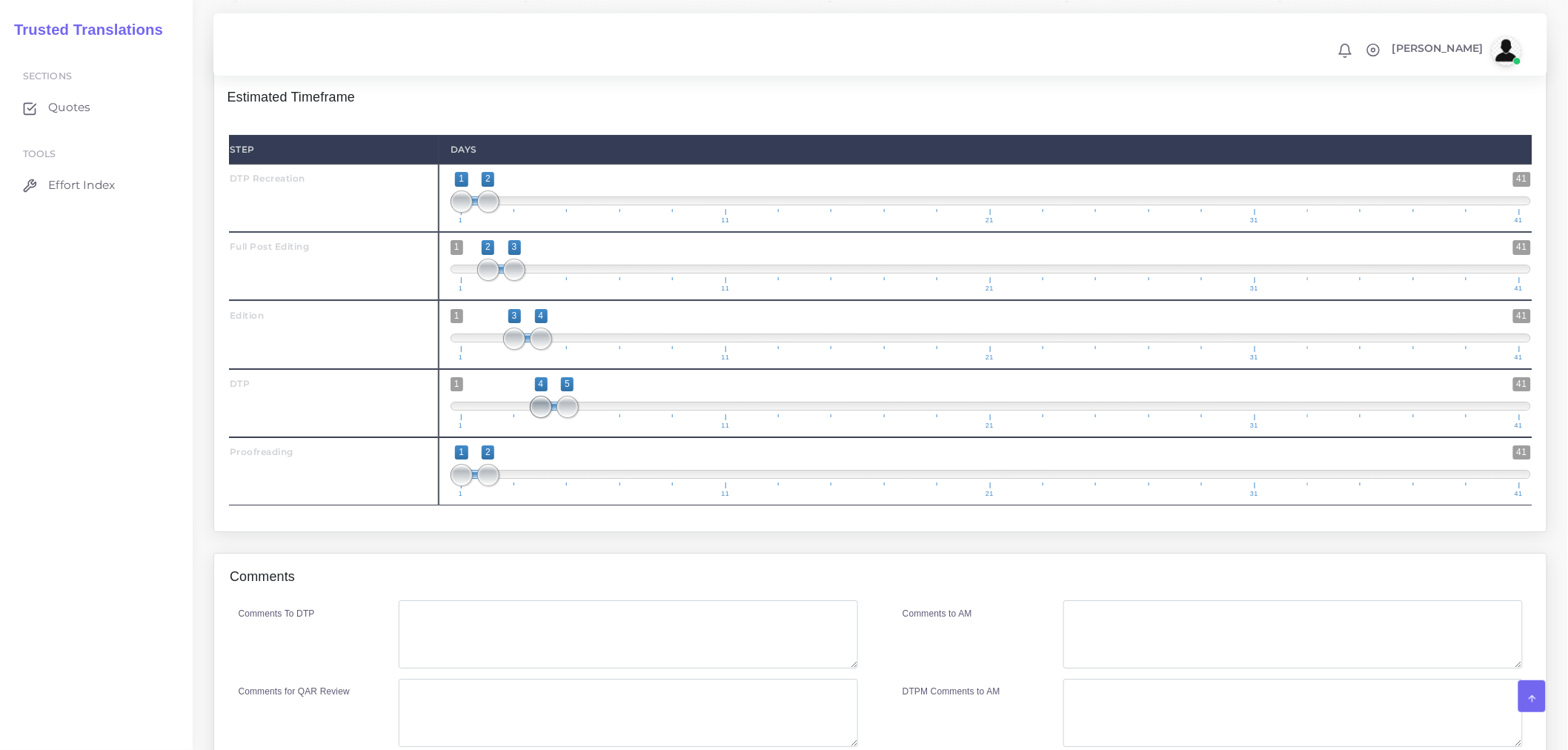
click at [535, 418] on span at bounding box center [541, 407] width 22 height 22
drag, startPoint x: 492, startPoint y: 492, endPoint x: 609, endPoint y: 493, distance: 117.0
click at [609, 493] on span "1 41 1 6 1 — 6 1 11 21 31 41" at bounding box center [991, 471] width 1080 height 52
type input "5;6"
drag, startPoint x: 458, startPoint y: 498, endPoint x: 561, endPoint y: 498, distance: 103.0
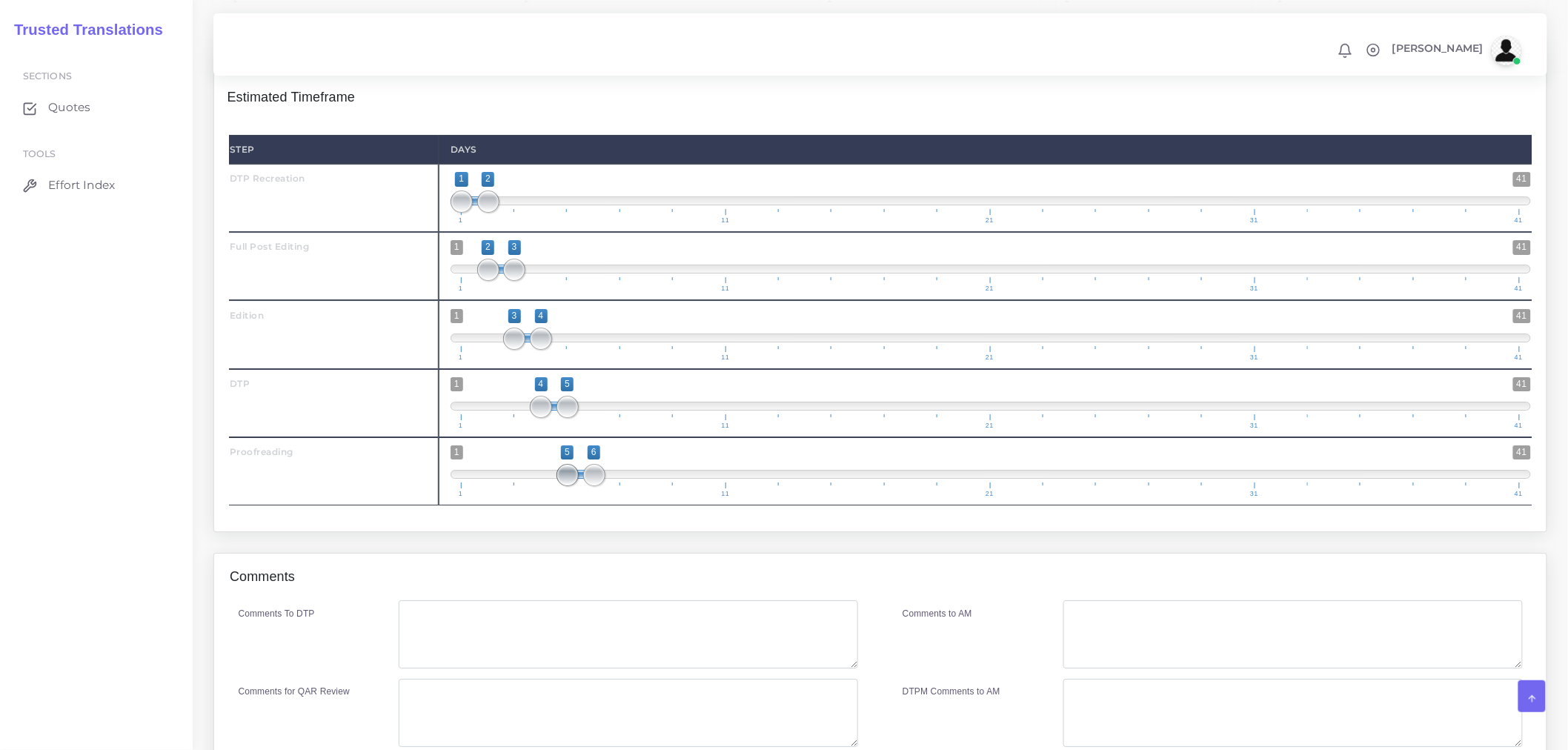
click at [561, 486] on span at bounding box center [568, 475] width 22 height 22
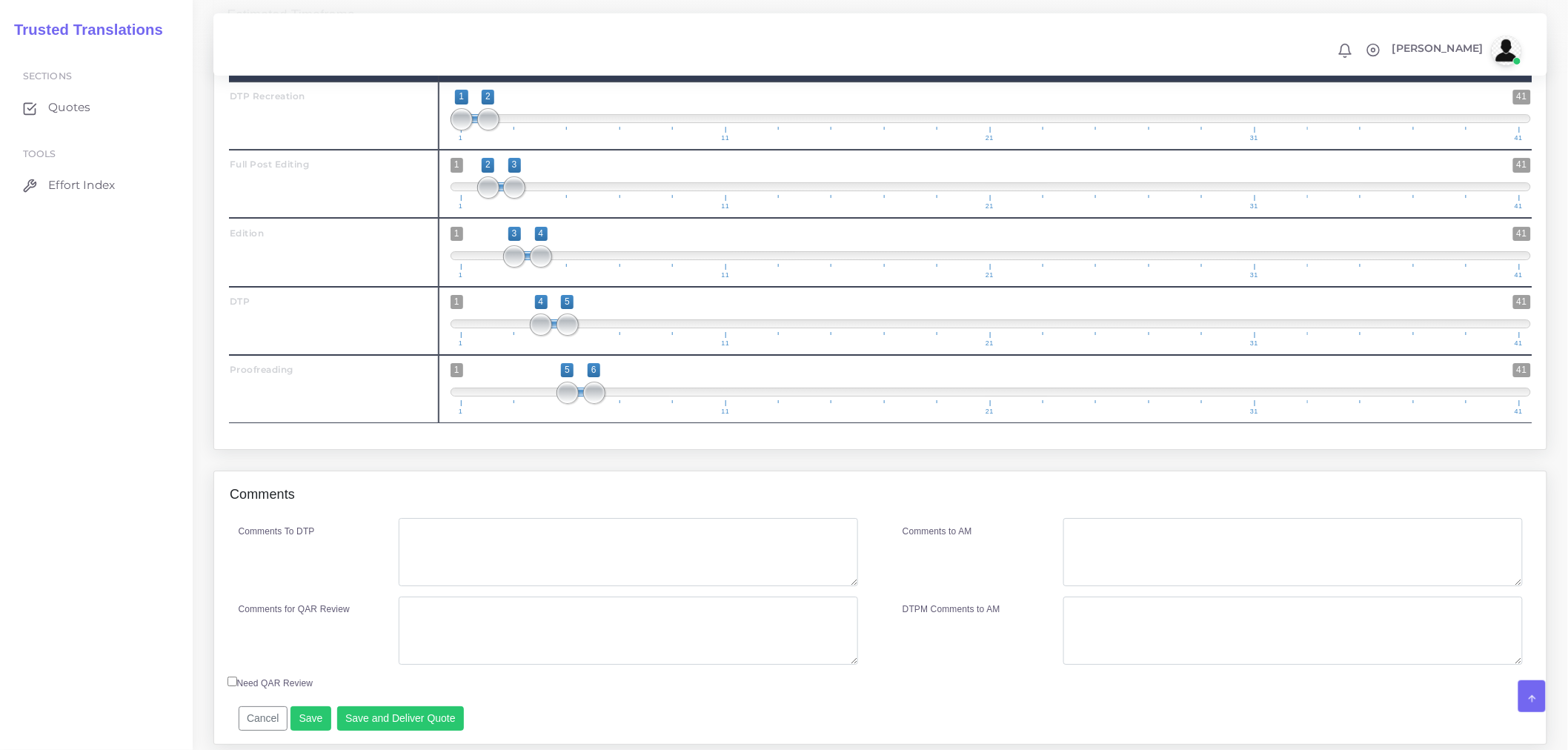
scroll to position [2049, 0]
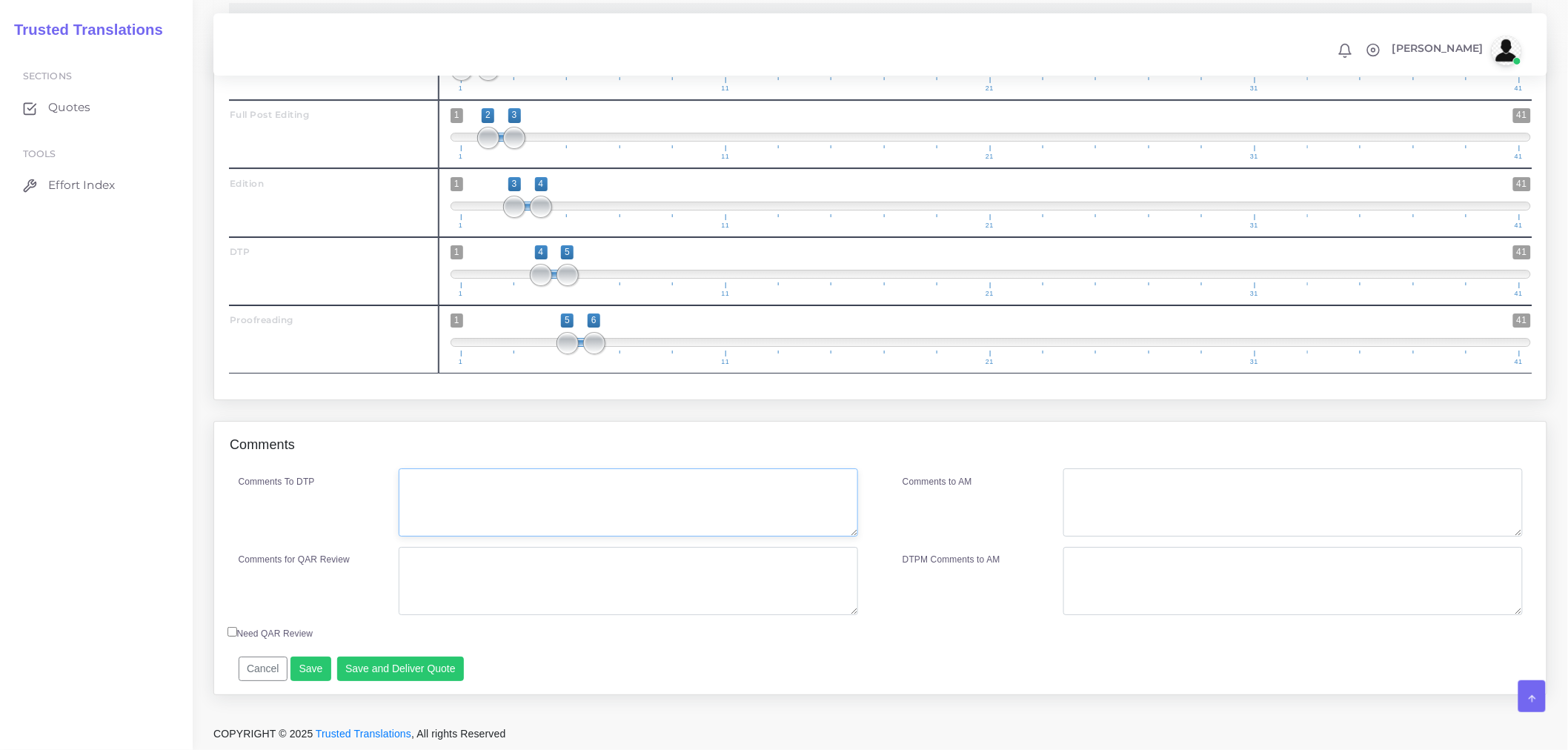
click at [509, 521] on textarea "Comments To DTP" at bounding box center [629, 502] width 459 height 68
drag, startPoint x: 499, startPoint y: 509, endPoint x: 332, endPoint y: 434, distance: 183.1
click at [330, 432] on div "Comments Comments To DTP DTP recreation DTP in Word Comments to AM Save" at bounding box center [880, 558] width 1334 height 274
type textarea "DTP recreation DTP in Word"
click at [453, 560] on textarea "Comments for QAR Review" at bounding box center [629, 581] width 459 height 68
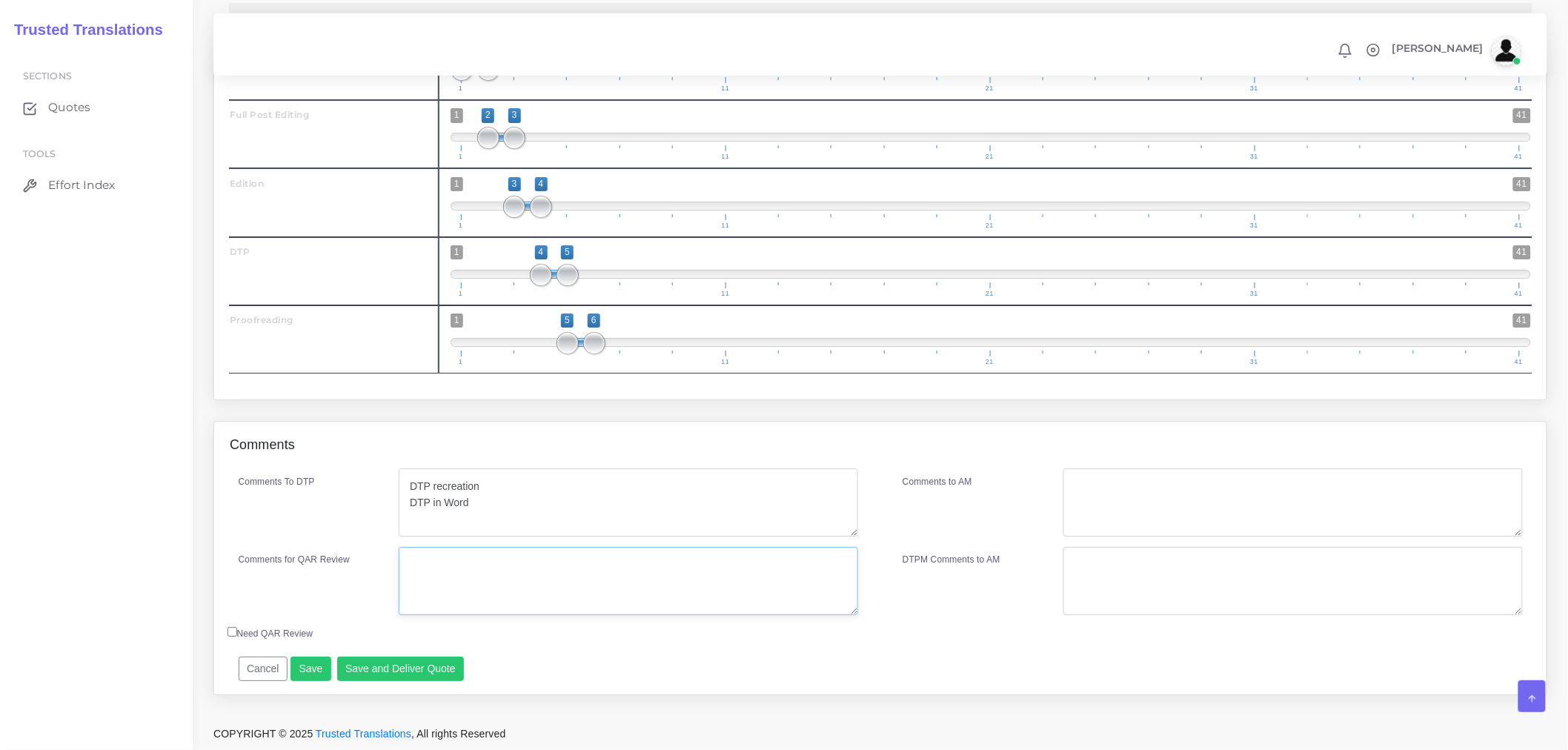
paste textarea "DTP recreation DTP in Word"
click at [586, 637] on div "Need QAR Review" at bounding box center [715, 636] width 997 height 20
click at [550, 589] on textarea "DTP recreation DTP in Word PEEP" at bounding box center [629, 581] width 459 height 68
type textarea "DTP recreation DTP in Word PEEP Client also requested MTPE only"
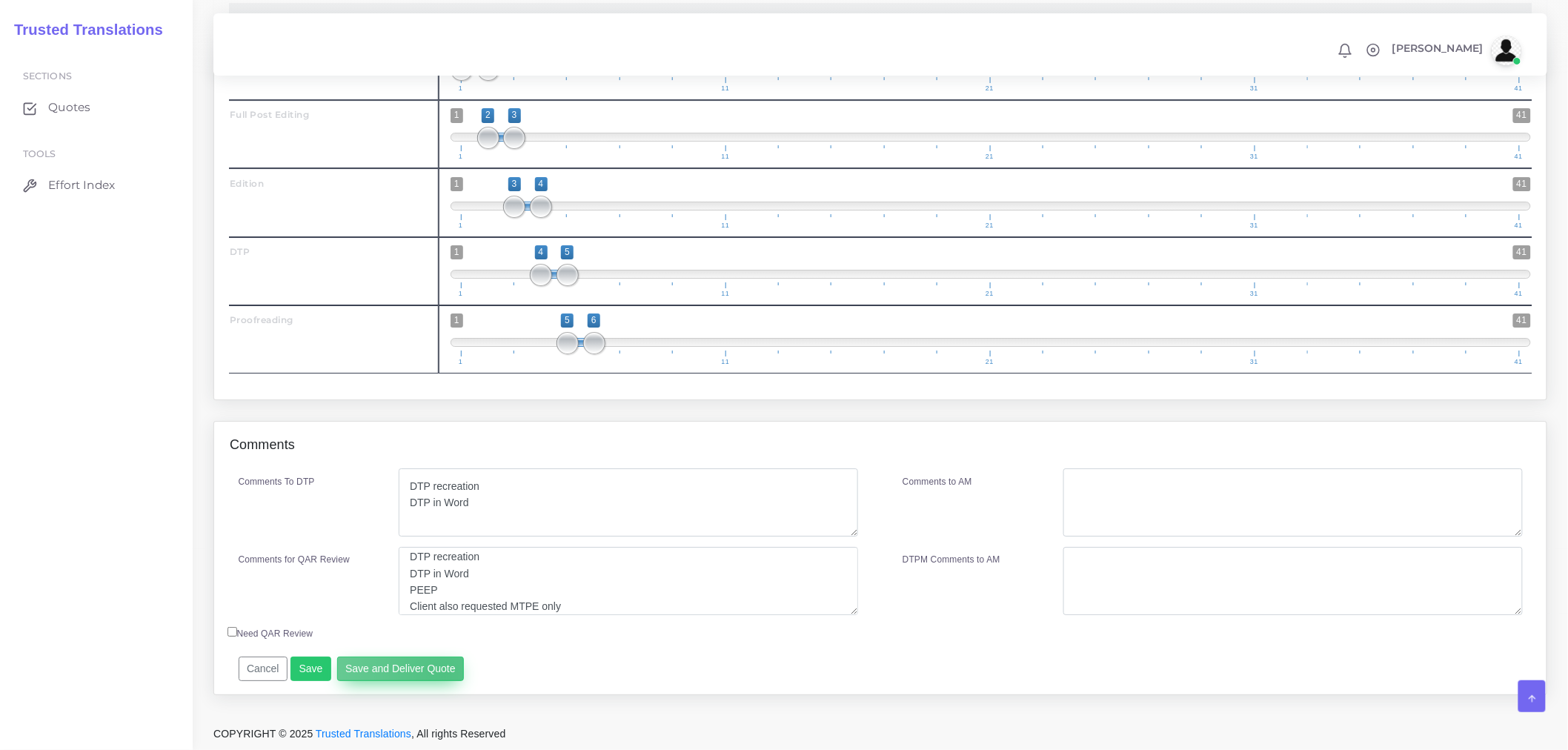
click at [439, 672] on button "Save and Deliver Quote" at bounding box center [401, 669] width 128 height 25
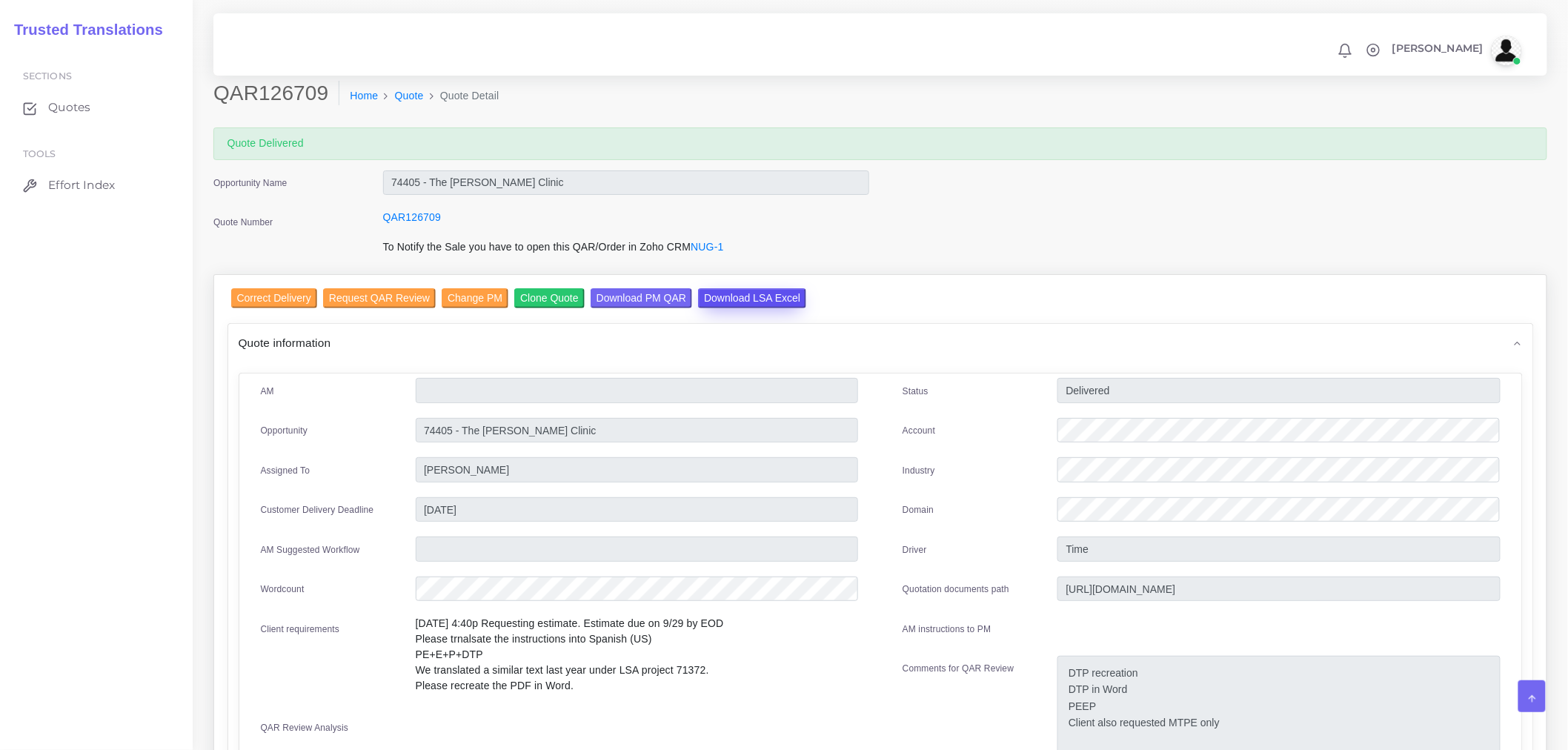
click at [724, 296] on input "Download LSA Excel" at bounding box center [753, 299] width 108 height 20
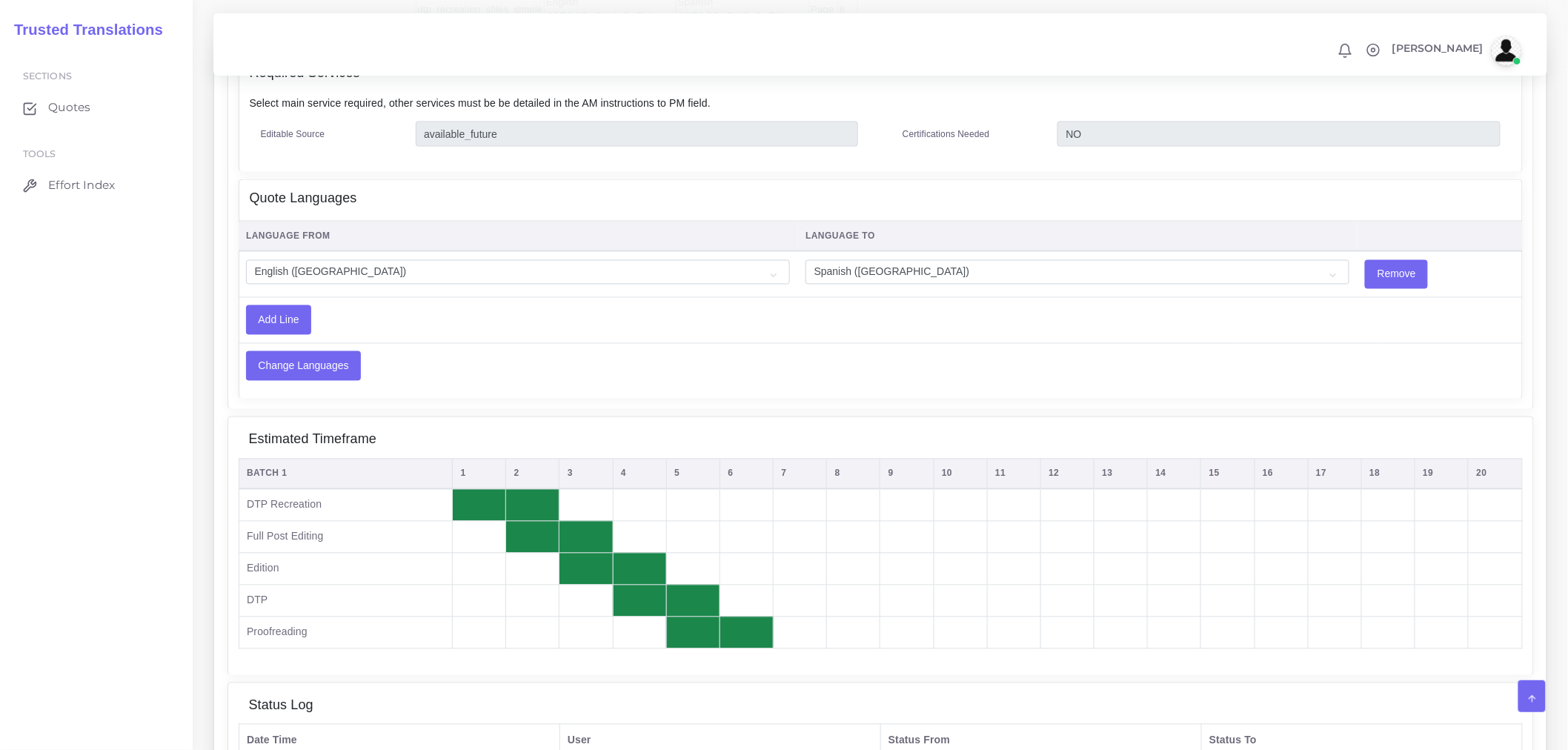
scroll to position [987, 0]
